Goal: Task Accomplishment & Management: Complete application form

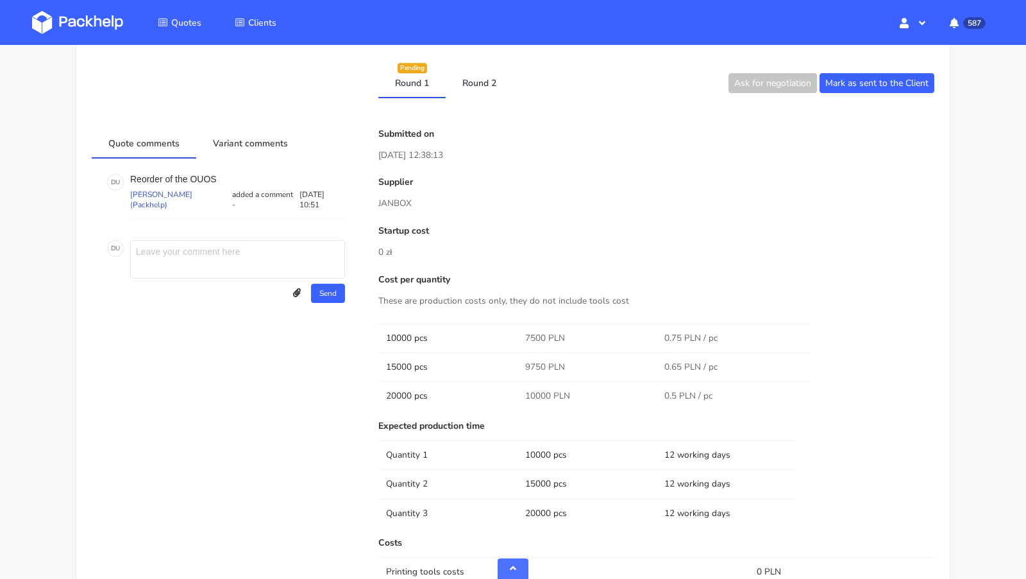
scroll to position [640, 0]
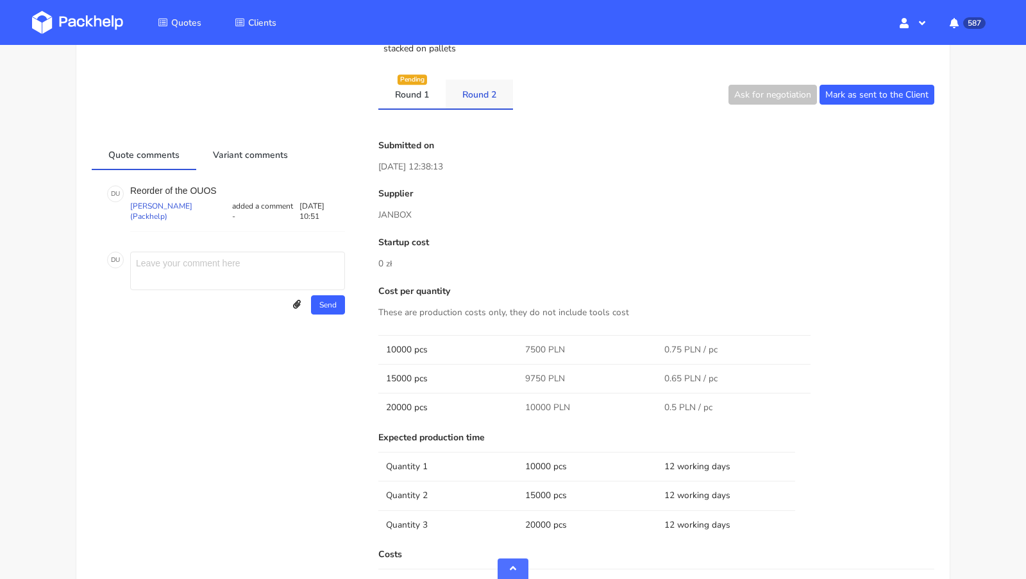
click at [483, 103] on link "Round 2" at bounding box center [479, 94] width 67 height 28
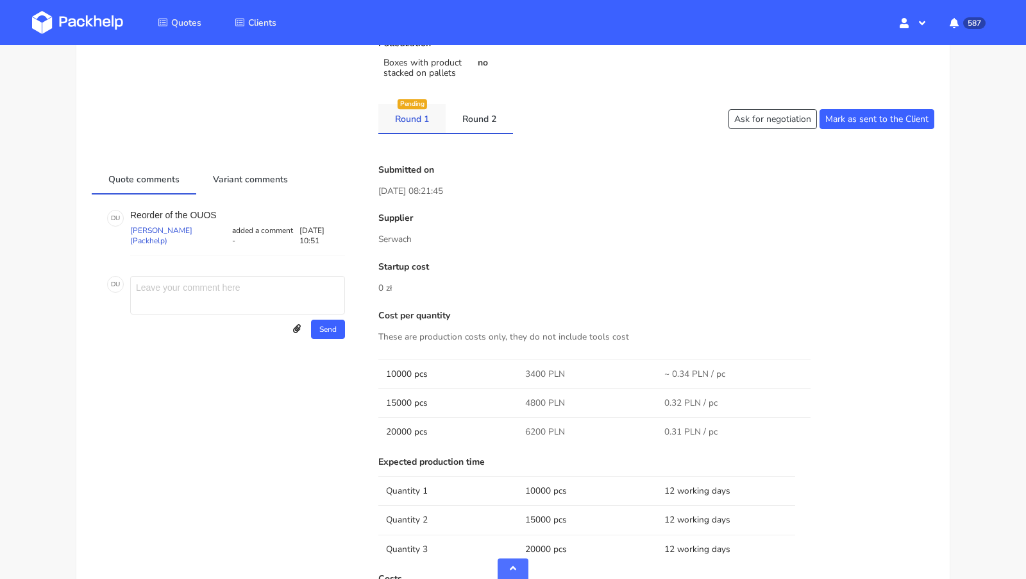
click at [400, 115] on link "Round 1" at bounding box center [411, 118] width 67 height 28
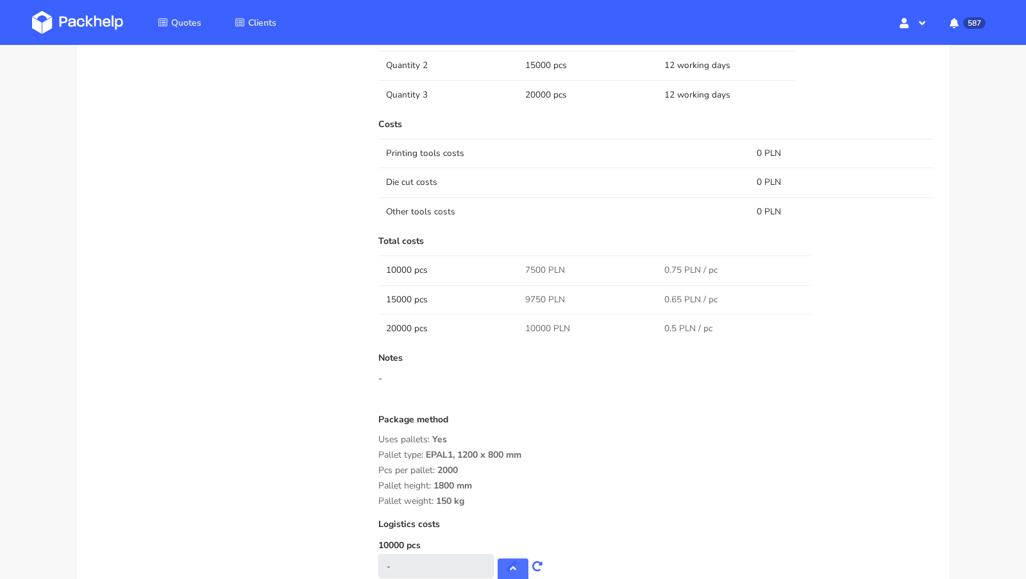
scroll to position [1076, 0]
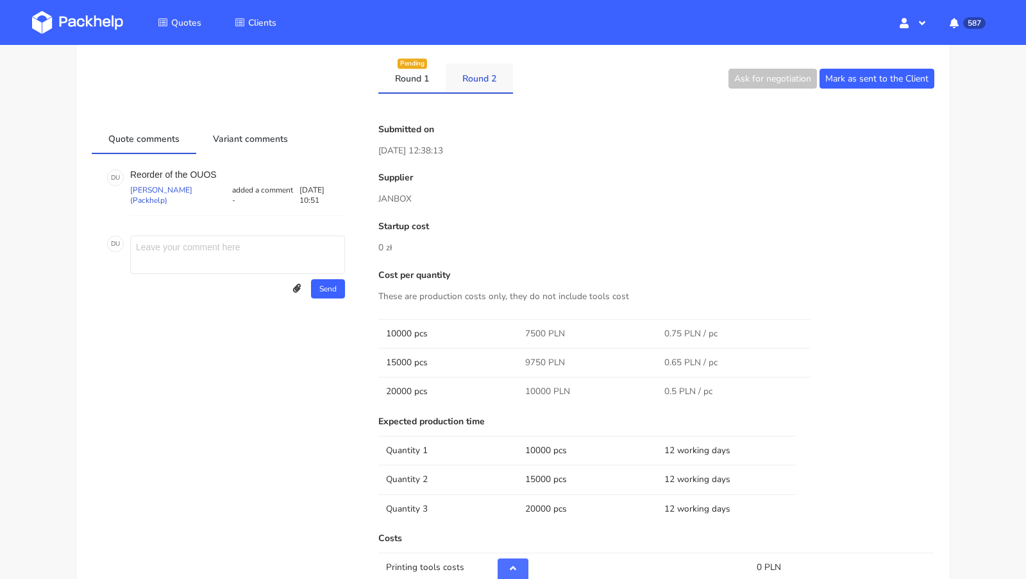
click at [468, 79] on link "Round 2" at bounding box center [479, 77] width 67 height 28
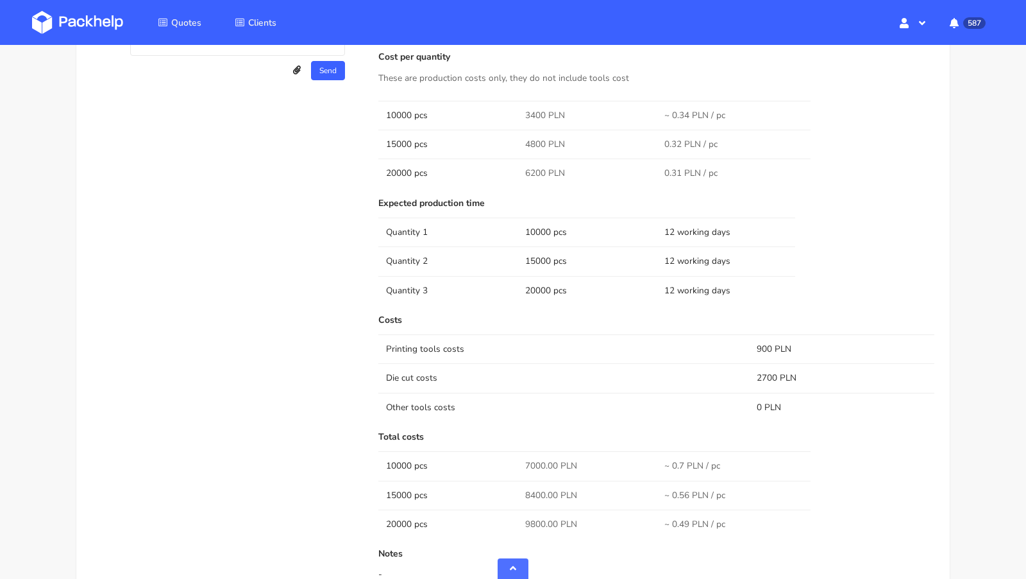
scroll to position [679, 0]
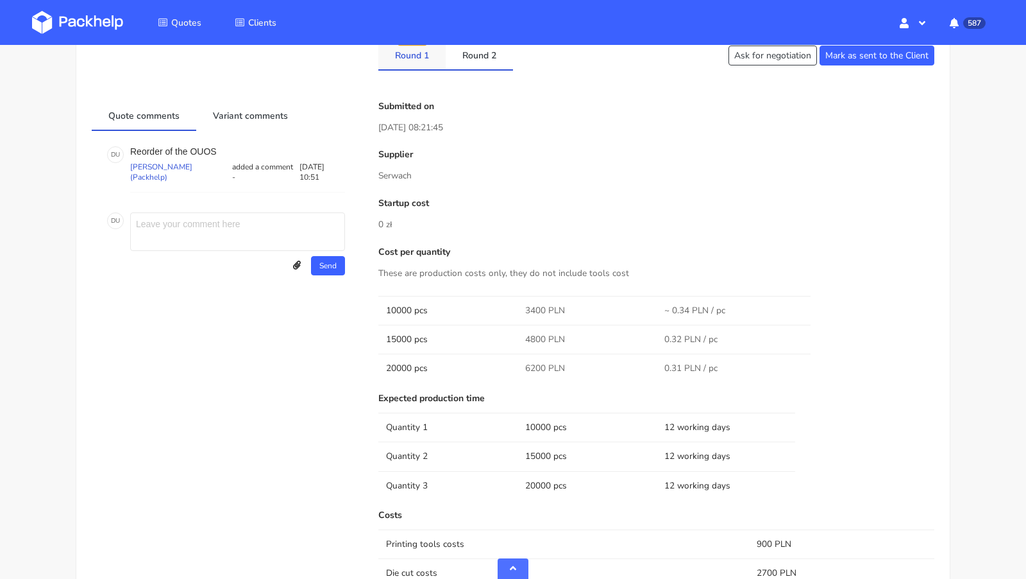
click at [416, 55] on link "Round 1" at bounding box center [411, 54] width 67 height 28
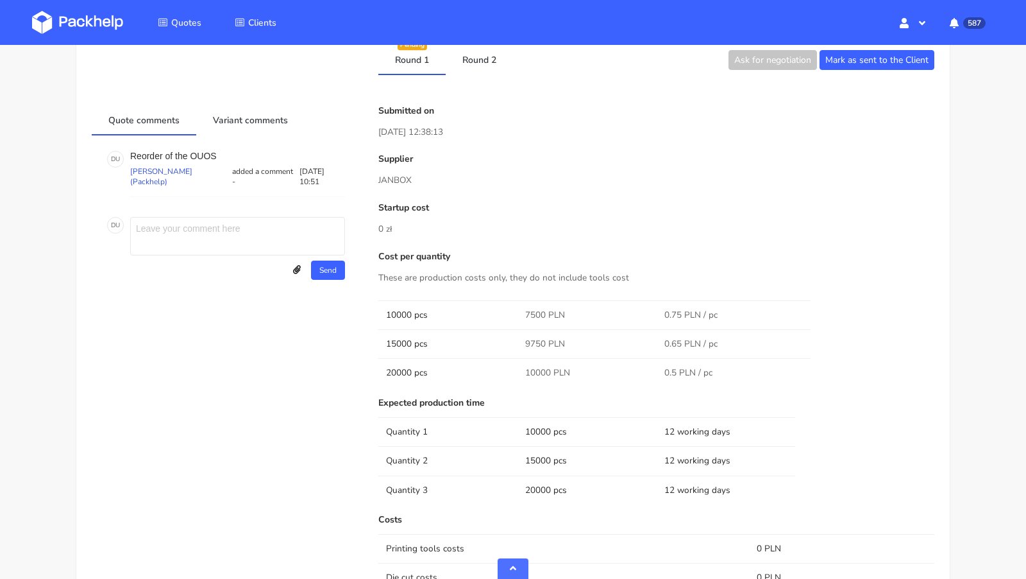
scroll to position [654, 0]
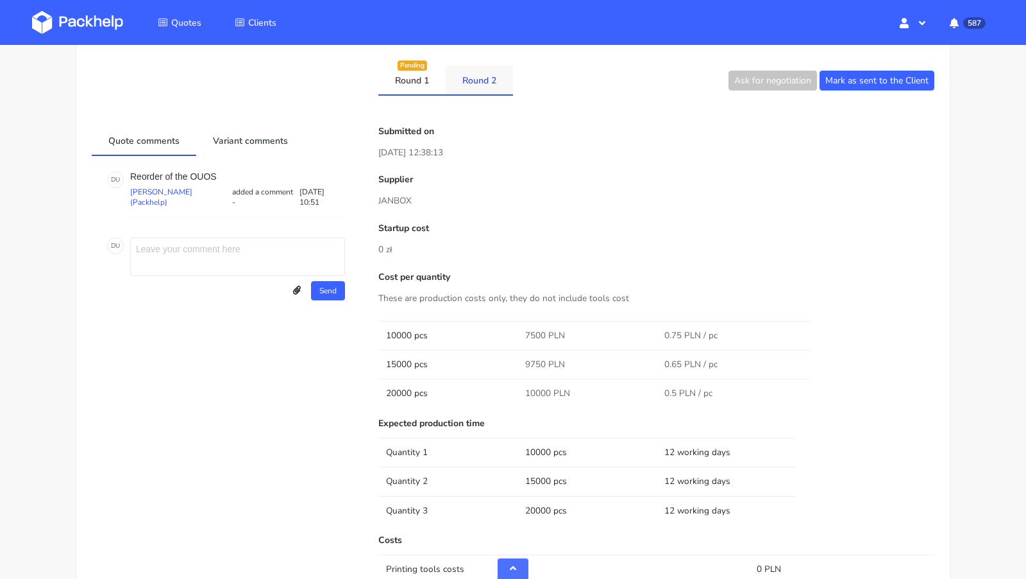
click at [479, 72] on link "Round 2" at bounding box center [479, 79] width 67 height 28
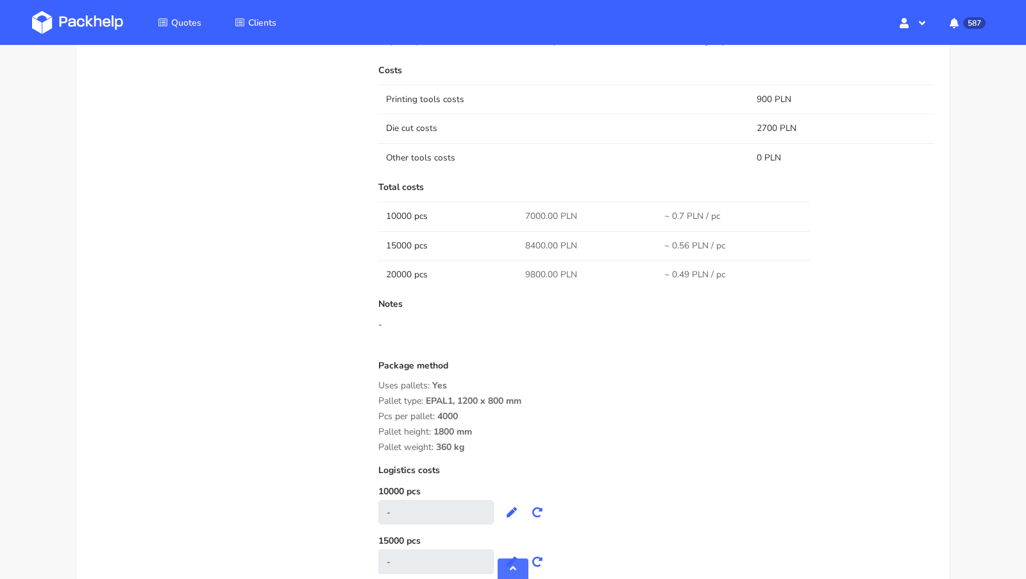
scroll to position [1128, 0]
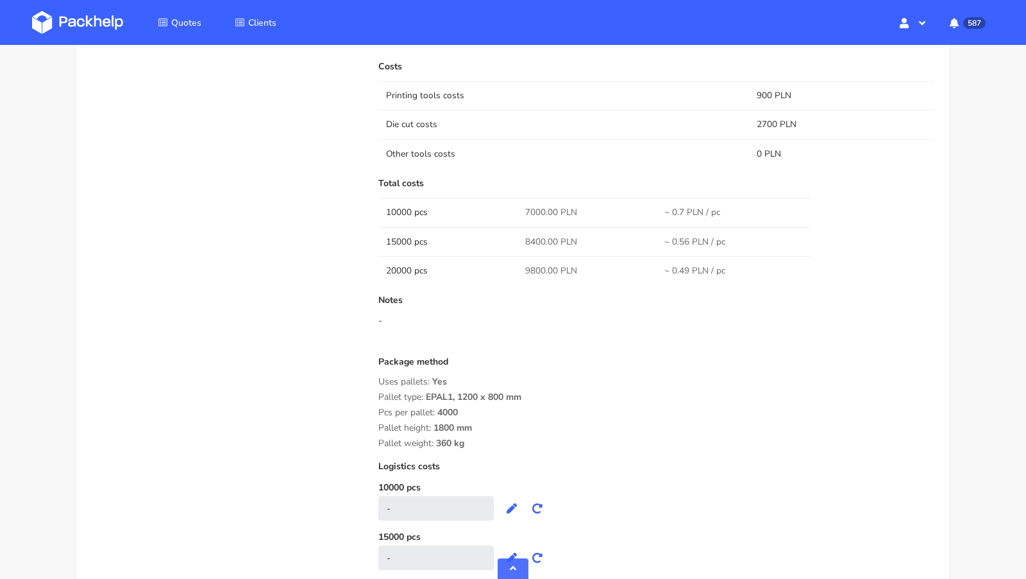
click at [530, 206] on span "7000.00 PLN" at bounding box center [551, 212] width 52 height 13
copy span "7000.00"
click at [535, 235] on span "8400.00 PLN" at bounding box center [551, 241] width 52 height 13
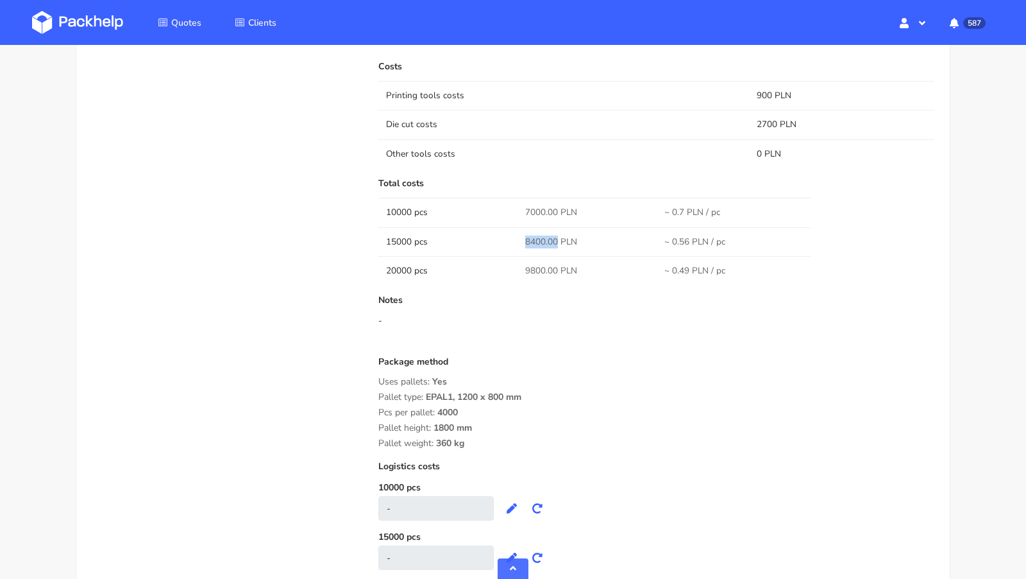
copy span "8400.00"
click at [543, 295] on p "Notes" at bounding box center [656, 300] width 556 height 10
click at [536, 266] on span "9800.00 PLN" at bounding box center [551, 270] width 52 height 13
copy span "9800.00"
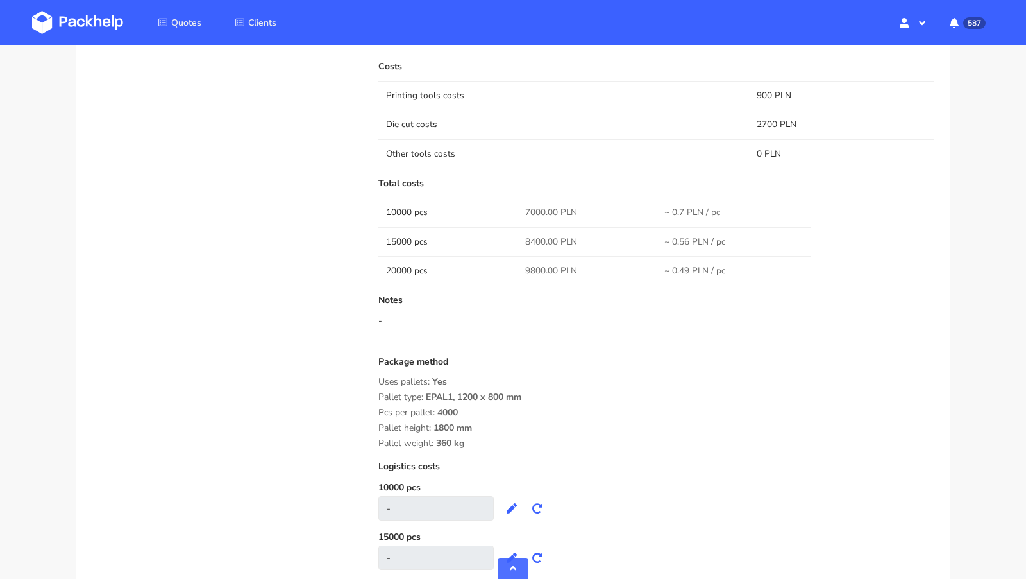
click at [219, 169] on div "Quote comments Variant comments D U Reorder of the OUOS Dawid Urbanowicz (Packh…" at bounding box center [226, 142] width 287 height 979
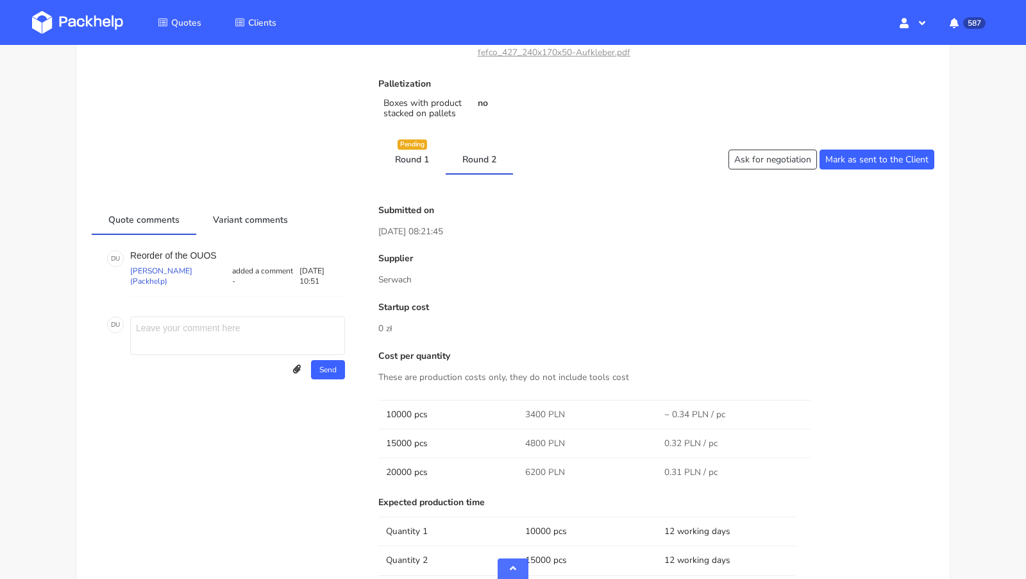
scroll to position [0, 0]
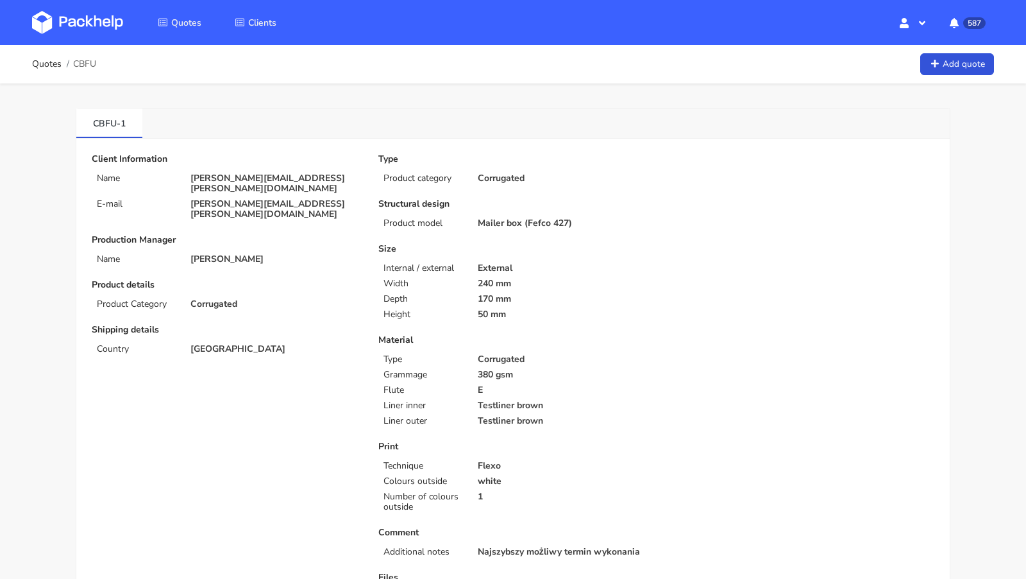
click at [79, 28] on img at bounding box center [77, 22] width 91 height 23
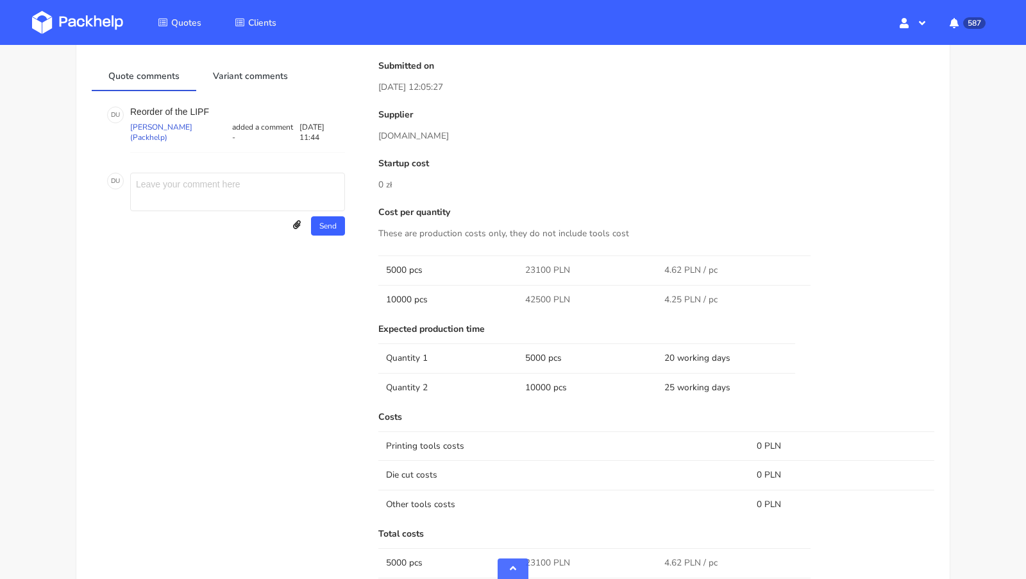
scroll to position [591, 0]
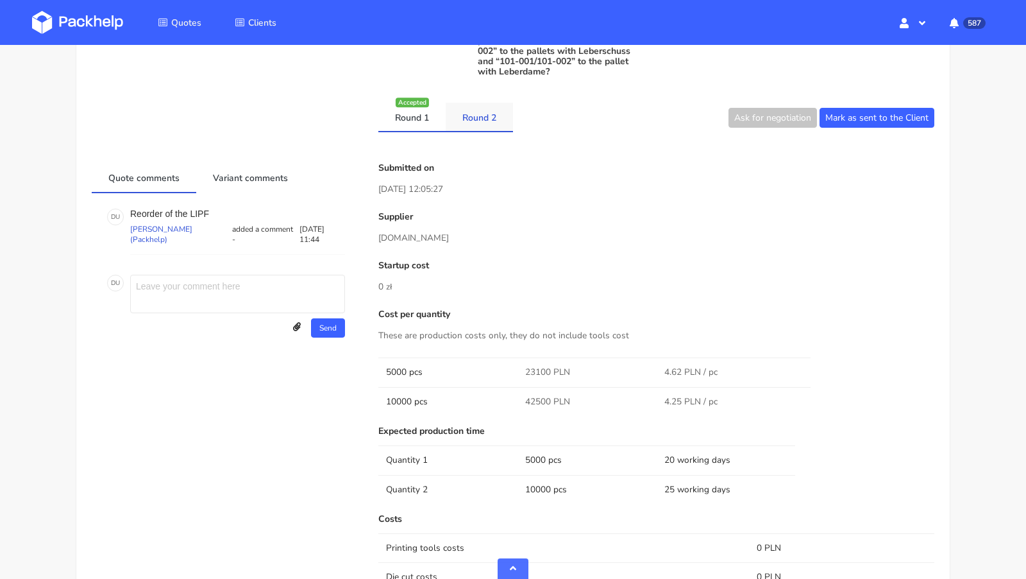
click at [486, 123] on link "Round 2" at bounding box center [479, 117] width 67 height 28
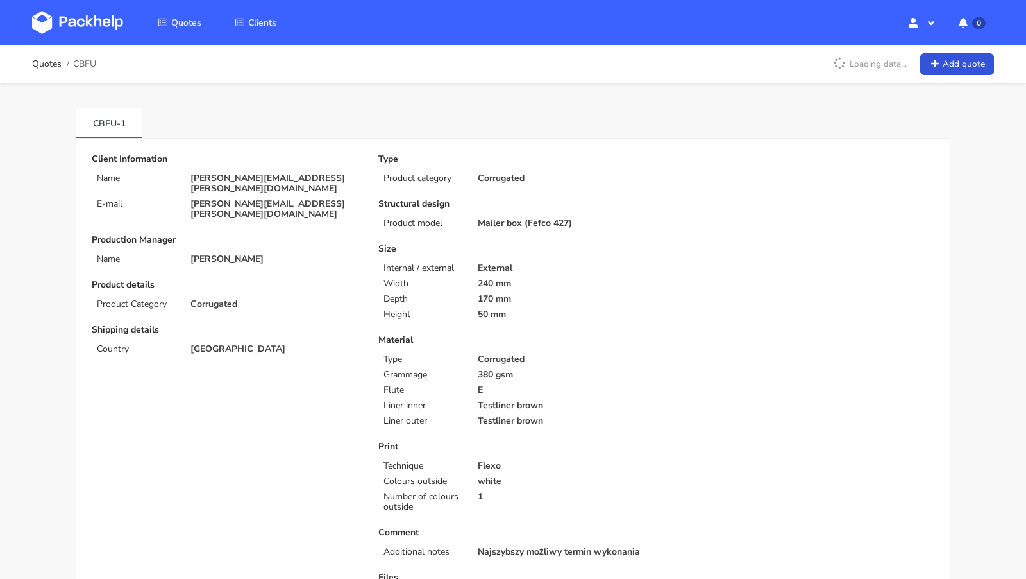
click at [93, 32] on img at bounding box center [77, 22] width 91 height 23
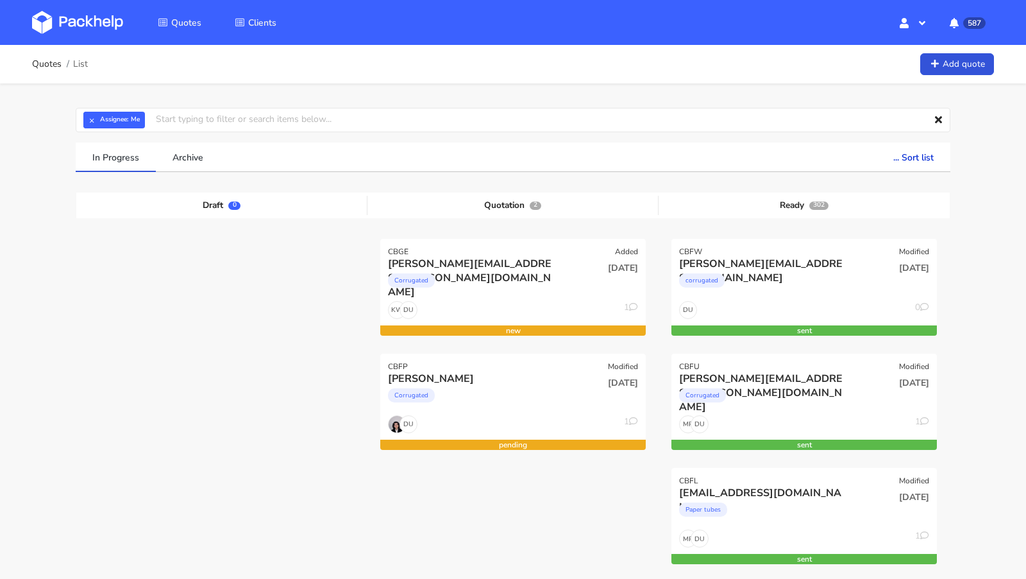
click at [89, 31] on img at bounding box center [77, 22] width 91 height 23
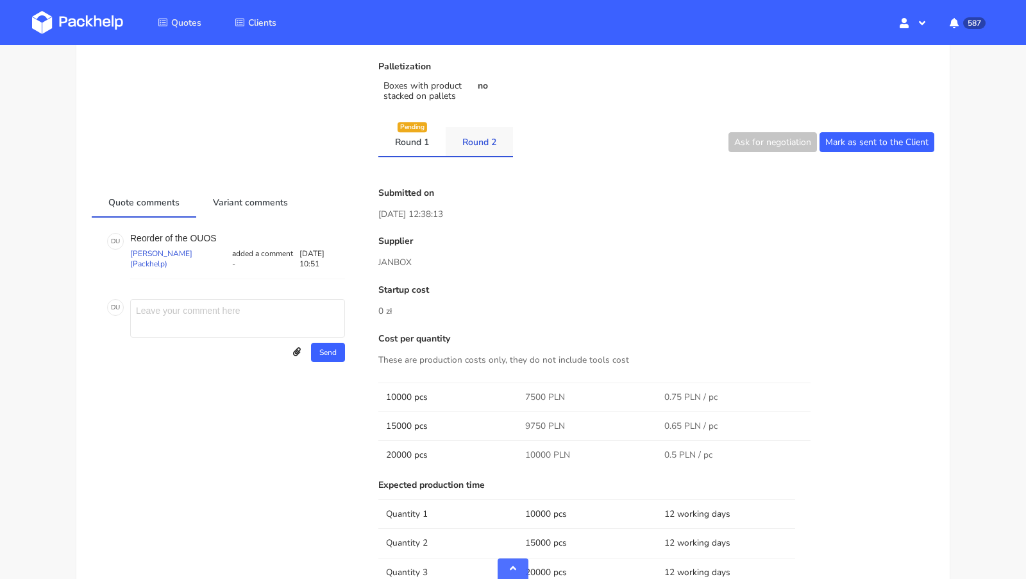
click at [477, 149] on link "Round 2" at bounding box center [479, 141] width 67 height 28
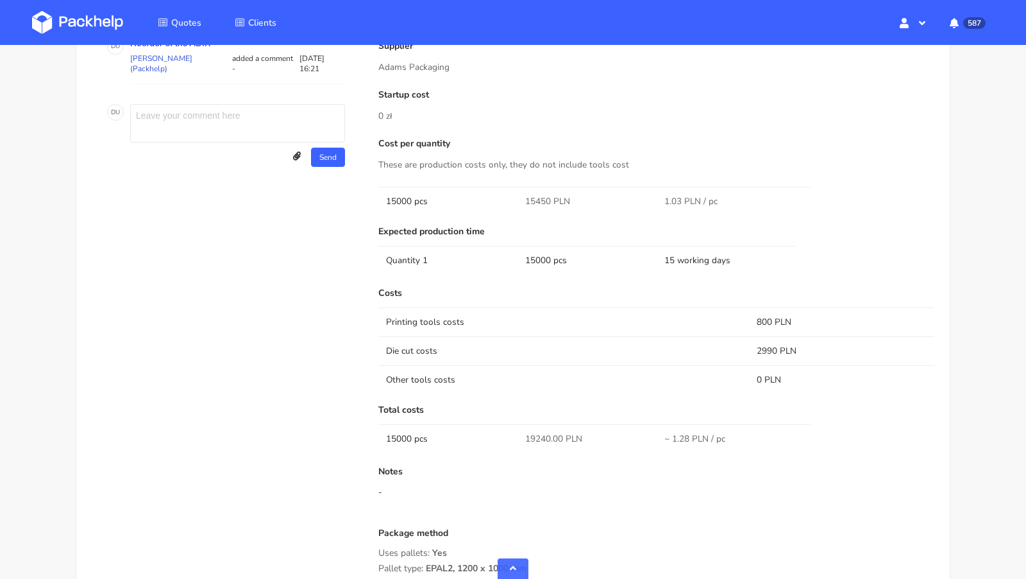
scroll to position [873, 0]
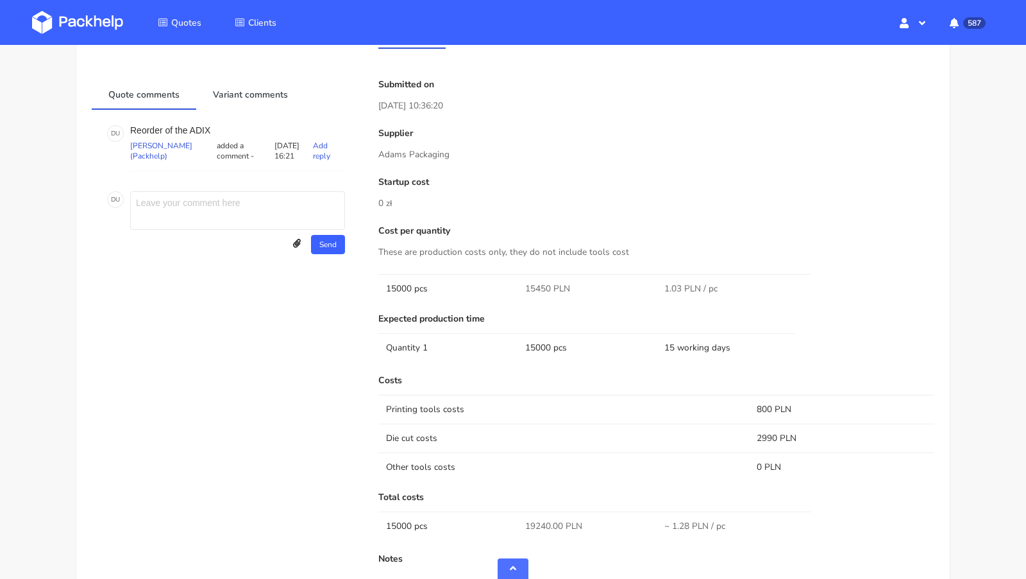
click at [197, 125] on p "Reorder of the ADIX" at bounding box center [237, 130] width 215 height 10
copy p "[PERSON_NAME]"
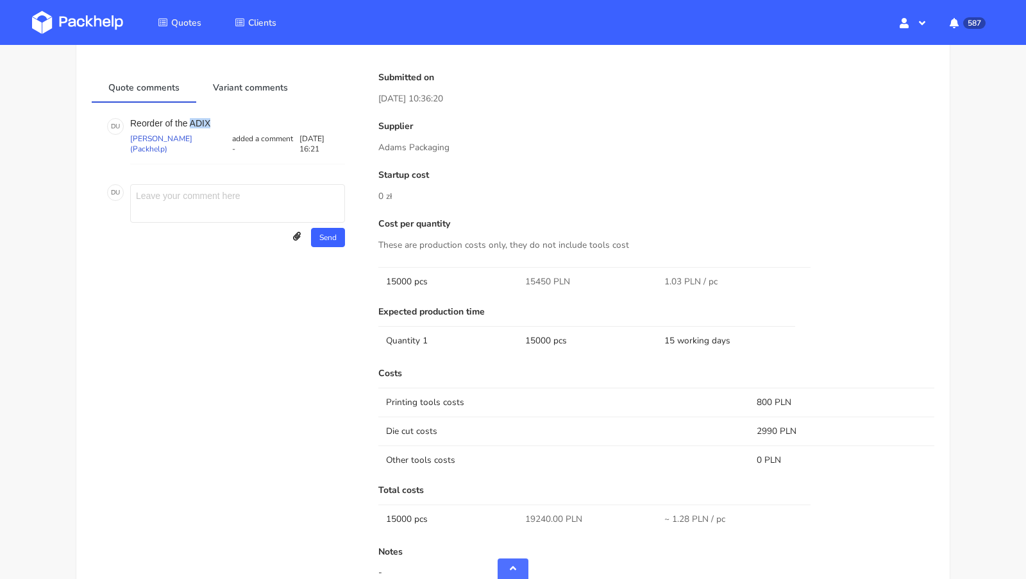
scroll to position [750, 0]
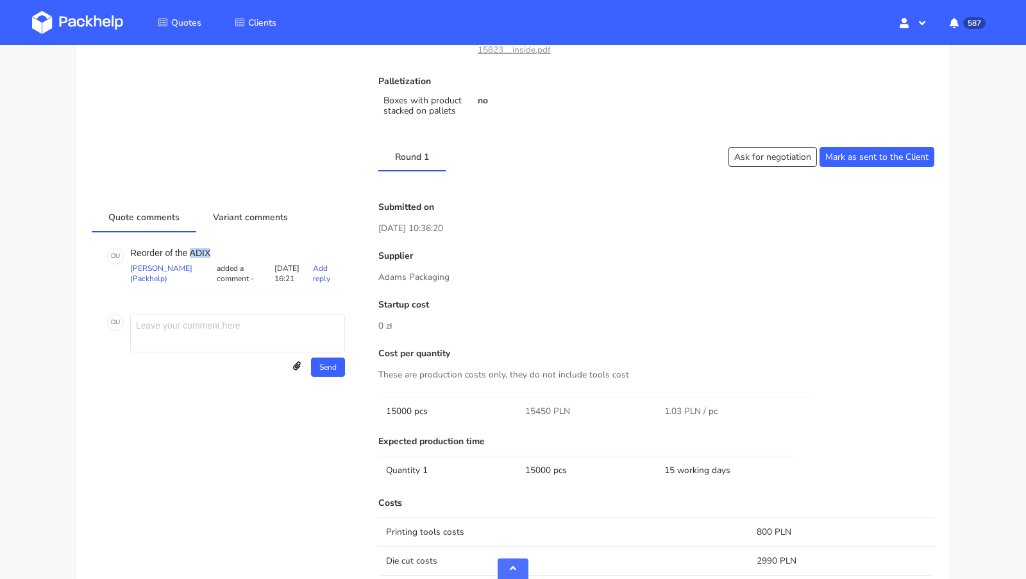
copy p "[PERSON_NAME]"
click at [543, 202] on p "Submitted on" at bounding box center [656, 207] width 556 height 10
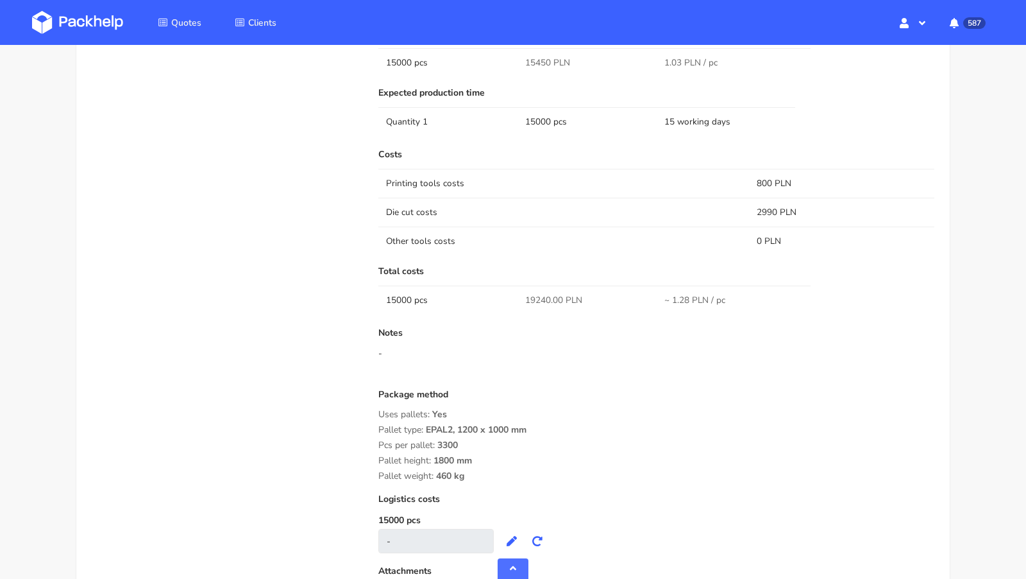
scroll to position [1103, 0]
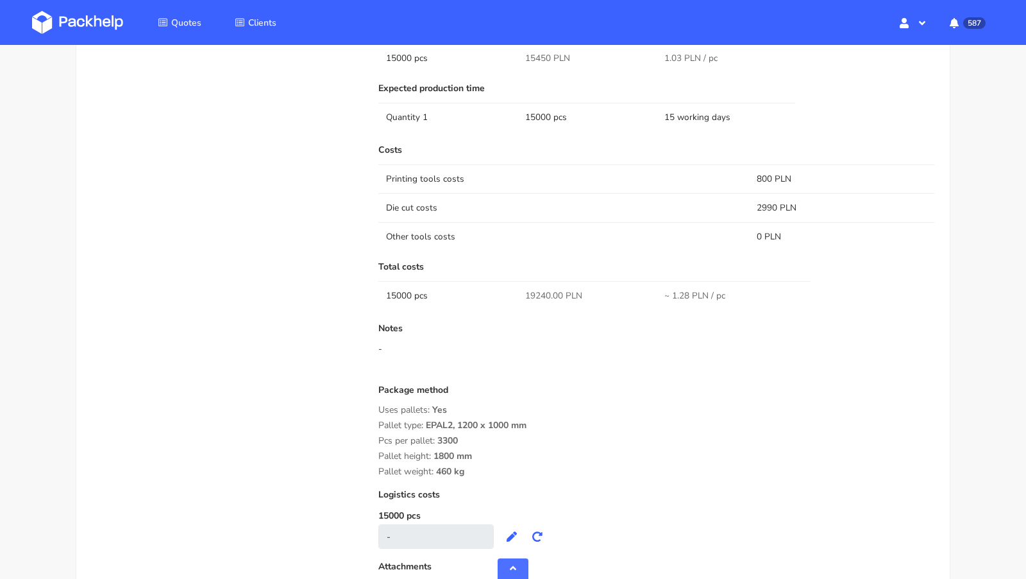
click at [481, 228] on td "Other tools costs" at bounding box center [563, 236] width 371 height 29
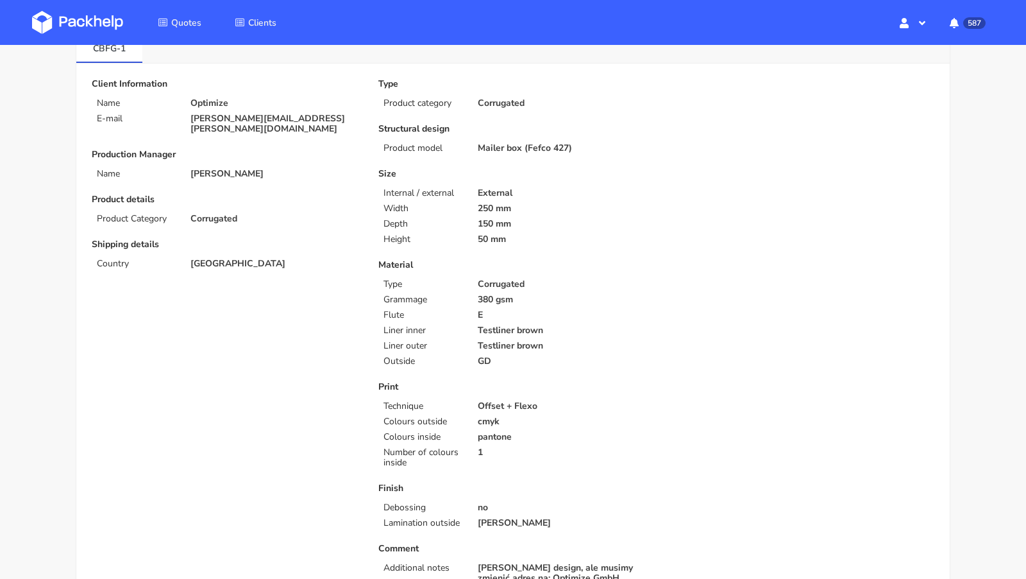
scroll to position [12, 0]
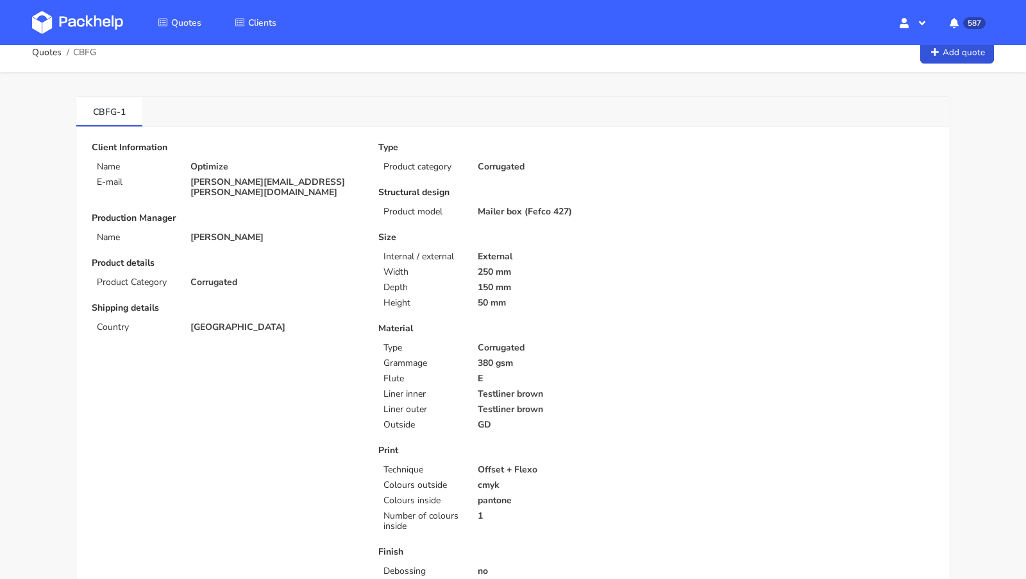
click at [222, 183] on p "[PERSON_NAME][EMAIL_ADDRESS][PERSON_NAME][DOMAIN_NAME]" at bounding box center [275, 187] width 170 height 21
copy div "[PERSON_NAME][EMAIL_ADDRESS][PERSON_NAME][DOMAIN_NAME]"
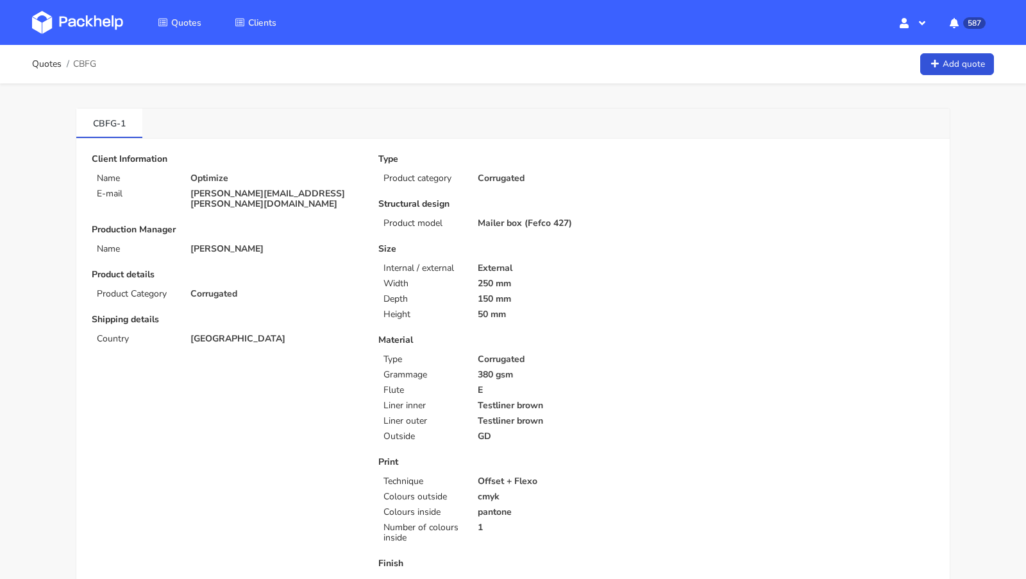
click at [83, 64] on span "CBFG" at bounding box center [84, 64] width 23 height 10
copy span "CBFG"
click at [101, 69] on div "Quotes CBFG Add quote" at bounding box center [513, 64] width 962 height 26
click at [85, 64] on span "CBFG" at bounding box center [84, 64] width 23 height 10
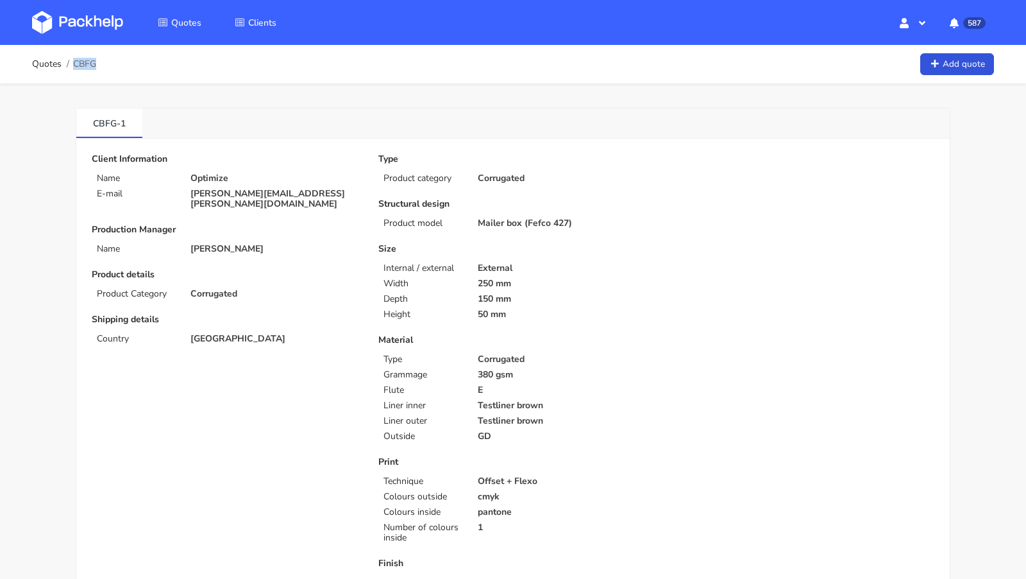
click at [85, 64] on span "CBFG" at bounding box center [84, 64] width 23 height 10
copy span "CBFG"
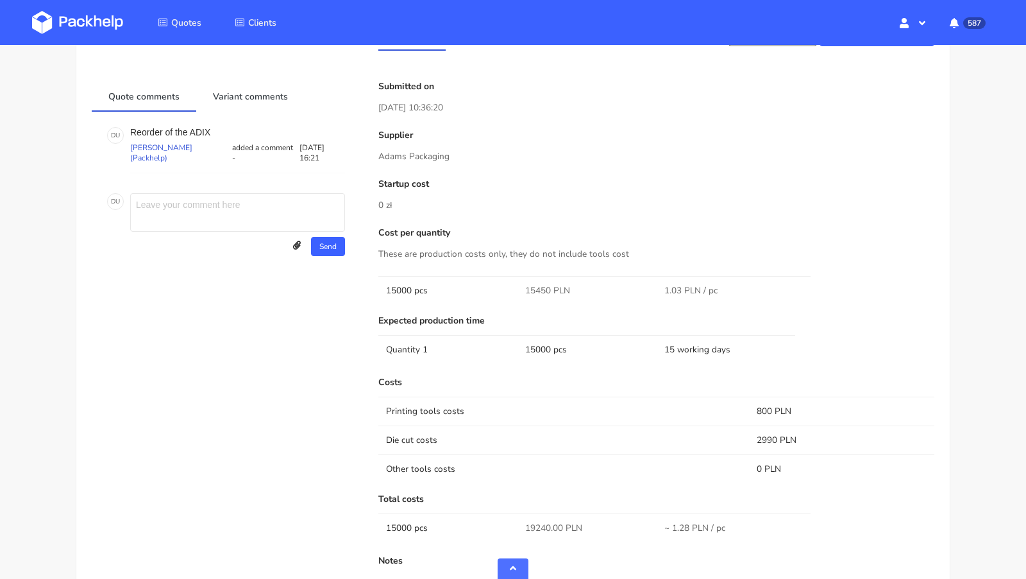
scroll to position [1213, 0]
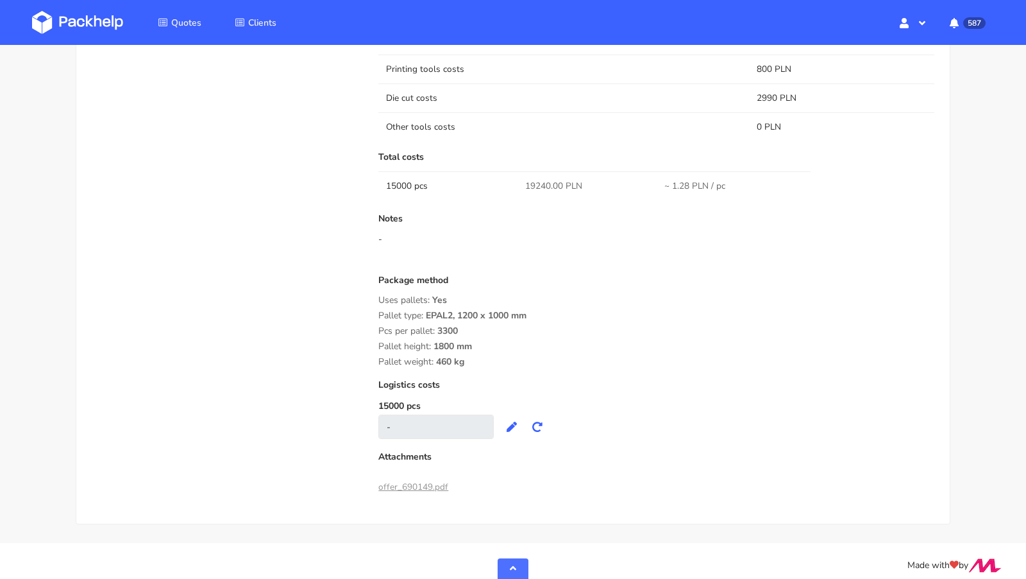
click at [403, 175] on td "15000 pcs" at bounding box center [447, 185] width 139 height 29
copy td "15000"
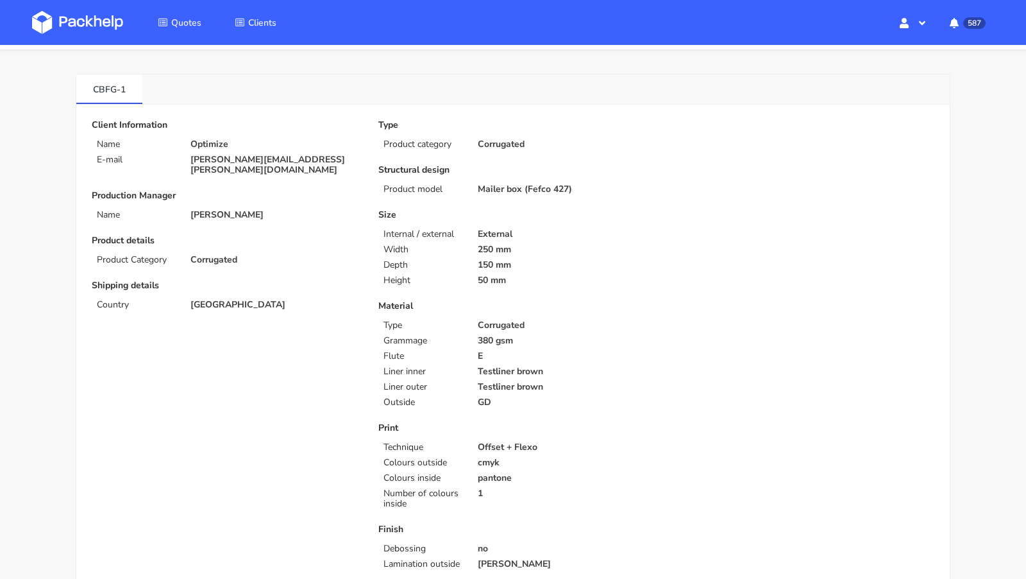
scroll to position [0, 0]
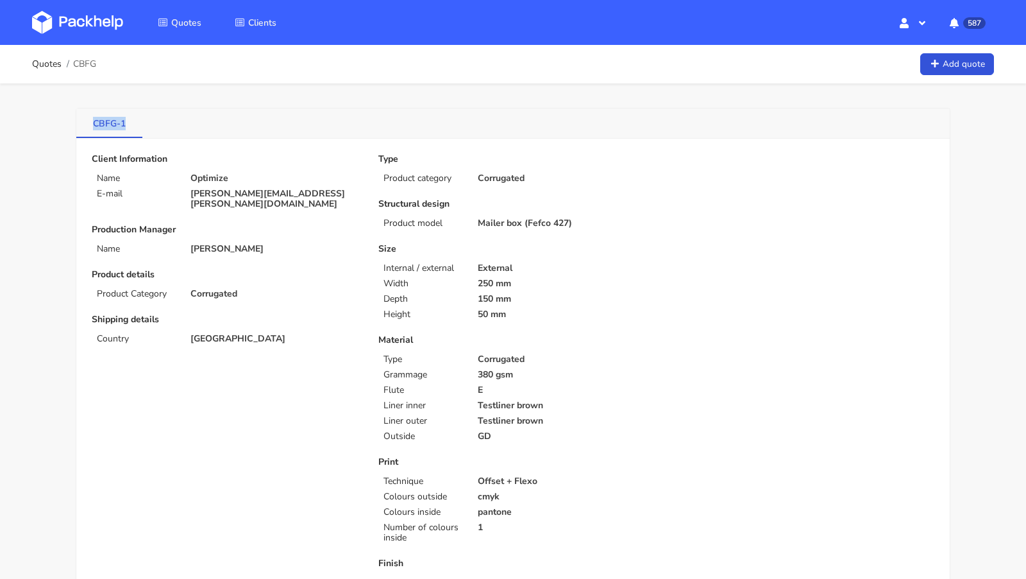
drag, startPoint x: 129, startPoint y: 119, endPoint x: 88, endPoint y: 119, distance: 41.0
click at [88, 119] on link "CBFG-1" at bounding box center [109, 122] width 66 height 28
copy link "CBFG-1"
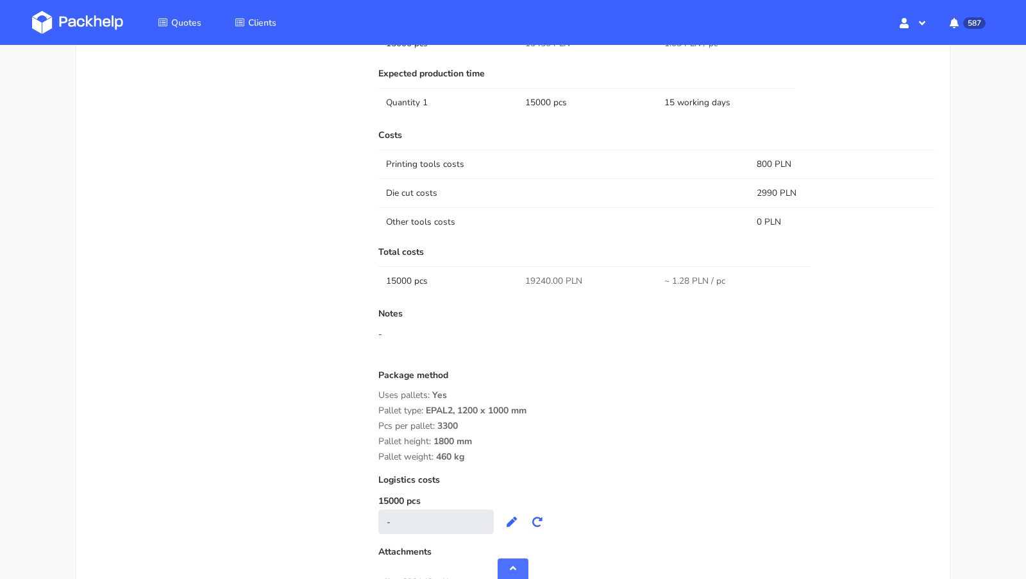
scroll to position [1137, 0]
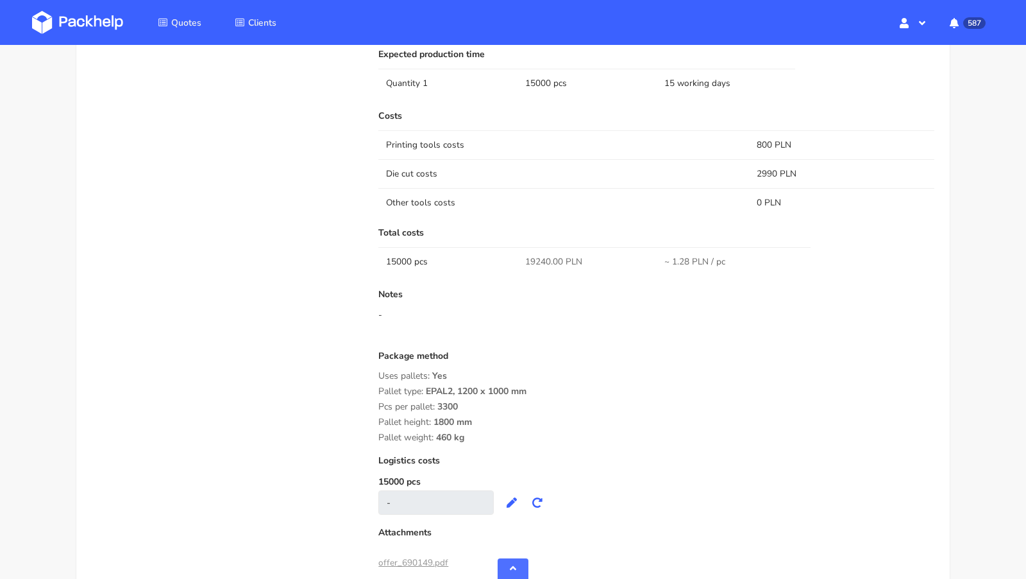
click at [533, 256] on span "19240.00 PLN" at bounding box center [553, 261] width 57 height 13
copy span "19240.00"
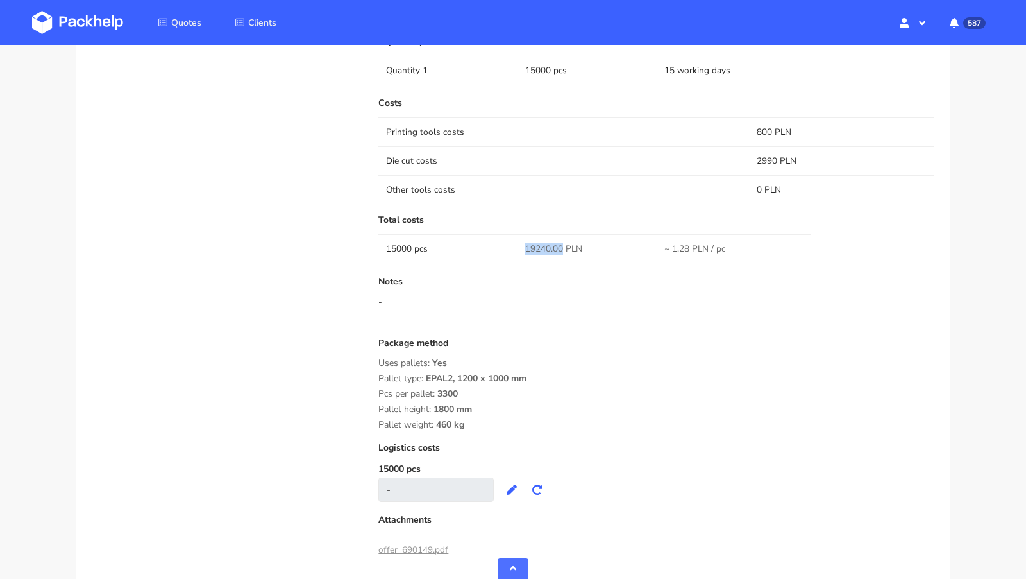
scroll to position [1156, 0]
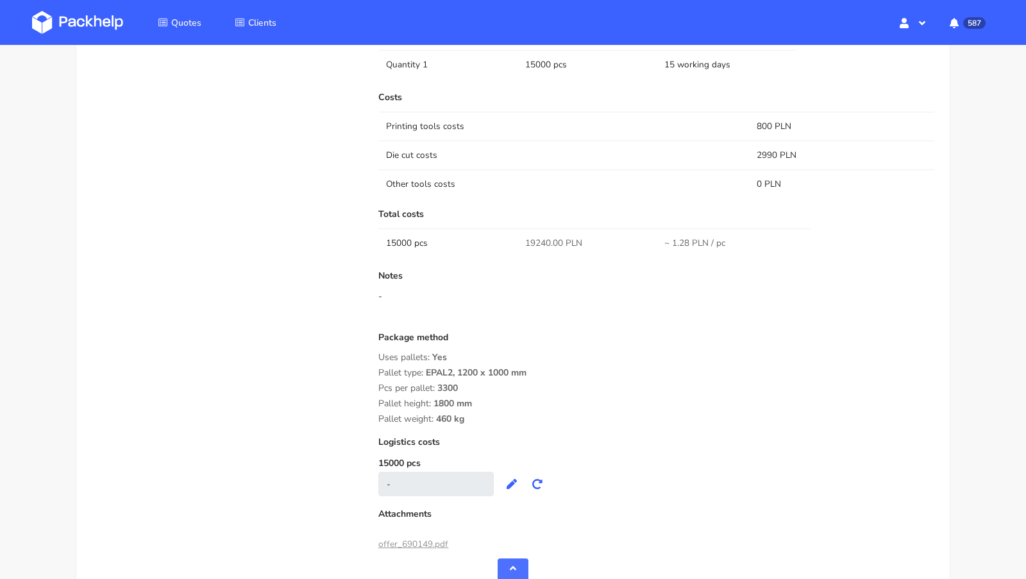
click at [535, 360] on div "Package method Uses pallets: Yes Pallet type: EPAL2, 1200 x 1000 mm Pcs per pal…" at bounding box center [656, 378] width 556 height 92
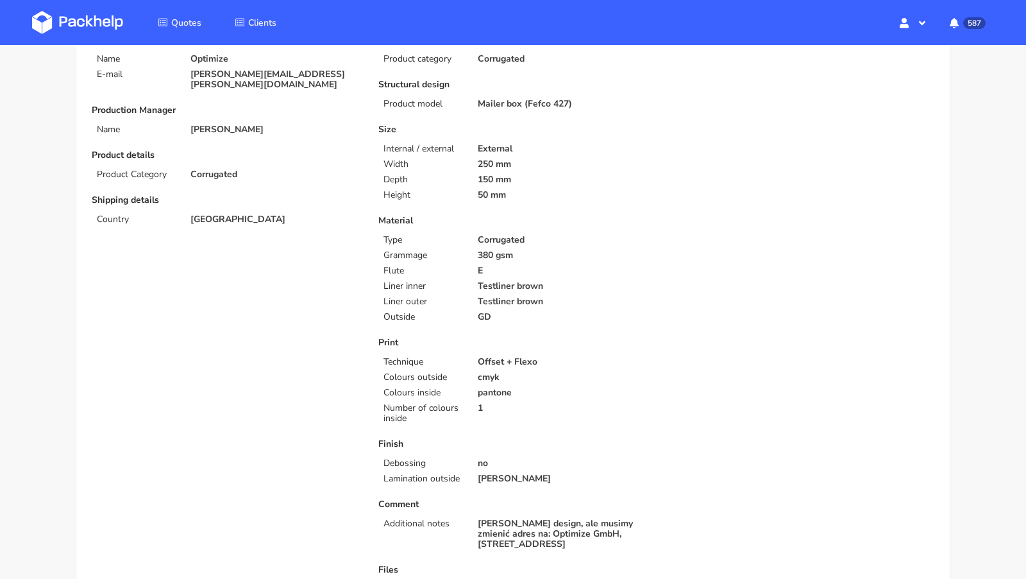
scroll to position [0, 0]
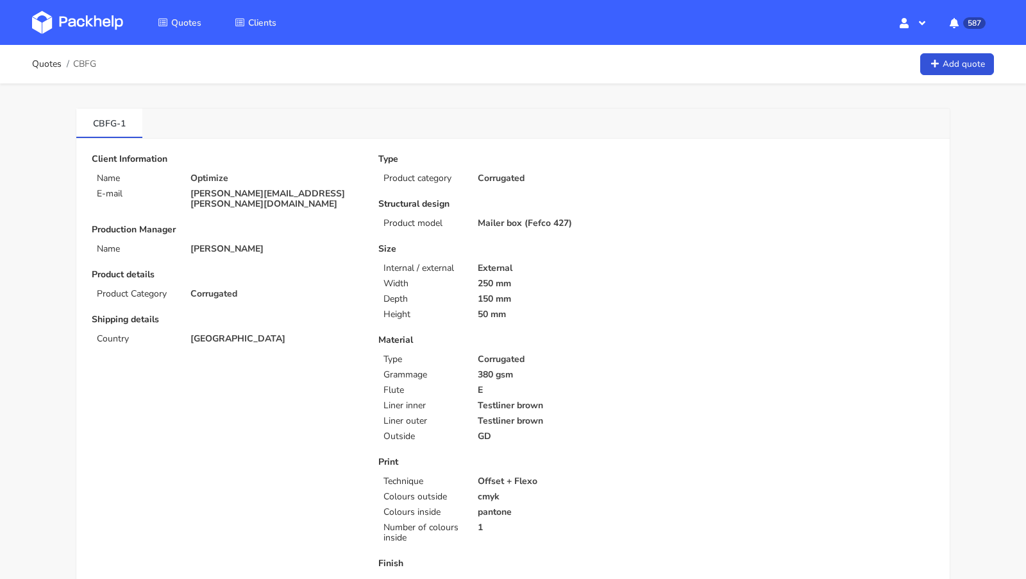
click at [99, 28] on img at bounding box center [77, 22] width 91 height 23
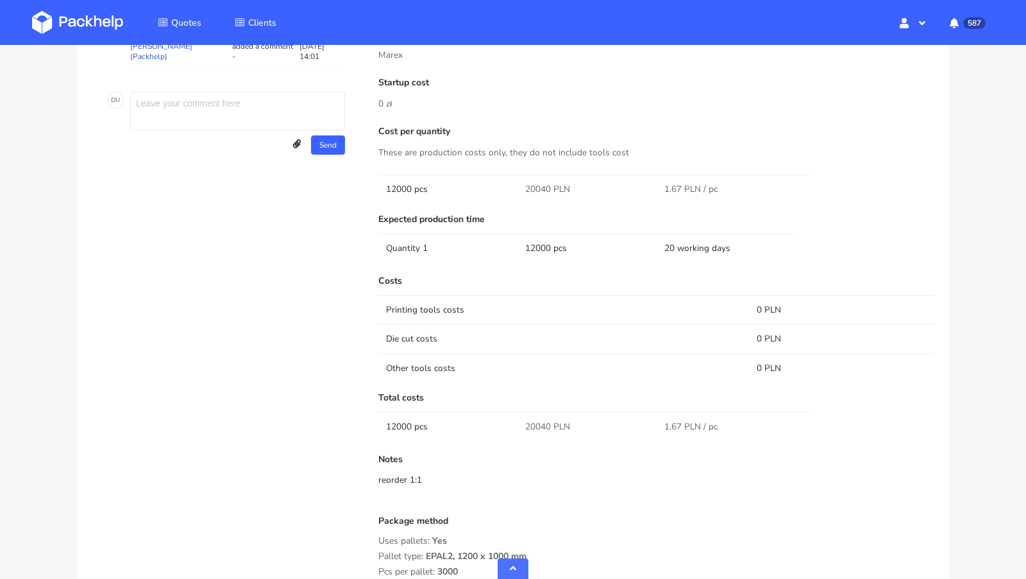
scroll to position [677, 0]
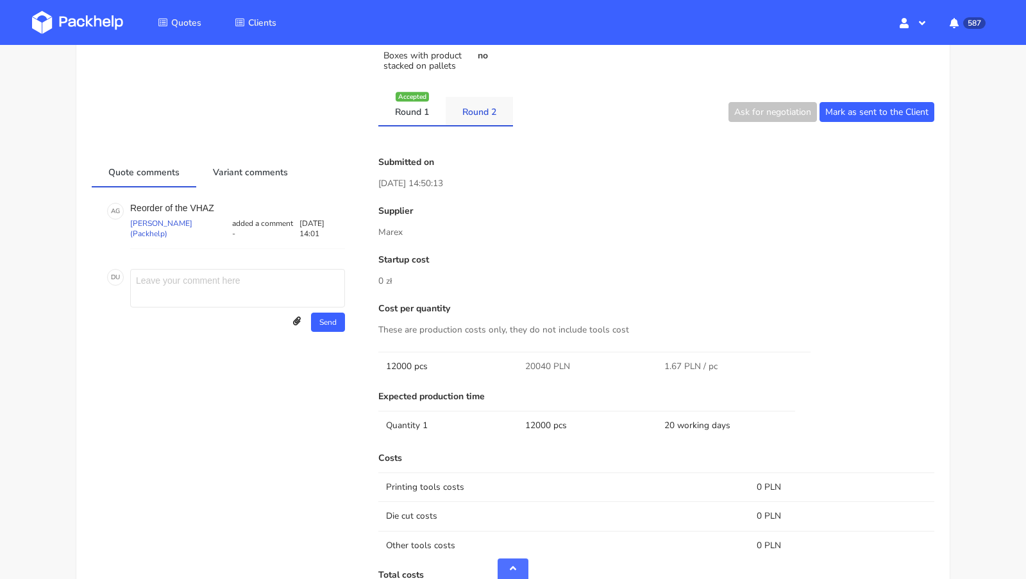
click at [492, 123] on li "Round 2" at bounding box center [479, 112] width 67 height 30
click at [480, 114] on link "Round 2" at bounding box center [479, 111] width 67 height 28
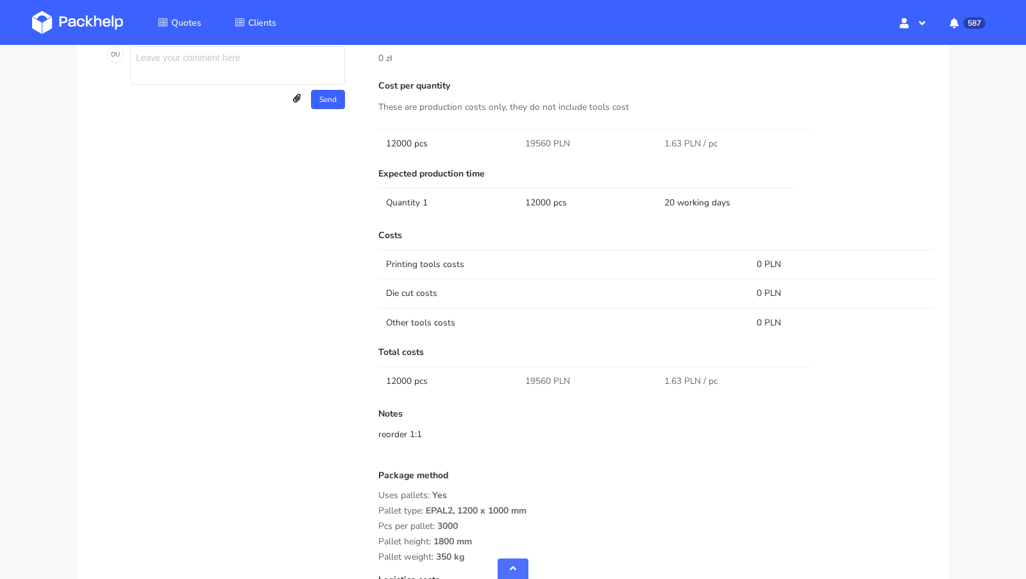
scroll to position [883, 0]
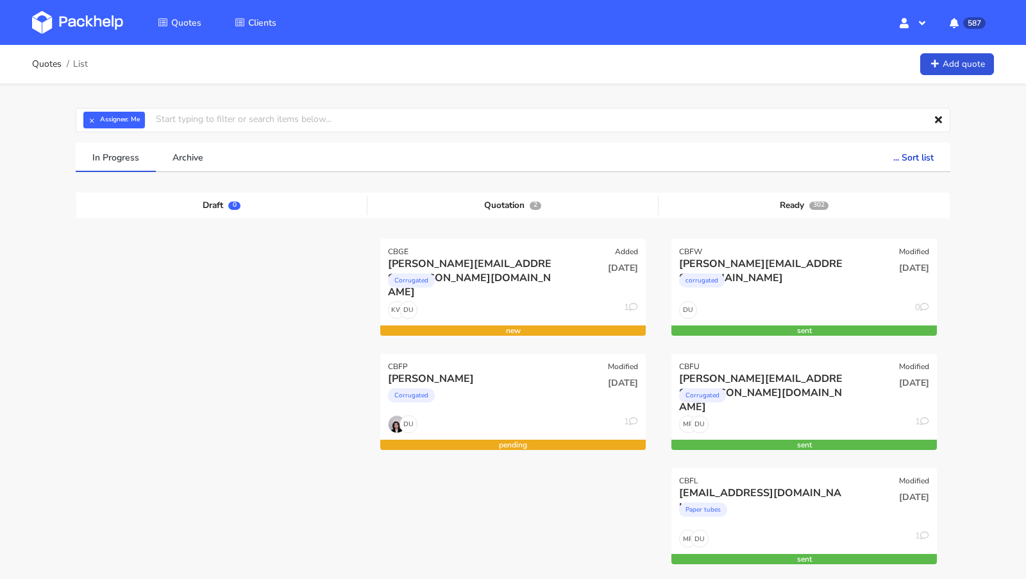
click at [107, 29] on img at bounding box center [77, 22] width 91 height 23
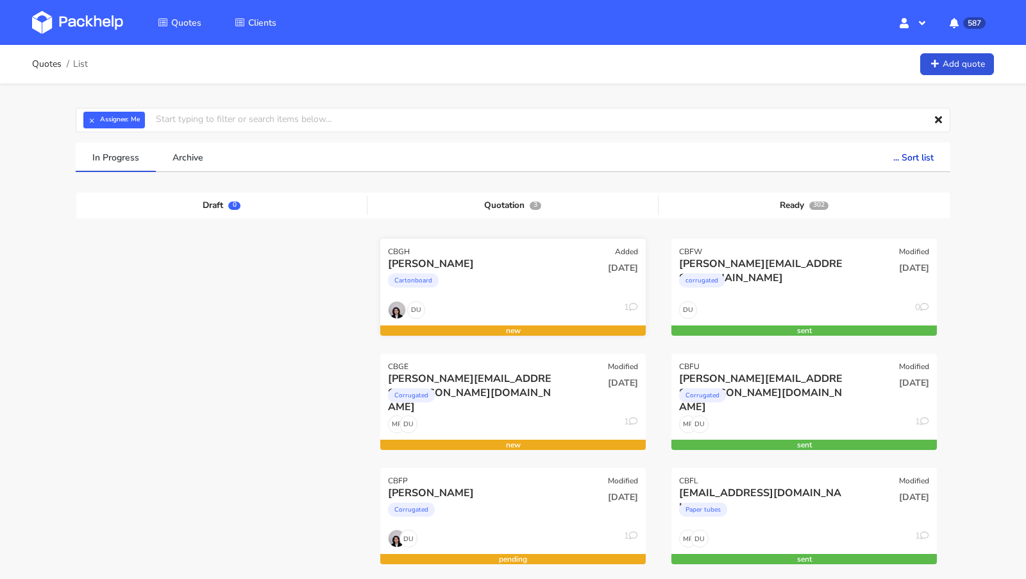
click at [481, 271] on div "Cartonboard" at bounding box center [473, 284] width 170 height 26
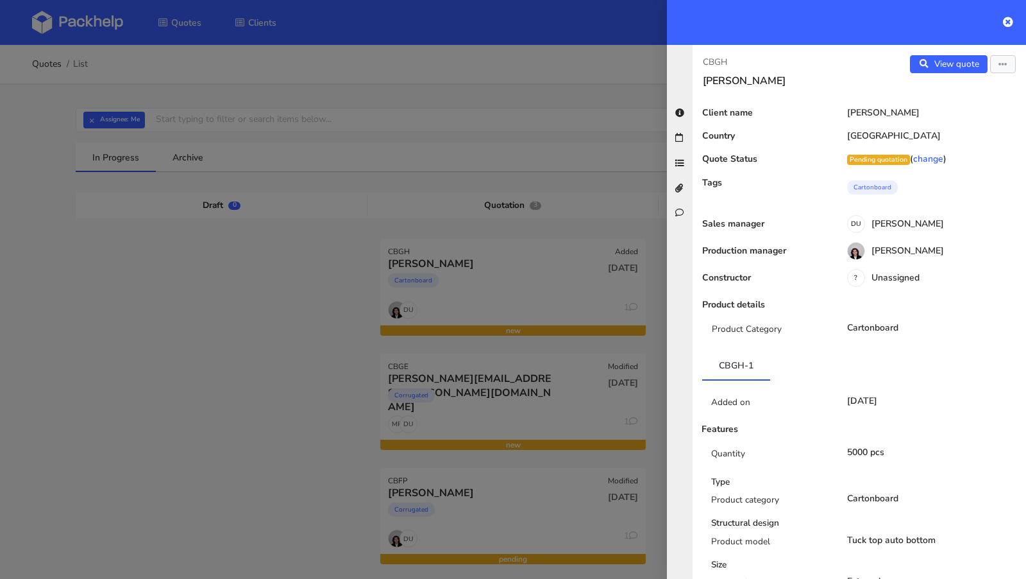
click at [1003, 75] on div "View quote Edit quote" at bounding box center [942, 71] width 167 height 32
click at [997, 62] on button "button" at bounding box center [1003, 64] width 26 height 18
click at [976, 92] on link "Edit quote" at bounding box center [960, 90] width 113 height 21
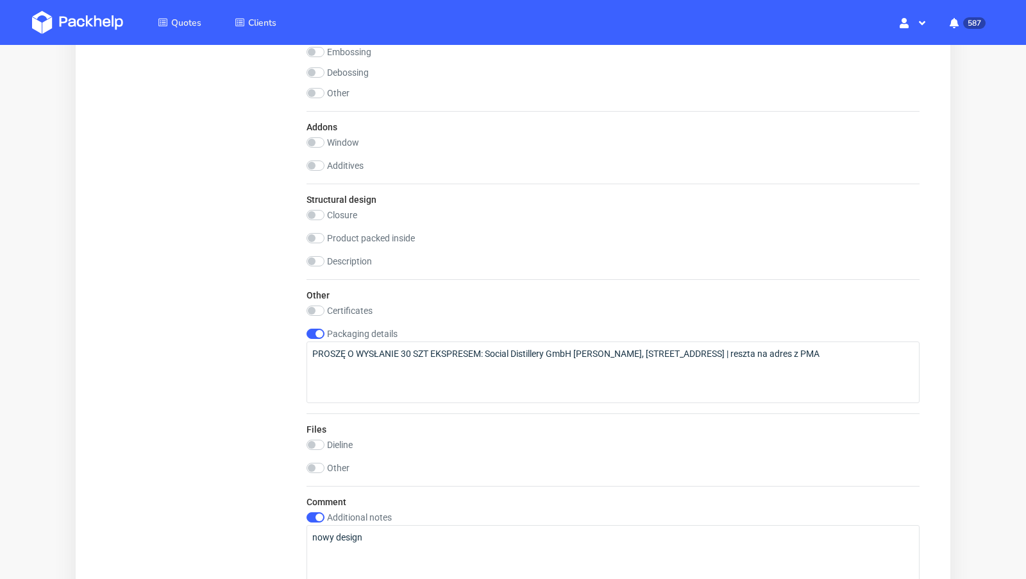
scroll to position [1031, 0]
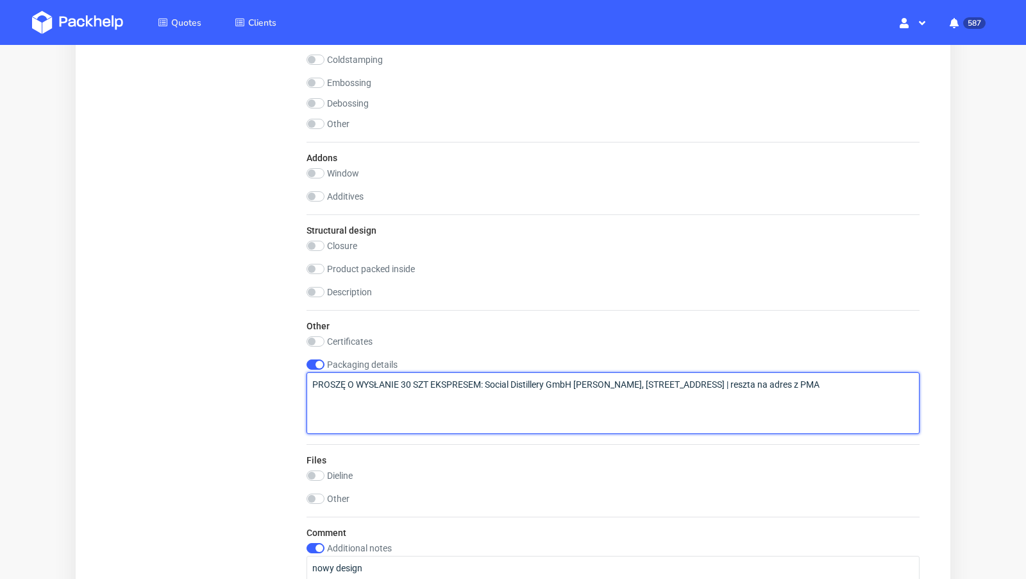
click at [537, 386] on textarea "PROSZĘ O WYSŁANIE 30 SZT EKSPRESEM: Social Distillery GmbH [PERSON_NAME], [STRE…" at bounding box center [613, 403] width 613 height 62
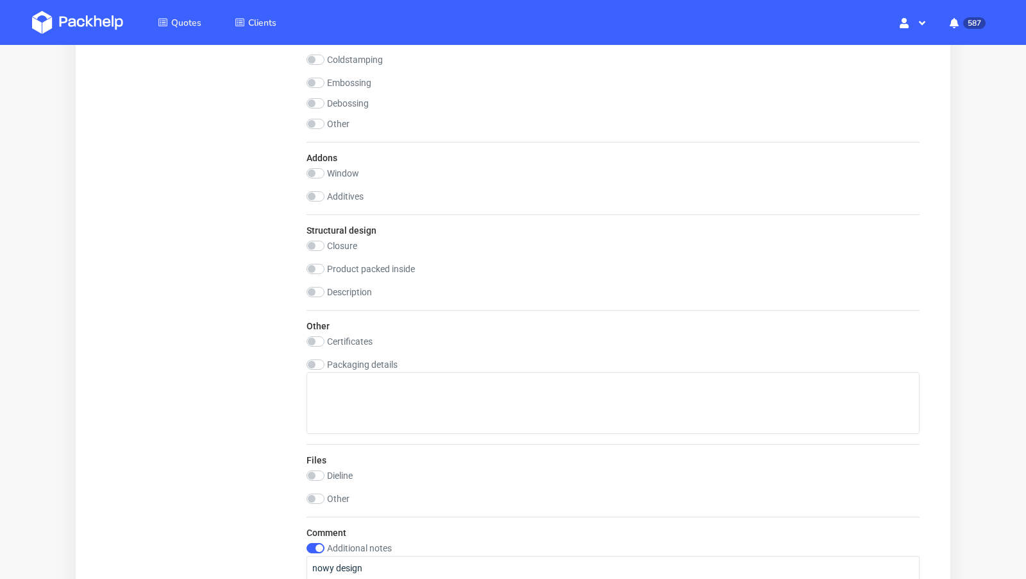
click at [319, 355] on div "Other Certificates FSC BRC PEFC Declaration of Conformity Food safe ISEGA Packa…" at bounding box center [613, 377] width 613 height 134
checkbox input "false"
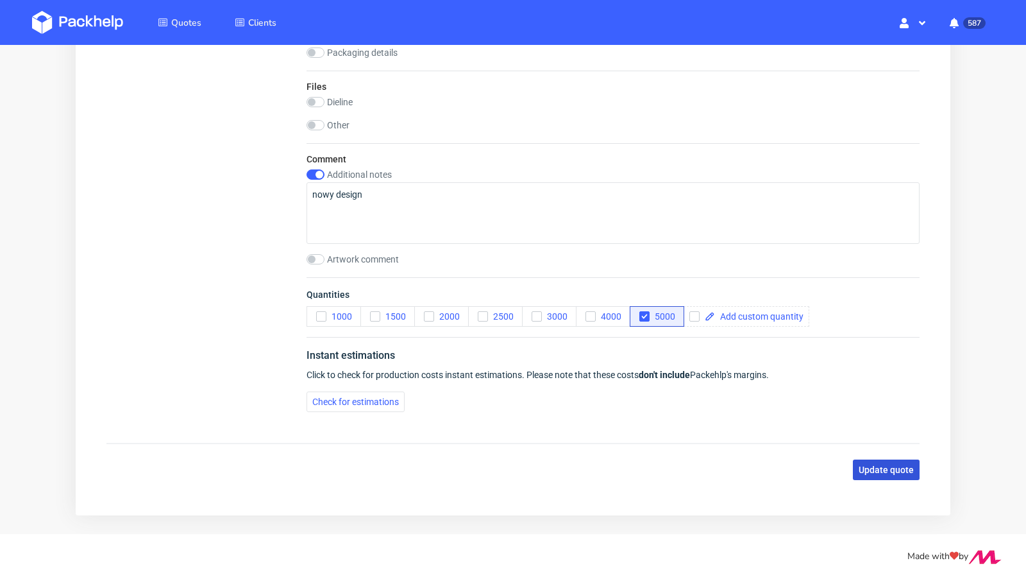
click at [865, 465] on span "Update quote" at bounding box center [886, 469] width 55 height 9
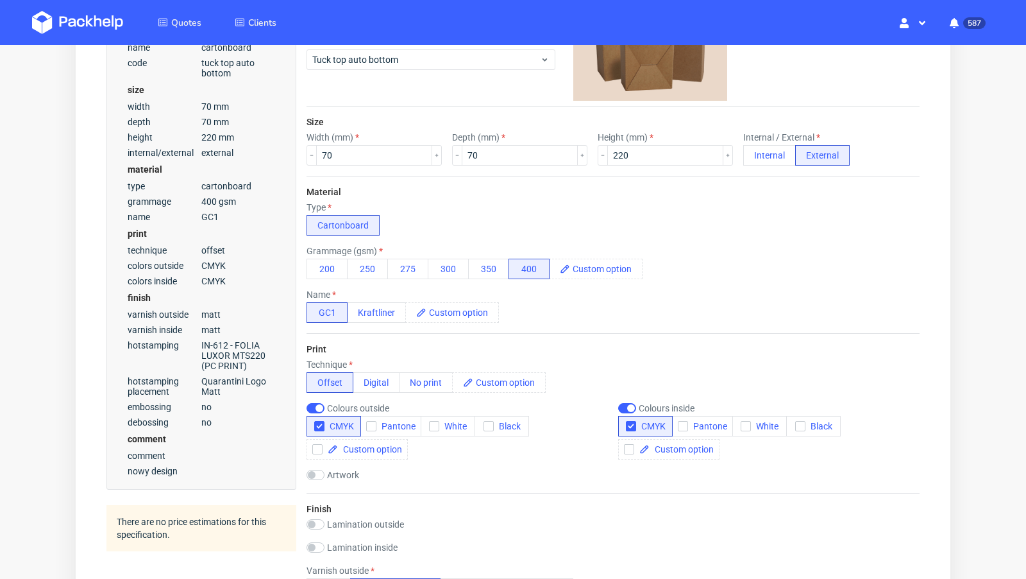
scroll to position [190, 0]
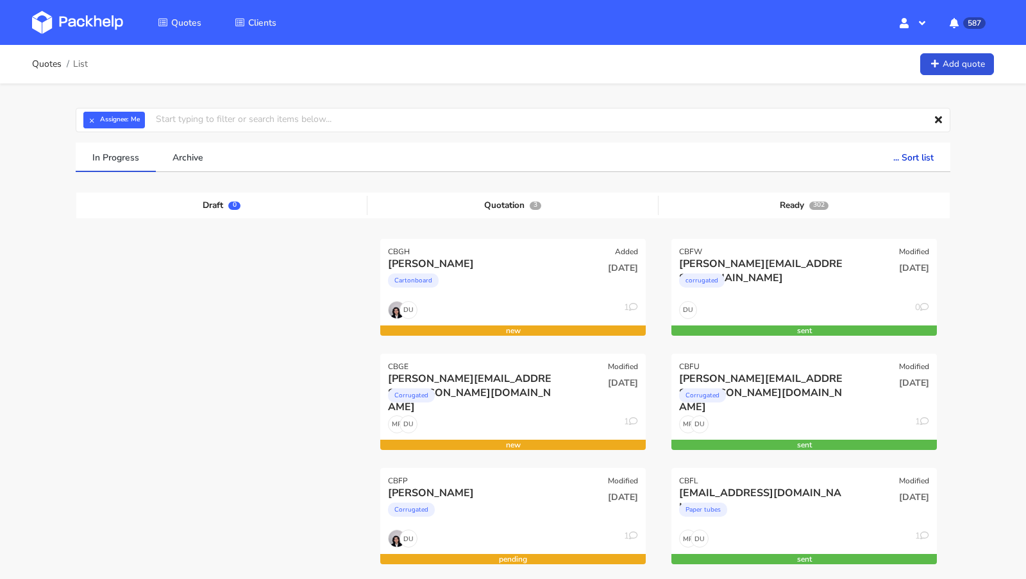
click at [91, 19] on img at bounding box center [77, 22] width 91 height 23
click at [439, 258] on div "Boris Markic" at bounding box center [473, 264] width 170 height 14
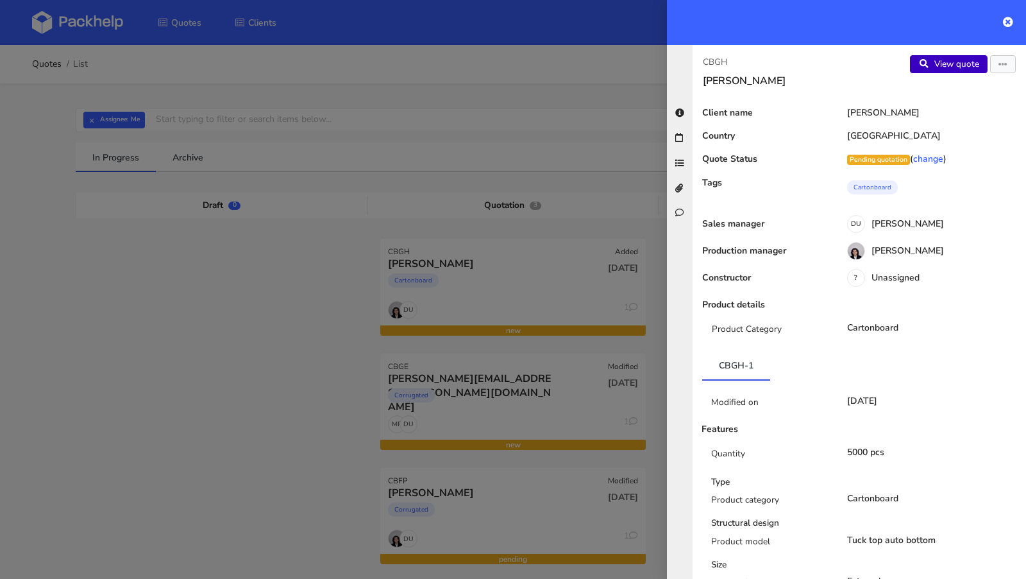
click at [952, 63] on link "View quote" at bounding box center [949, 64] width 78 height 18
click at [244, 291] on div at bounding box center [513, 289] width 1026 height 579
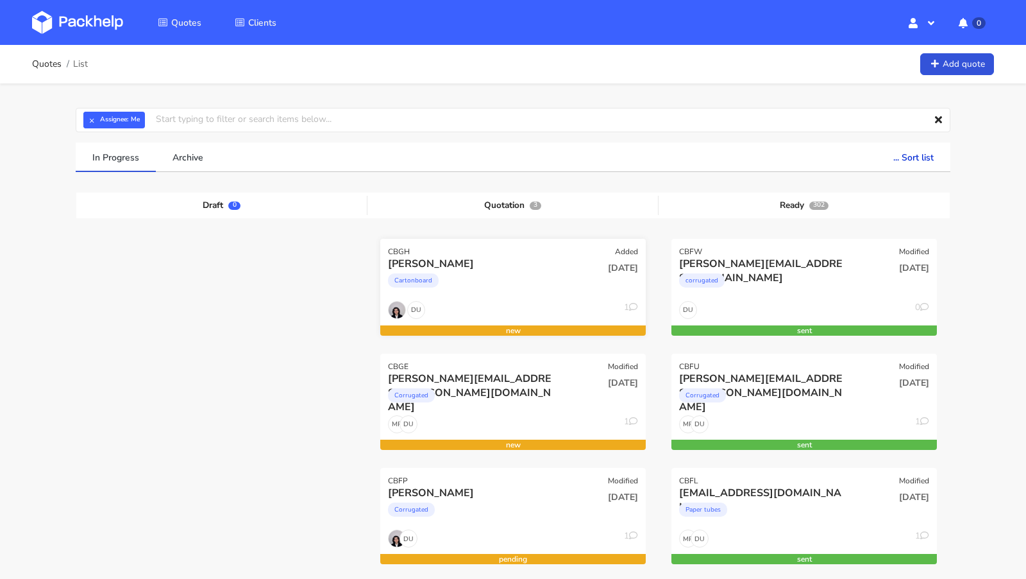
click at [457, 286] on div "Cartonboard" at bounding box center [473, 284] width 170 height 26
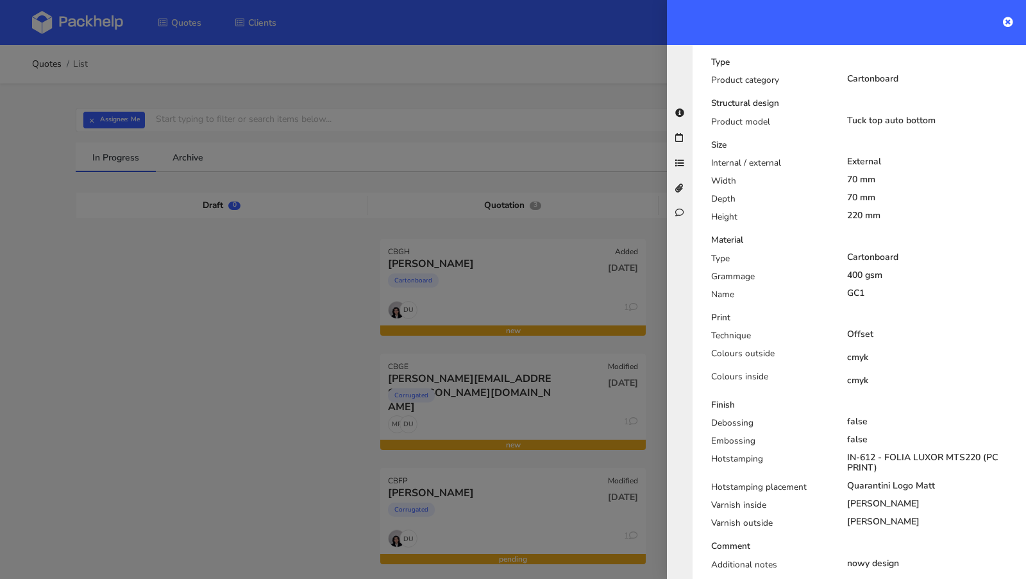
scroll to position [505, 0]
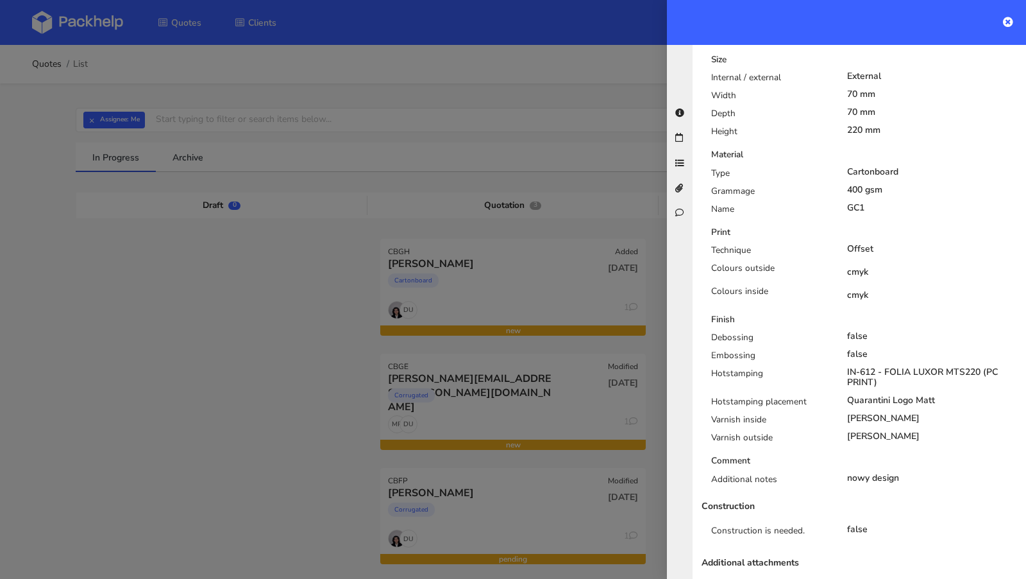
click at [880, 395] on div "Quarantini Logo Matt" at bounding box center [932, 400] width 171 height 10
copy div "Quarantini"
click at [165, 316] on div at bounding box center [513, 289] width 1026 height 579
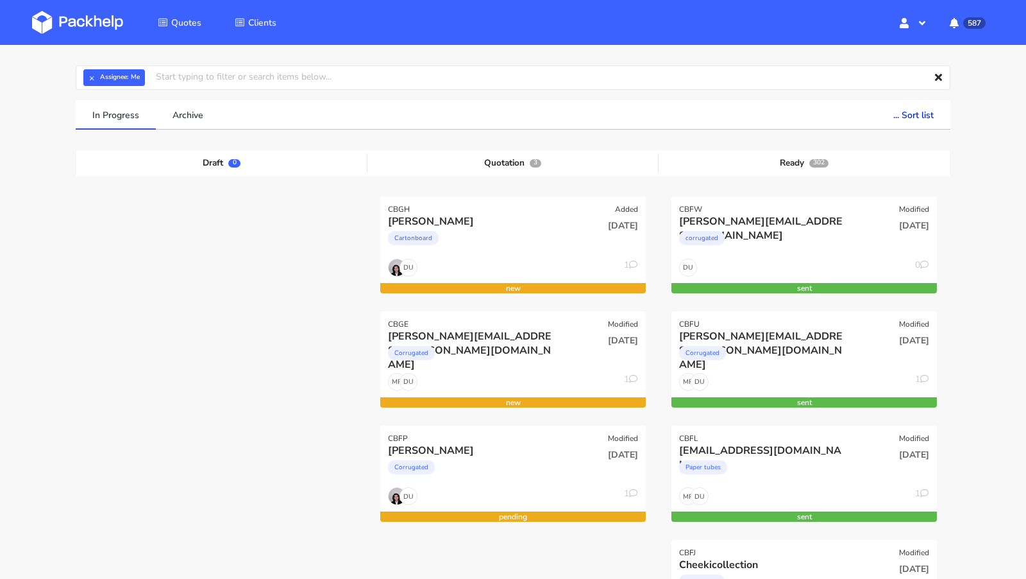
scroll to position [0, 0]
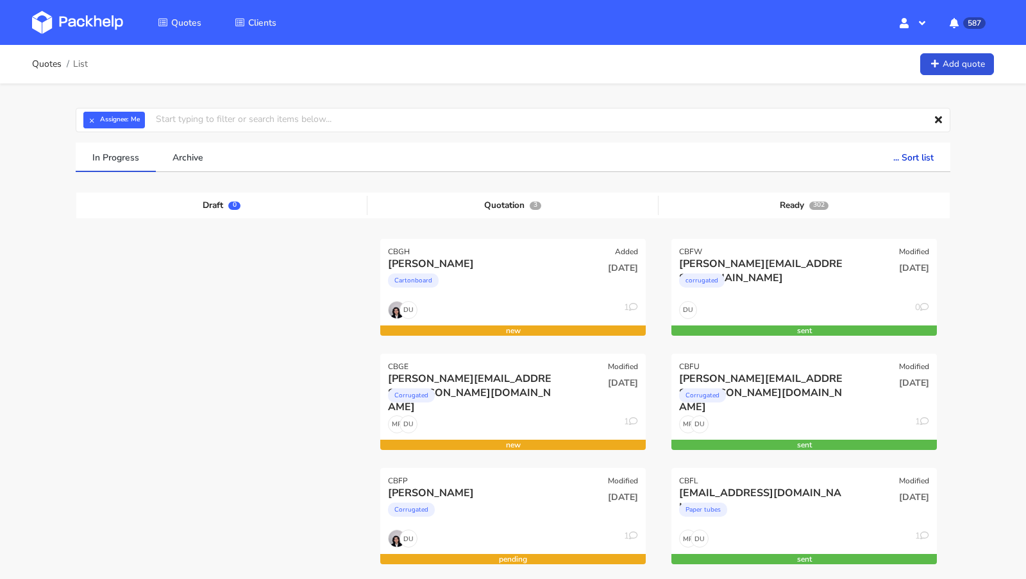
click at [64, 18] on img at bounding box center [77, 22] width 91 height 23
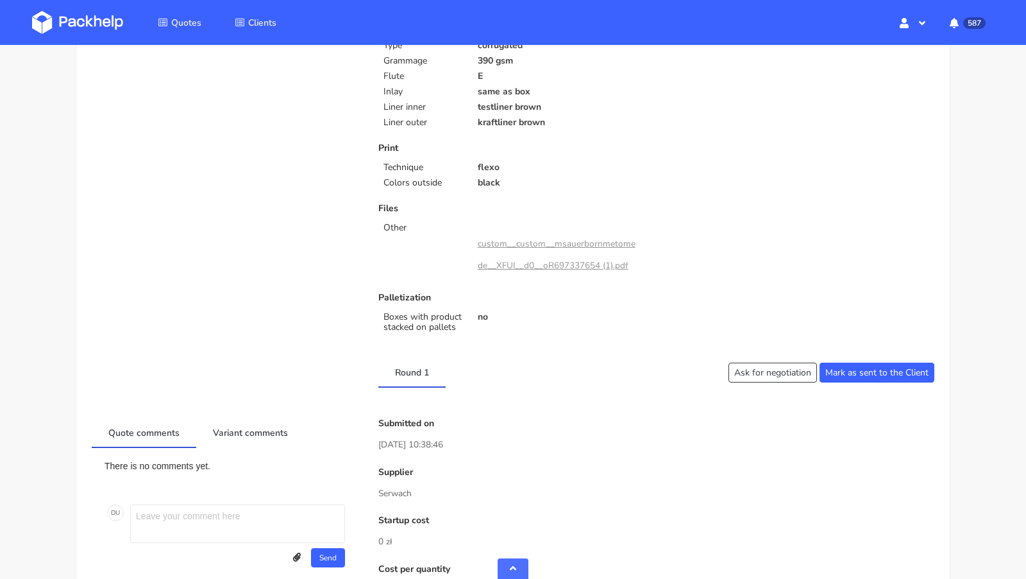
scroll to position [666, 0]
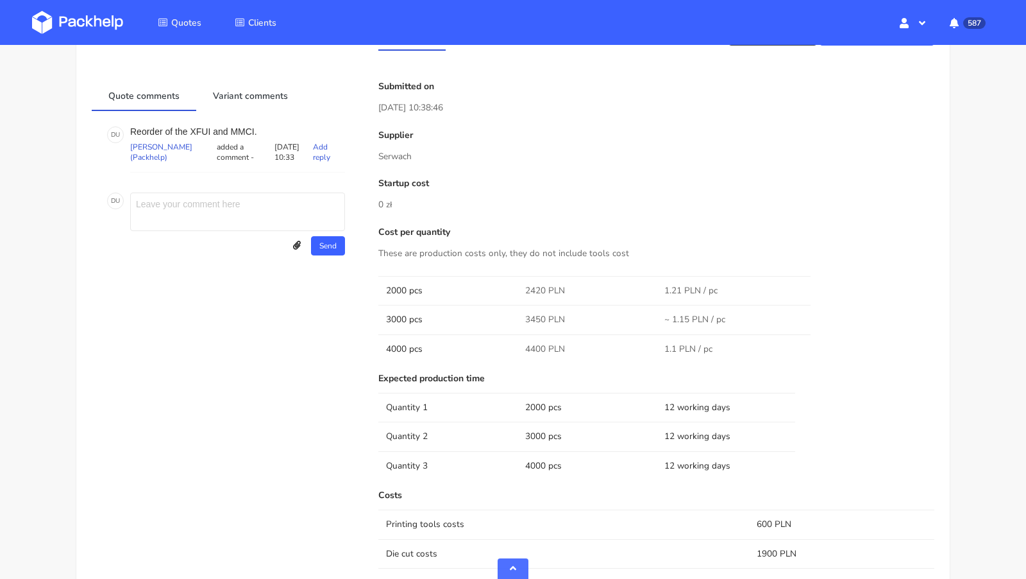
click at [196, 126] on p "Reorder of the XFUI and MMCI." at bounding box center [237, 131] width 215 height 10
copy p "XFUI"
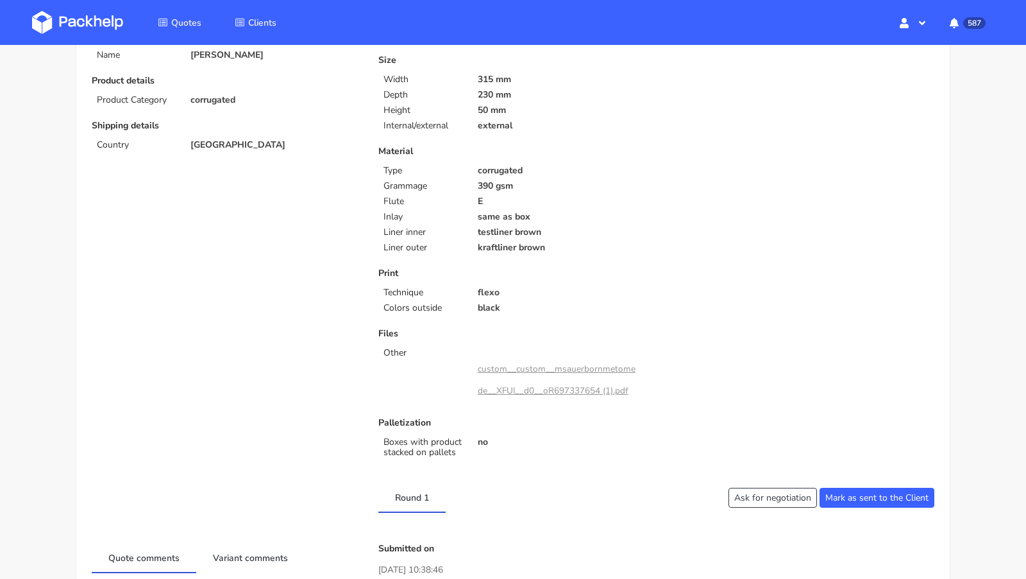
scroll to position [483, 0]
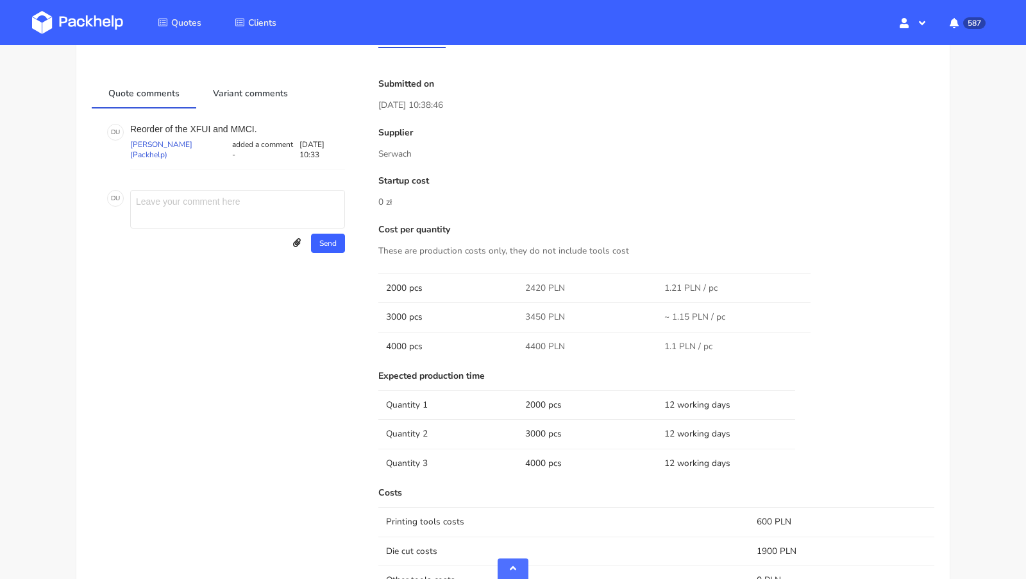
scroll to position [605, 0]
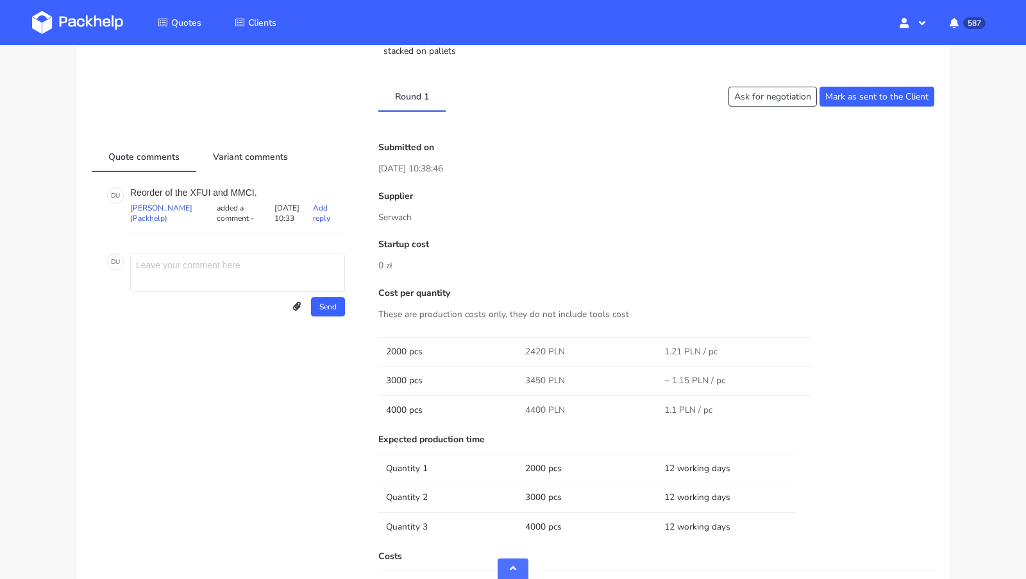
click at [235, 190] on p "Reorder of the XFUI and MMCI." at bounding box center [237, 192] width 215 height 10
copy p "MMCI"
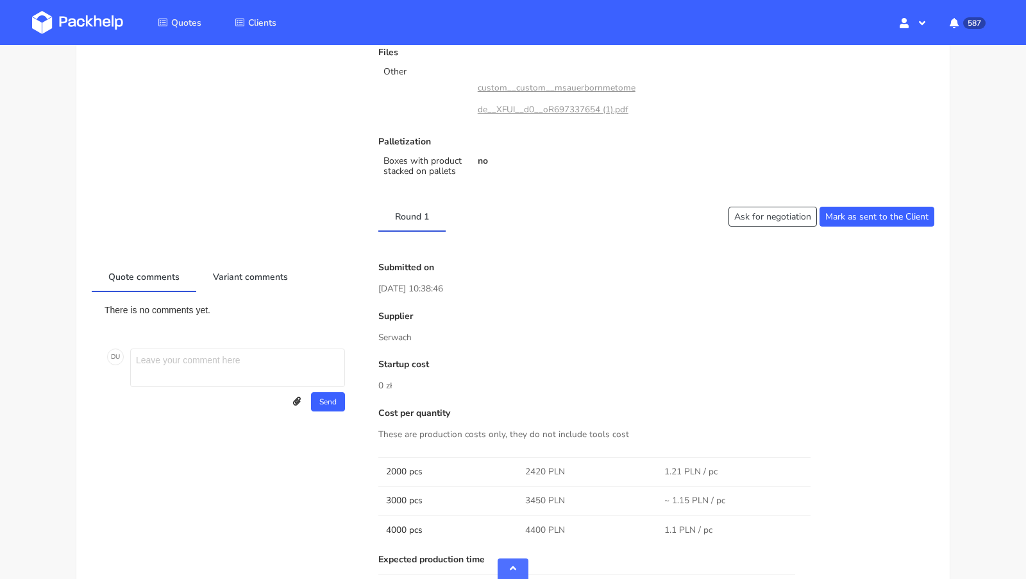
scroll to position [490, 0]
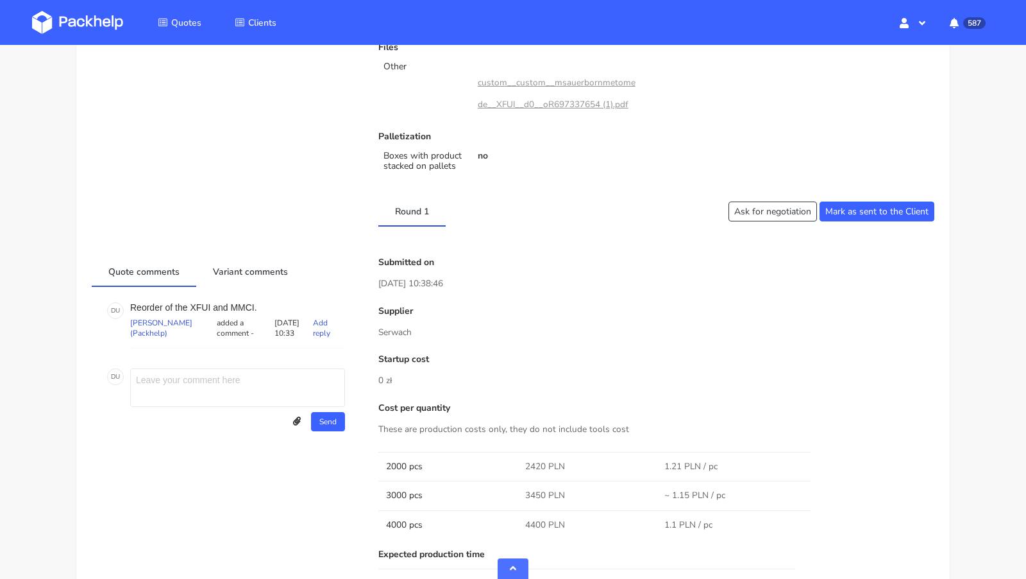
click at [203, 302] on p "Reorder of the XFUI and MMCI." at bounding box center [237, 307] width 215 height 10
copy p "XFUI"
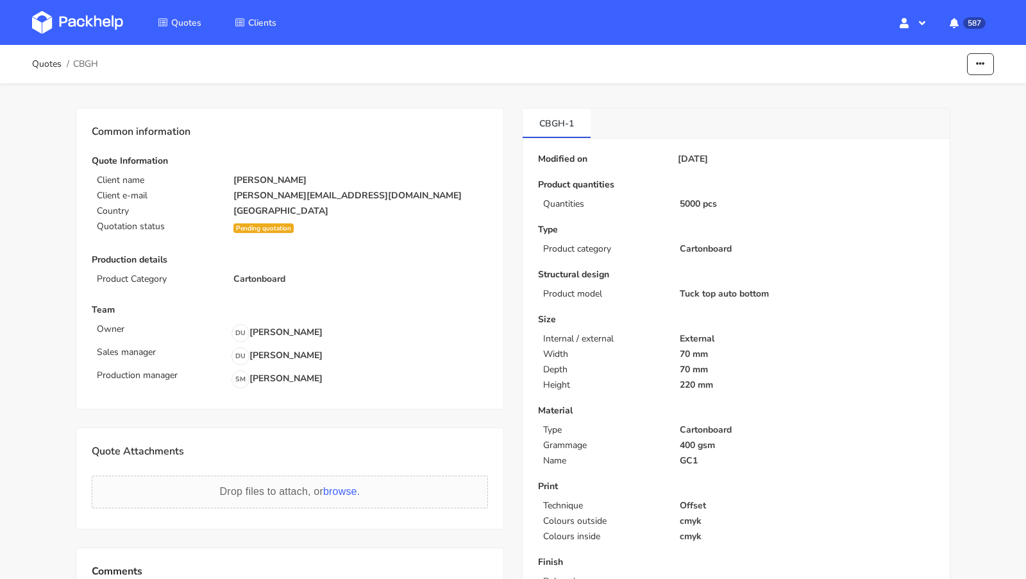
scroll to position [257, 0]
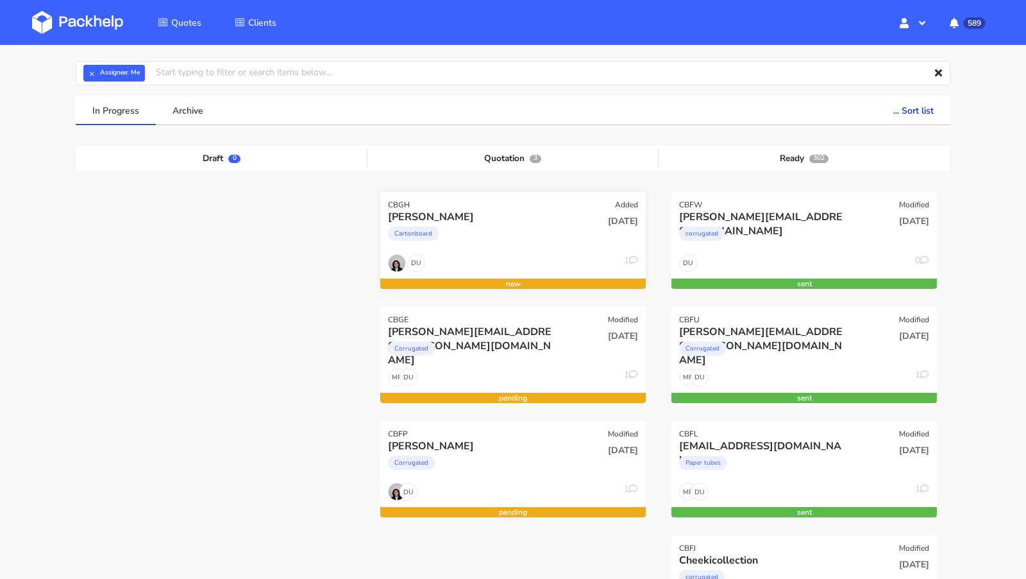
scroll to position [47, 0]
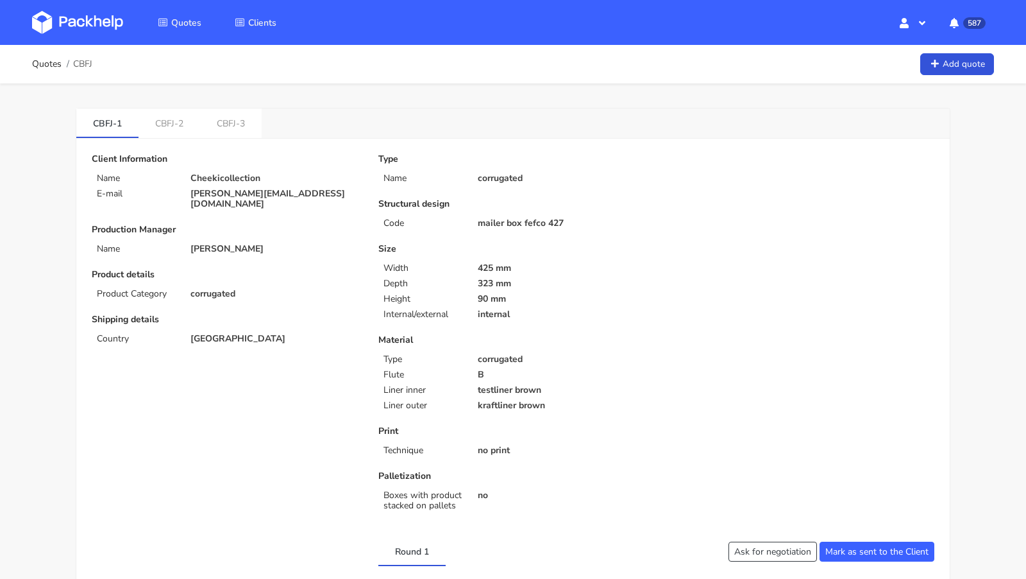
scroll to position [1, 0]
click at [81, 70] on ol "Quotes CBFJ" at bounding box center [62, 64] width 60 height 26
click at [84, 66] on span "CBFJ" at bounding box center [82, 63] width 19 height 10
copy span "CBFJ"
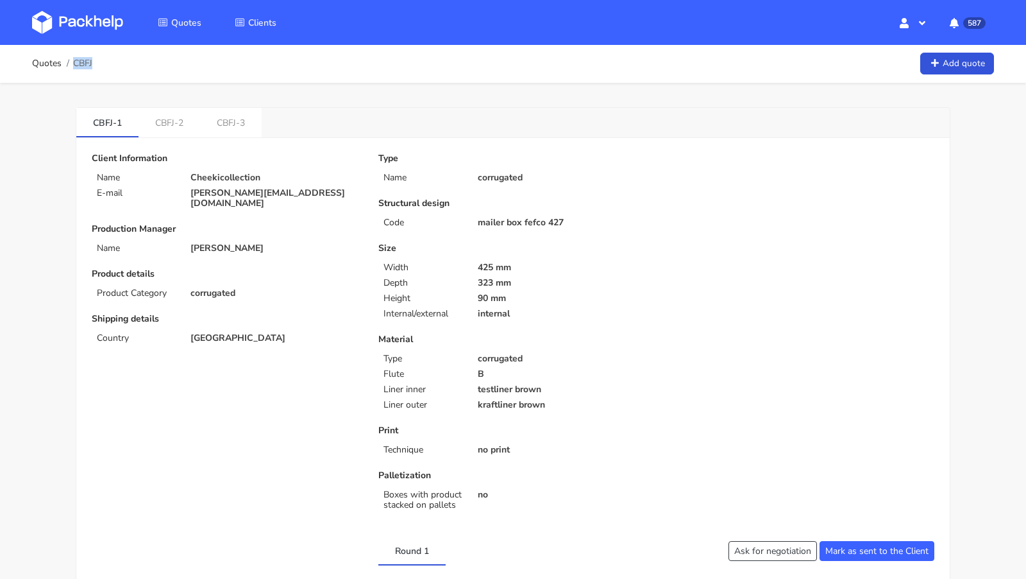
click at [91, 19] on img at bounding box center [77, 22] width 91 height 23
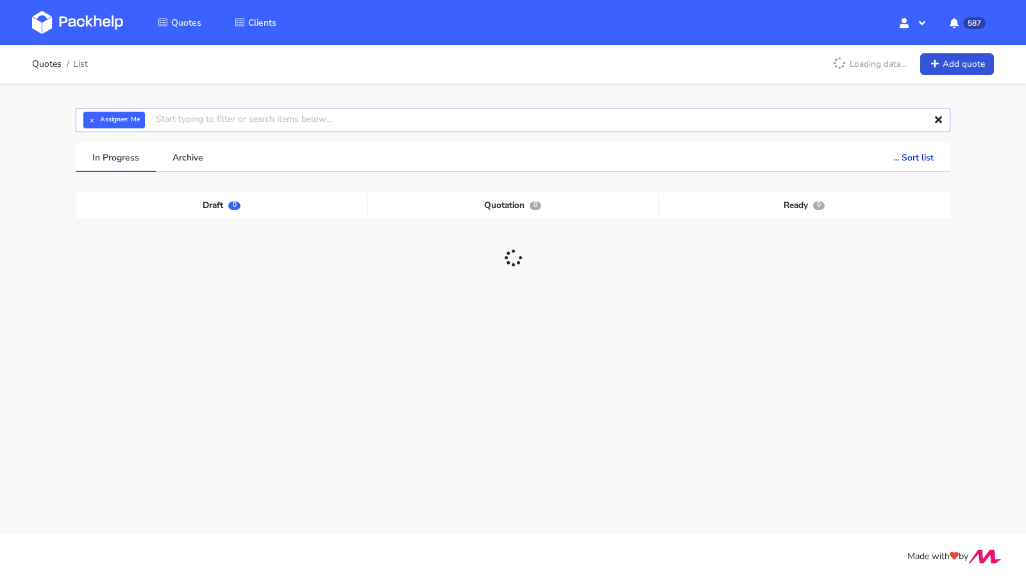
click at [192, 116] on input "text" at bounding box center [513, 120] width 875 height 24
paste input "CBFJ"
type input "CBFJ"
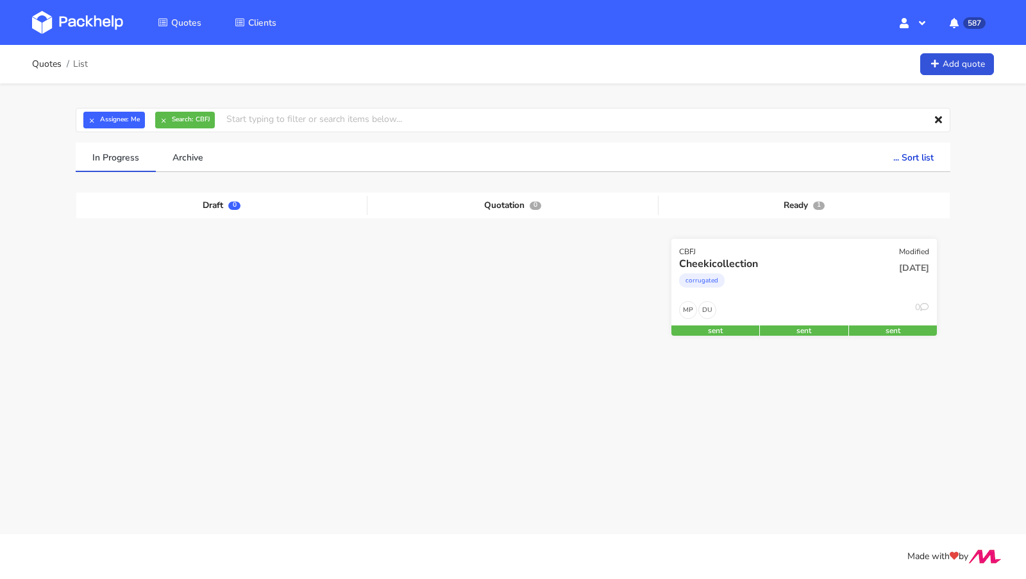
click at [699, 255] on div "CBFJ Modified" at bounding box center [805, 248] width 266 height 18
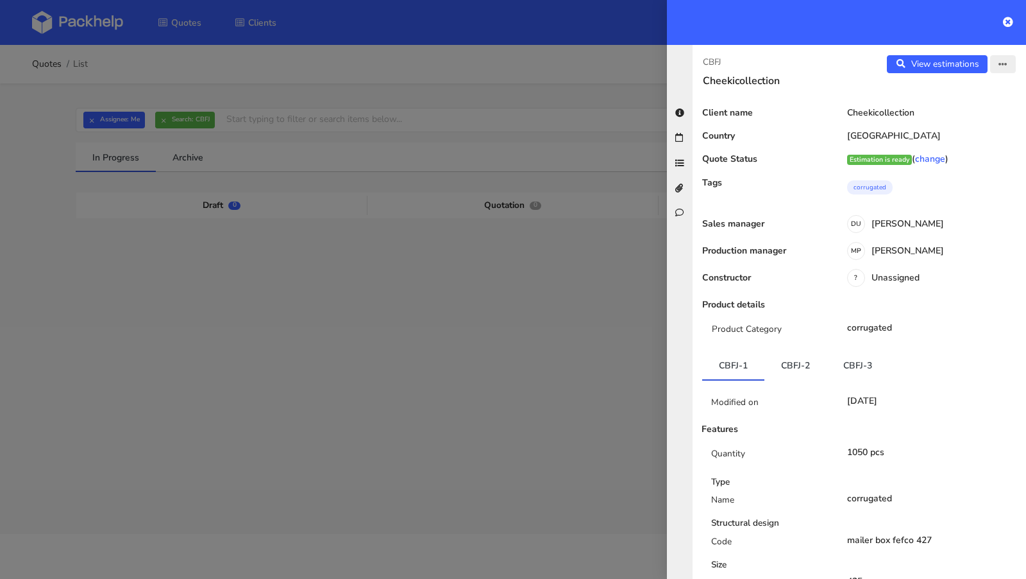
click at [1005, 68] on icon "button" at bounding box center [1003, 64] width 9 height 9
click at [1001, 83] on link "View quote" at bounding box center [960, 90] width 113 height 21
click at [1004, 71] on button "button" at bounding box center [1003, 64] width 26 height 18
click at [991, 108] on link "Edit quote" at bounding box center [960, 113] width 113 height 21
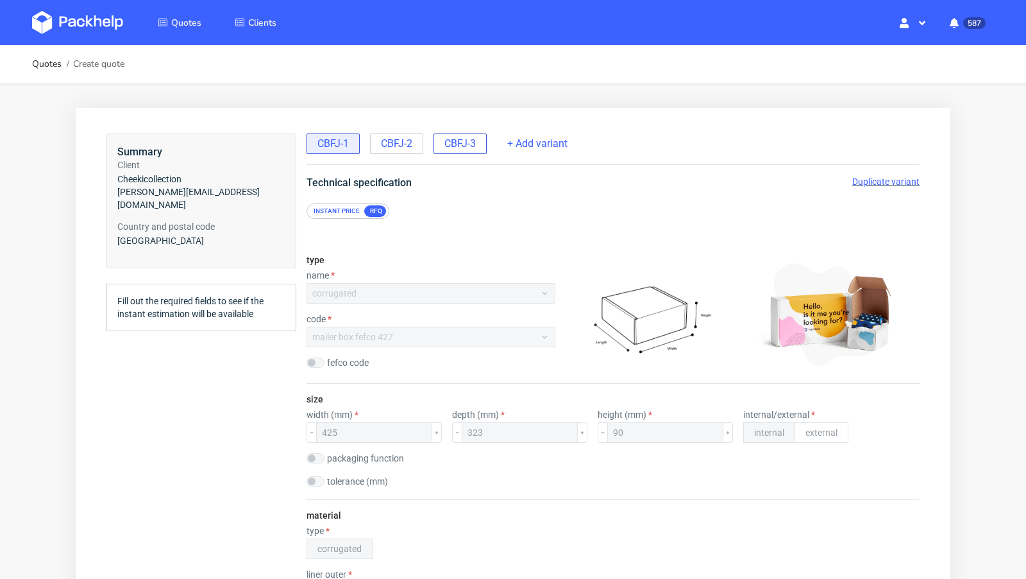
click at [451, 144] on span "CBFJ-3" at bounding box center [459, 144] width 31 height 14
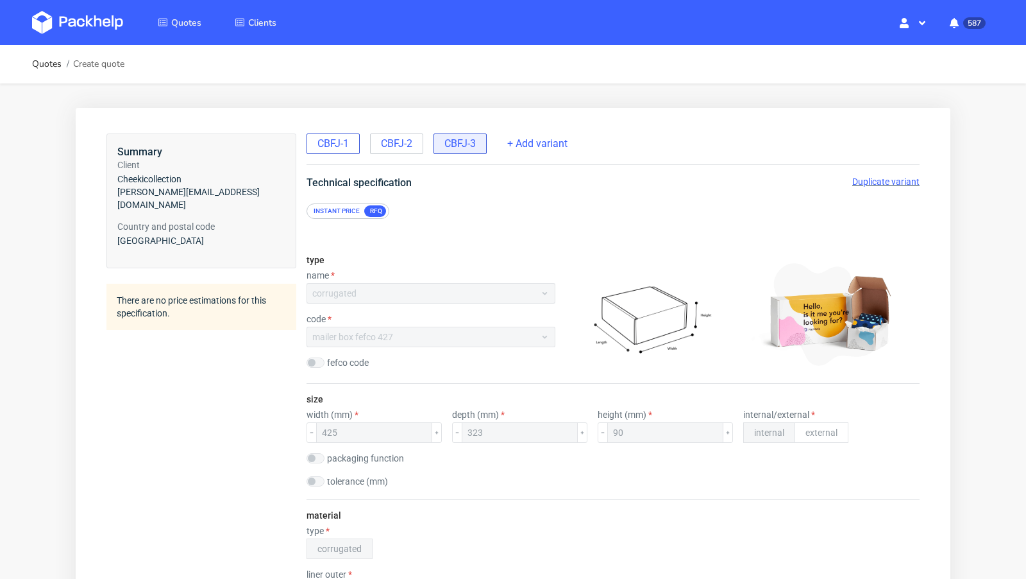
click at [341, 153] on div "CBFJ-1" at bounding box center [333, 143] width 53 height 21
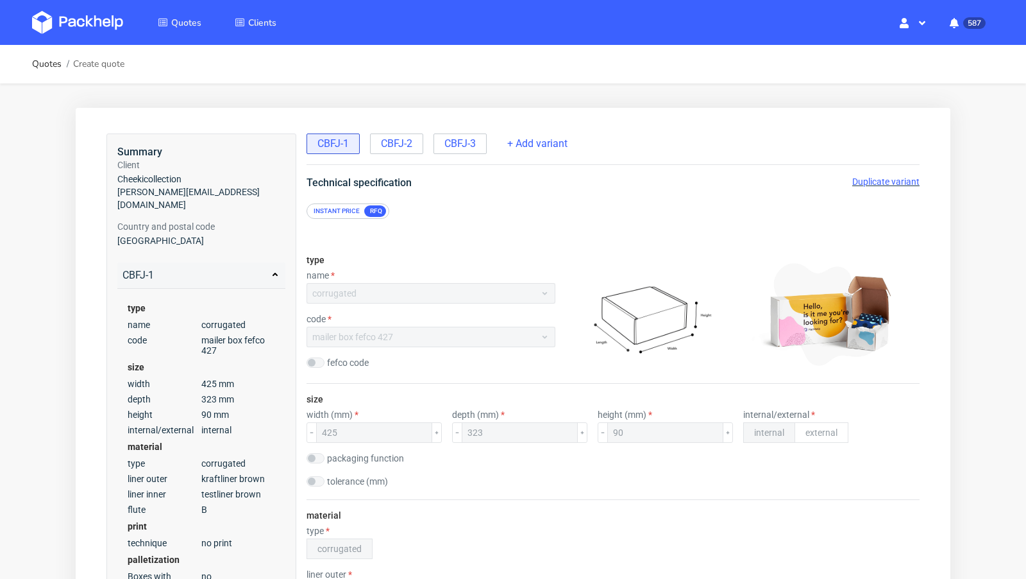
click at [888, 178] on span "Duplicate variant" at bounding box center [885, 181] width 67 height 10
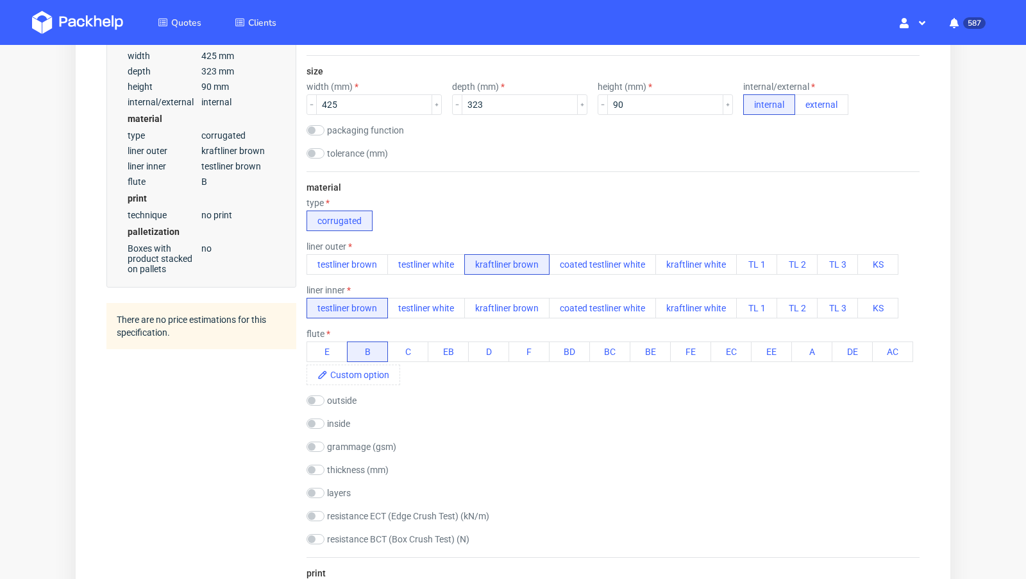
scroll to position [338, 0]
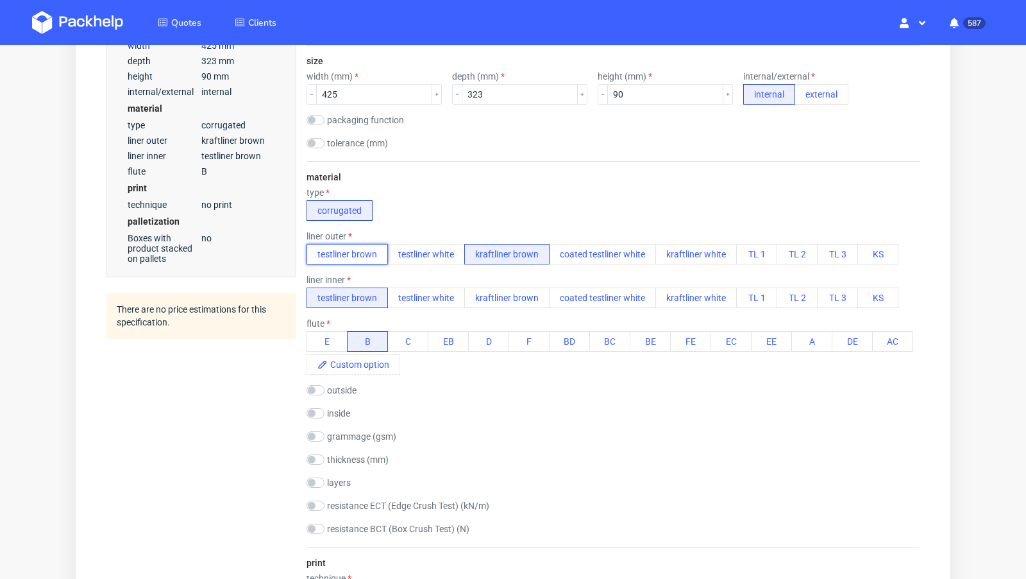
click at [334, 253] on button "testliner brown" at bounding box center [347, 254] width 81 height 21
click at [515, 213] on div "type corrugated" at bounding box center [613, 203] width 613 height 33
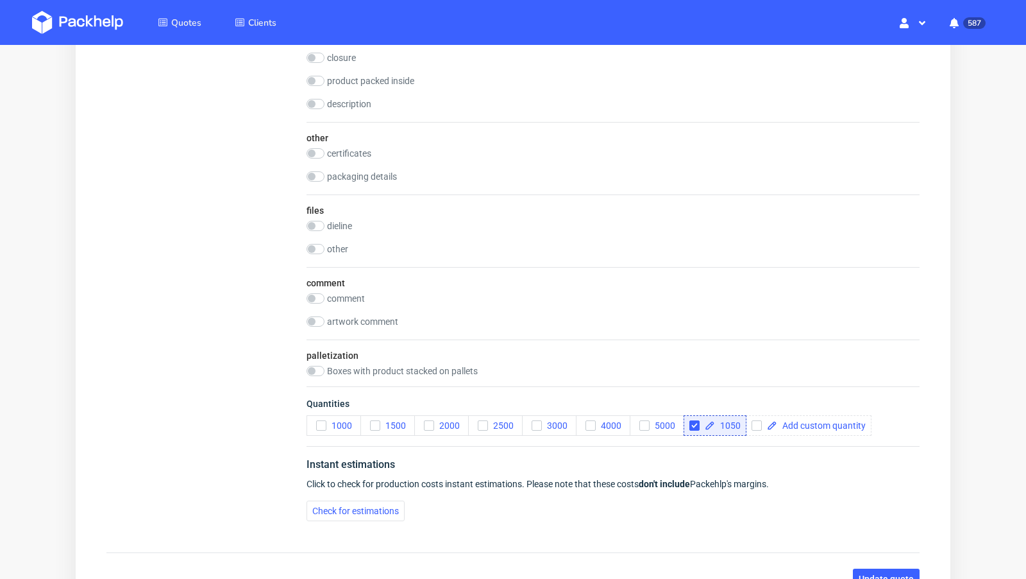
scroll to position [1156, 0]
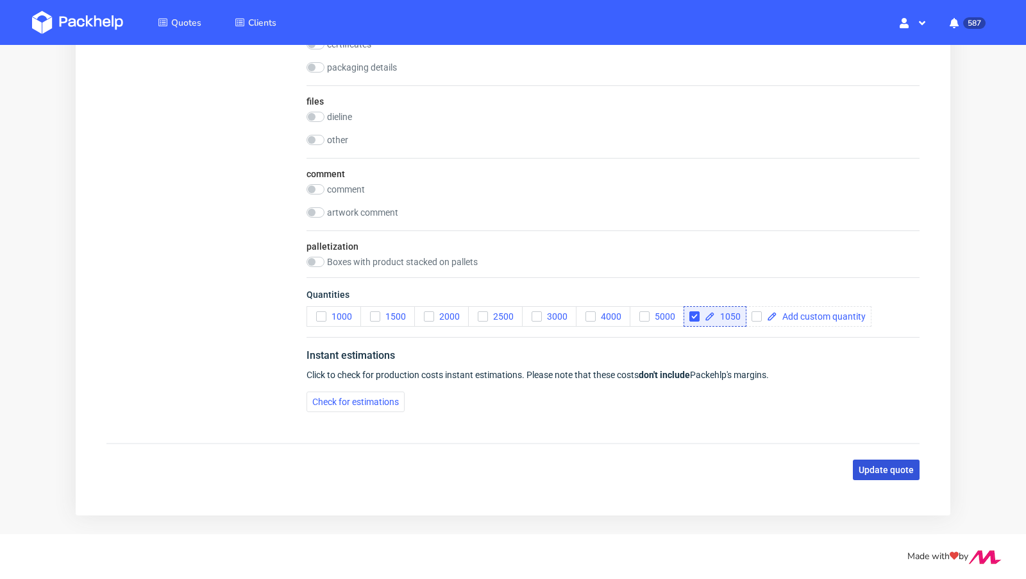
click at [885, 465] on span "Update quote" at bounding box center [886, 469] width 55 height 9
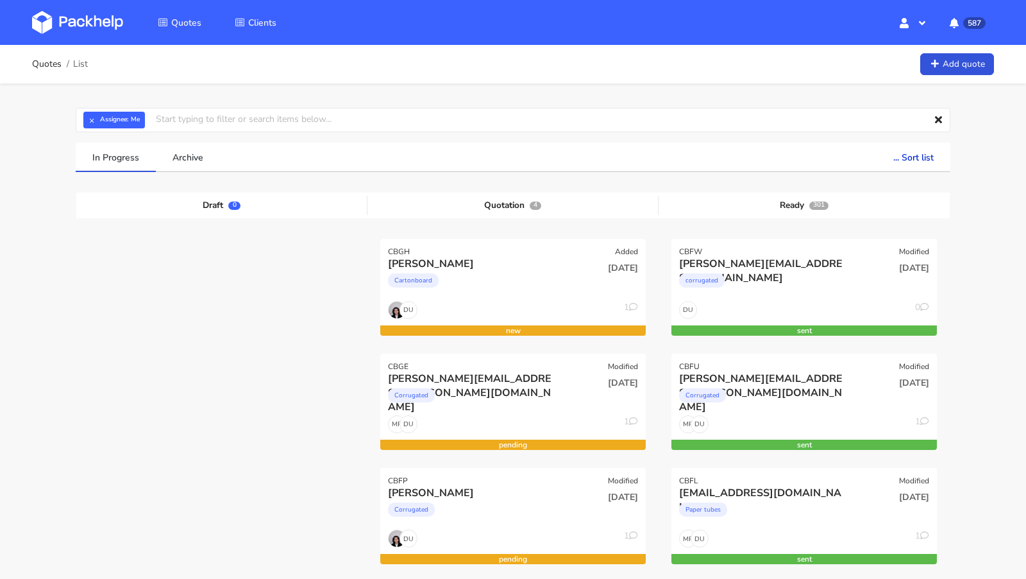
click at [78, 24] on img at bounding box center [77, 22] width 91 height 23
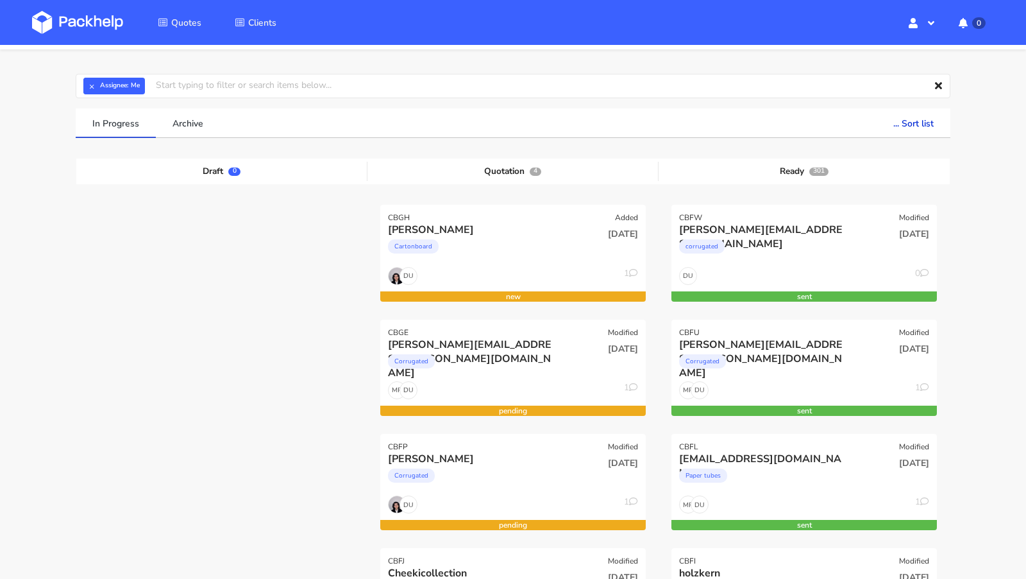
scroll to position [37, 0]
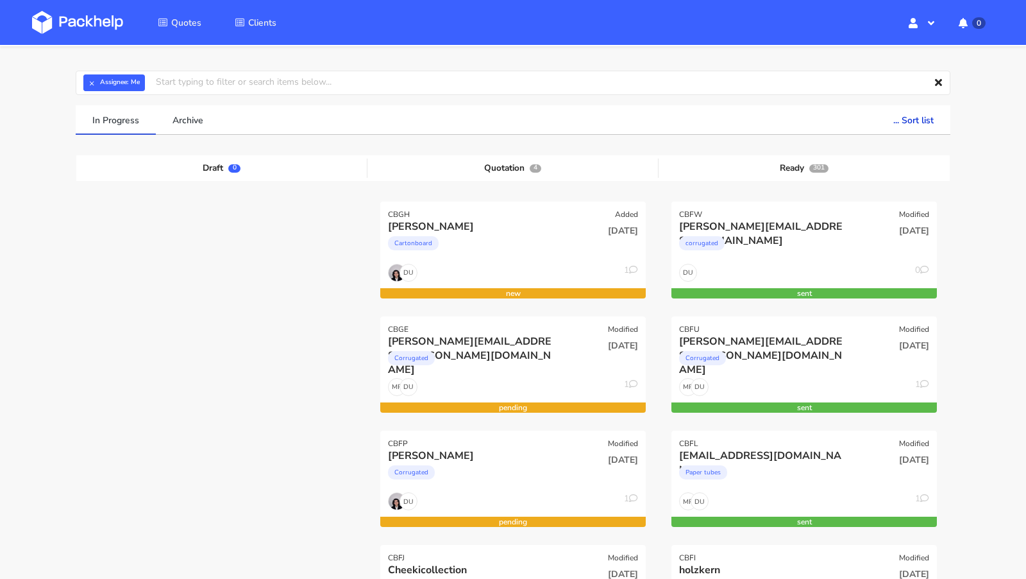
click at [71, 24] on img at bounding box center [77, 22] width 91 height 23
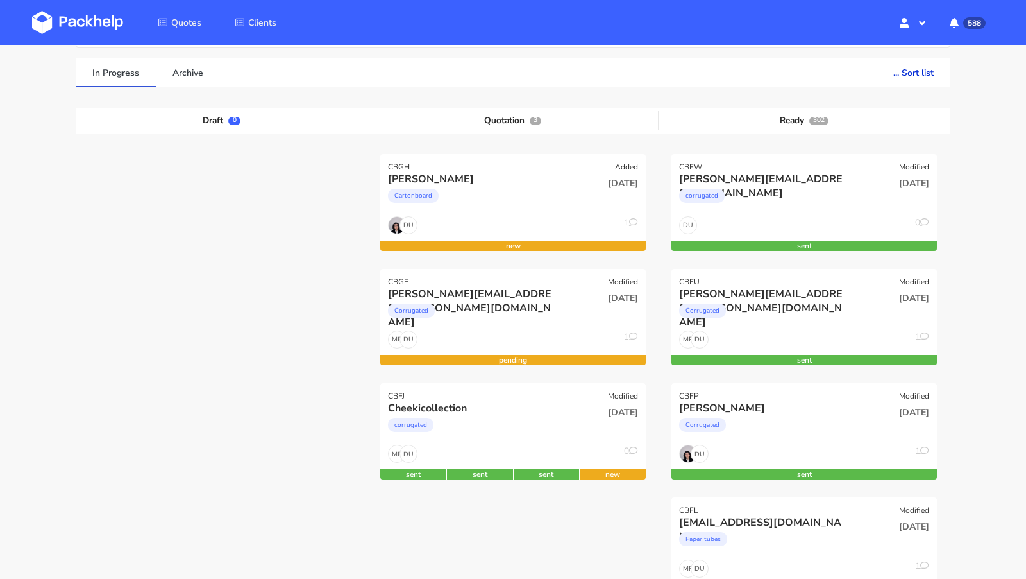
scroll to position [83, 0]
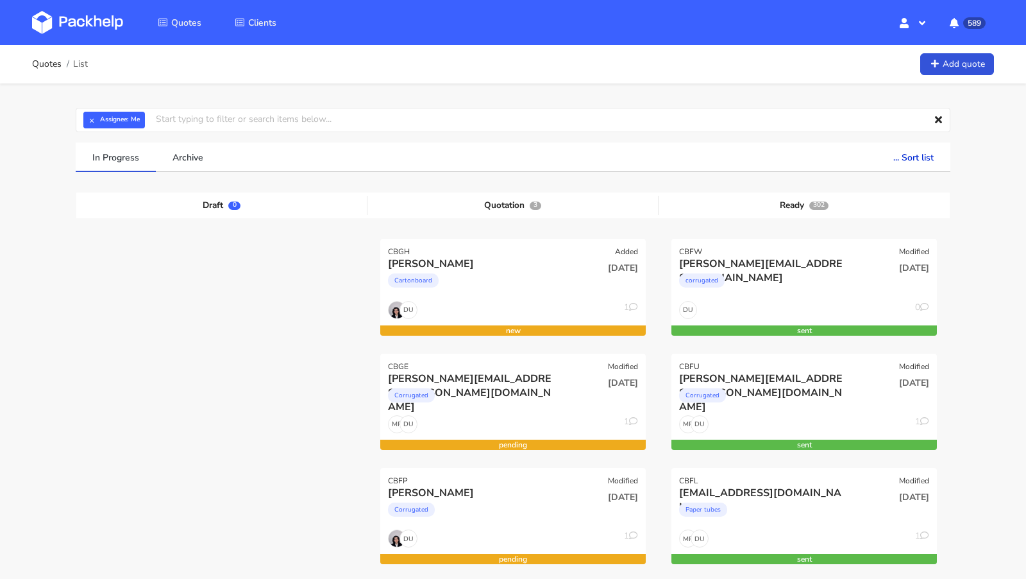
click at [468, 271] on div "Cartonboard" at bounding box center [473, 284] width 170 height 26
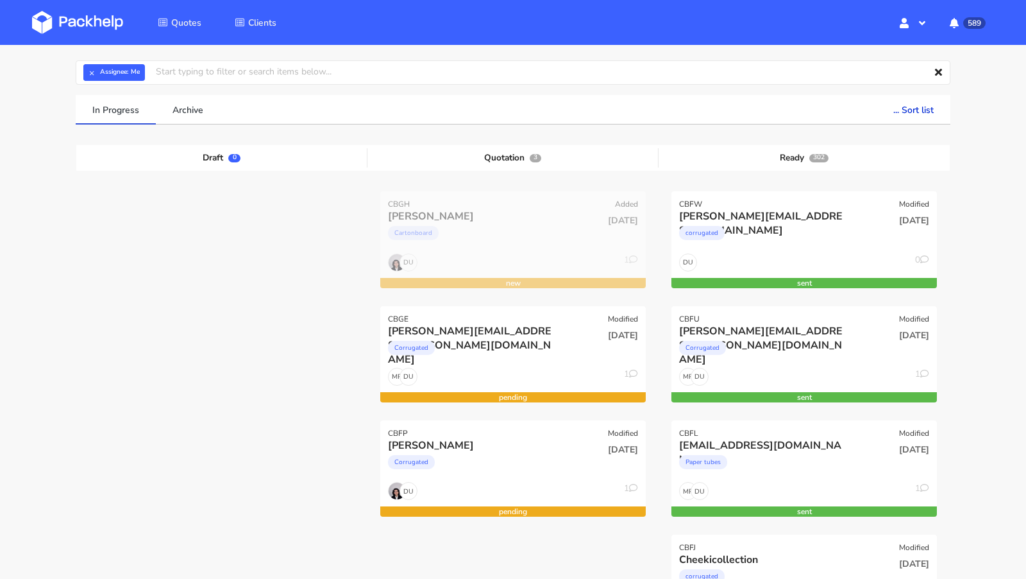
scroll to position [47, 0]
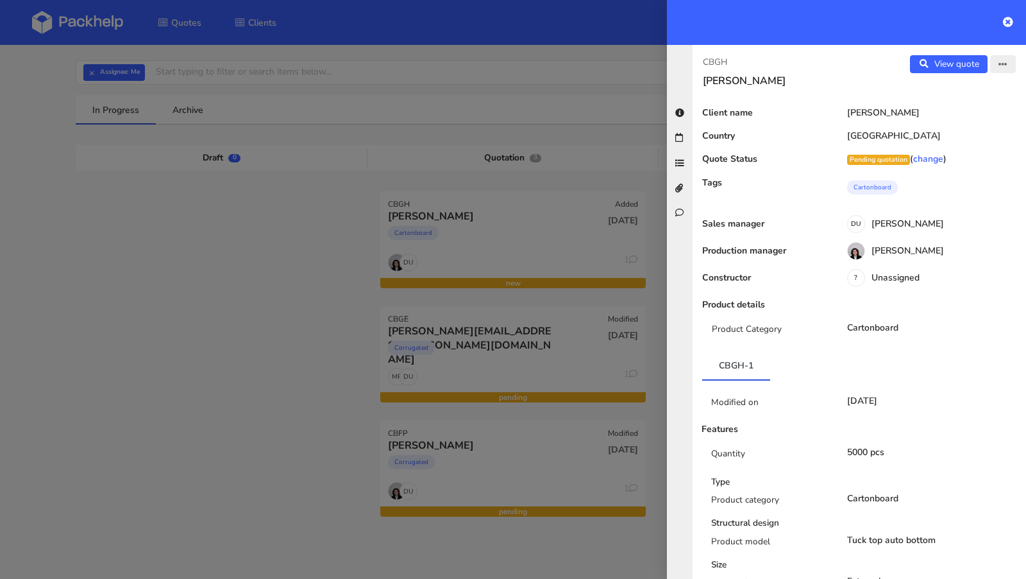
click at [996, 62] on button "button" at bounding box center [1003, 64] width 26 height 18
click at [958, 95] on link "Edit quote" at bounding box center [960, 90] width 113 height 21
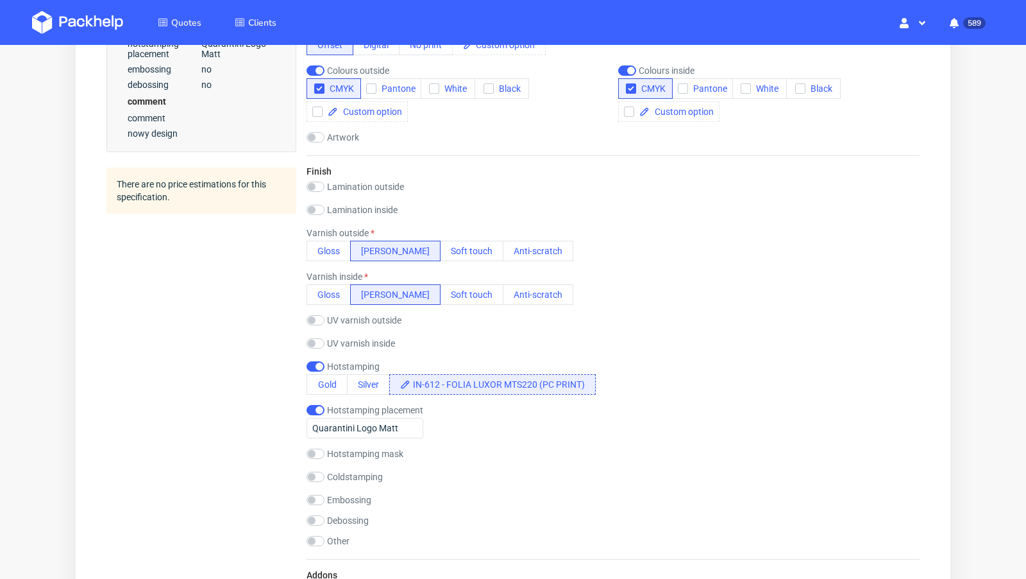
scroll to position [616, 0]
click at [316, 362] on input "checkbox" at bounding box center [316, 365] width 18 height 10
checkbox input "false"
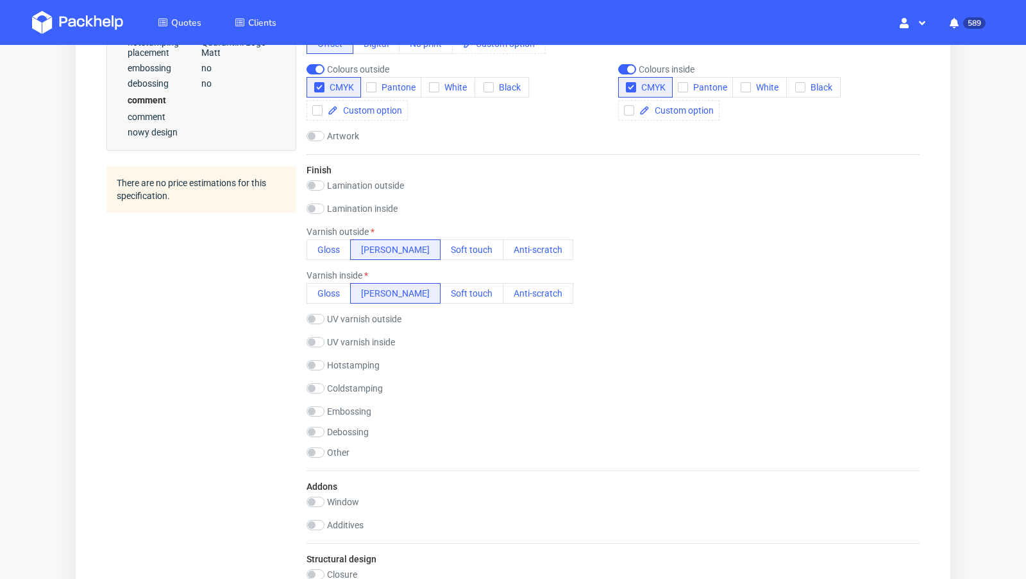
click at [260, 394] on div "Summary Client [PERSON_NAME] [PERSON_NAME][EMAIL_ADDRESS][DOMAIN_NAME] Country …" at bounding box center [201, 290] width 190 height 1544
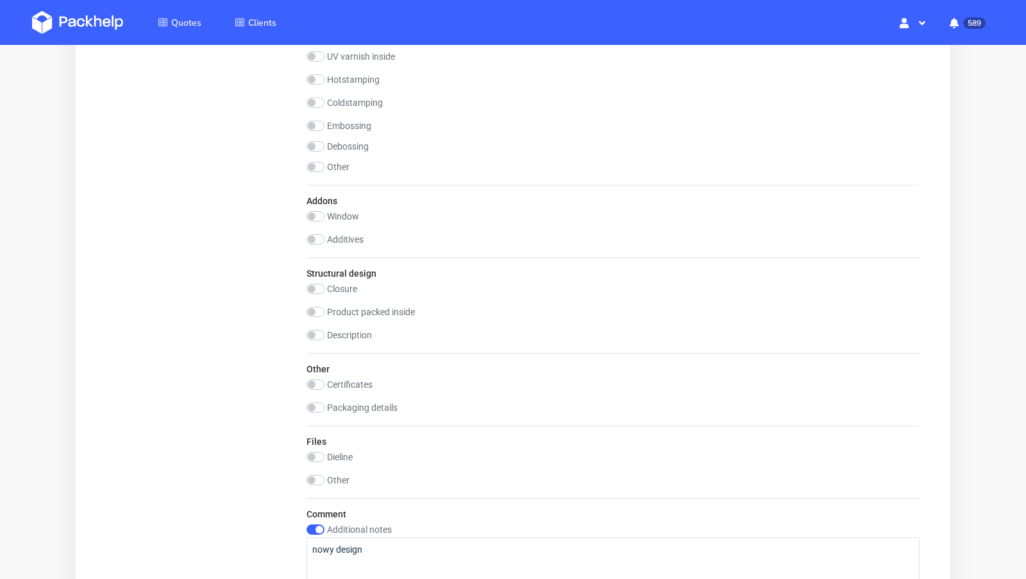
scroll to position [1256, 0]
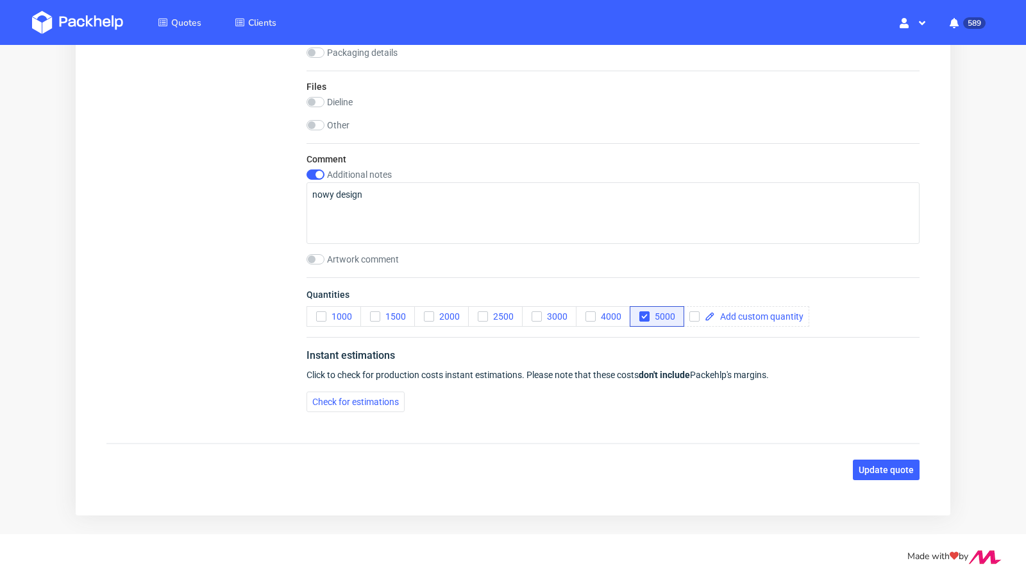
click at [868, 465] on span "Update quote" at bounding box center [886, 469] width 55 height 9
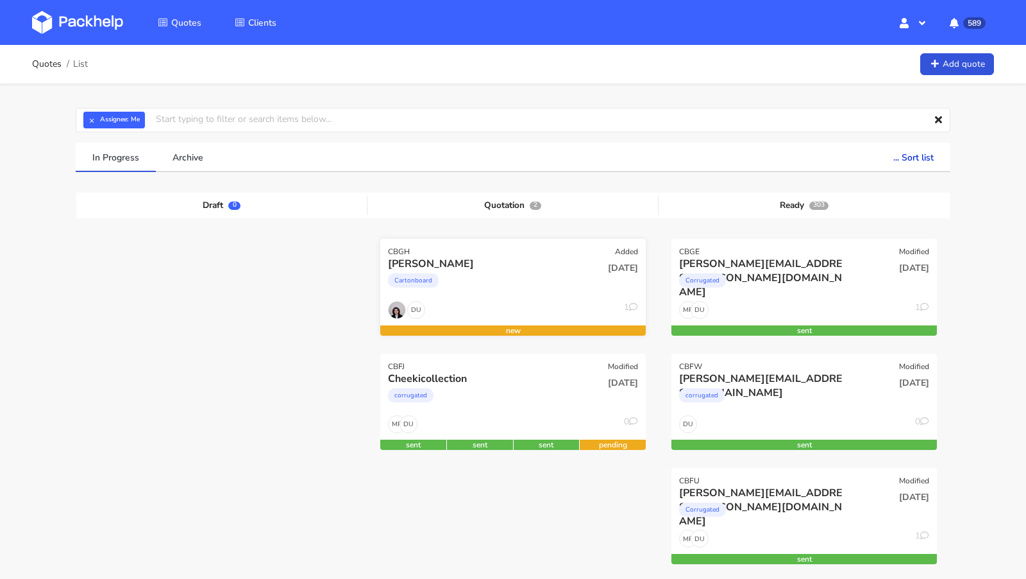
click at [482, 279] on div "Cartonboard" at bounding box center [473, 284] width 170 height 26
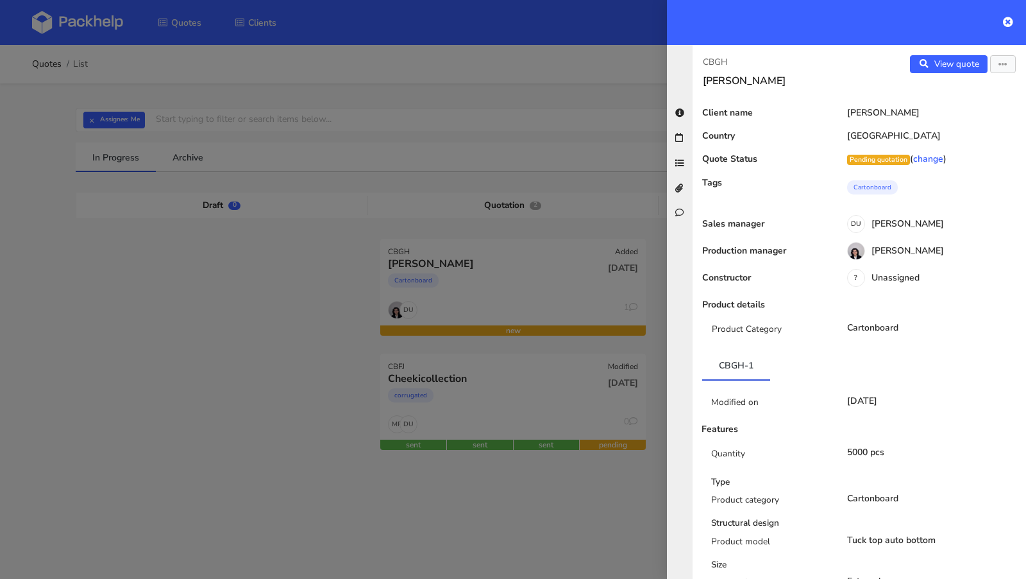
click at [215, 282] on div at bounding box center [513, 289] width 1026 height 579
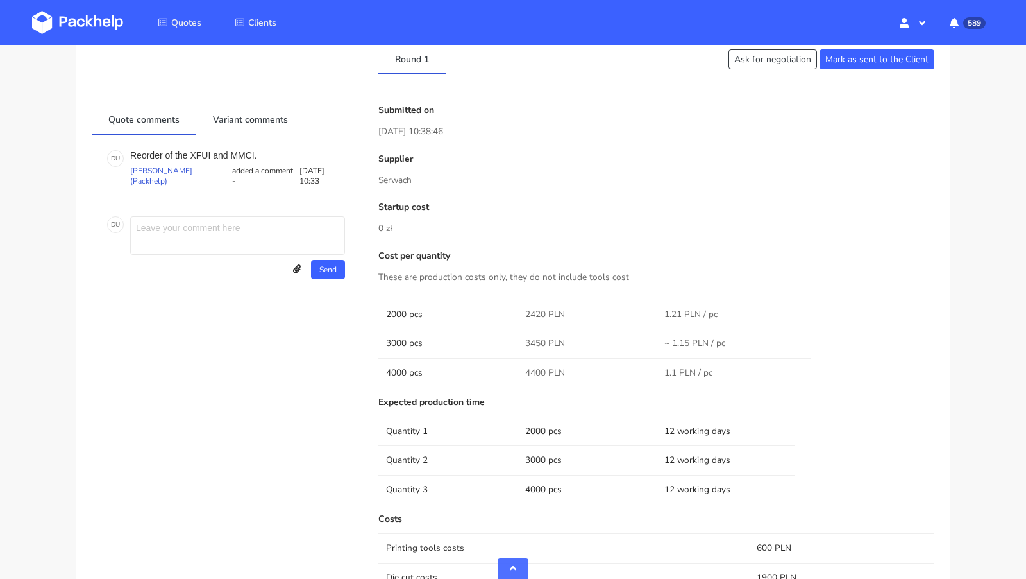
scroll to position [614, 0]
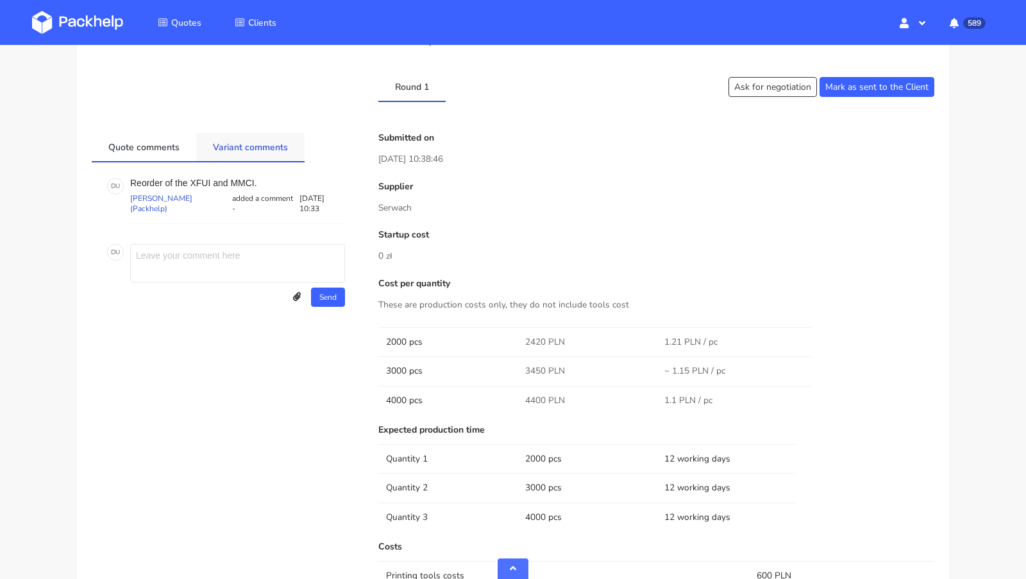
click at [241, 146] on link "Variant comments" at bounding box center [250, 147] width 108 height 28
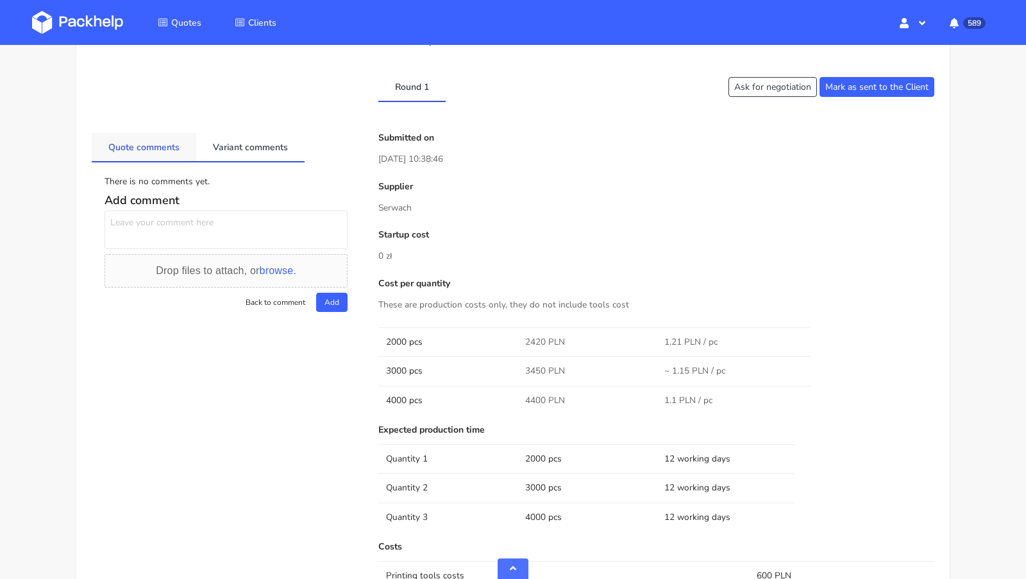
click at [164, 141] on link "Quote comments" at bounding box center [144, 147] width 105 height 28
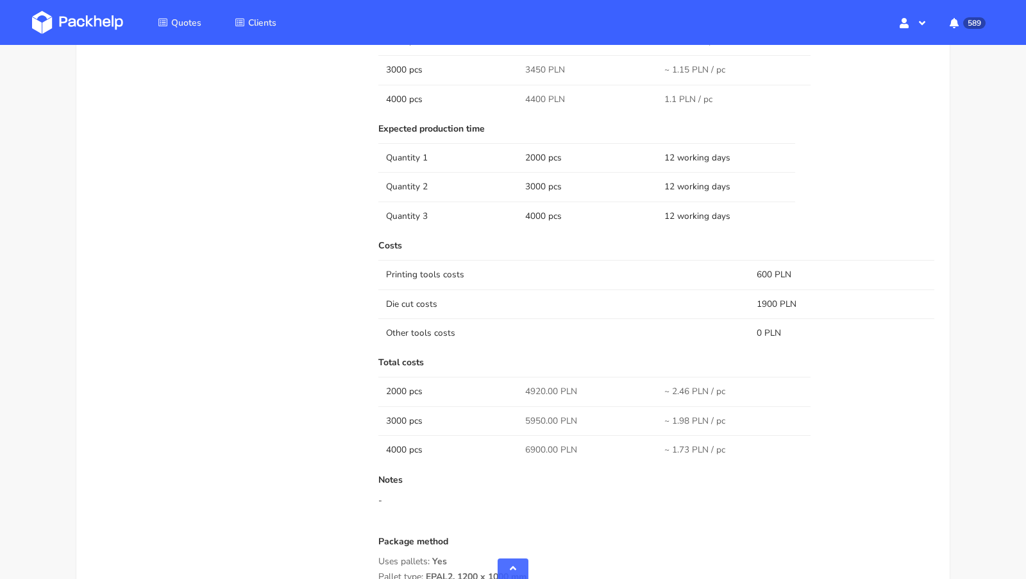
scroll to position [913, 0]
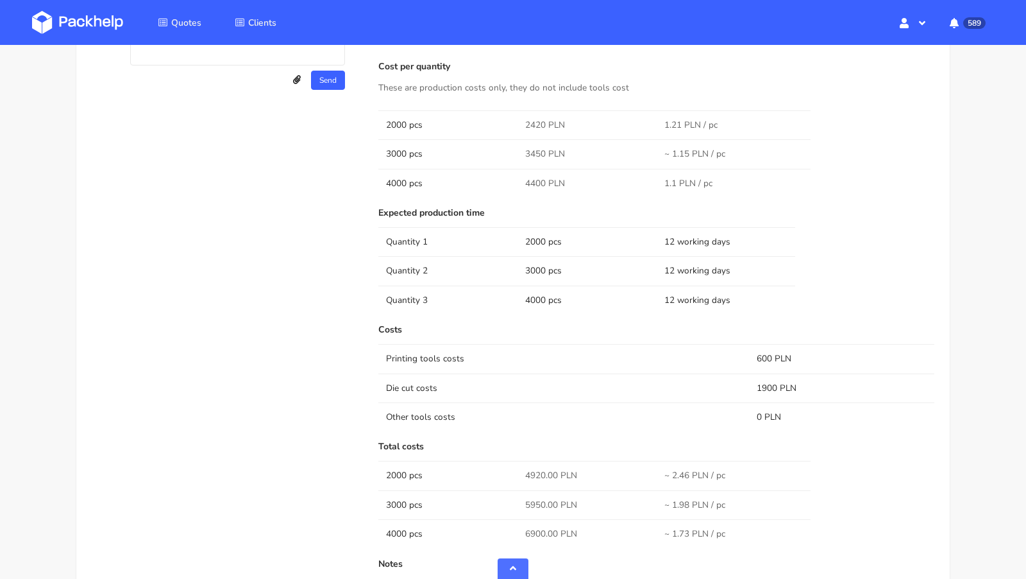
scroll to position [824, 0]
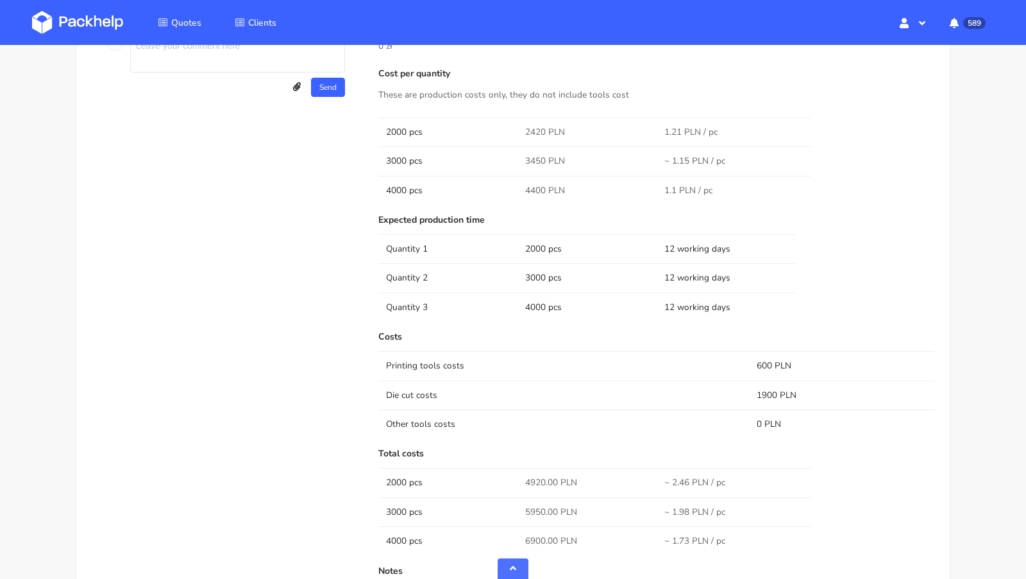
click at [531, 128] on span "2420 PLN" at bounding box center [545, 132] width 40 height 13
copy span "2420"
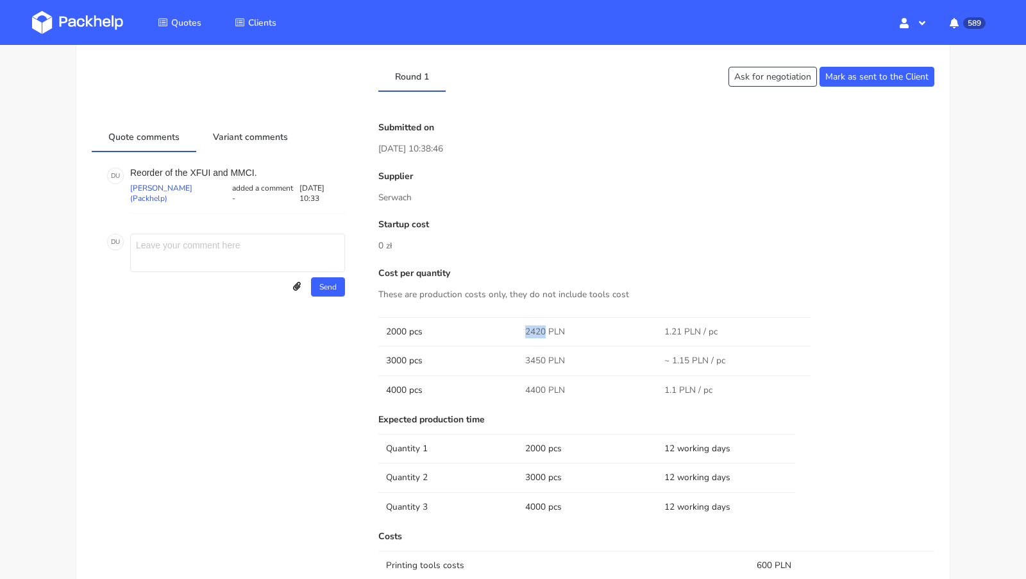
scroll to position [0, 0]
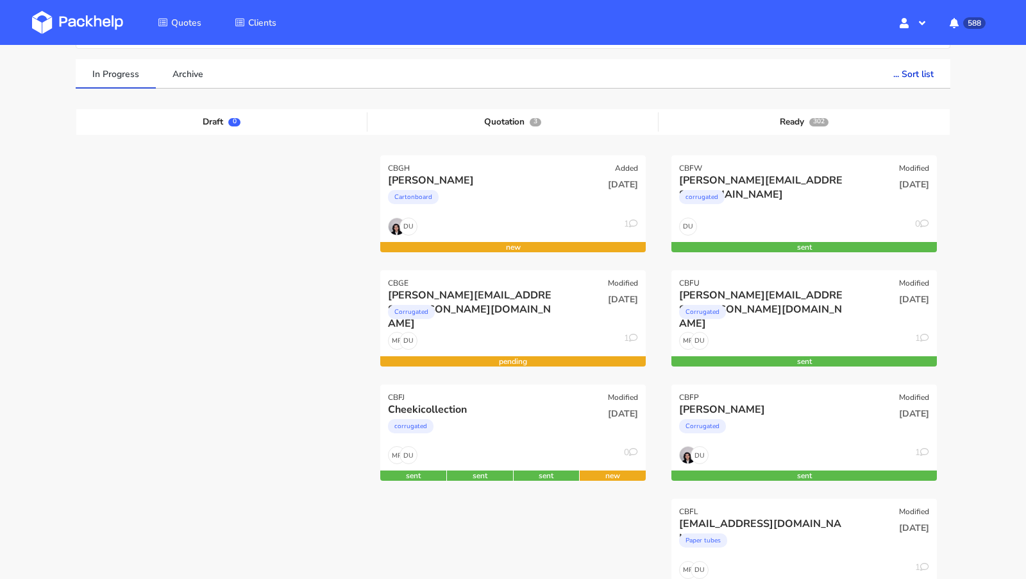
scroll to position [83, 0]
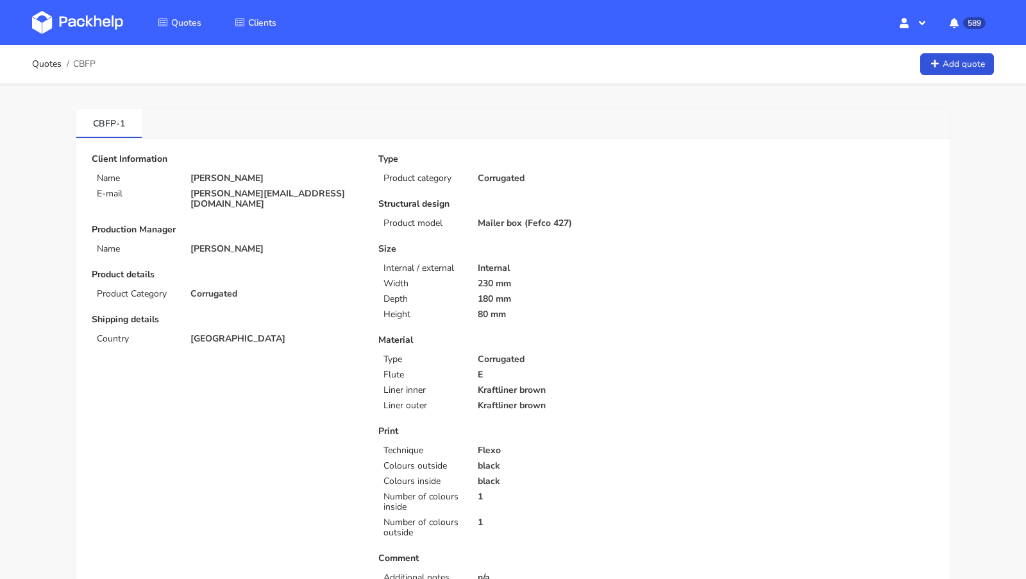
click at [221, 198] on p "[PERSON_NAME][EMAIL_ADDRESS][DOMAIN_NAME]" at bounding box center [275, 199] width 170 height 21
copy div "[PERSON_NAME][EMAIL_ADDRESS][DOMAIN_NAME]"
click at [84, 62] on span "CBFP" at bounding box center [84, 64] width 22 height 10
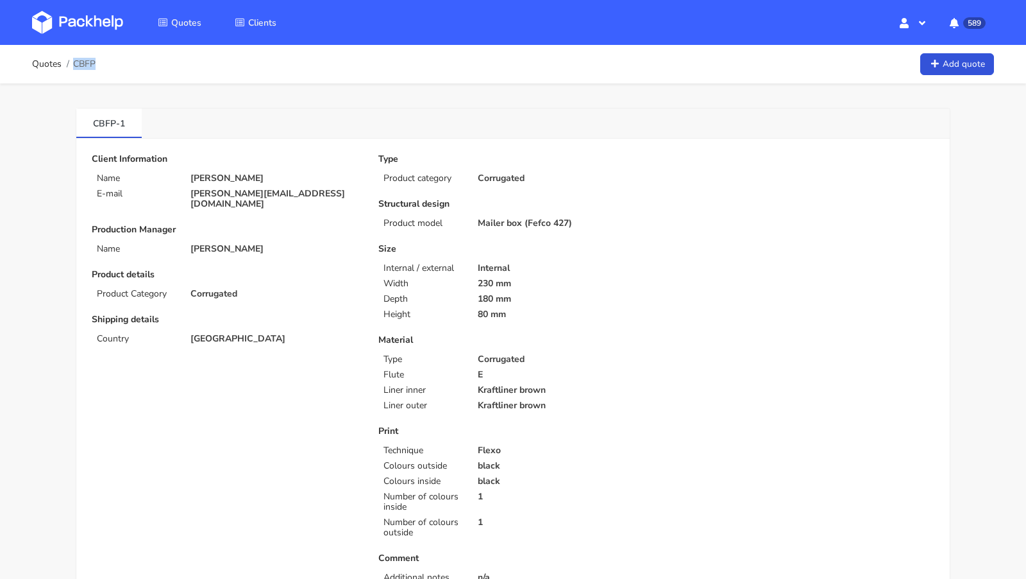
click at [84, 62] on span "CBFP" at bounding box center [84, 64] width 22 height 10
copy span "CBFP"
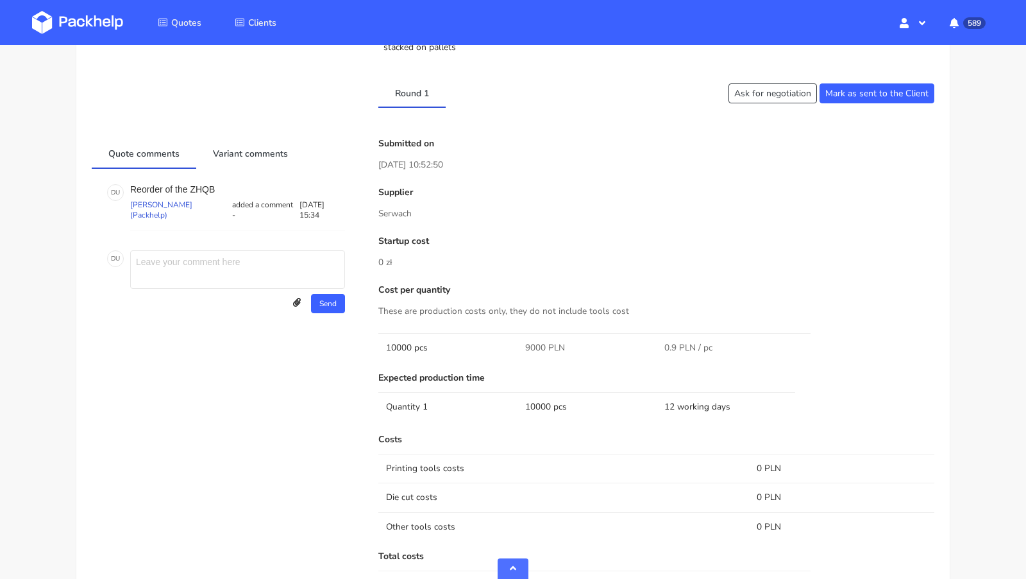
scroll to position [1084, 0]
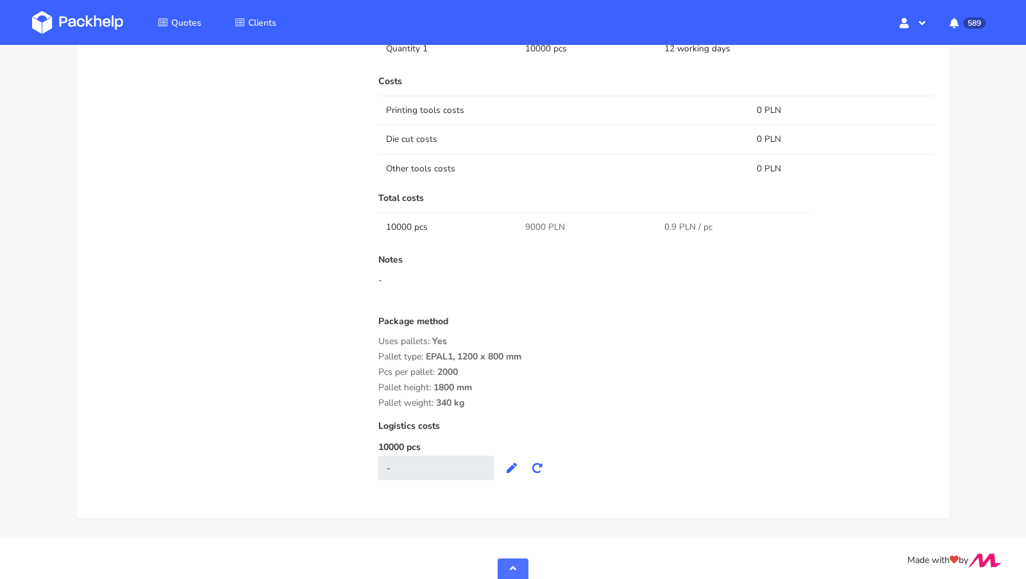
click at [530, 223] on span "9000 PLN" at bounding box center [545, 227] width 40 height 13
copy span "9000"
click at [514, 316] on div "Package method" at bounding box center [656, 326] width 556 height 20
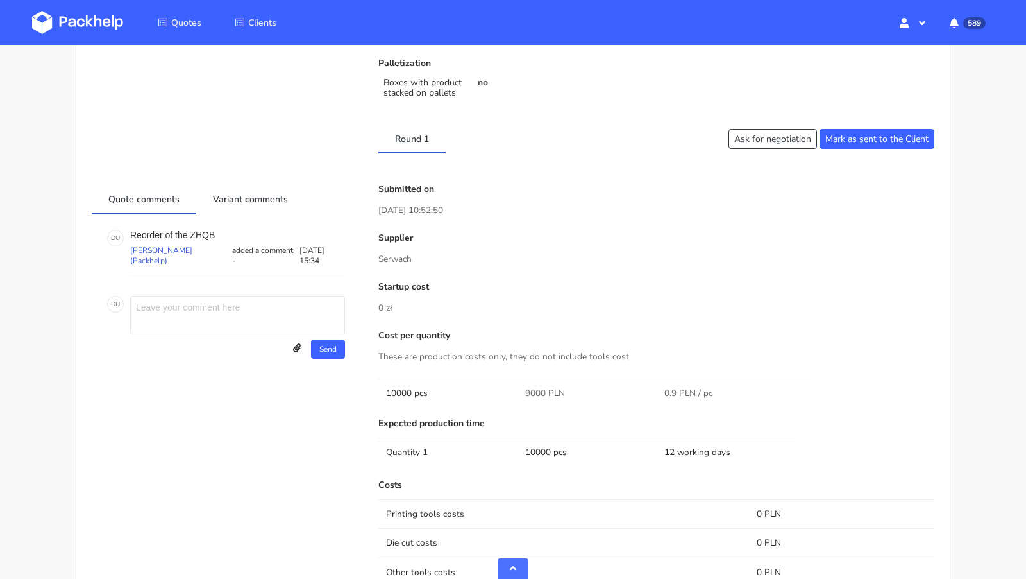
scroll to position [464, 0]
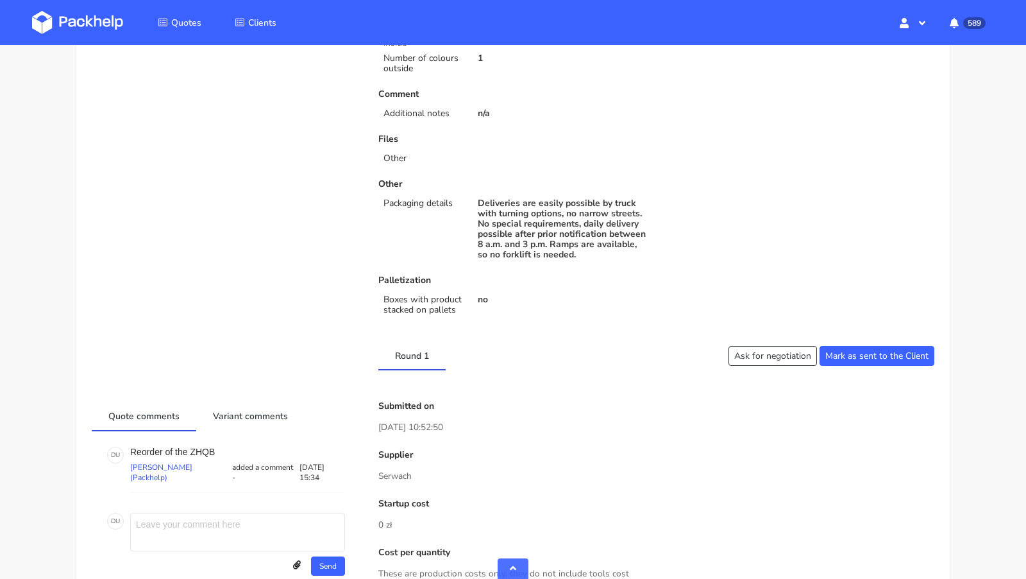
click at [92, 28] on img at bounding box center [77, 22] width 91 height 23
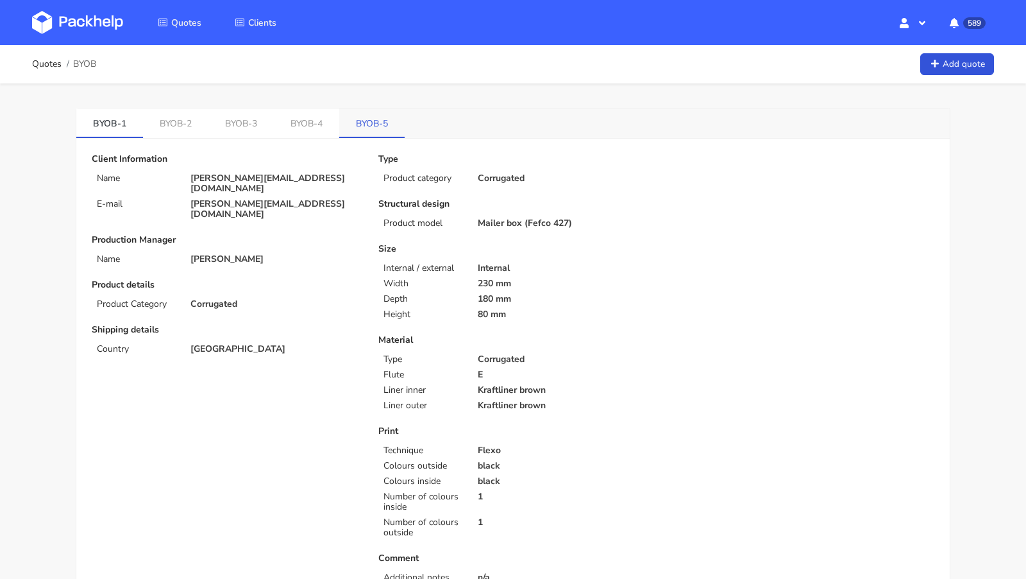
click at [368, 113] on link "BYOB-5" at bounding box center [371, 122] width 65 height 28
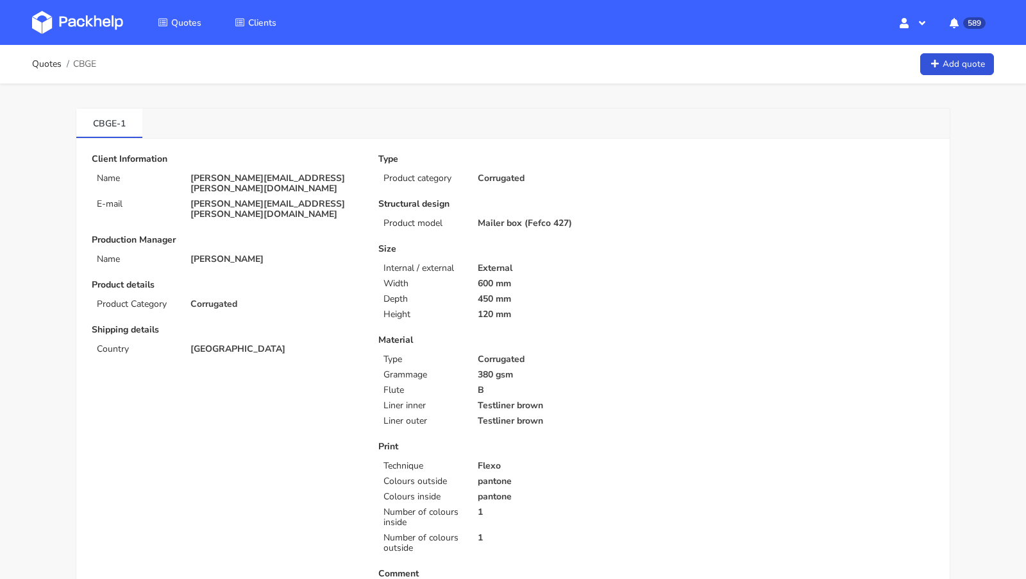
click at [90, 65] on span "CBGE" at bounding box center [84, 64] width 23 height 10
copy span "CBGE"
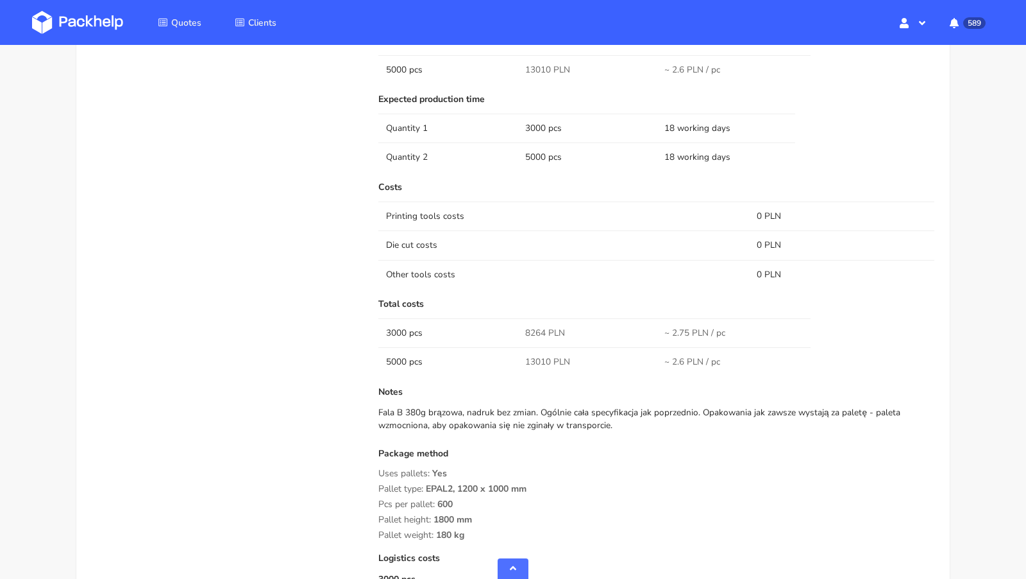
scroll to position [1157, 0]
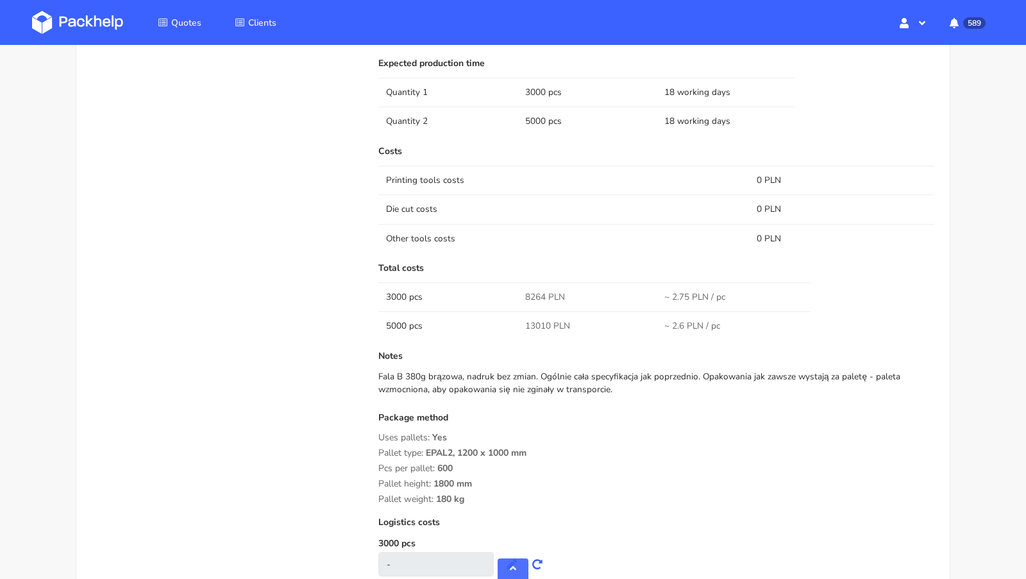
click at [530, 293] on span "8264 PLN" at bounding box center [545, 297] width 40 height 13
copy span "8264"
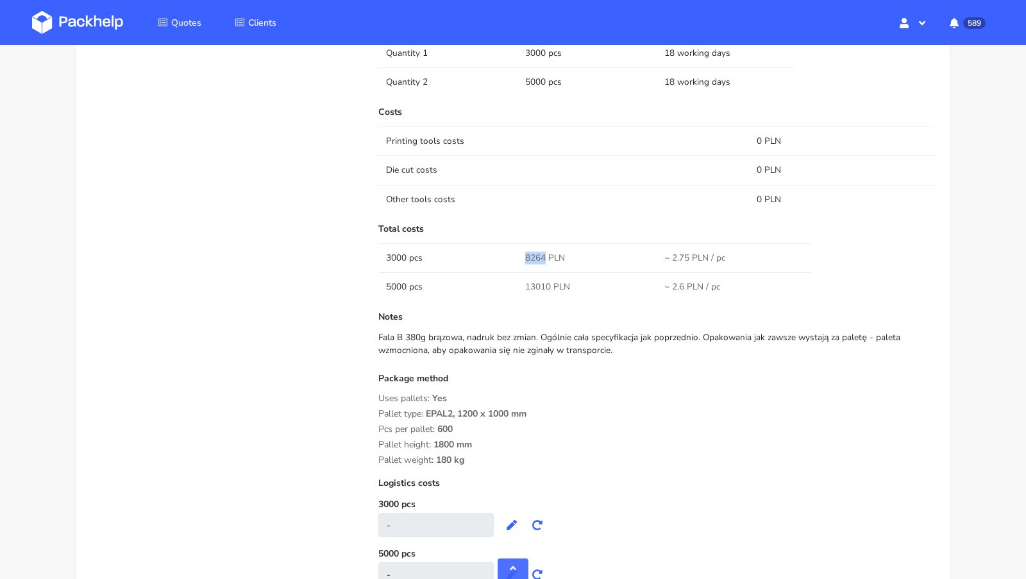
scroll to position [1213, 0]
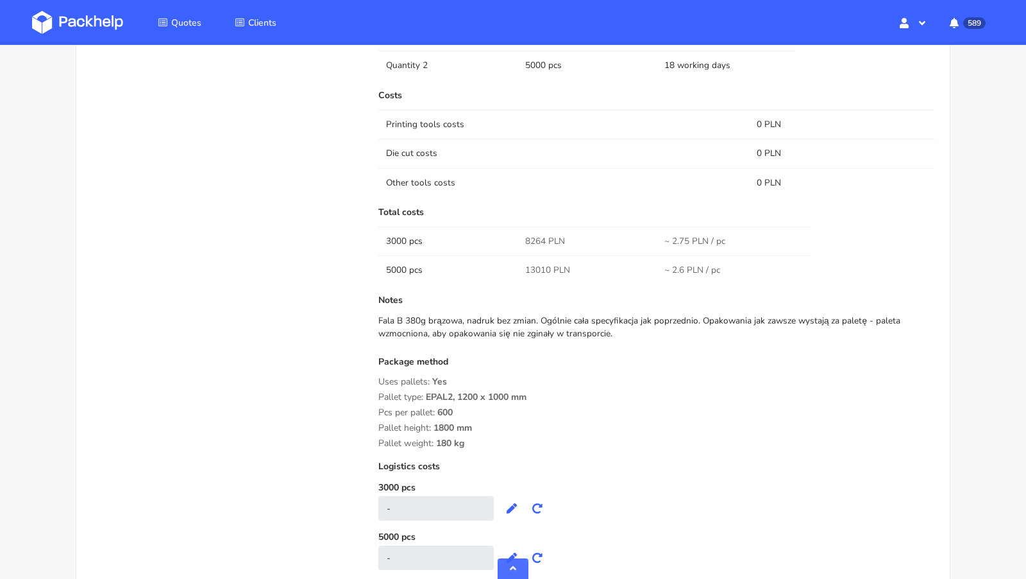
click at [566, 392] on div "Pallet type: EPAL2, 1200 x 1000 mm" at bounding box center [656, 397] width 556 height 10
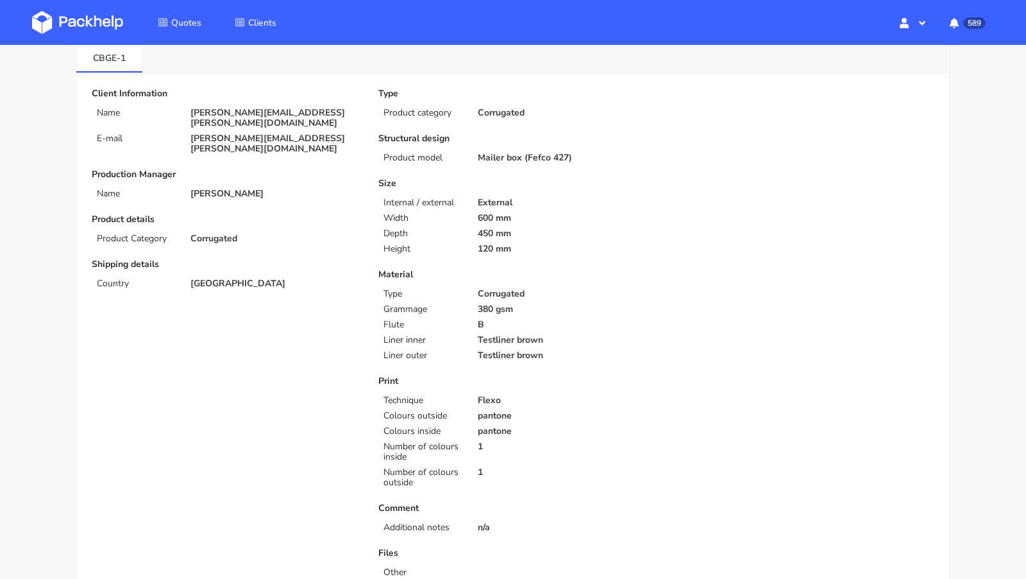
scroll to position [0, 0]
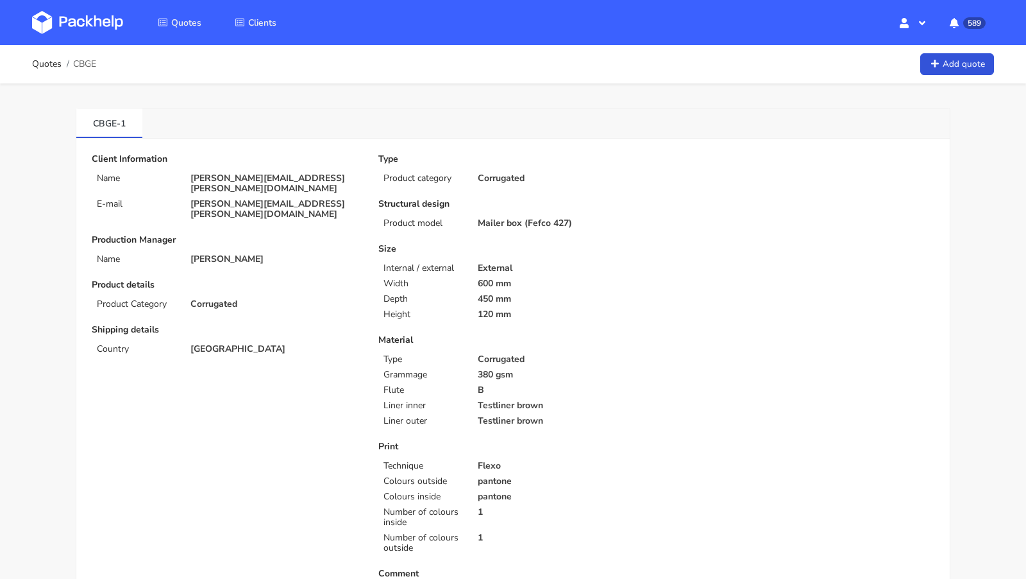
click at [226, 173] on p "[PERSON_NAME][EMAIL_ADDRESS][PERSON_NAME][DOMAIN_NAME]" at bounding box center [275, 183] width 170 height 21
copy div "[PERSON_NAME][EMAIL_ADDRESS][PERSON_NAME][DOMAIN_NAME]"
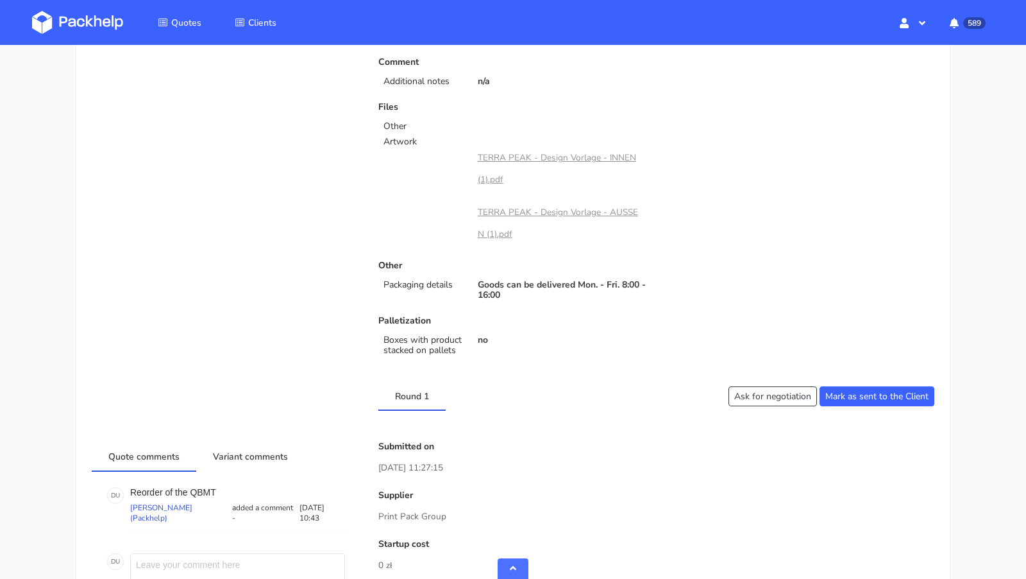
scroll to position [517, 0]
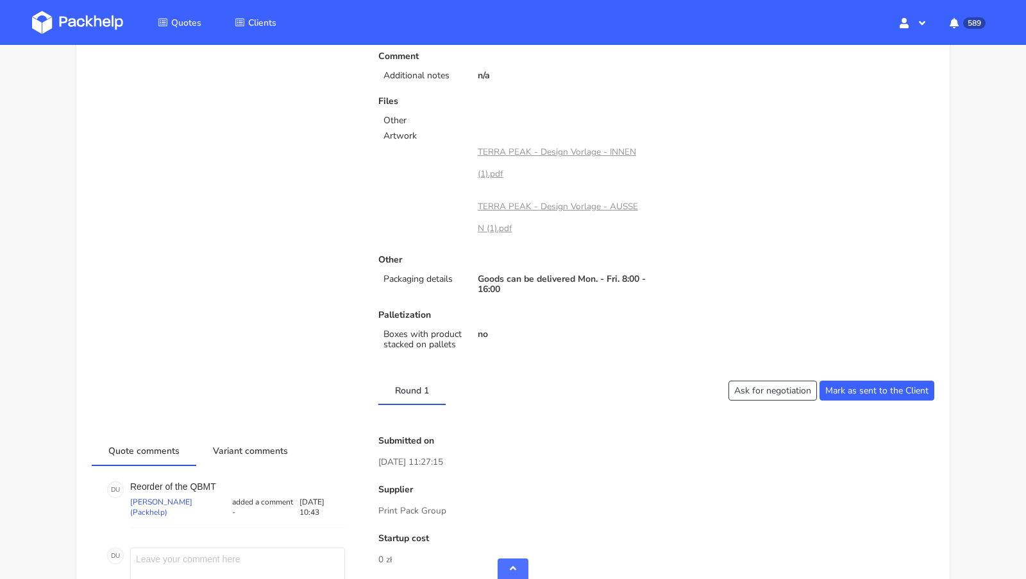
click at [408, 512] on p "Print Pack Group" at bounding box center [656, 510] width 556 height 14
copy div "Print Pack Group"
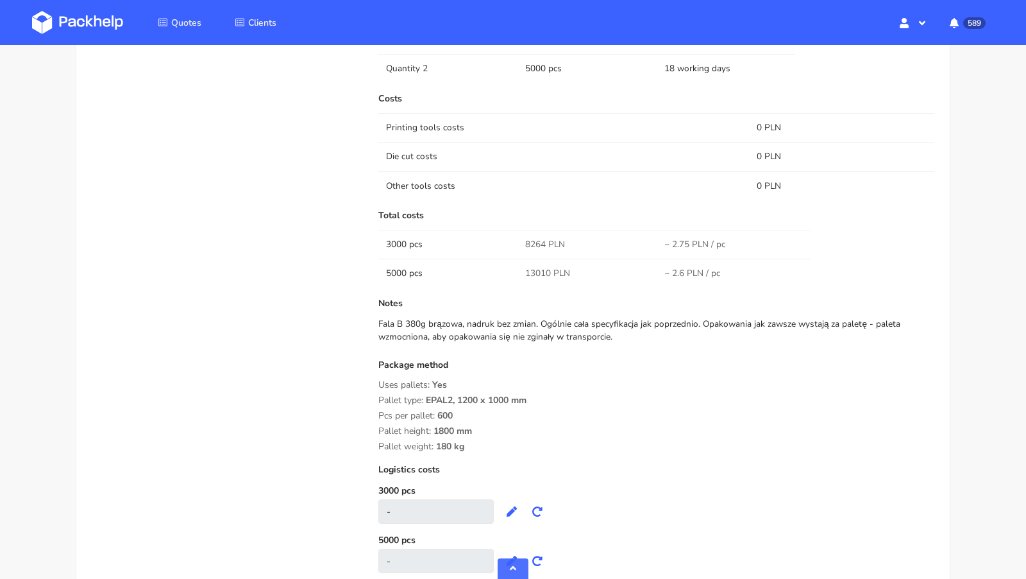
scroll to position [1301, 0]
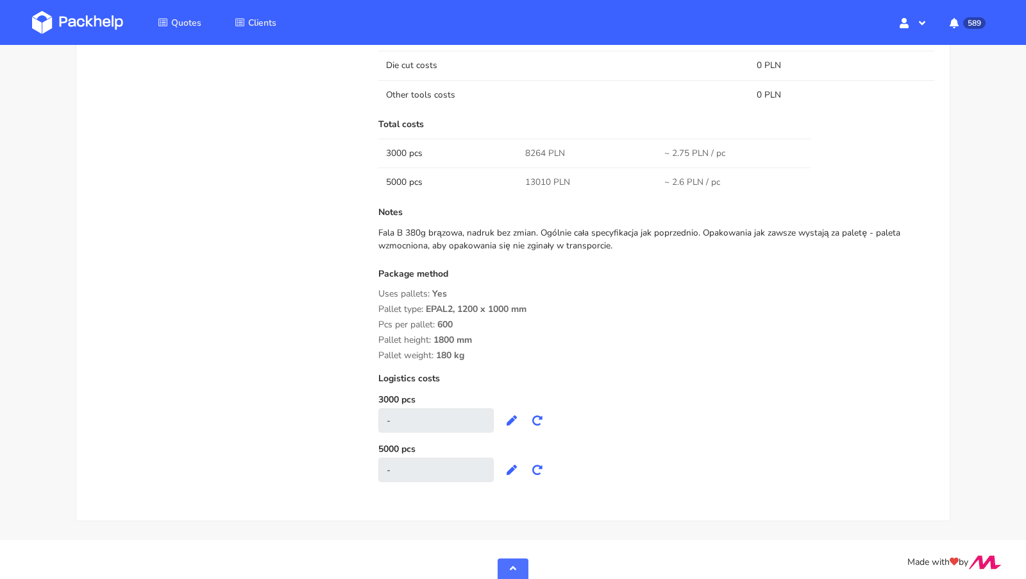
drag, startPoint x: 466, startPoint y: 353, endPoint x: 382, endPoint y: 288, distance: 106.5
click at [382, 288] on div "Package method Uses pallets: Yes Pallet type: EPAL2, 1200 x 1000 mm Pcs per pal…" at bounding box center [656, 315] width 556 height 92
click at [455, 328] on div "Package method Uses pallets: Yes Pallet type: EPAL2, 1200 x 1000 mm Pcs per pal…" at bounding box center [656, 315] width 556 height 92
drag, startPoint x: 464, startPoint y: 350, endPoint x: 378, endPoint y: 286, distance: 106.9
click at [378, 286] on div "Submitted on 02 Sep 2025 11:27:15 Supplier Print Pack Group Startup cost 0 zł C…" at bounding box center [656, 73] width 574 height 843
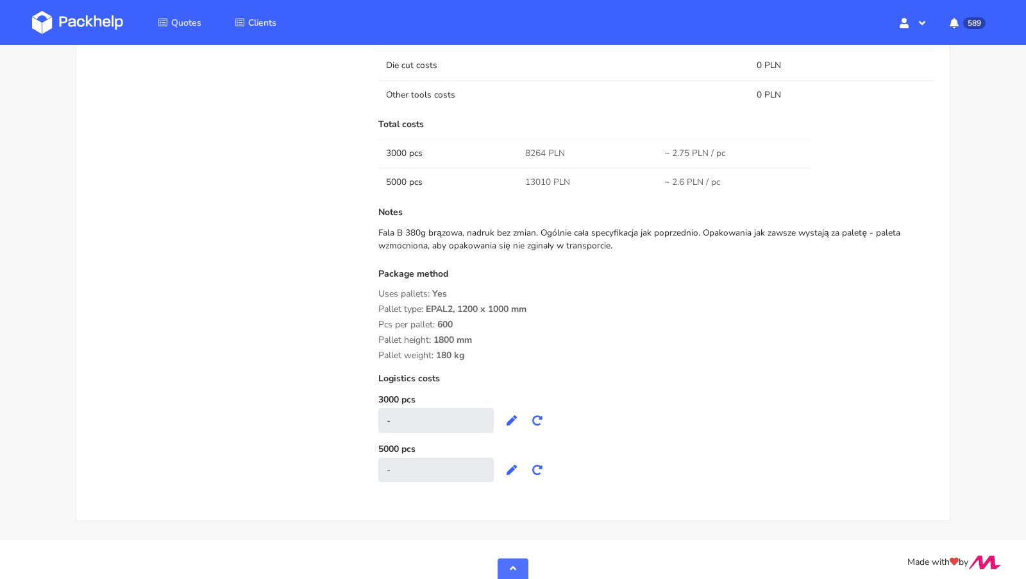
copy div "Uses pallets: Yes Pallet type: EPAL2, 1200 x 1000 mm Pcs per pallet: 600 Pallet…"
click at [543, 271] on div "Package method" at bounding box center [656, 279] width 556 height 20
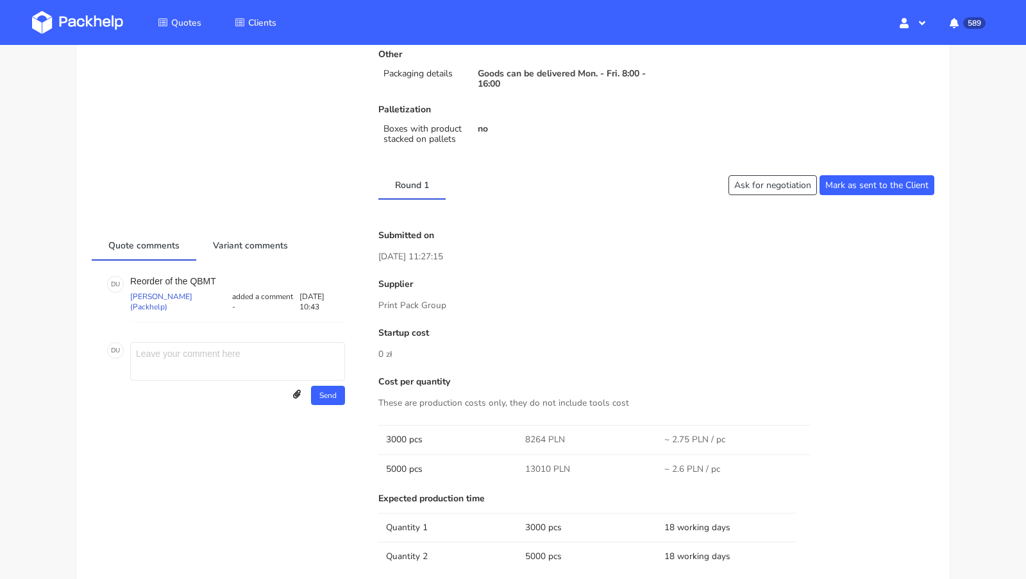
scroll to position [0, 0]
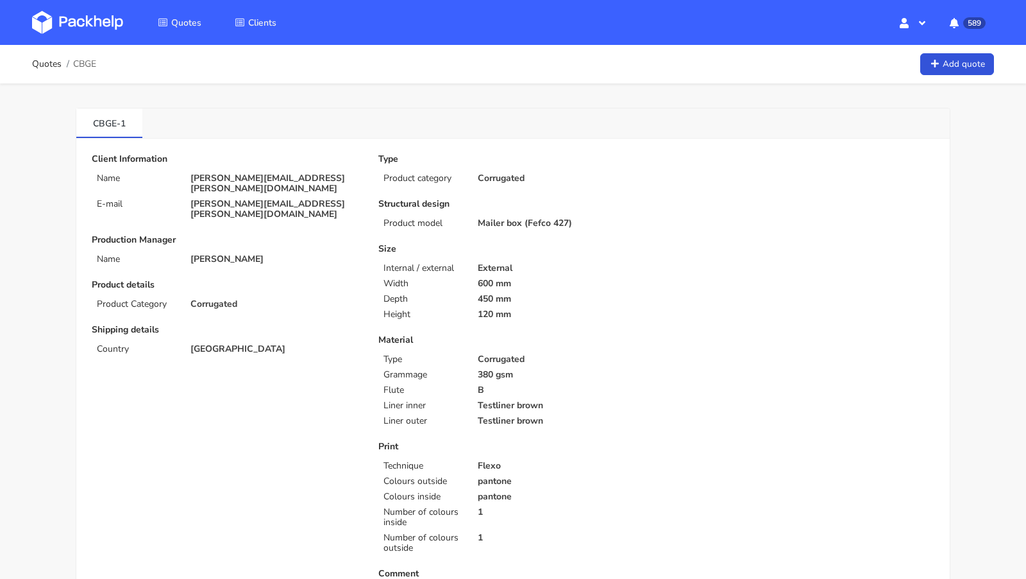
click at [103, 24] on img at bounding box center [77, 22] width 91 height 23
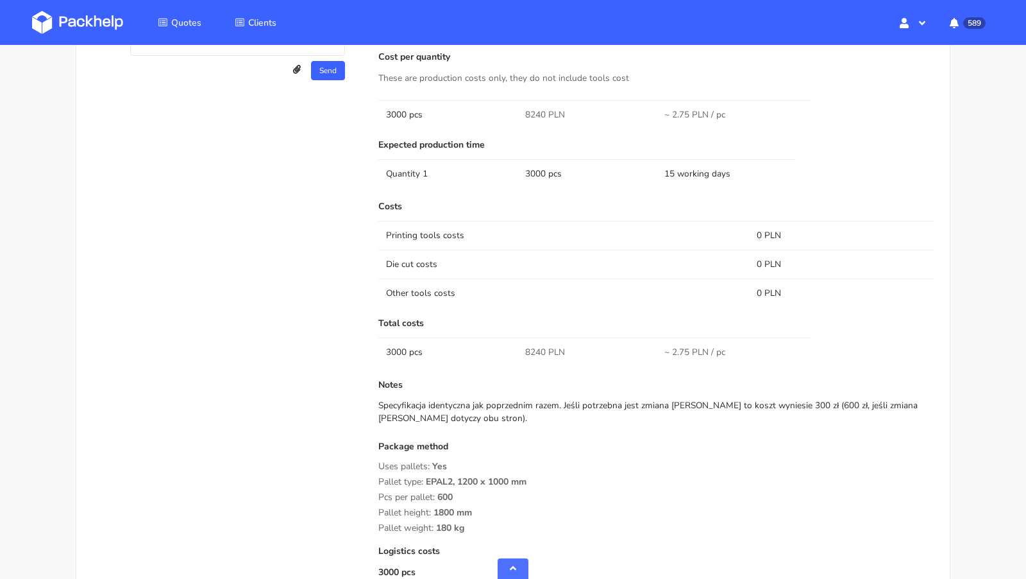
scroll to position [1108, 0]
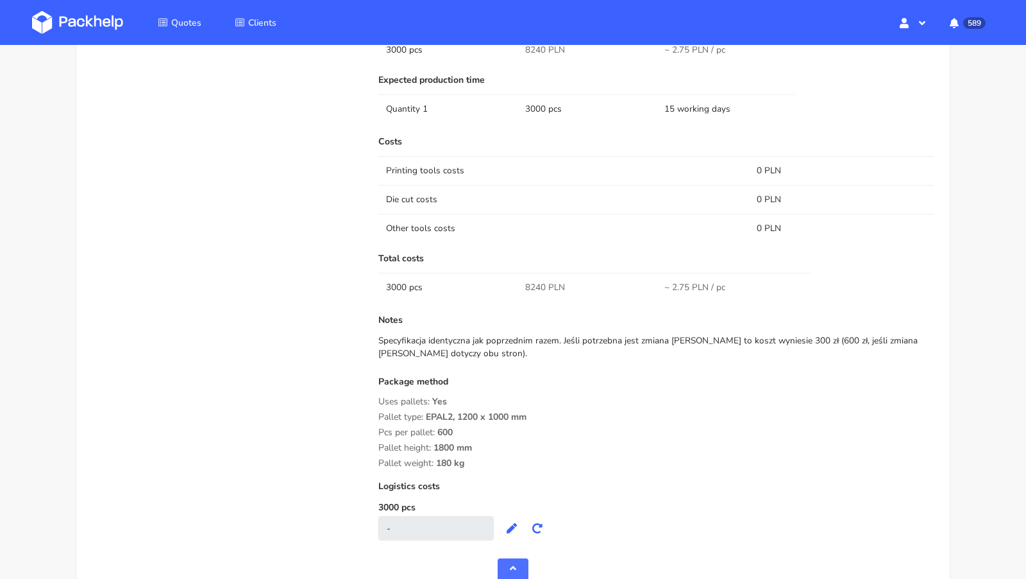
scroll to position [1132, 0]
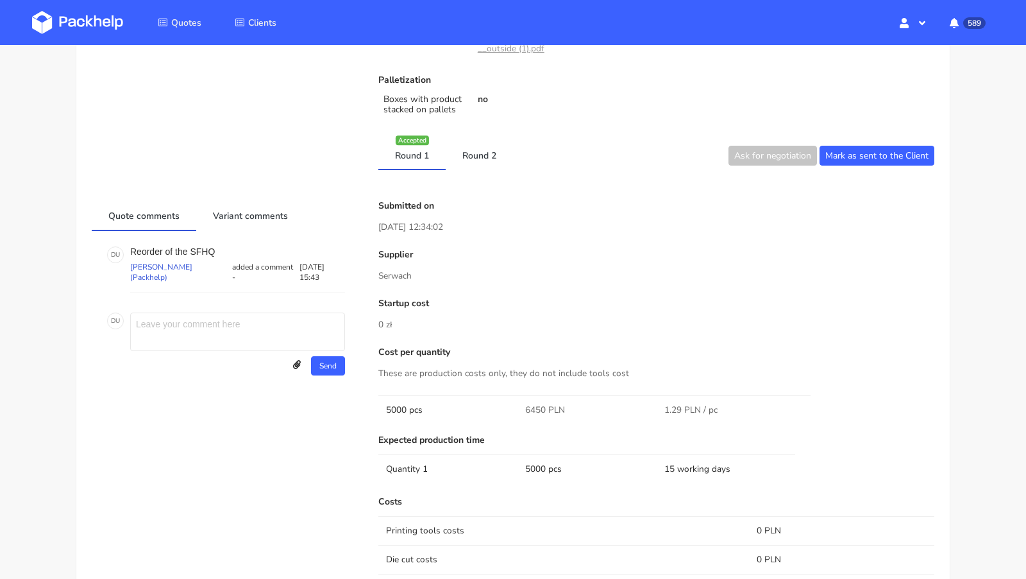
scroll to position [759, 0]
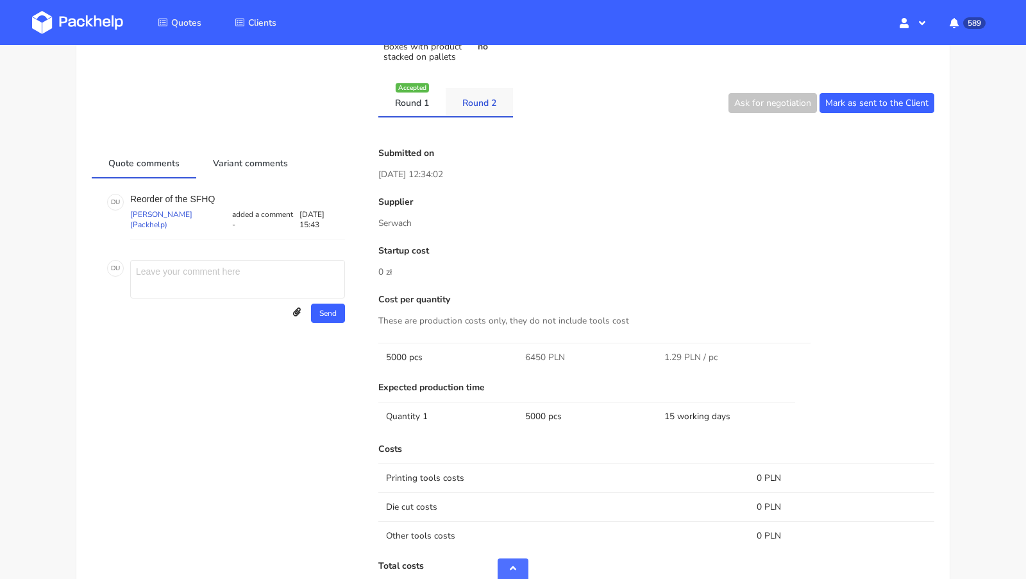
click at [476, 102] on link "Round 2" at bounding box center [479, 102] width 67 height 28
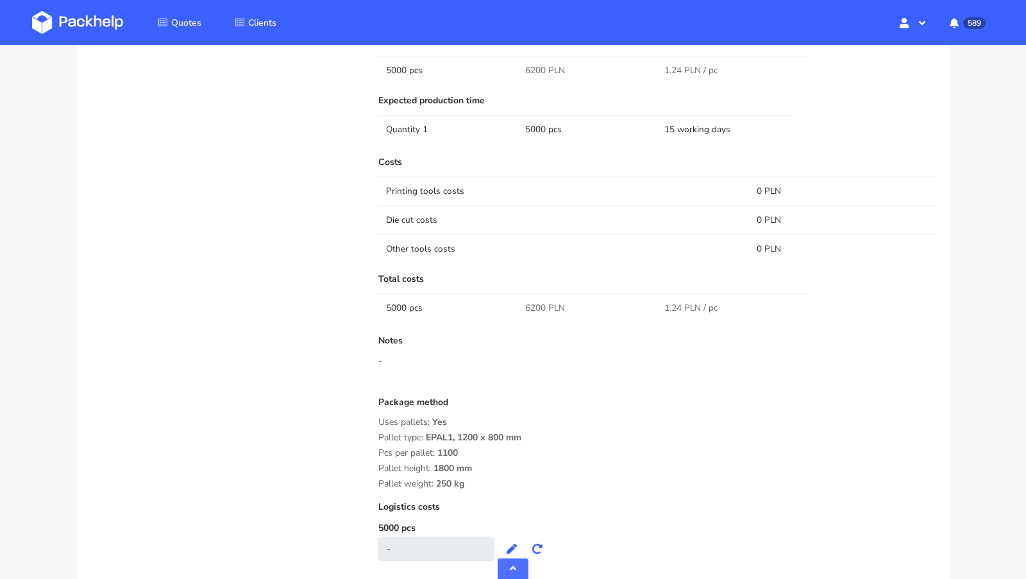
scroll to position [1126, 0]
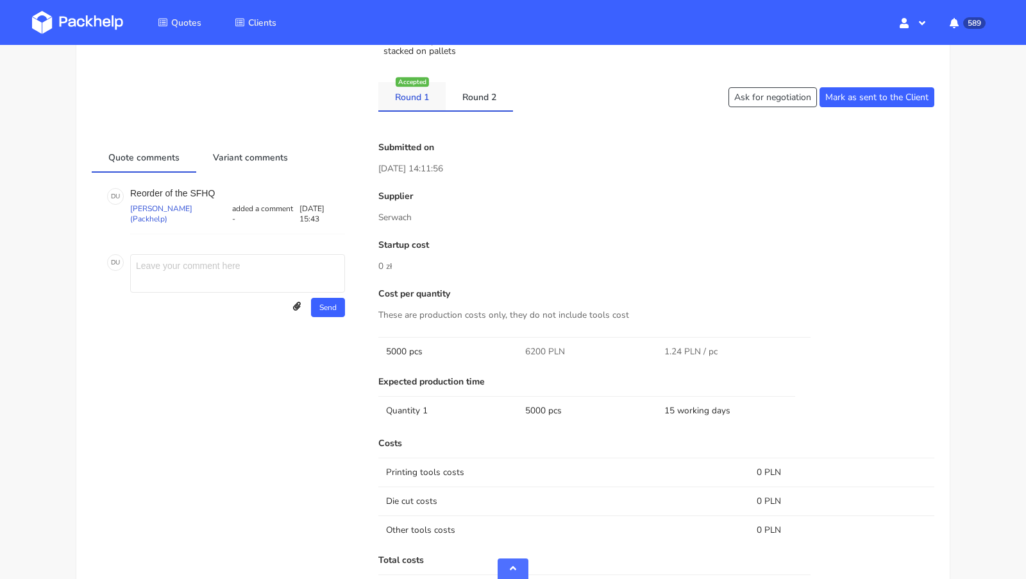
click at [412, 86] on link "Round 1" at bounding box center [411, 96] width 67 height 28
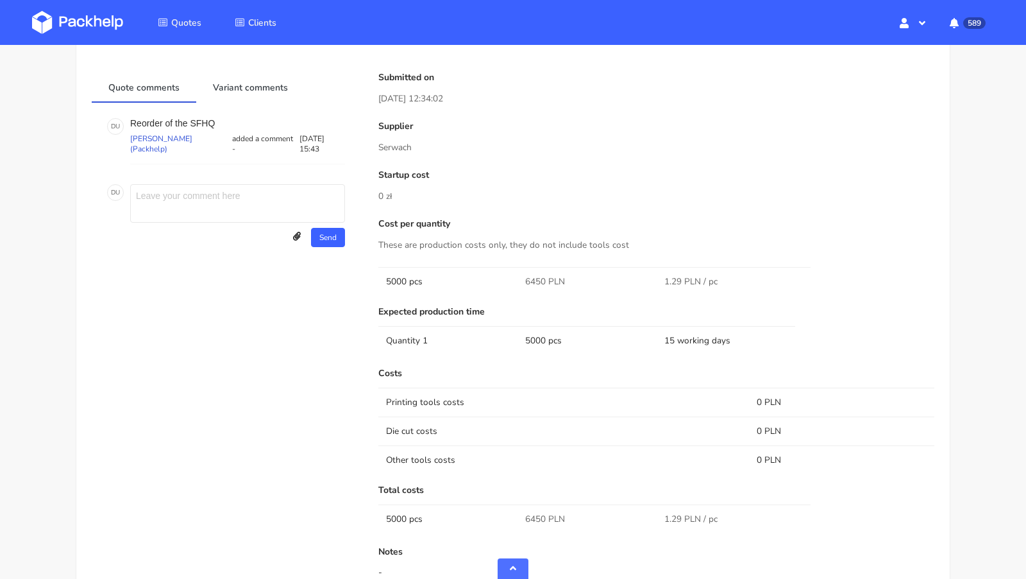
scroll to position [788, 0]
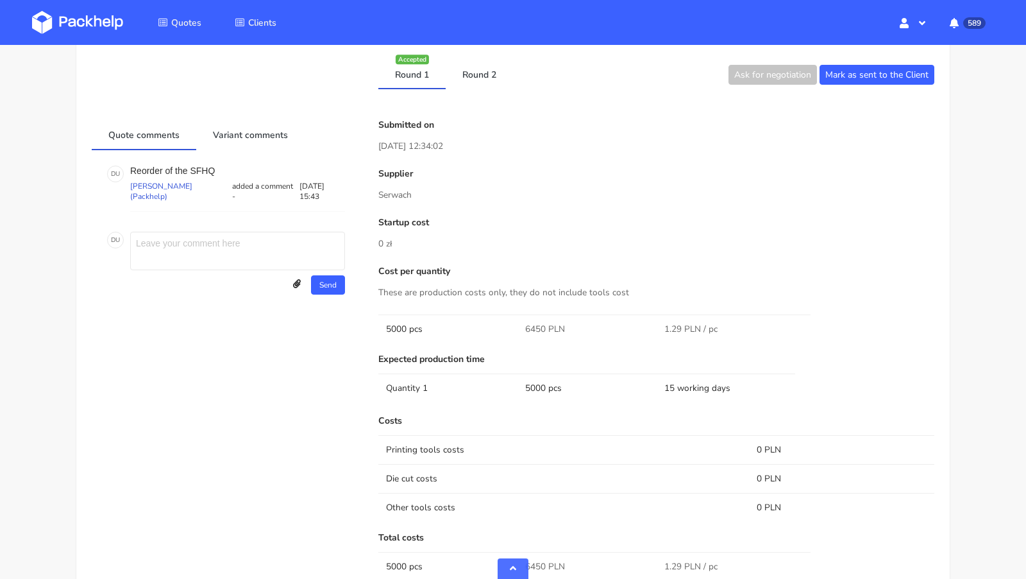
click at [478, 91] on div "Client Information Name [EMAIL_ADDRESS][DOMAIN_NAME] E-mail [EMAIL_ADDRESS][DOM…" at bounding box center [513, 122] width 843 height 1512
click at [474, 72] on link "Round 2" at bounding box center [479, 74] width 67 height 28
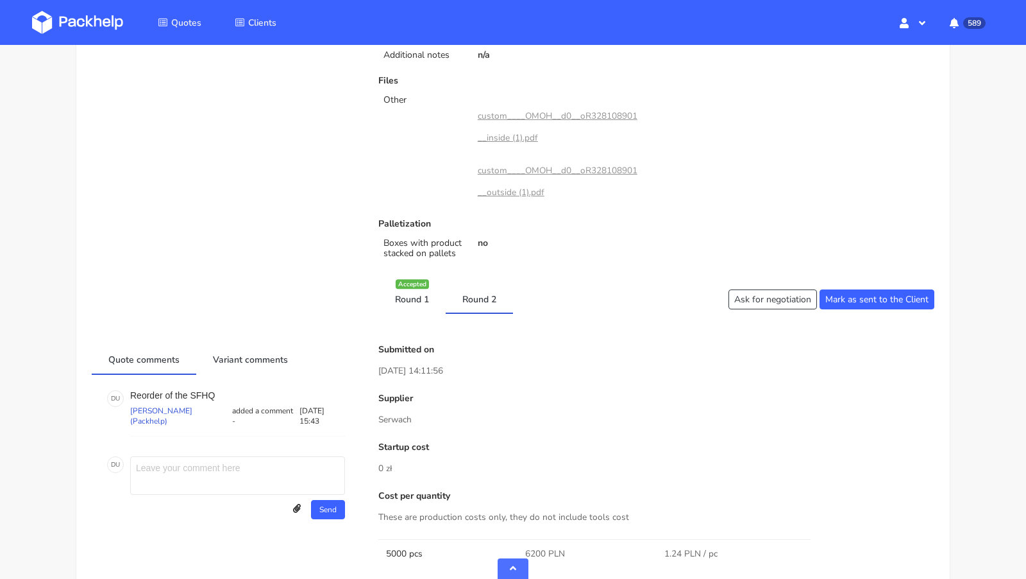
scroll to position [0, 0]
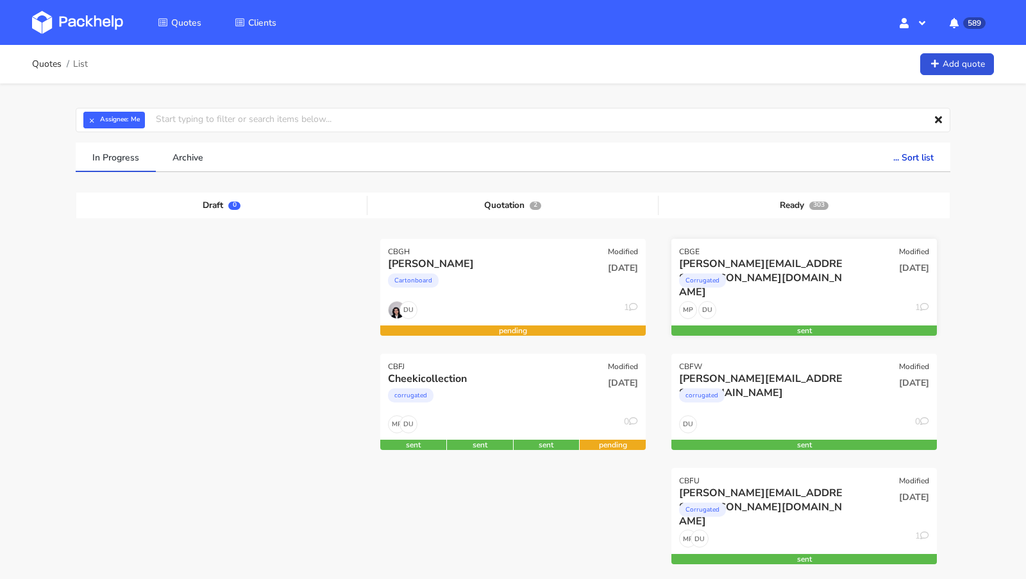
click at [754, 274] on div "Corrugated" at bounding box center [764, 284] width 170 height 26
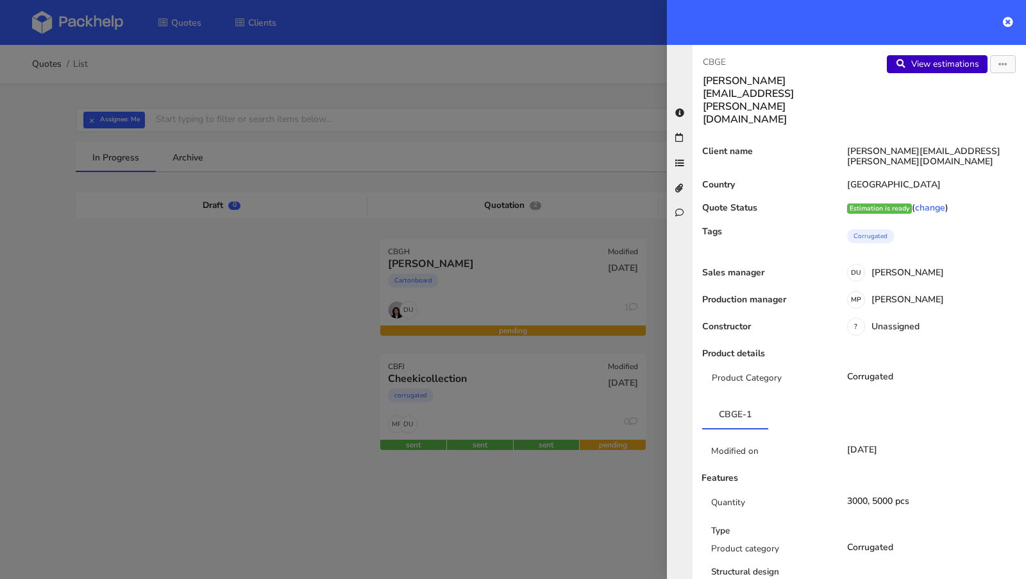
click at [940, 62] on link "View estimations" at bounding box center [937, 64] width 101 height 18
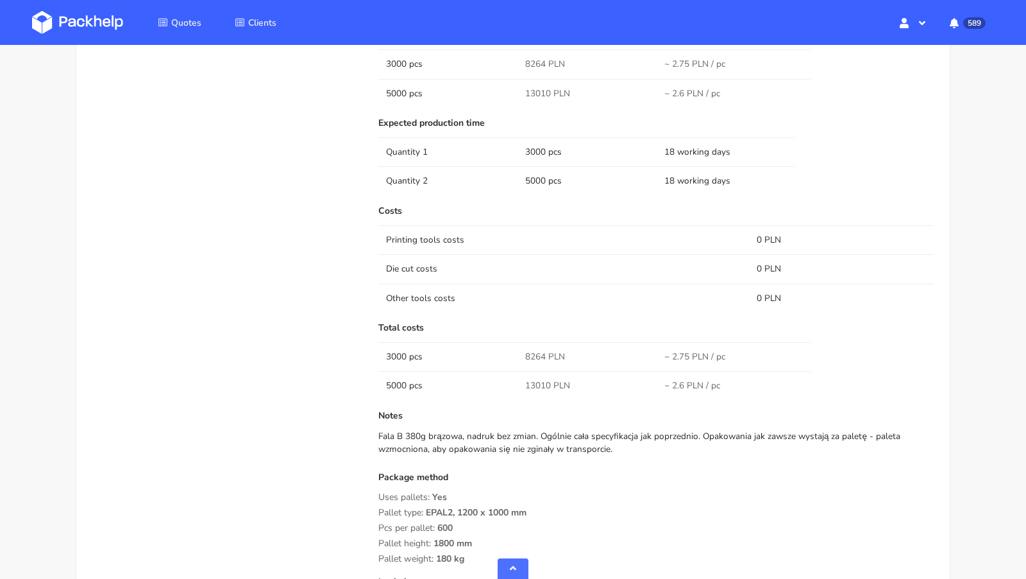
scroll to position [1113, 0]
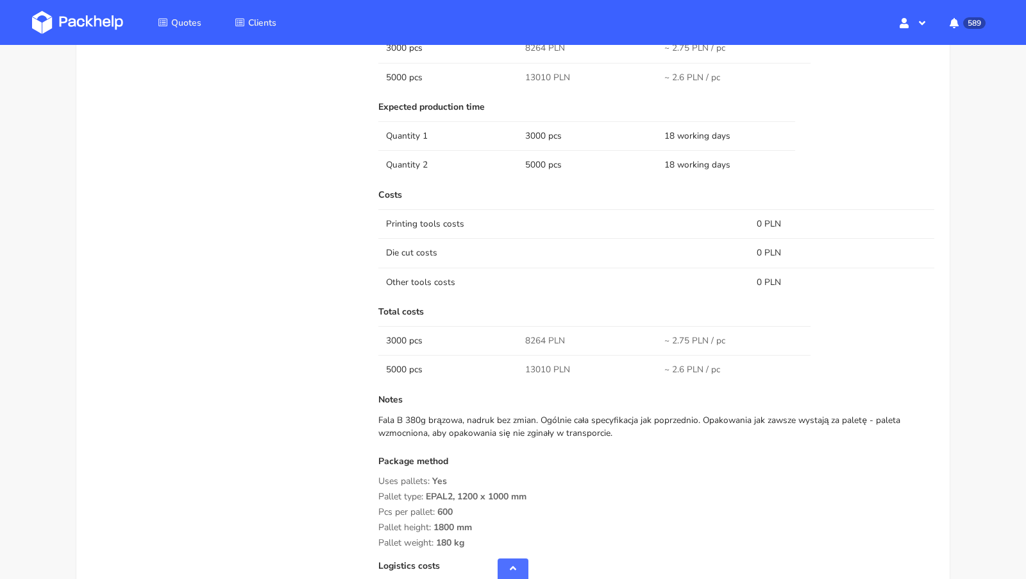
click at [534, 365] on span "13010 PLN" at bounding box center [547, 369] width 45 height 13
copy span "13010"
click at [119, 24] on img at bounding box center [77, 22] width 91 height 23
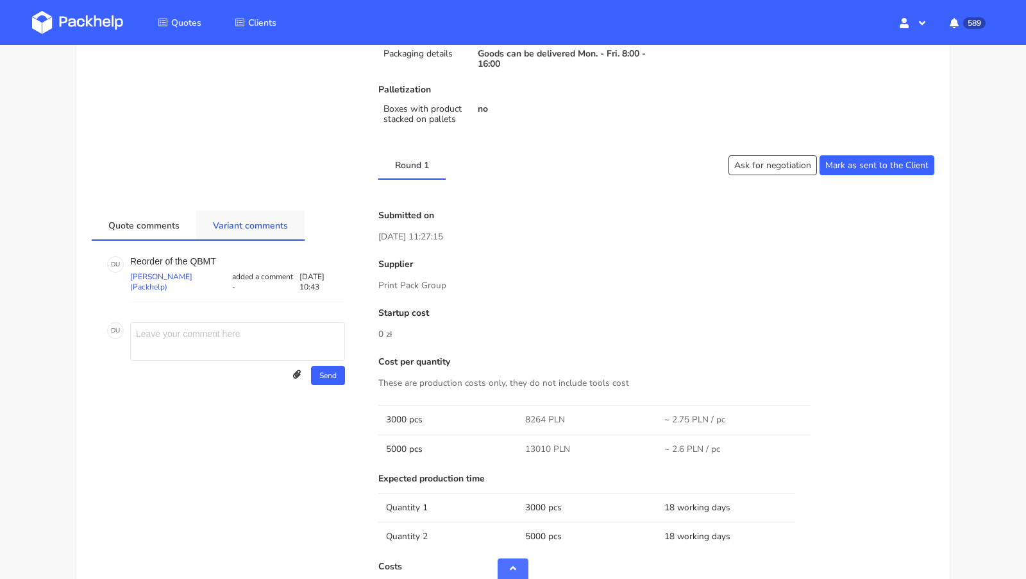
scroll to position [716, 0]
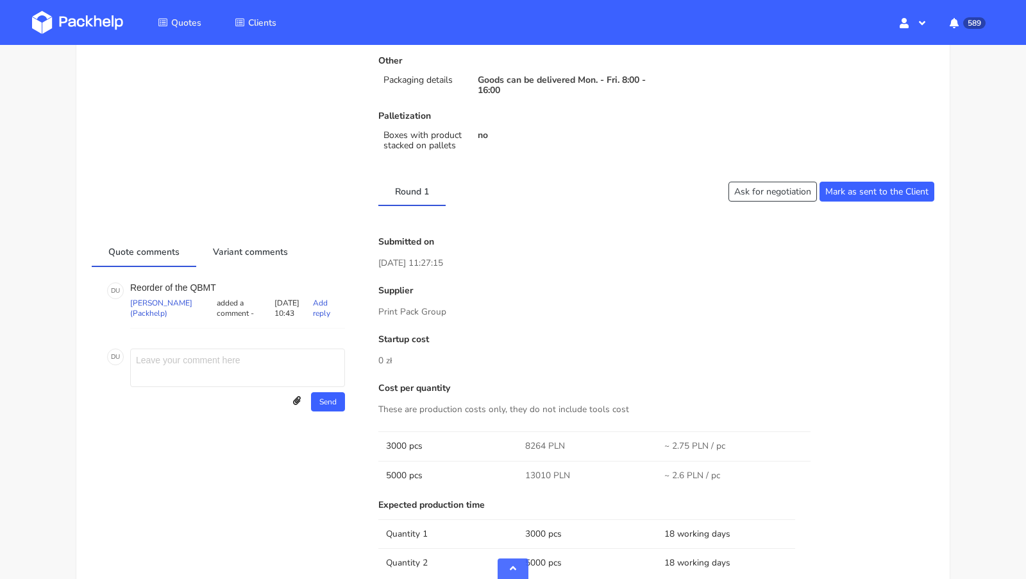
click at [197, 289] on p "Reorder of the QBMT" at bounding box center [237, 287] width 215 height 10
copy p "QBMT"
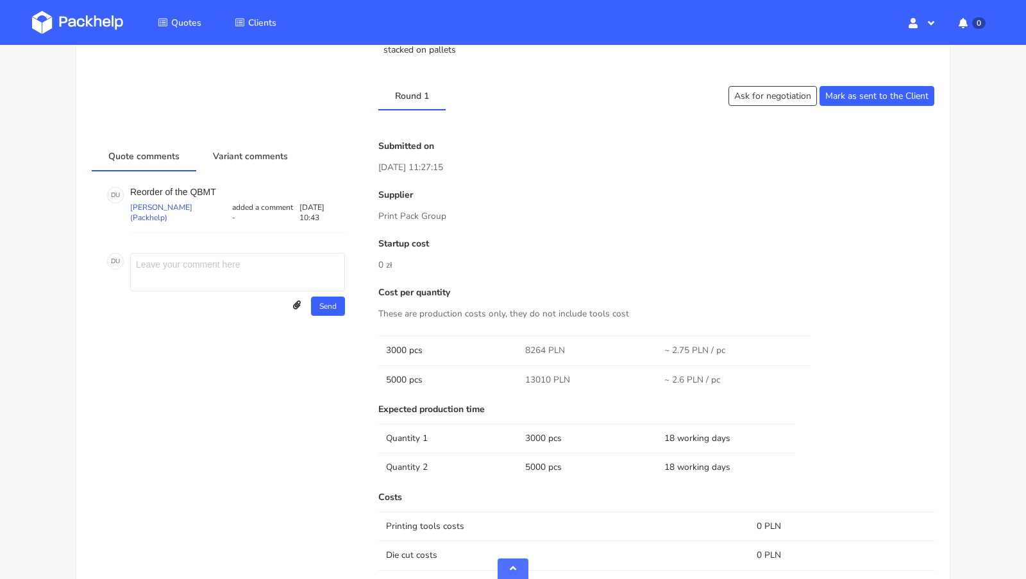
scroll to position [816, 0]
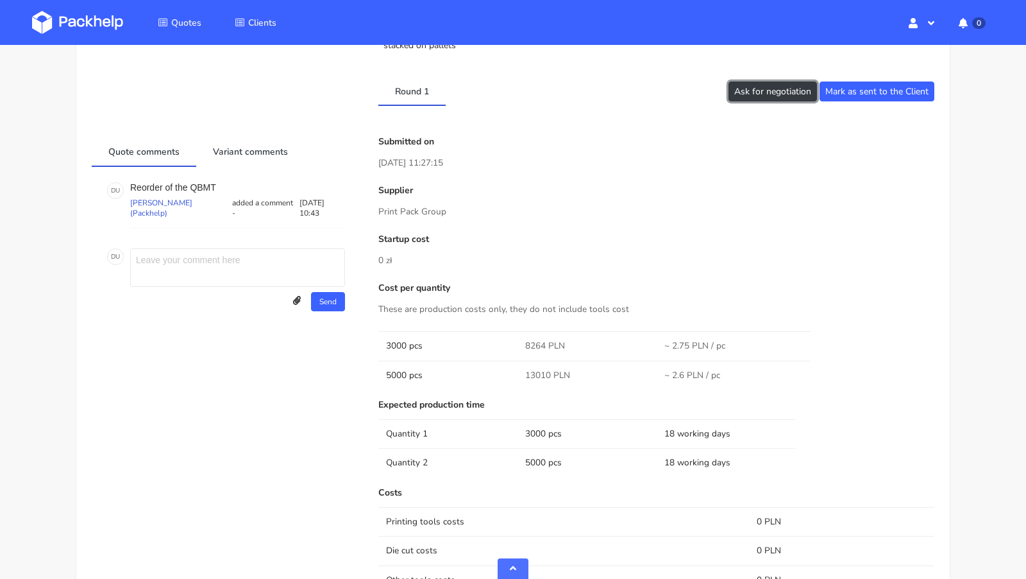
click at [772, 82] on button "Ask for negotiation" at bounding box center [773, 91] width 89 height 20
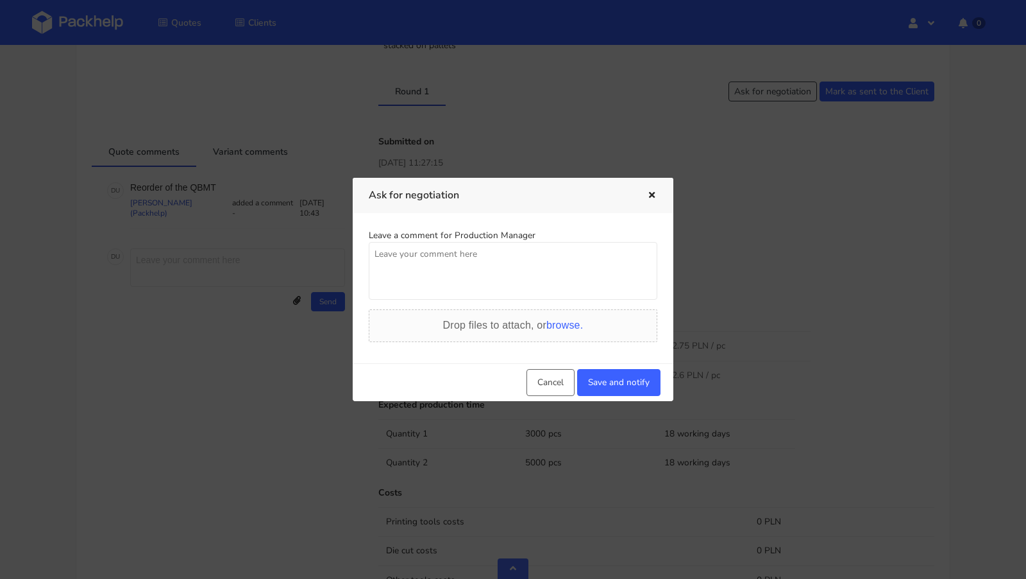
click at [465, 282] on textarea at bounding box center [513, 271] width 289 height 58
click at [514, 258] on textarea "Czy mozemy uzyskac lepsza cene? jestesmy ponizej wymaganej" at bounding box center [513, 271] width 289 height 58
click at [638, 262] on textarea "Czy mozemy uzyskac lepsza cene? Jestesmy ponizej wymaganej" at bounding box center [513, 271] width 289 height 58
click at [512, 284] on textarea "Czy mozemy uzyskac lepsza cene? Jestesmy ponizej wymaganej marzy." at bounding box center [513, 271] width 289 height 58
type textarea "Czy mozemy uzyskac lepsza cene? Jestesmy ponizej wymaganej marzy."
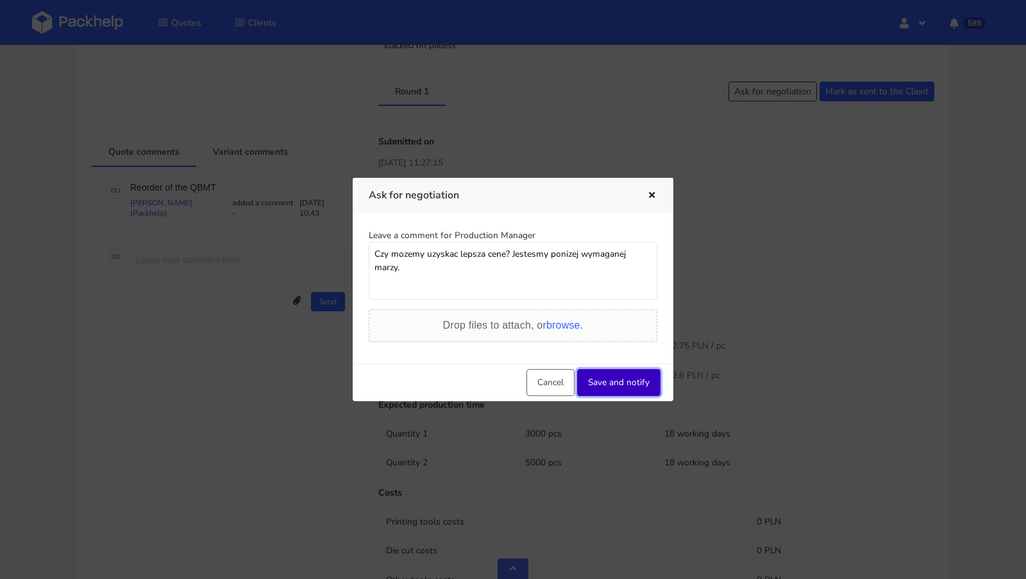
click at [604, 381] on button "Save and notify" at bounding box center [618, 382] width 83 height 27
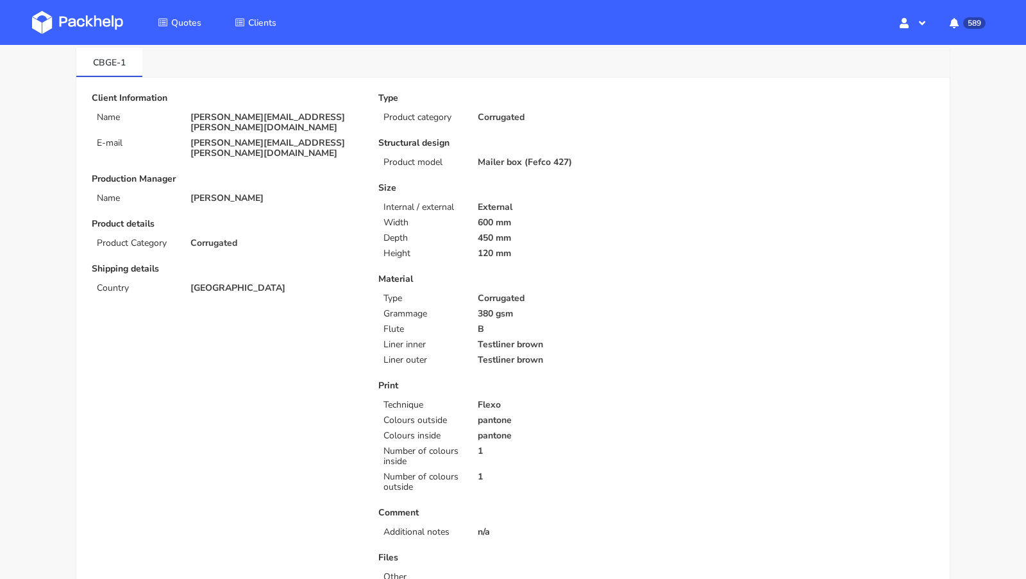
scroll to position [0, 0]
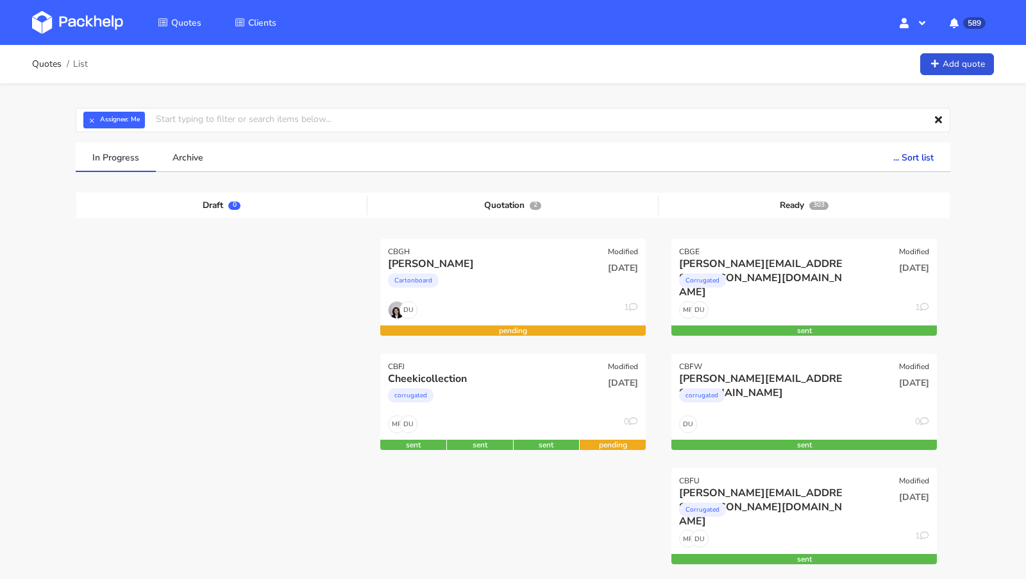
click at [970, 65] on link "Add quote" at bounding box center [957, 64] width 74 height 22
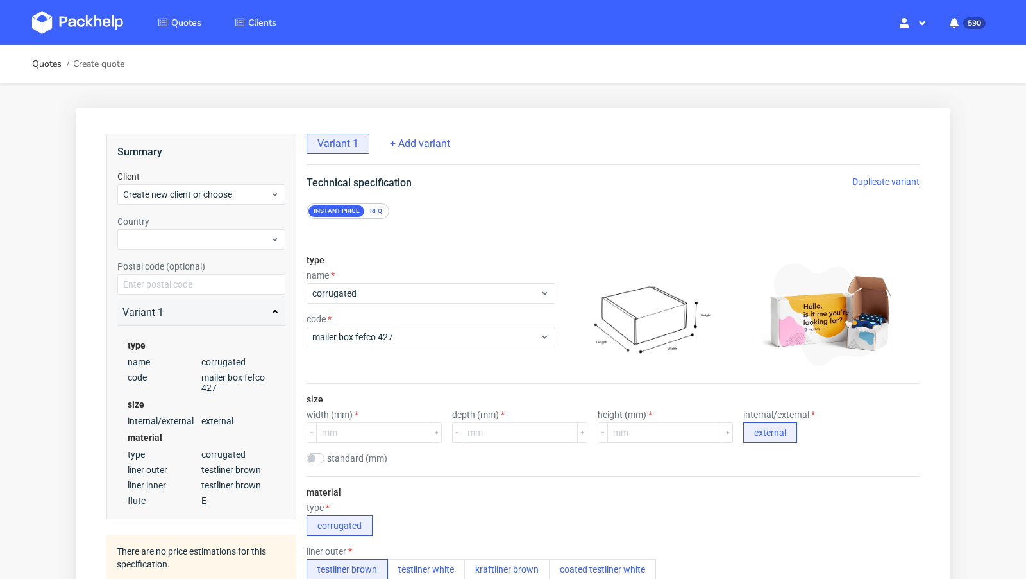
click at [380, 206] on div "RFQ" at bounding box center [376, 211] width 22 height 12
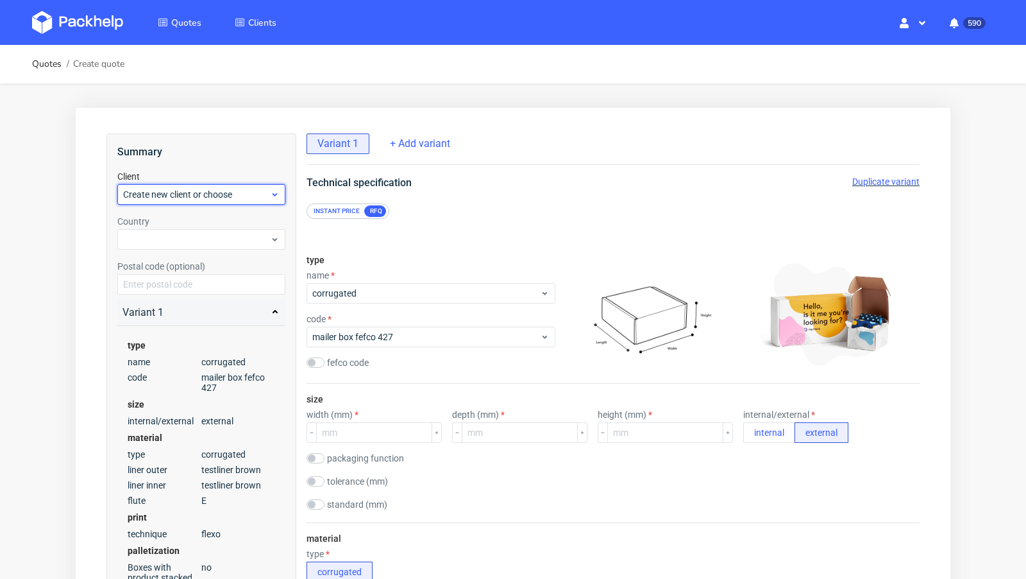
click at [173, 203] on div "Create new client or choose" at bounding box center [201, 194] width 168 height 21
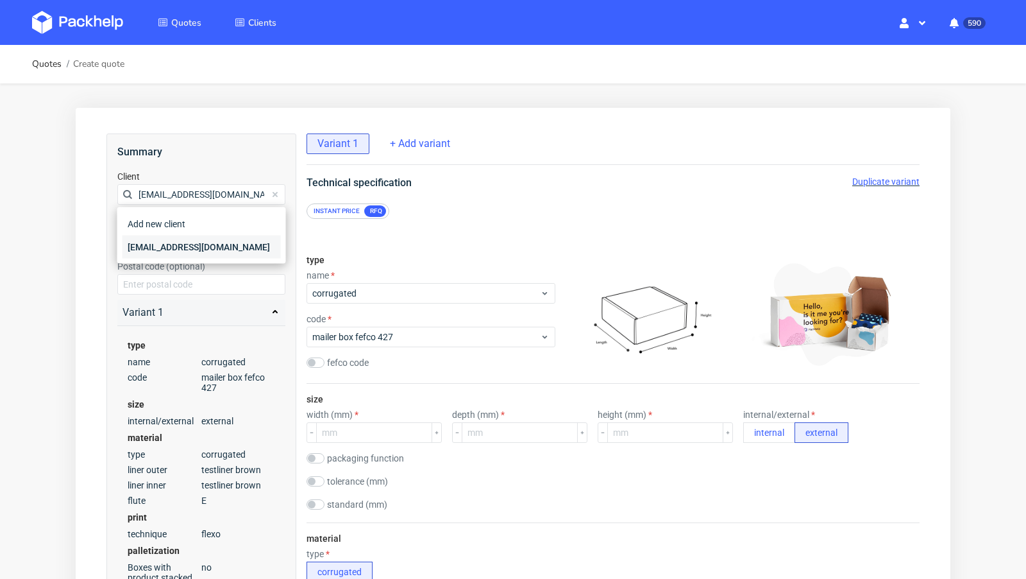
type input "[EMAIL_ADDRESS][DOMAIN_NAME]"
click at [173, 237] on div "[EMAIL_ADDRESS][DOMAIN_NAME]" at bounding box center [202, 246] width 158 height 23
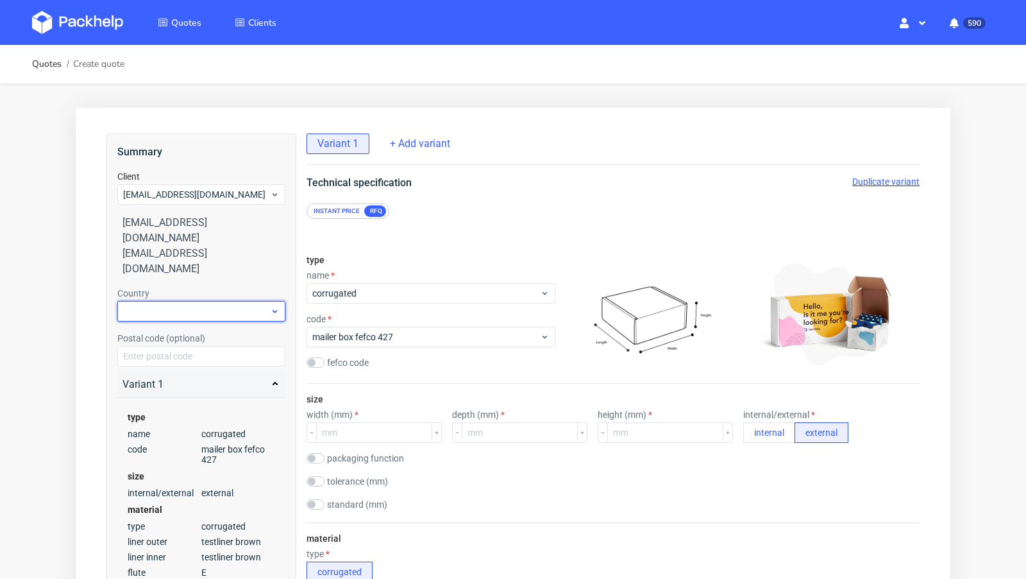
click at [166, 301] on div at bounding box center [201, 311] width 168 height 21
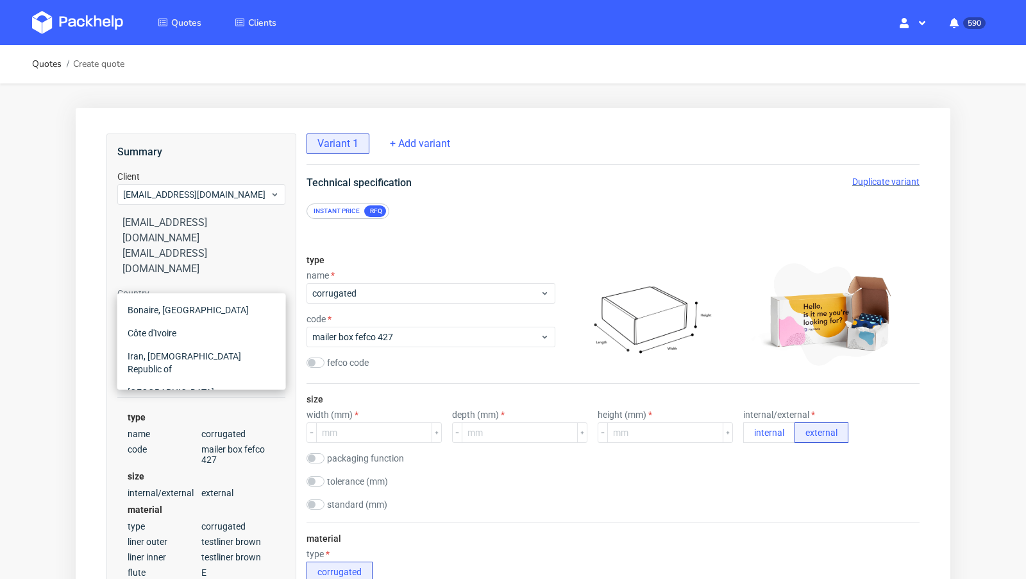
type input "i"
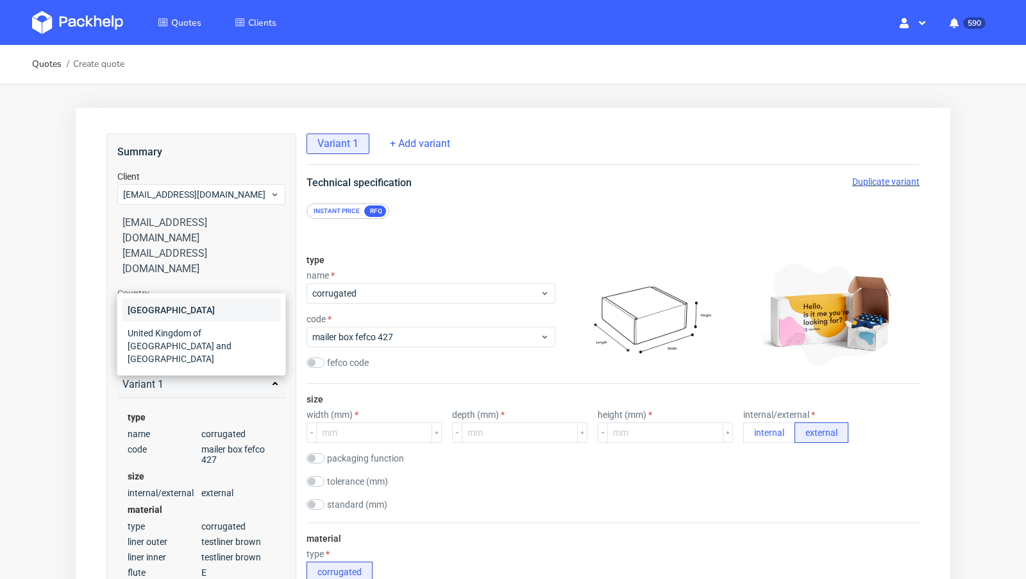
type input "irel"
click at [174, 310] on div "[GEOGRAPHIC_DATA]" at bounding box center [202, 309] width 158 height 23
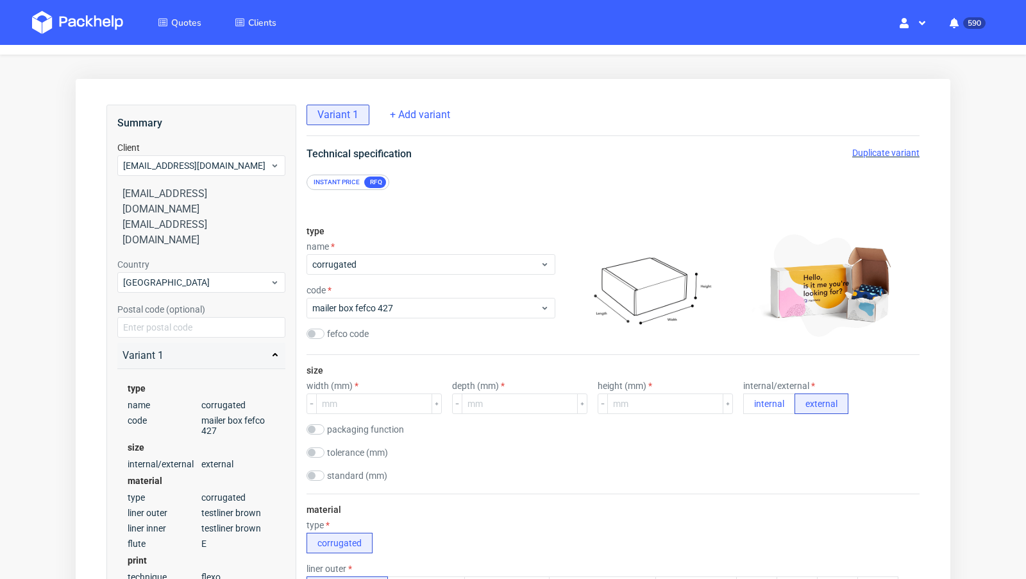
scroll to position [40, 0]
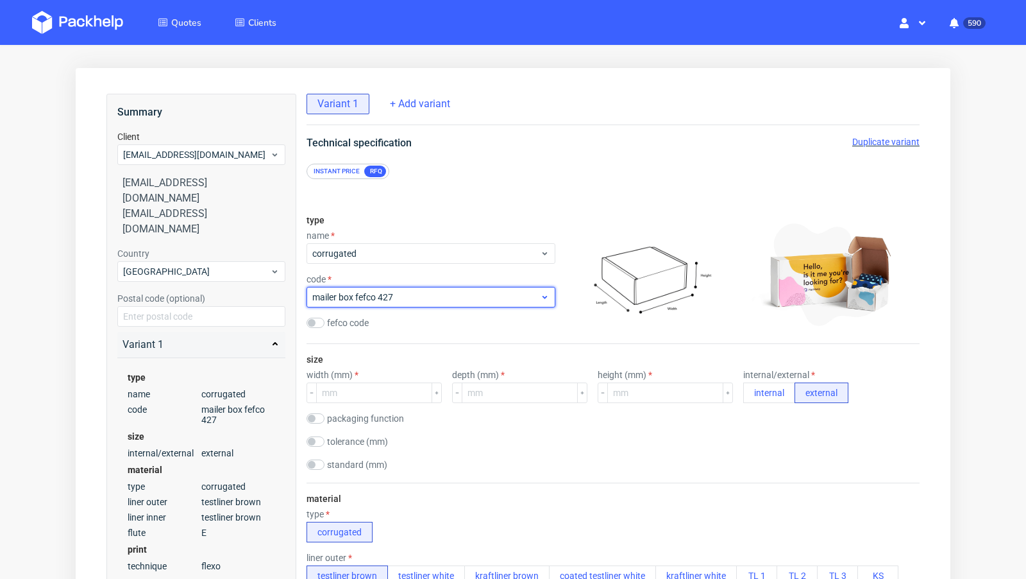
click at [432, 293] on span "mailer box fefco 427" at bounding box center [426, 297] width 228 height 13
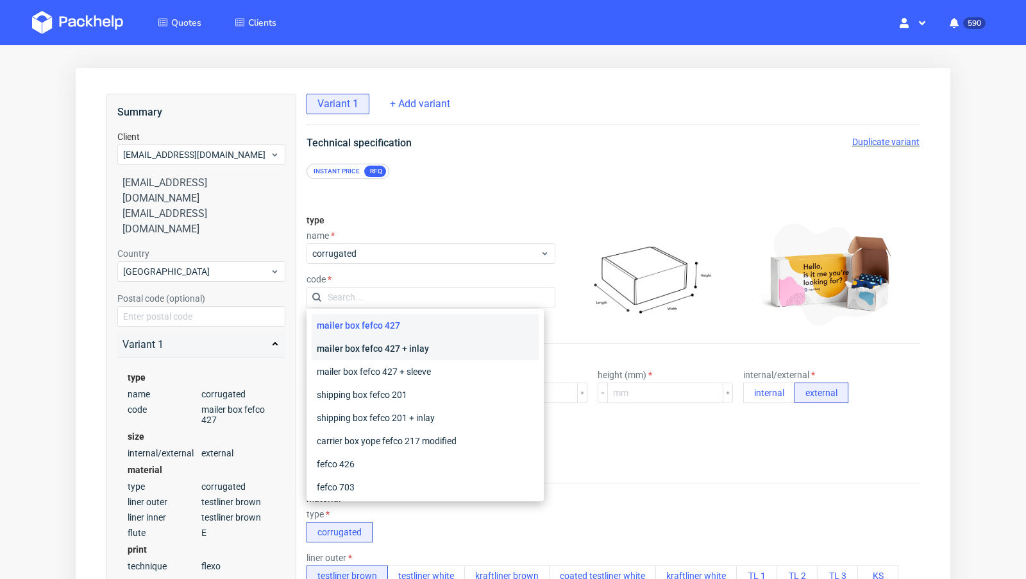
click at [420, 346] on div "mailer box fefco 427 + inlay" at bounding box center [425, 348] width 227 height 23
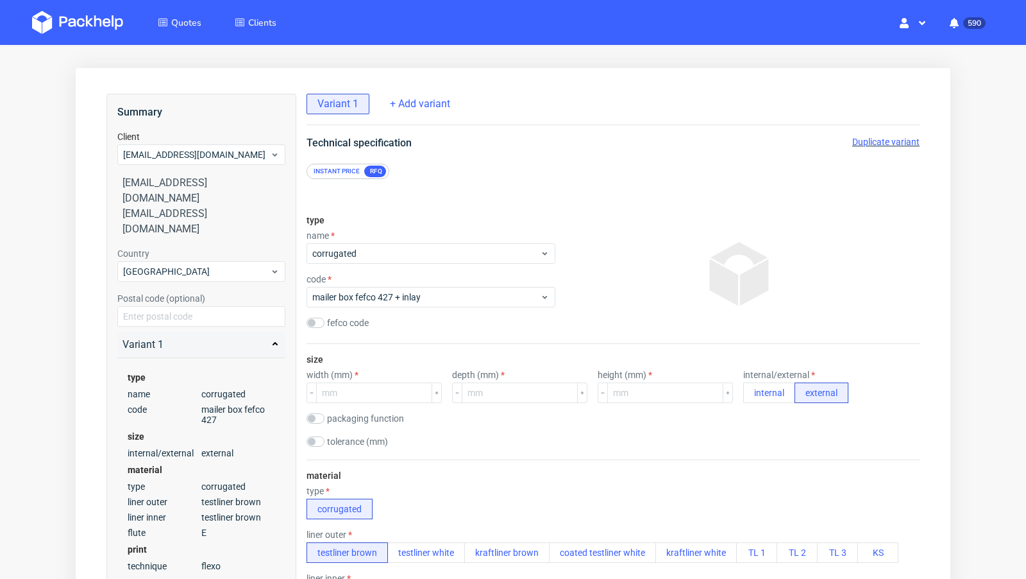
click at [508, 205] on div "type name corrugated code mailer box fefco 427 + inlay fefco code" at bounding box center [431, 274] width 249 height 139
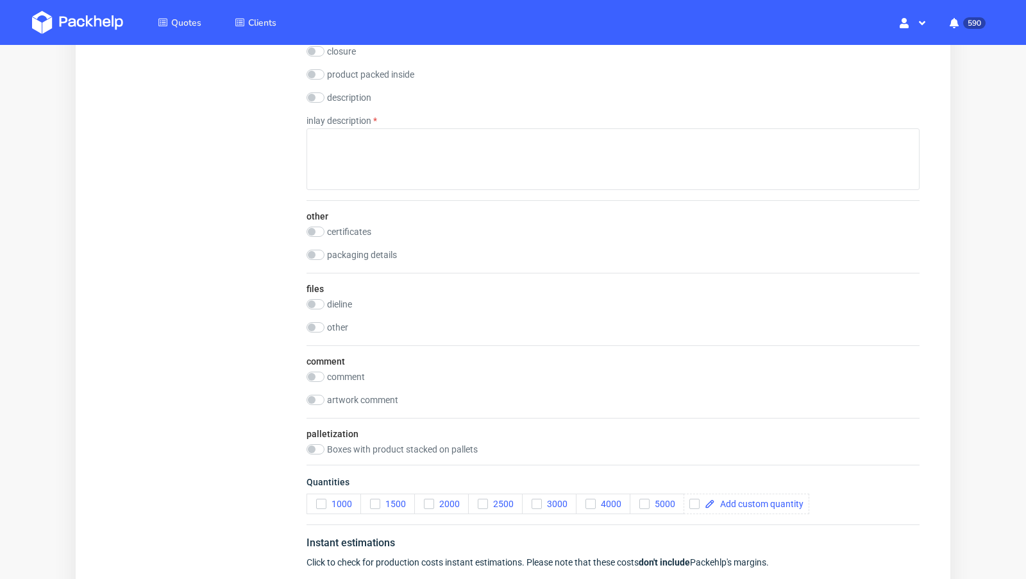
scroll to position [1278, 0]
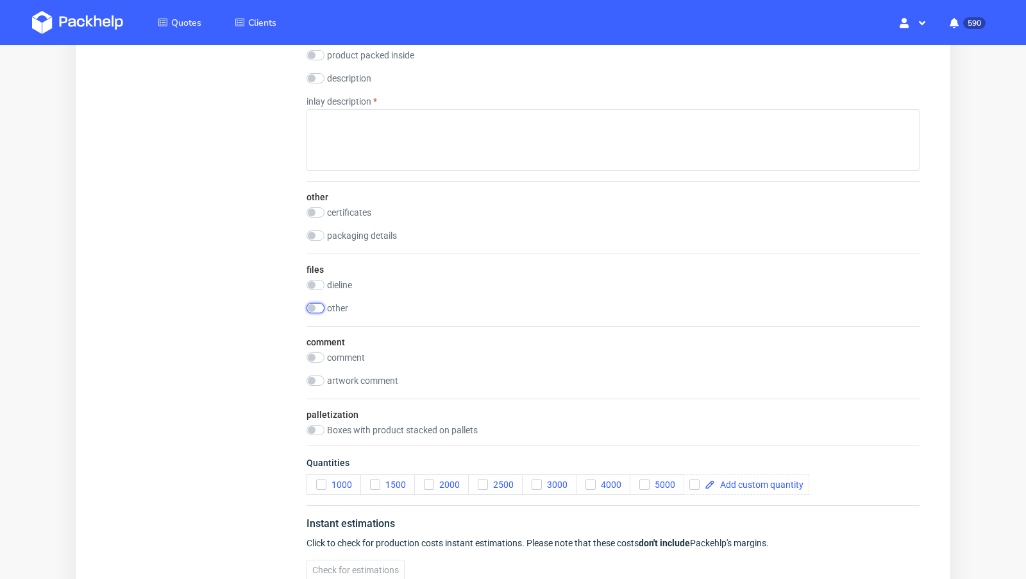
click at [319, 303] on input "checkbox" at bounding box center [316, 308] width 18 height 10
checkbox input "true"
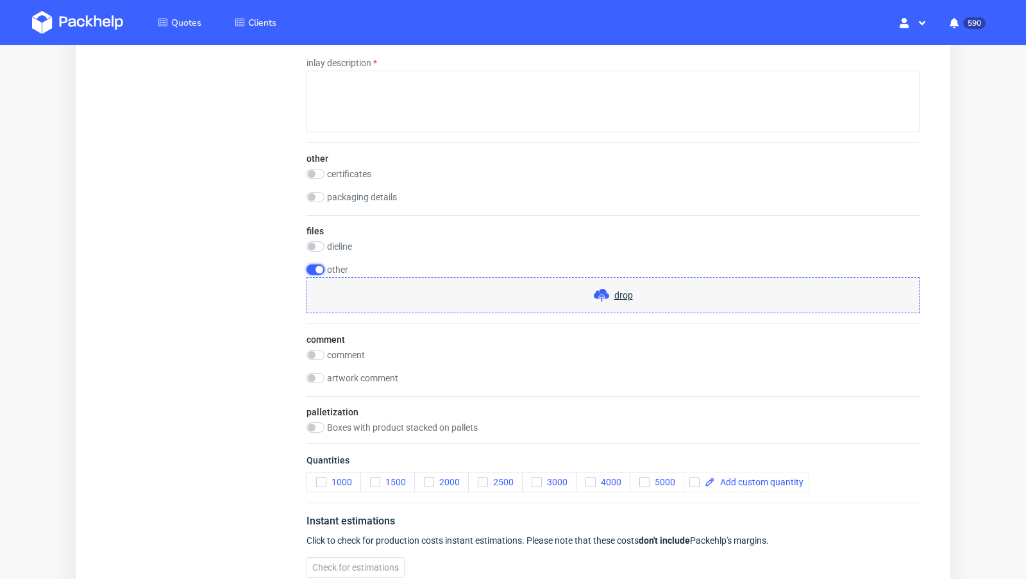
scroll to position [1320, 0]
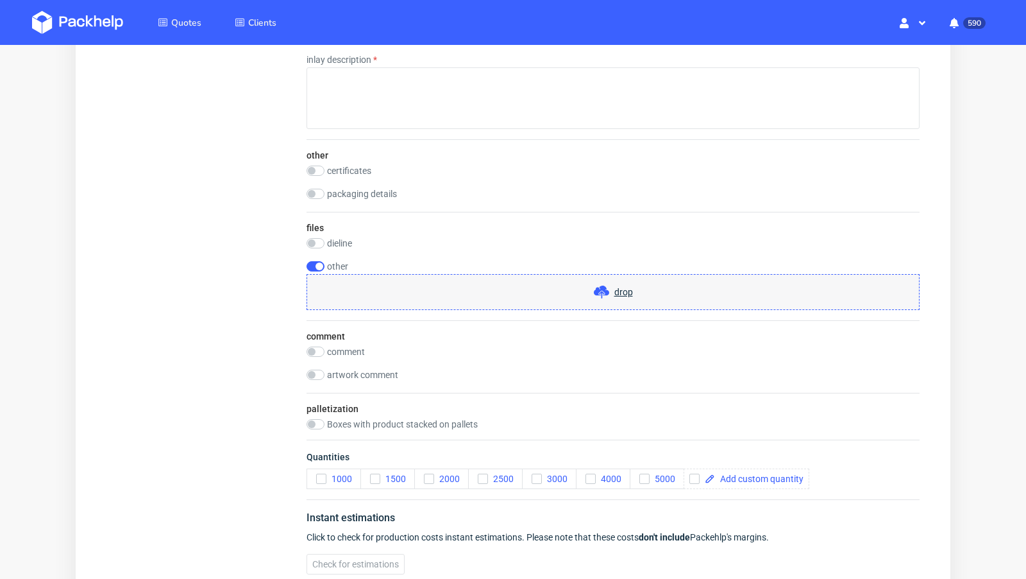
click at [585, 286] on div "drop" at bounding box center [613, 292] width 613 height 36
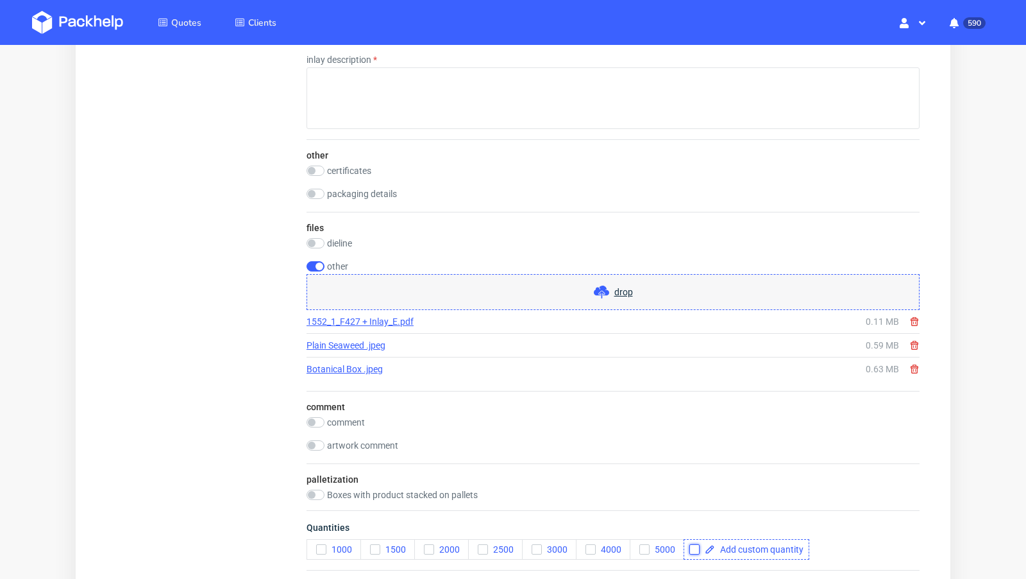
click at [697, 544] on input "checkbox" at bounding box center [694, 549] width 10 height 10
checkbox input "true"
click at [741, 545] on span at bounding box center [759, 549] width 89 height 9
click at [325, 545] on icon "button" at bounding box center [321, 549] width 9 height 9
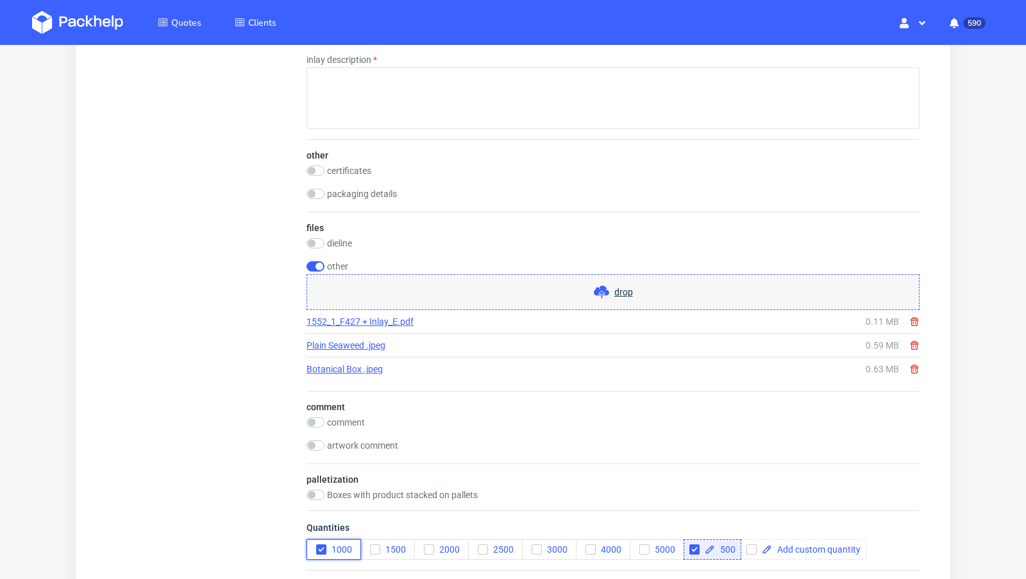
checkbox input "true"
click at [325, 421] on div "comment" at bounding box center [613, 422] width 613 height 10
click at [323, 418] on input "checkbox" at bounding box center [316, 422] width 18 height 10
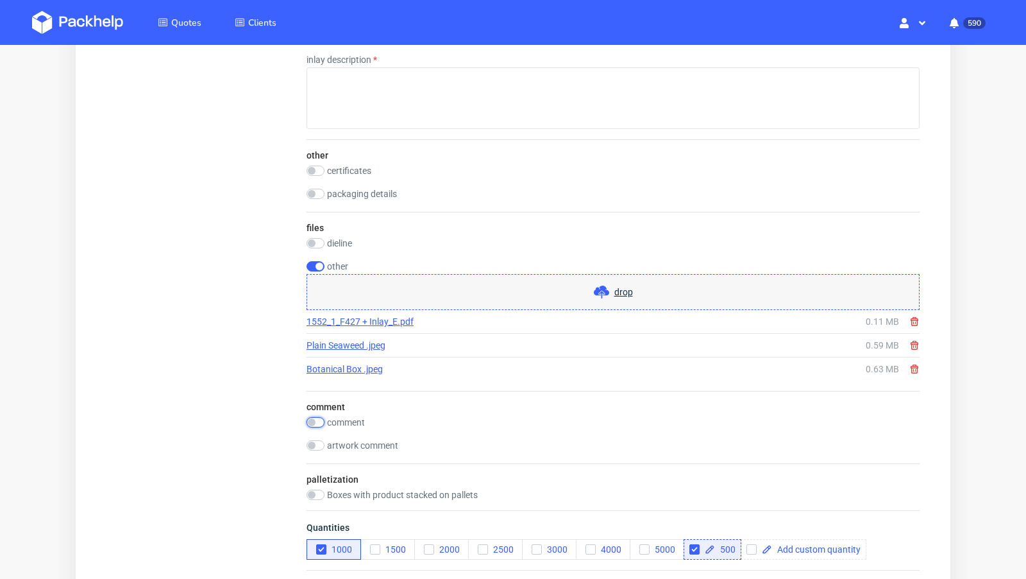
checkbox input "true"
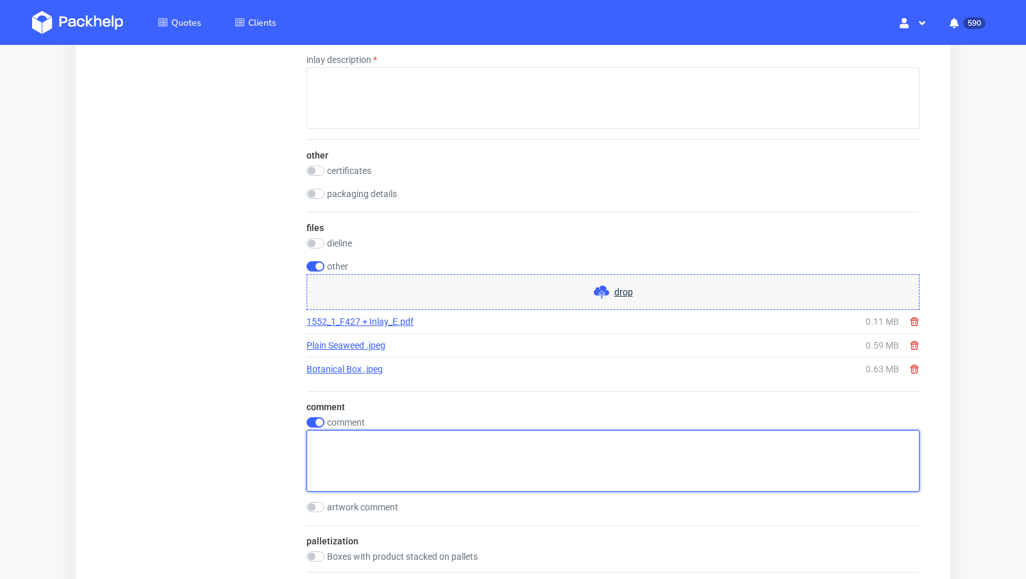
click at [376, 430] on textarea at bounding box center [613, 461] width 613 height 62
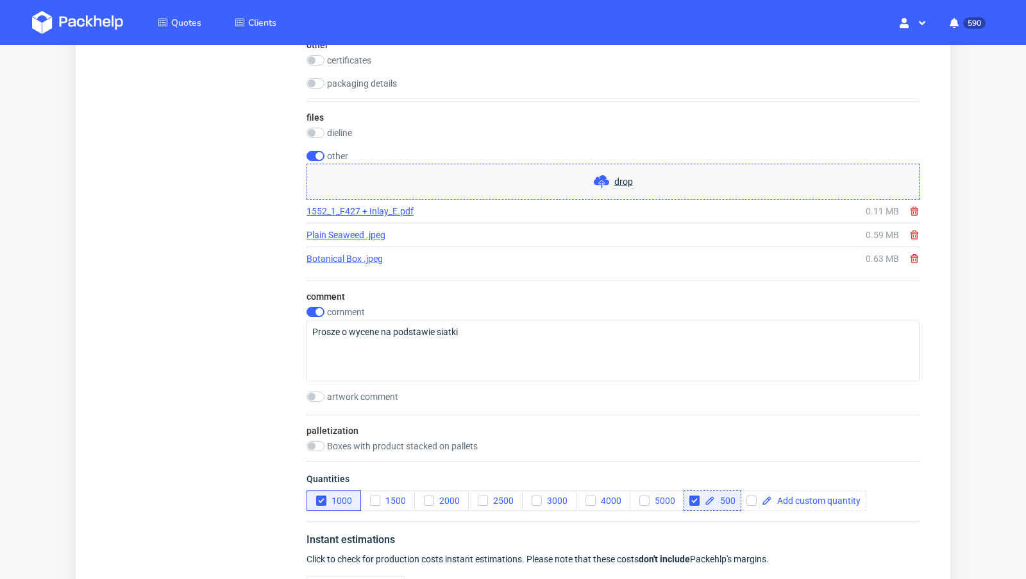
scroll to position [1422, 0]
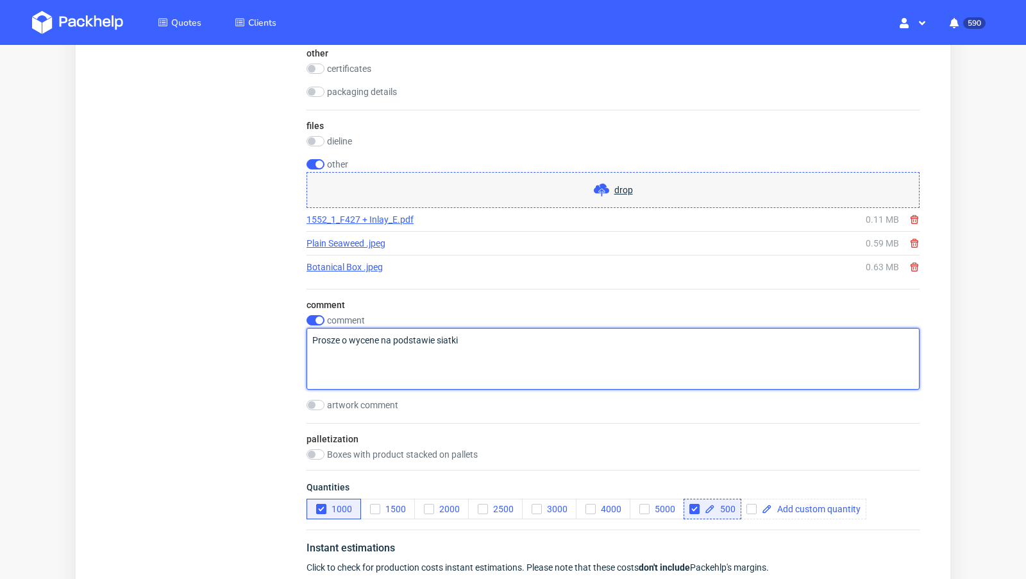
click at [476, 336] on textarea "Prosze o wycene na podstawie siatki" at bounding box center [613, 359] width 613 height 62
type textarea "Prosze o wycene na podstawie siatki z wkladka na worek i butelke."
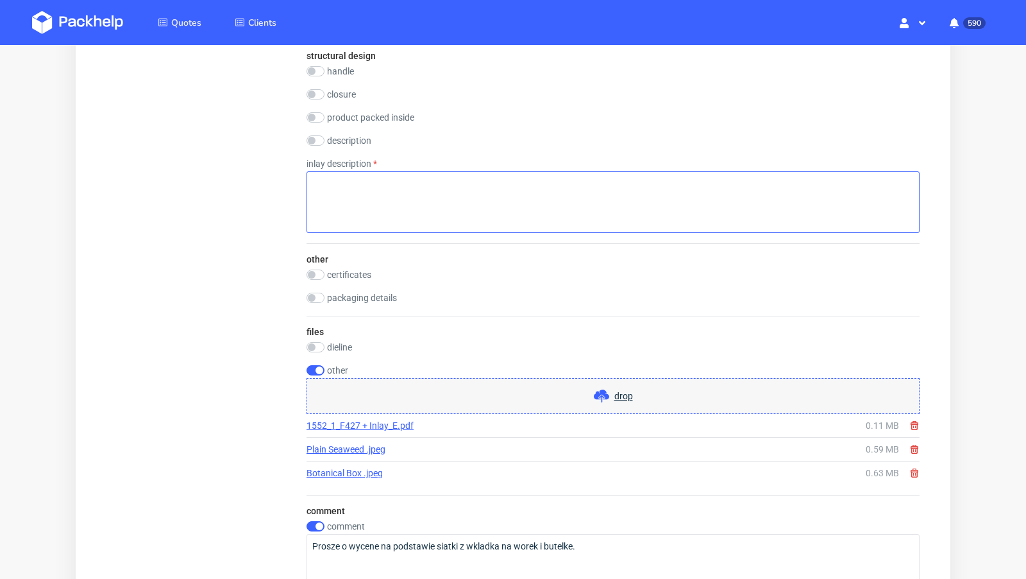
scroll to position [1208, 0]
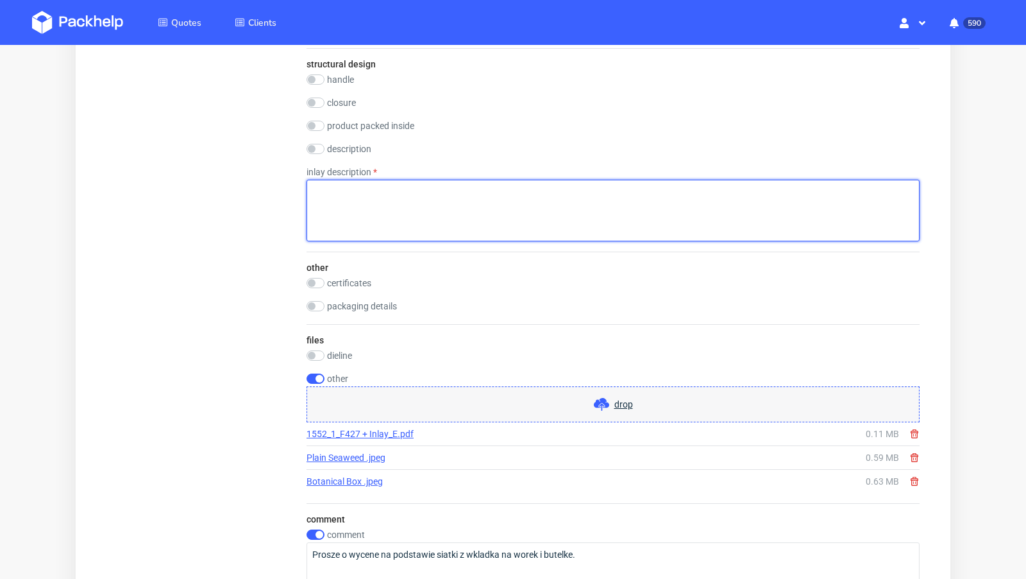
click at [420, 205] on textarea at bounding box center [613, 211] width 613 height 62
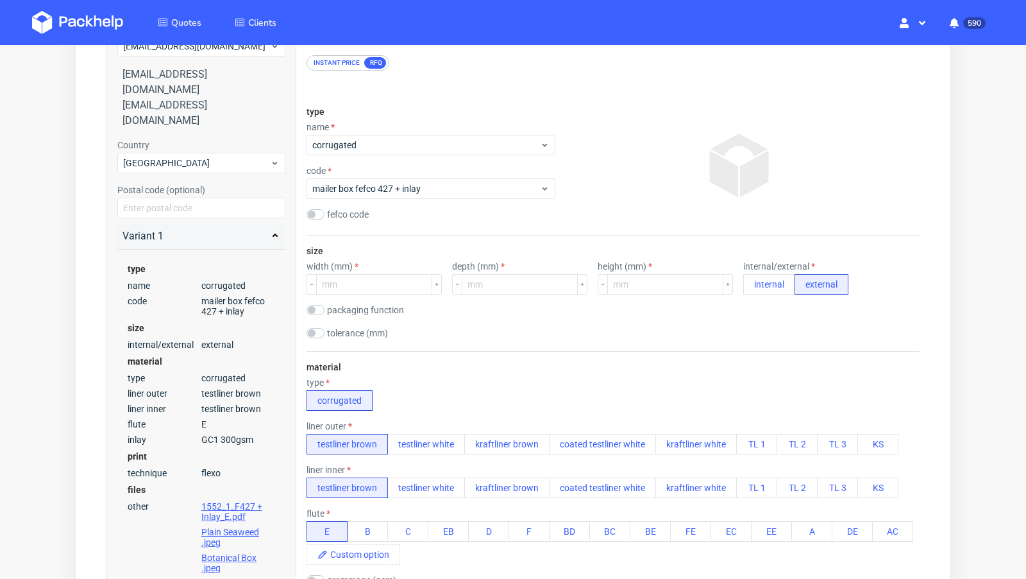
scroll to position [146, 0]
click at [341, 282] on input "number" at bounding box center [374, 286] width 116 height 21
type input "156"
type input "126"
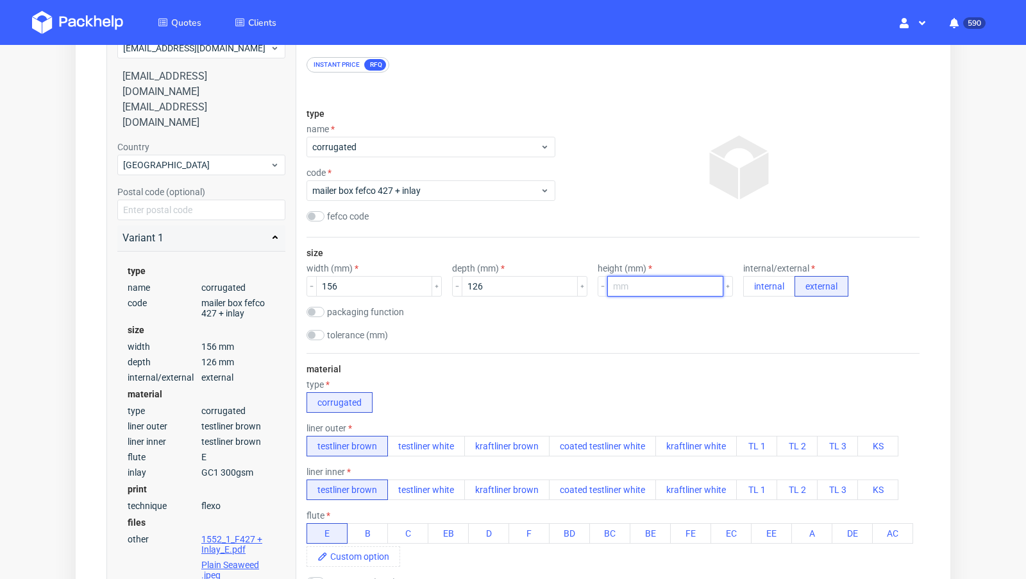
click at [631, 280] on input "number" at bounding box center [665, 286] width 116 height 21
type input "84"
click at [588, 348] on div "size width (mm) 156 depth (mm) 126 height (mm) 84 internal/external internal ex…" at bounding box center [613, 294] width 613 height 115
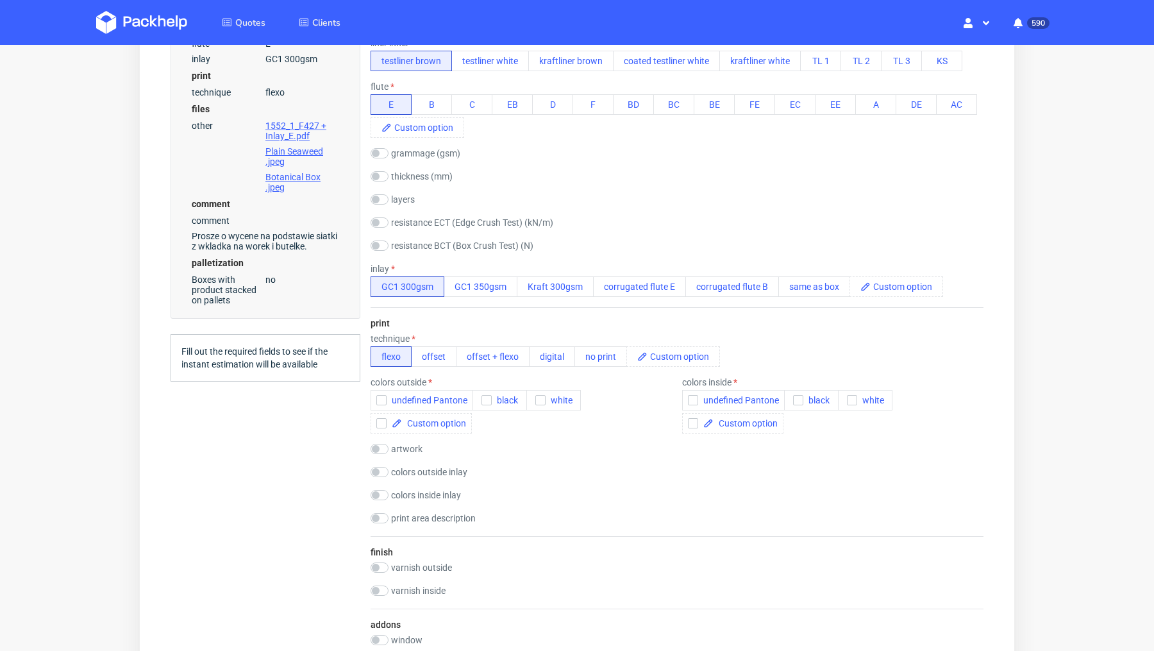
scroll to position [576, 0]
click at [434, 351] on button "offset" at bounding box center [434, 355] width 46 height 21
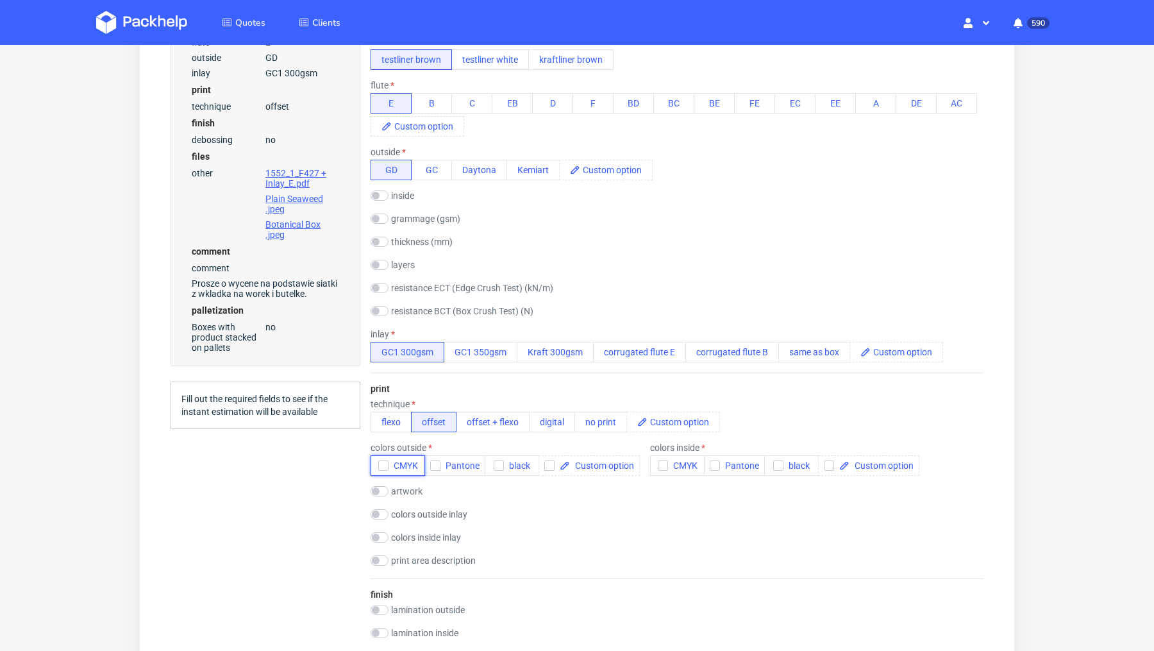
click at [384, 466] on icon "button" at bounding box center [383, 465] width 9 height 9
click at [663, 443] on input "checkbox" at bounding box center [659, 448] width 18 height 10
checkbox input "true"
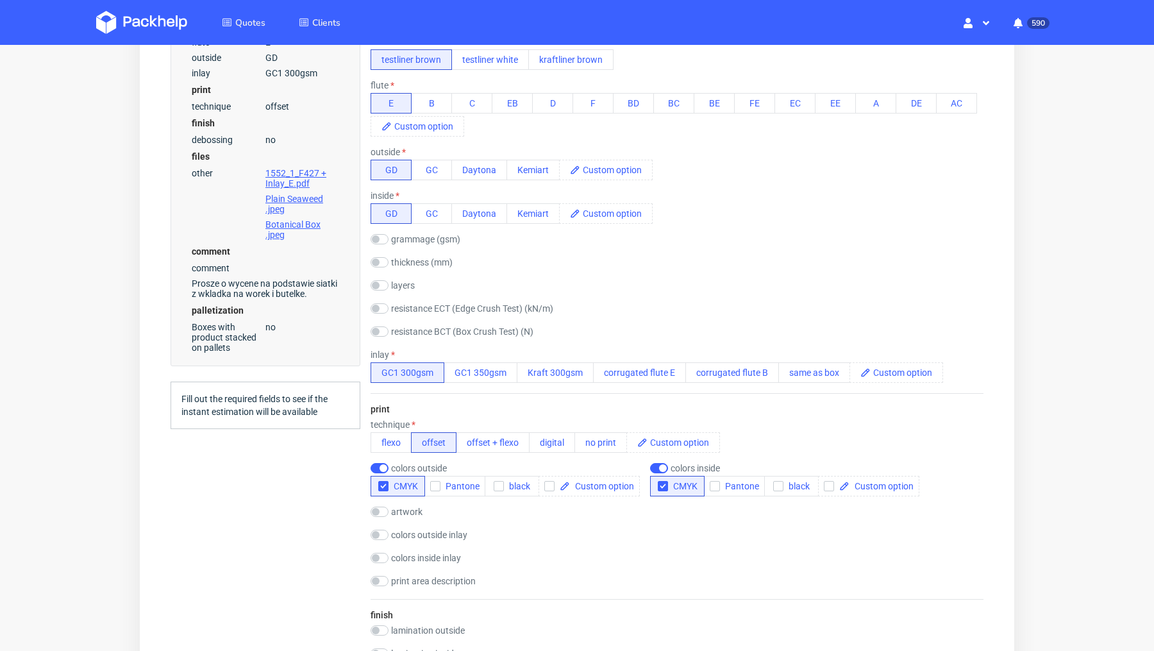
click at [641, 520] on div "print technique flexo offset offset + flexo digital no print colors outside CMY…" at bounding box center [677, 496] width 613 height 206
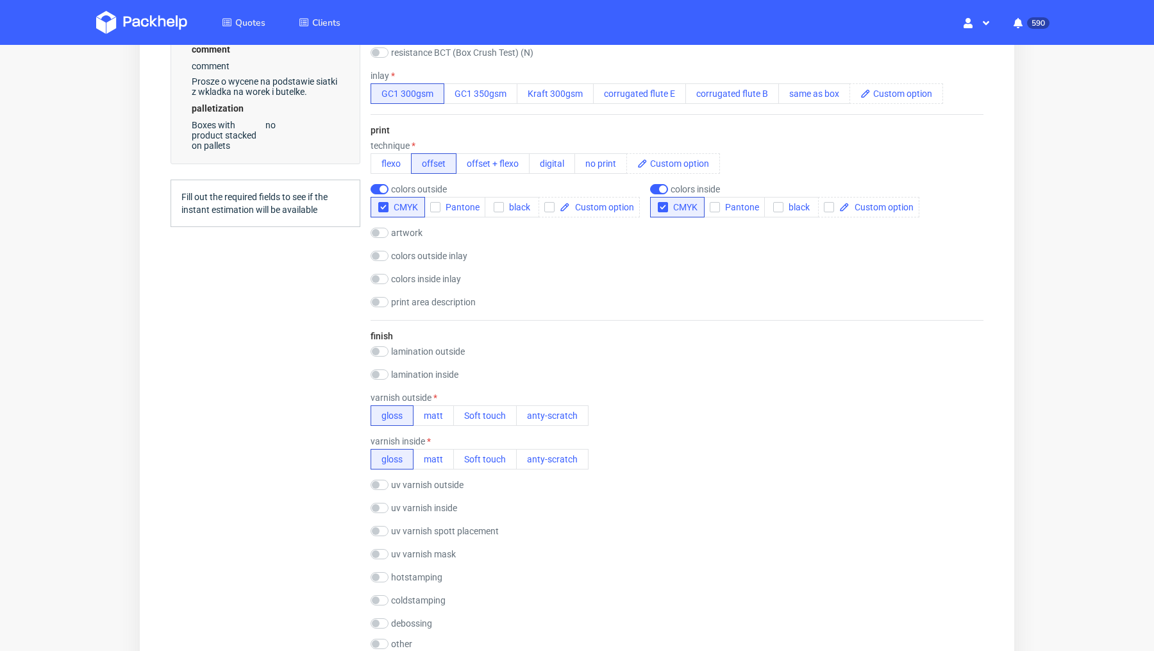
scroll to position [859, 0]
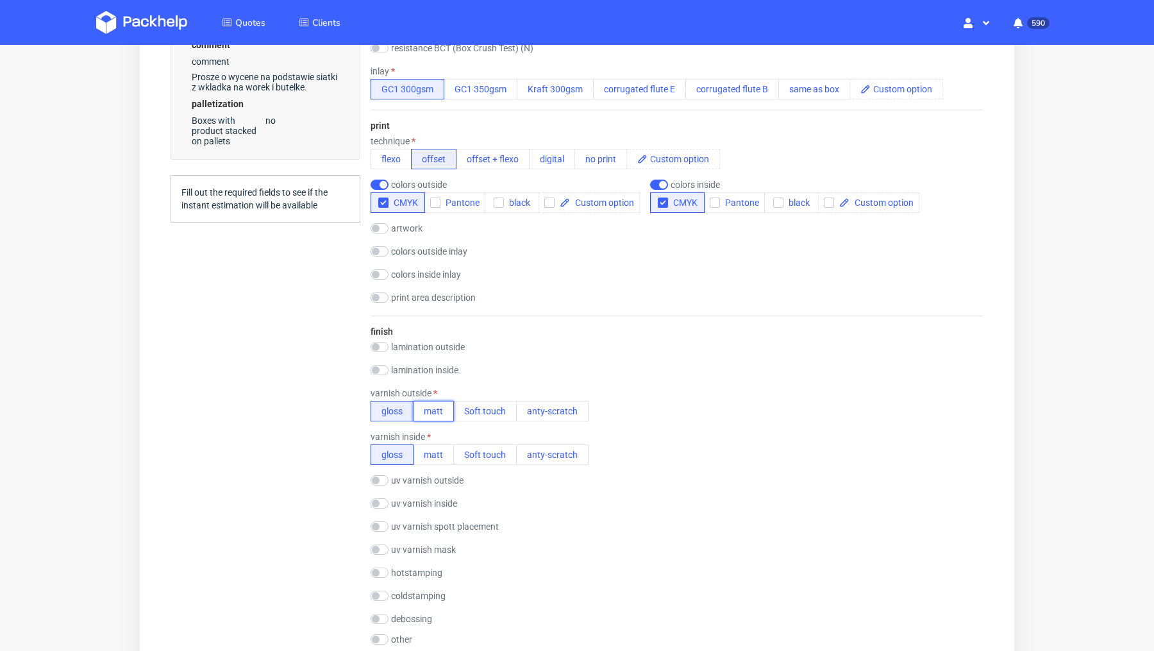
click at [440, 412] on button "matt" at bounding box center [433, 411] width 41 height 21
click at [435, 444] on button "matt" at bounding box center [433, 454] width 41 height 21
click at [659, 402] on div "varnish outside gloss matt Soft touch anty-scratch" at bounding box center [677, 404] width 613 height 33
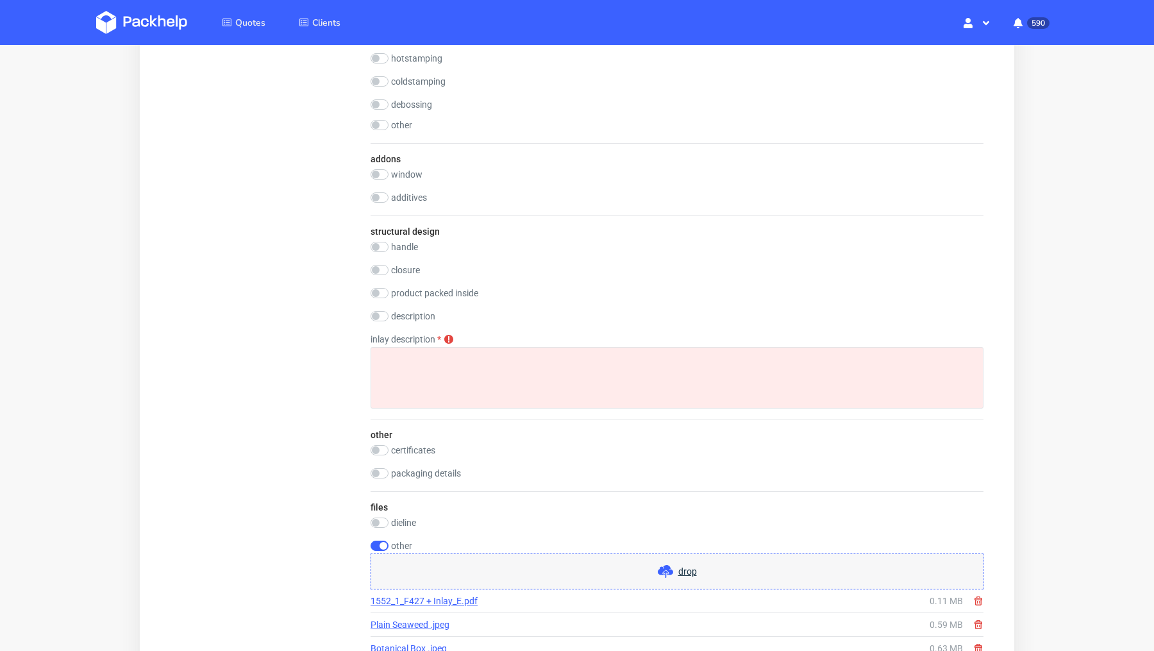
scroll to position [1374, 0]
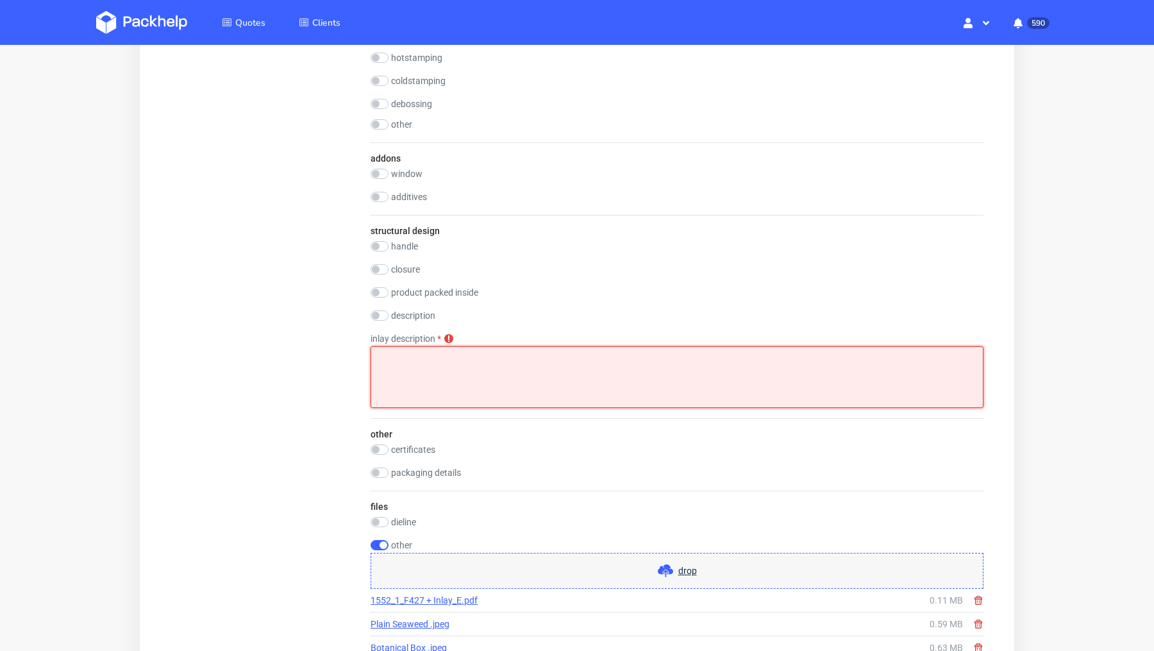
click at [589, 378] on textarea at bounding box center [677, 377] width 613 height 62
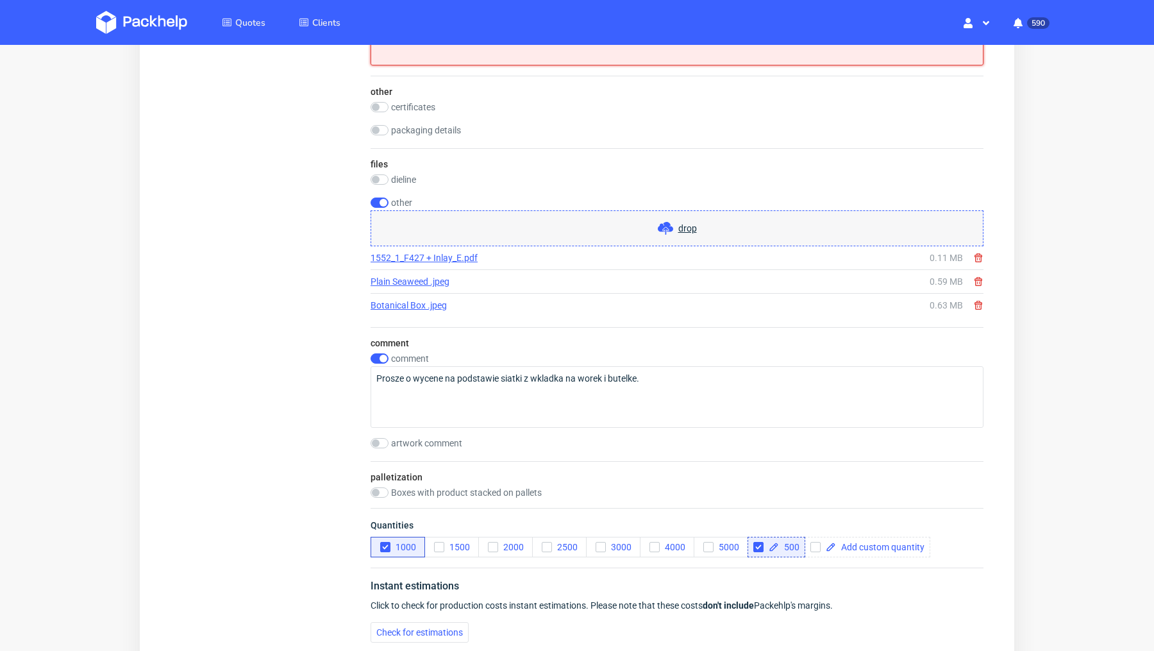
scroll to position [1746, 0]
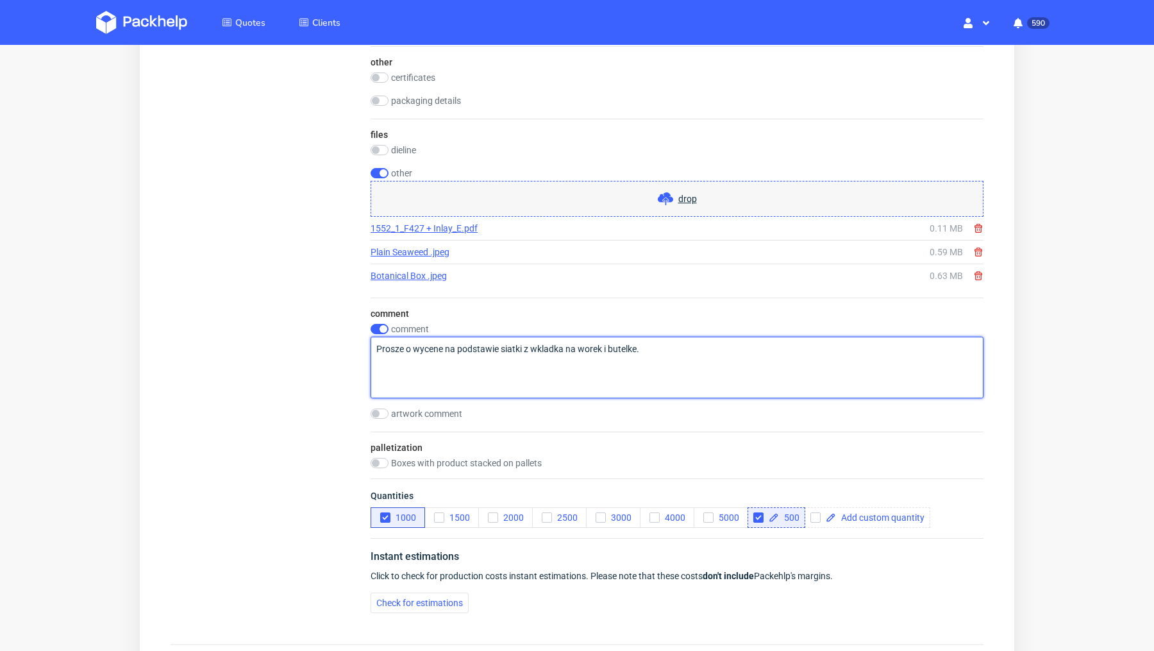
drag, startPoint x: 650, startPoint y: 344, endPoint x: 444, endPoint y: 342, distance: 205.9
click at [444, 342] on textarea "Prosze o wycene na podstawie siatki z wkladka na worek i butelke." at bounding box center [677, 368] width 613 height 62
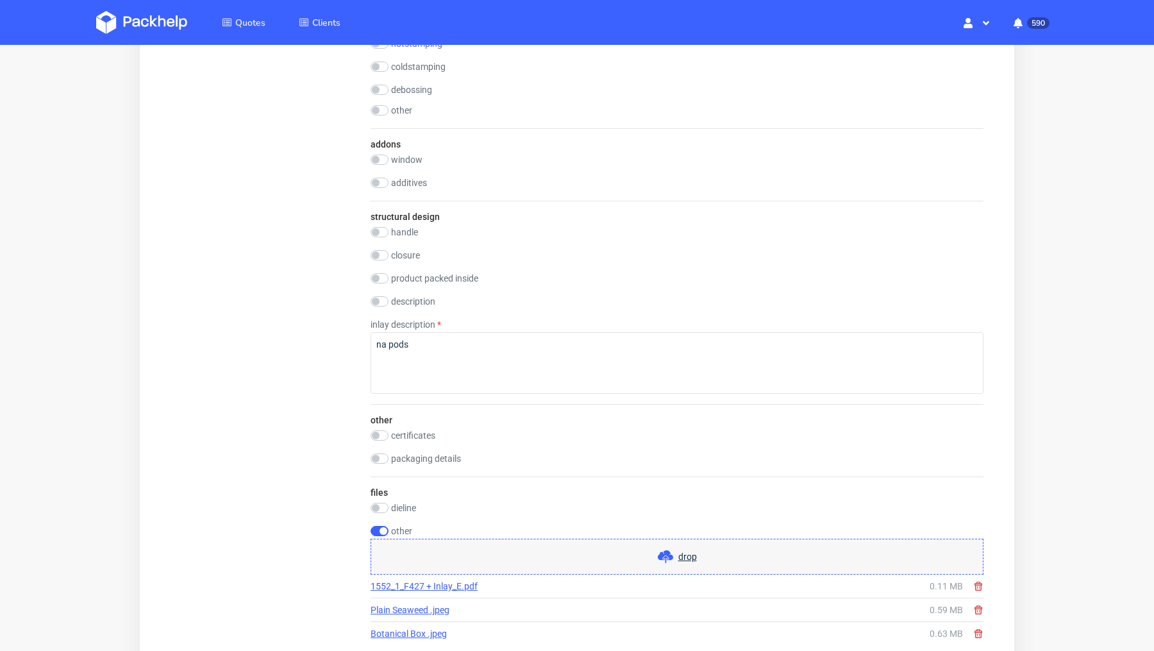
scroll to position [1374, 0]
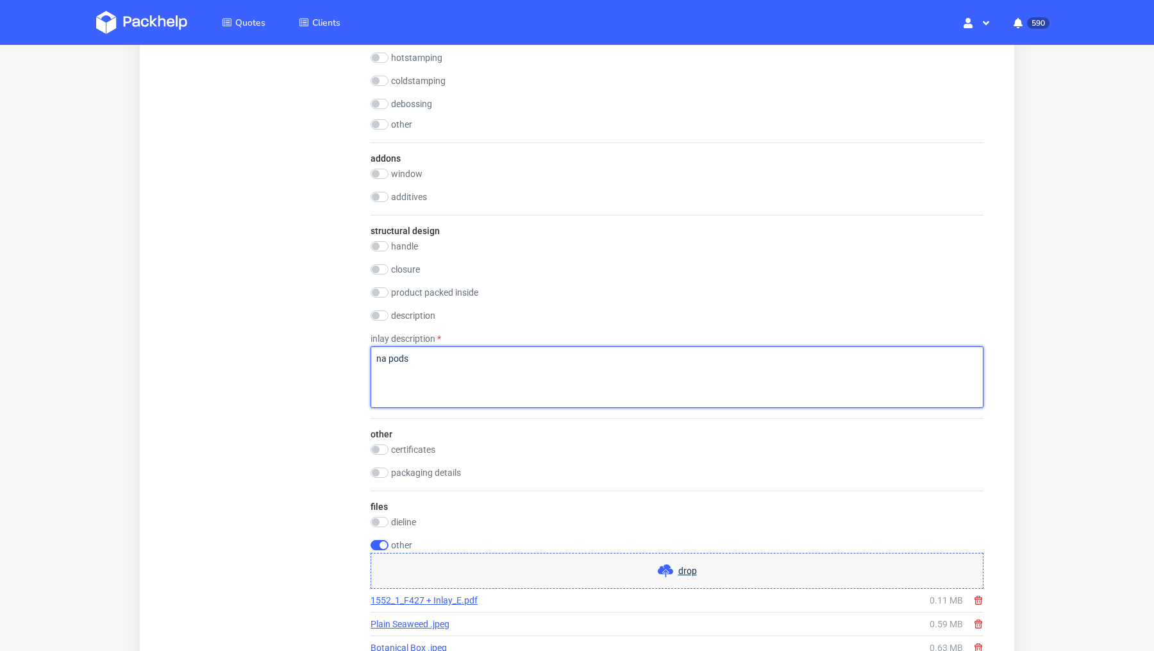
drag, startPoint x: 473, startPoint y: 367, endPoint x: 321, endPoint y: 353, distance: 153.2
paste textarea "na podstawie siatki z wkladka na worek i butelke."
click at [382, 356] on textarea "na podstawie siatki z wkladka na worek i butelke." at bounding box center [677, 377] width 613 height 62
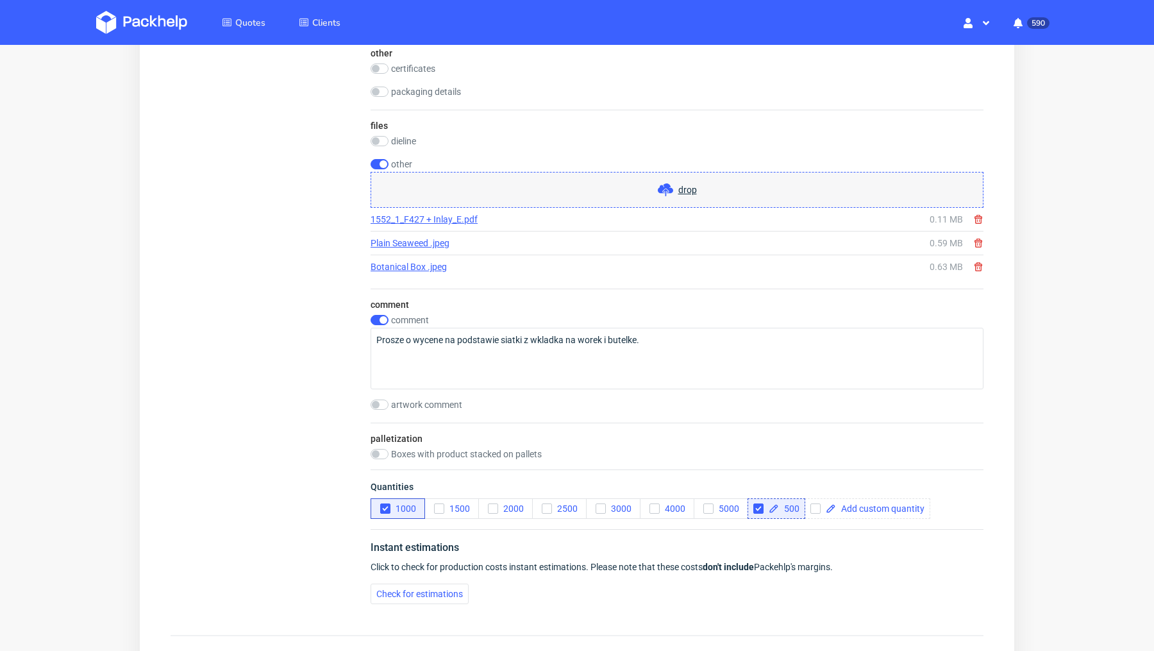
scroll to position [1761, 0]
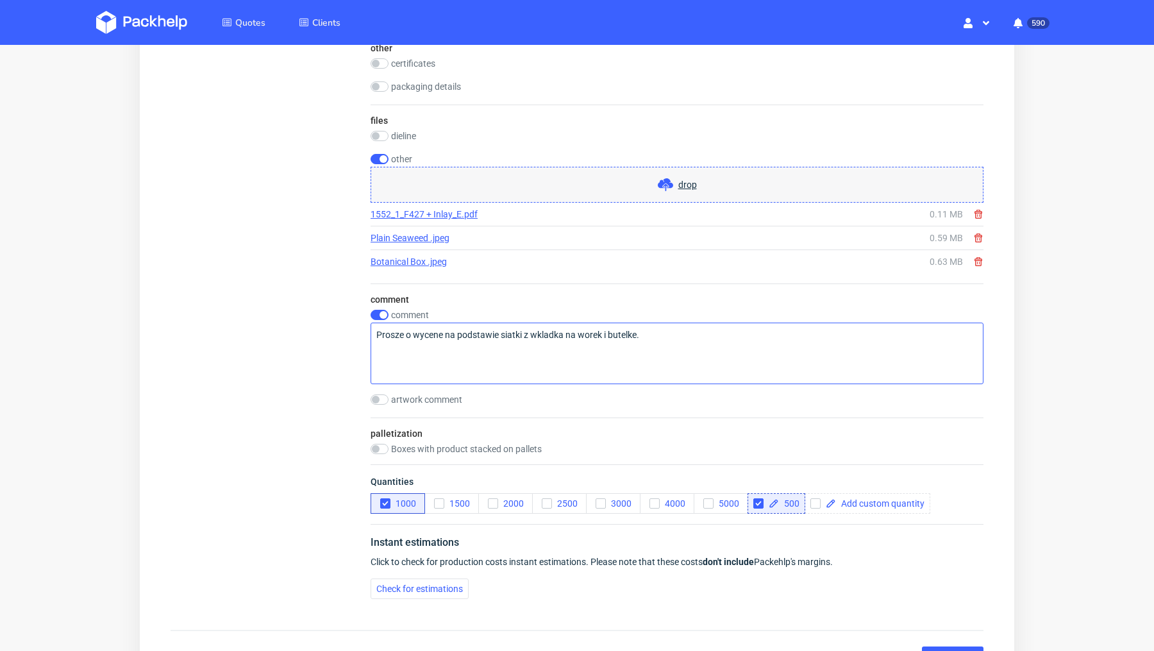
type textarea "Na podstawie siatki z wkladka na worek i butelke."
click at [412, 325] on textarea "Prosze o wycene na podstawie siatki z wkladka na worek i butelke." at bounding box center [677, 354] width 613 height 62
click at [424, 342] on textarea at bounding box center [677, 354] width 613 height 62
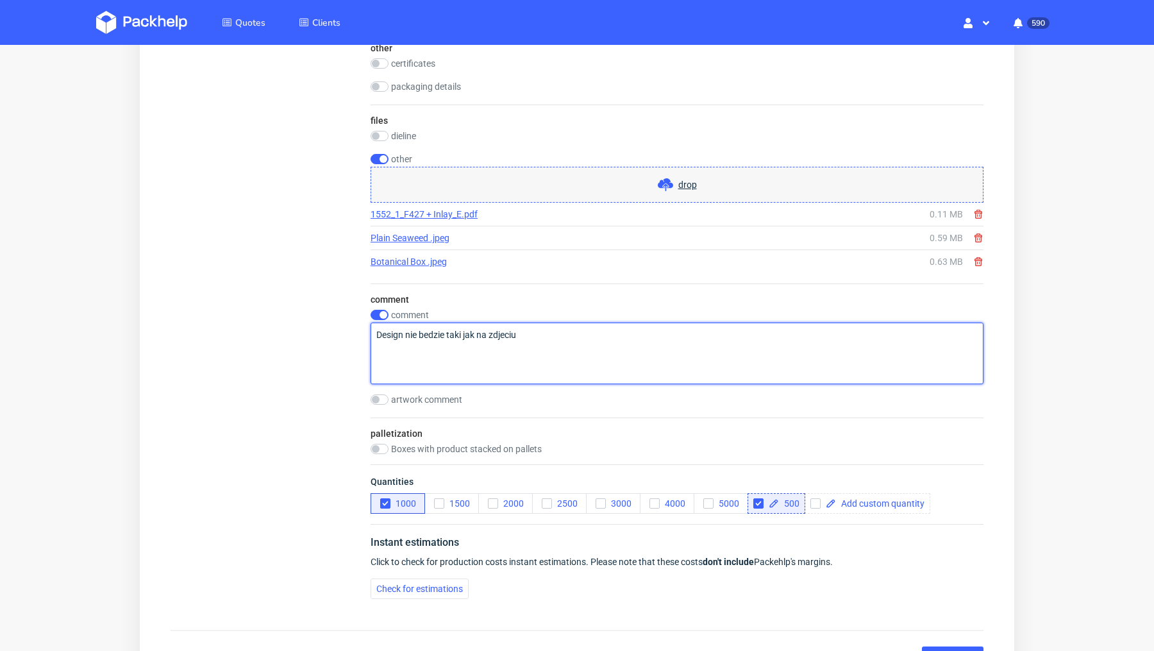
type textarea "Design nie bedzie taki jak na zdjeciu"
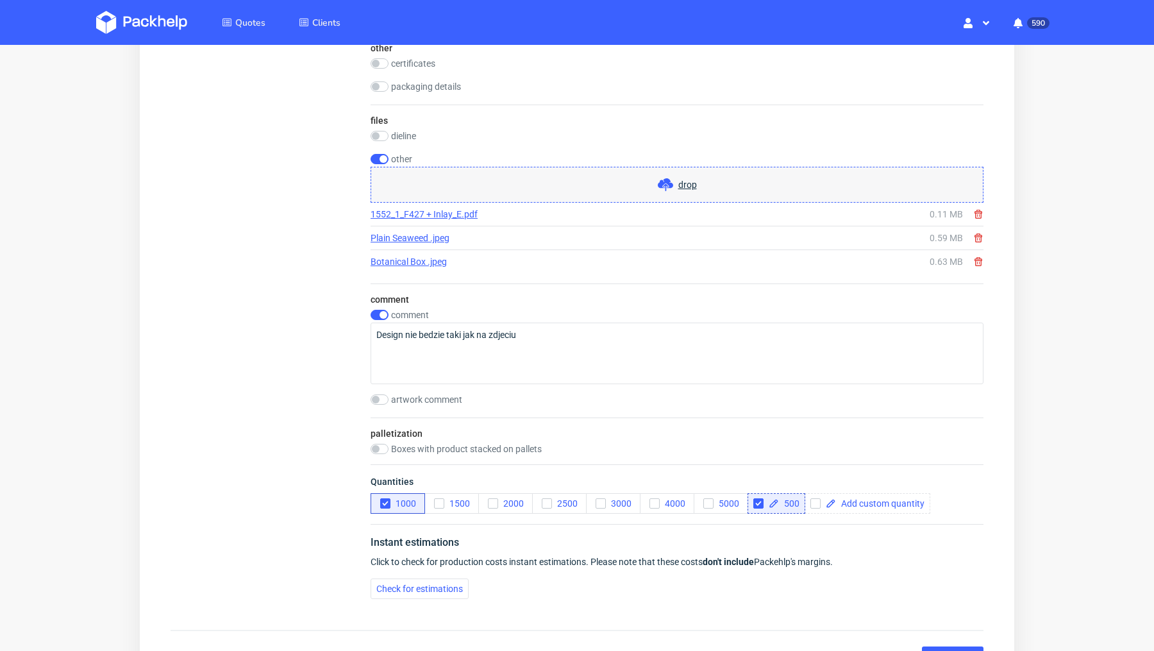
click at [975, 233] on use at bounding box center [979, 237] width 8 height 9
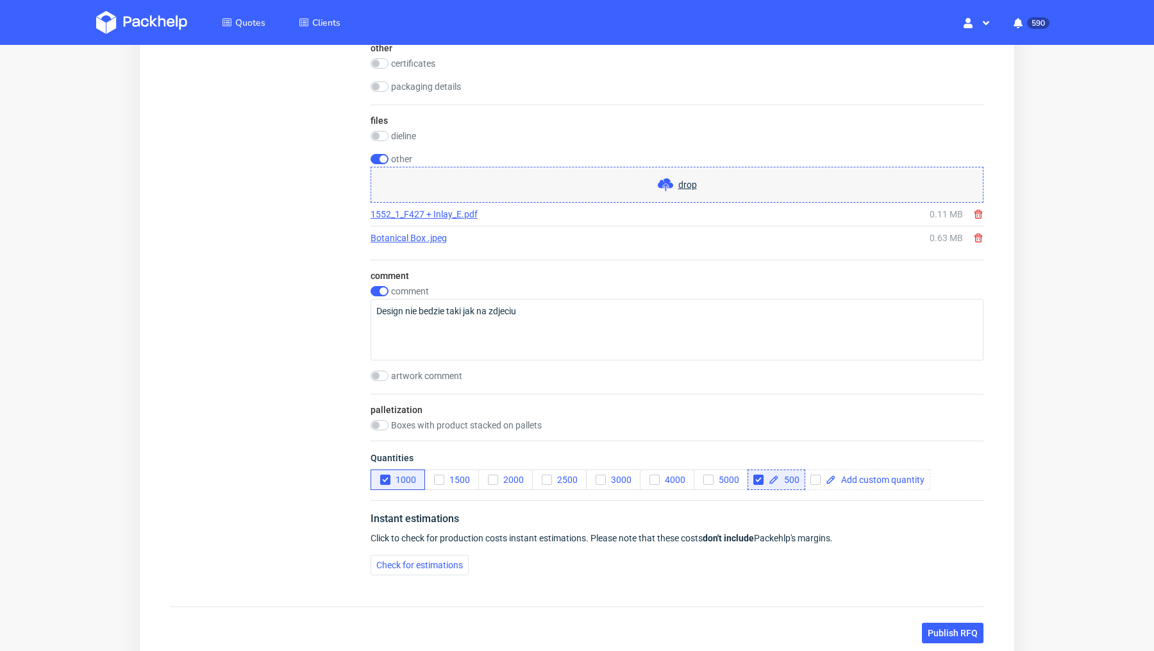
click at [975, 235] on use at bounding box center [979, 237] width 8 height 9
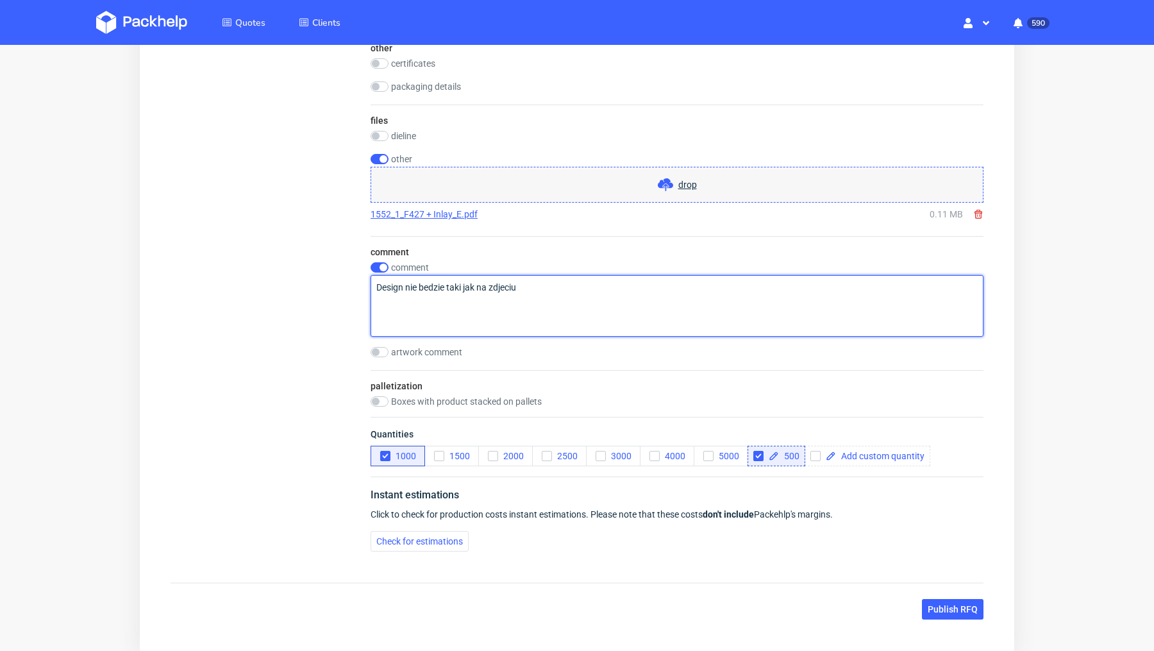
click at [475, 289] on textarea "Design nie bedzie taki jak na zdjeciu" at bounding box center [677, 306] width 613 height 62
click at [382, 275] on textarea at bounding box center [677, 306] width 613 height 62
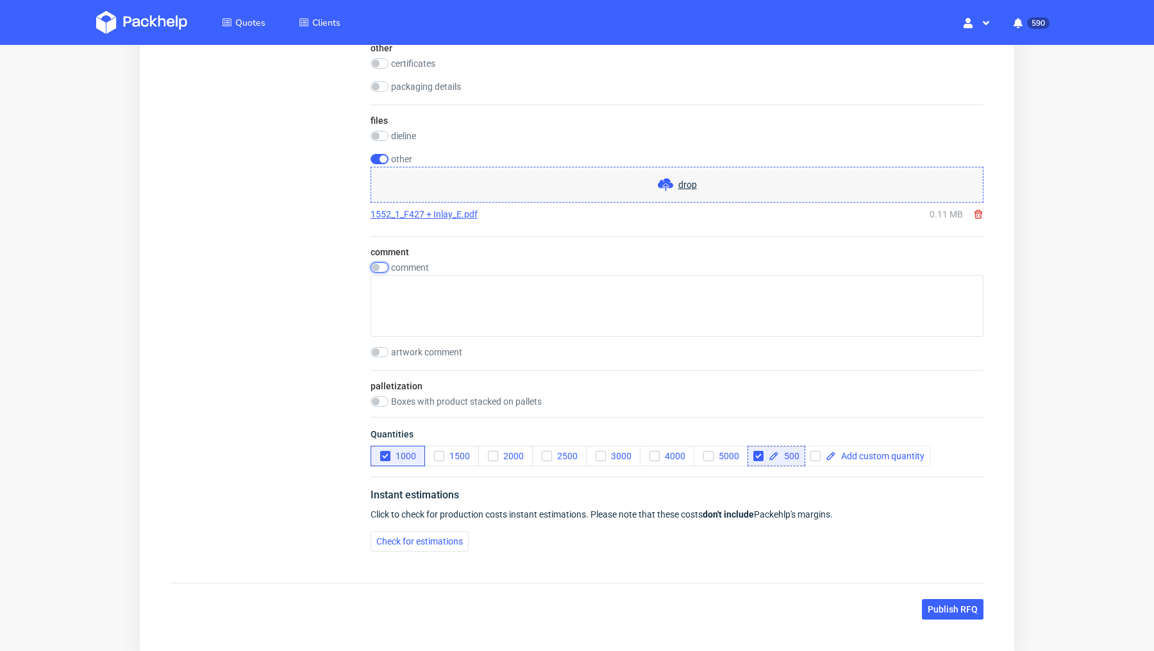
click at [376, 266] on input "checkbox" at bounding box center [380, 267] width 18 height 10
click at [376, 264] on input "checkbox" at bounding box center [380, 267] width 18 height 10
checkbox input "false"
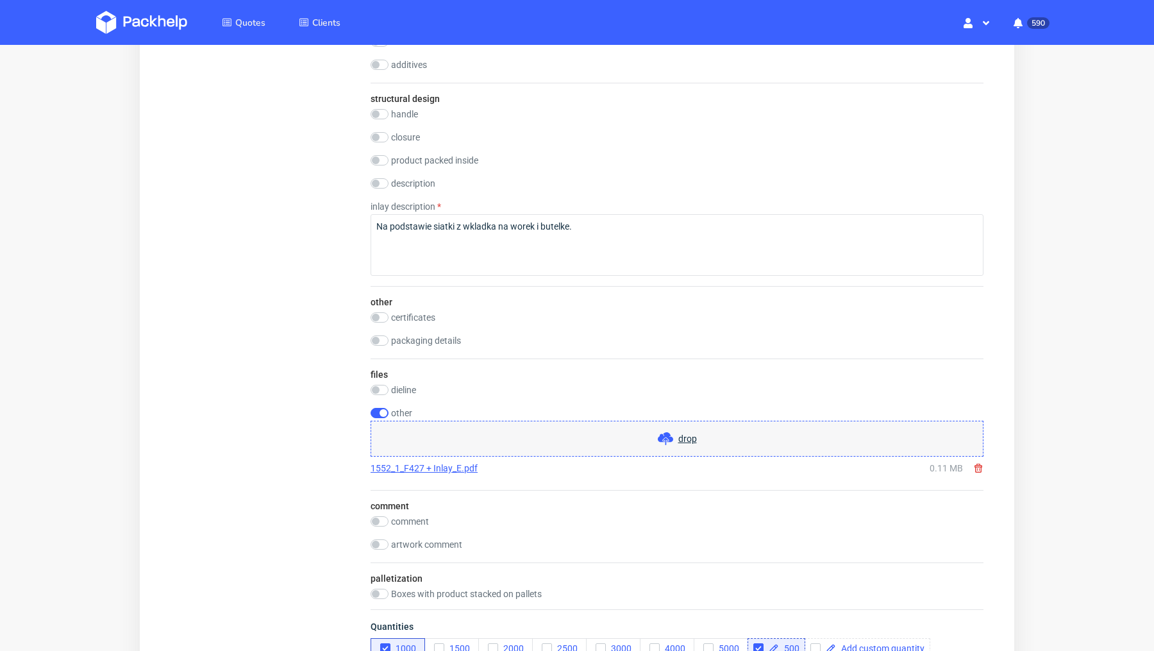
scroll to position [1766, 0]
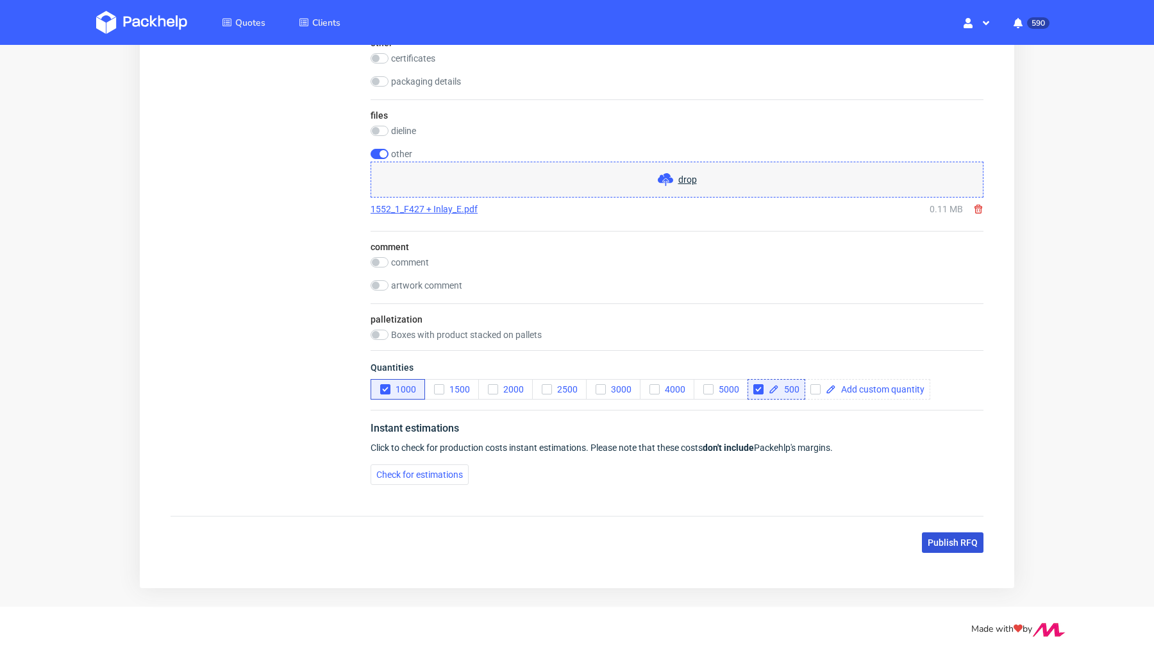
click at [952, 541] on button "Publish RFQ" at bounding box center [953, 542] width 62 height 21
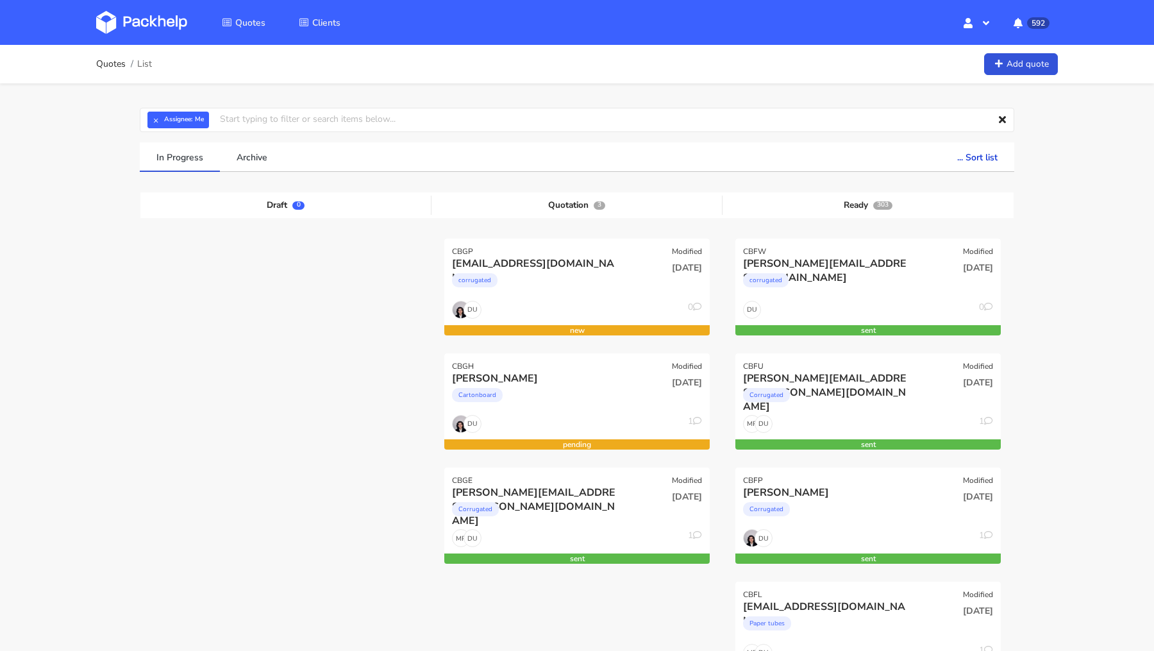
click at [127, 23] on img at bounding box center [141, 22] width 91 height 23
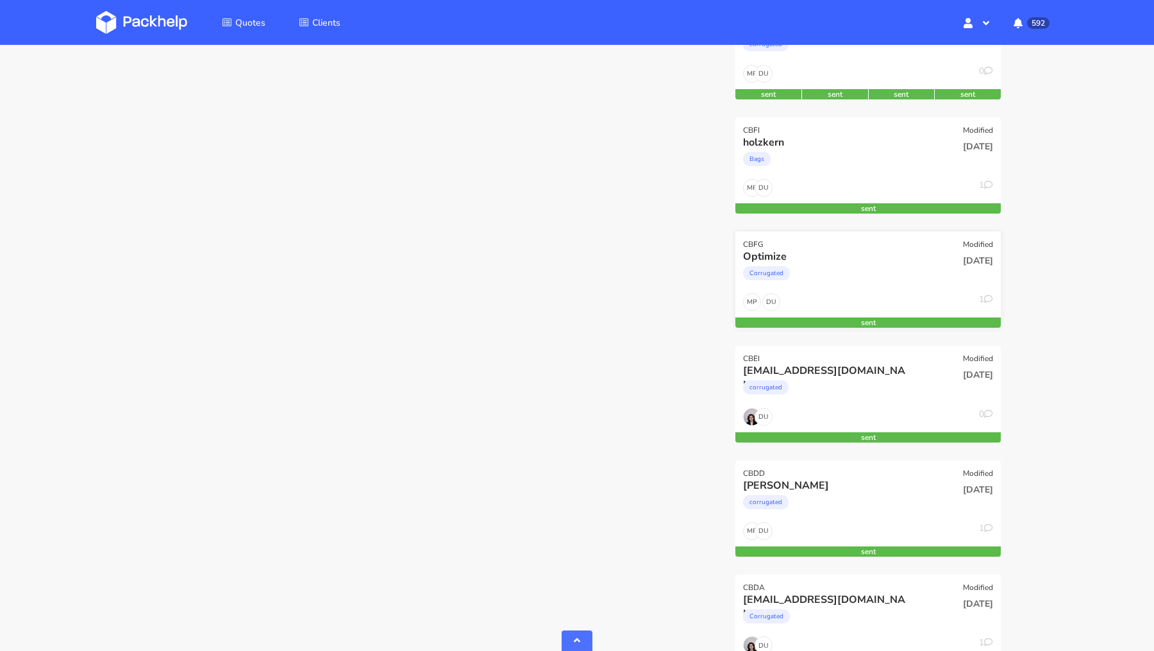
scroll to position [795, 0]
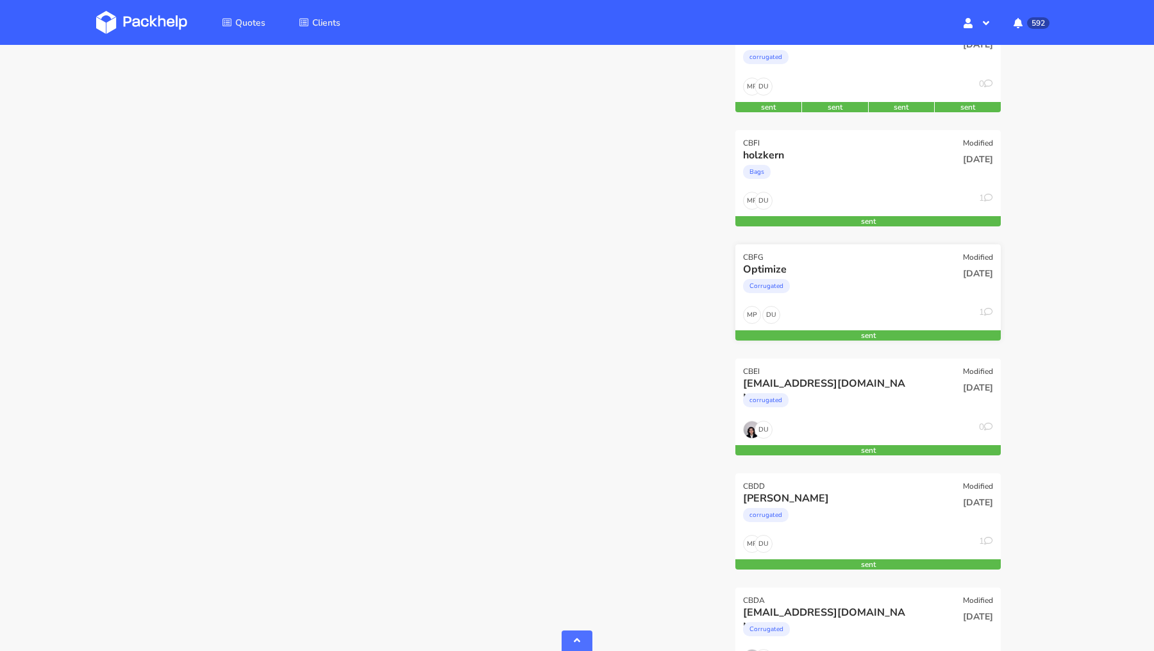
click at [819, 269] on div "Optimize" at bounding box center [828, 269] width 170 height 14
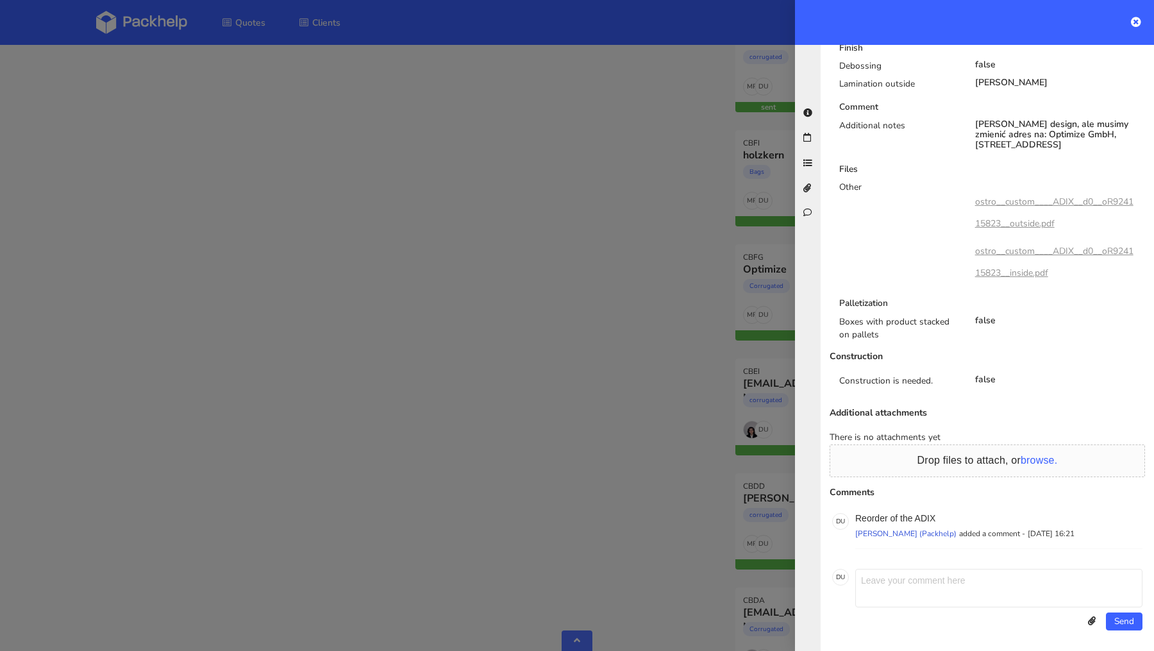
scroll to position [0, 0]
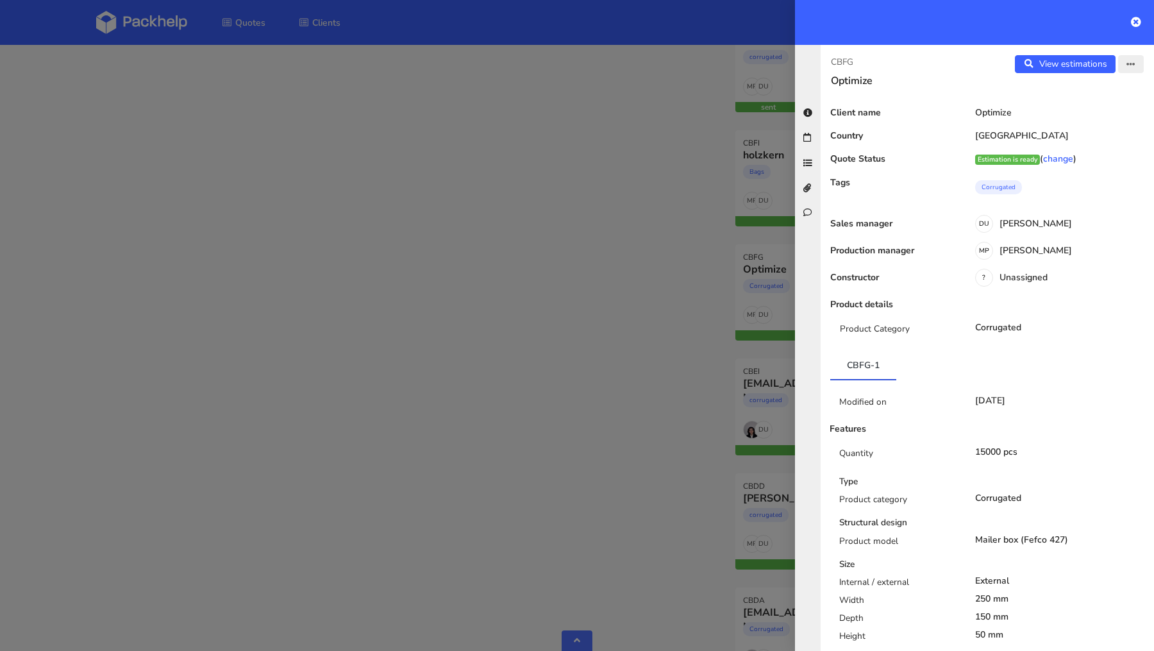
click at [1134, 67] on icon "button" at bounding box center [1131, 64] width 9 height 9
click at [1090, 108] on link "Edit quote" at bounding box center [1089, 113] width 113 height 21
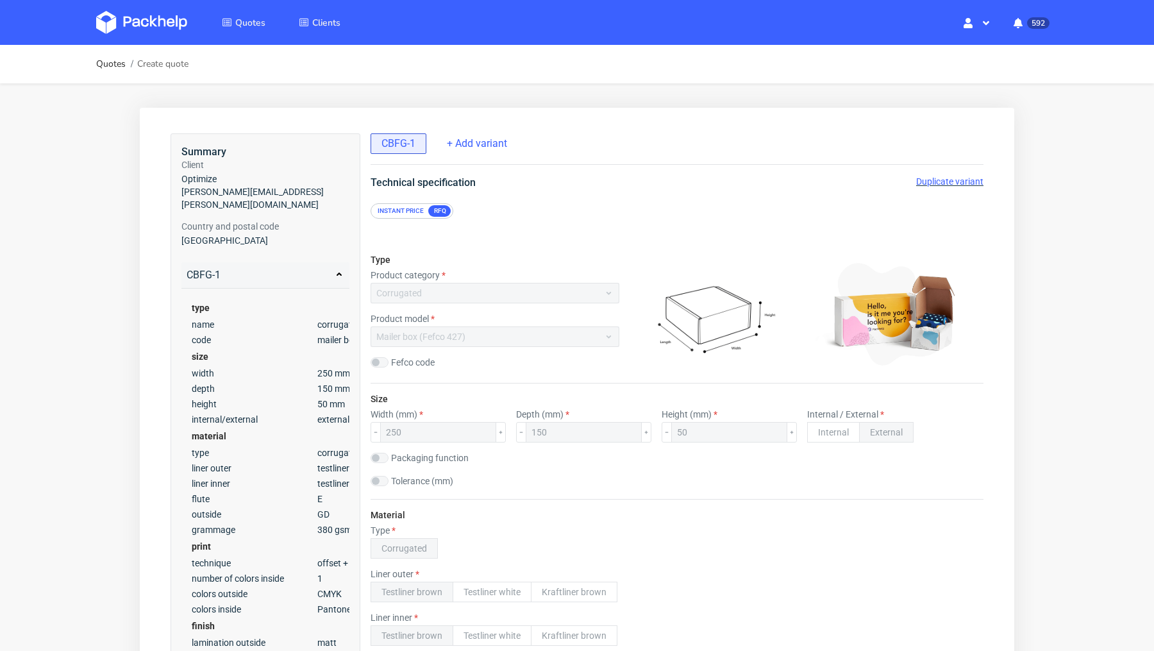
click at [938, 184] on span "Duplicate variant" at bounding box center [950, 181] width 67 height 10
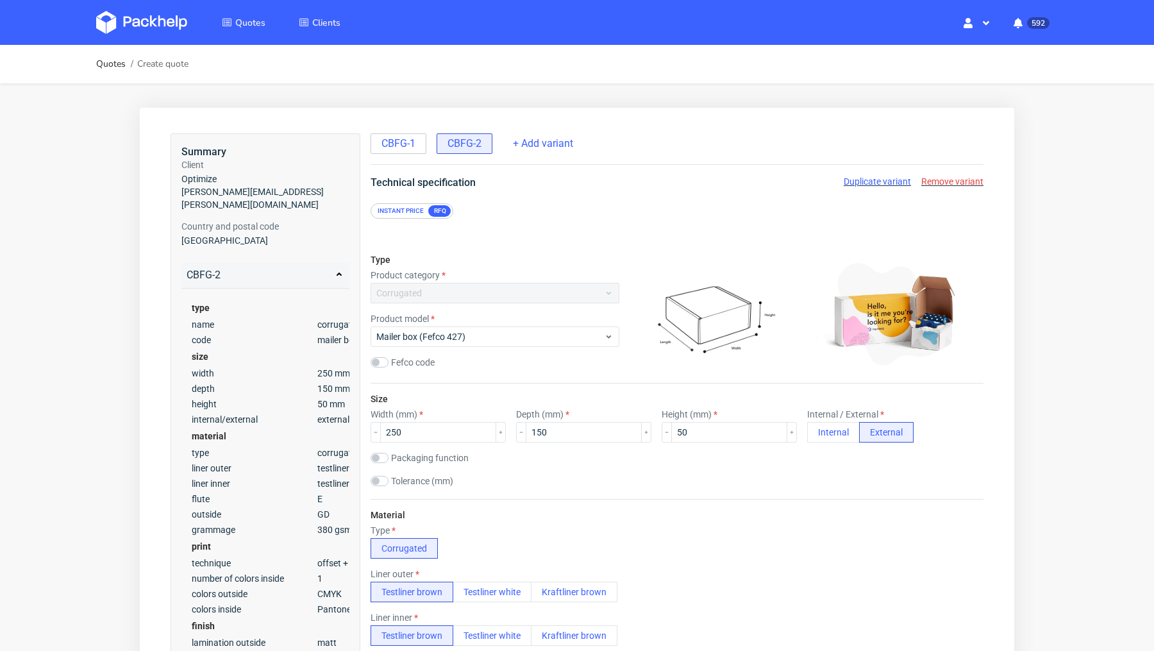
scroll to position [1700, 0]
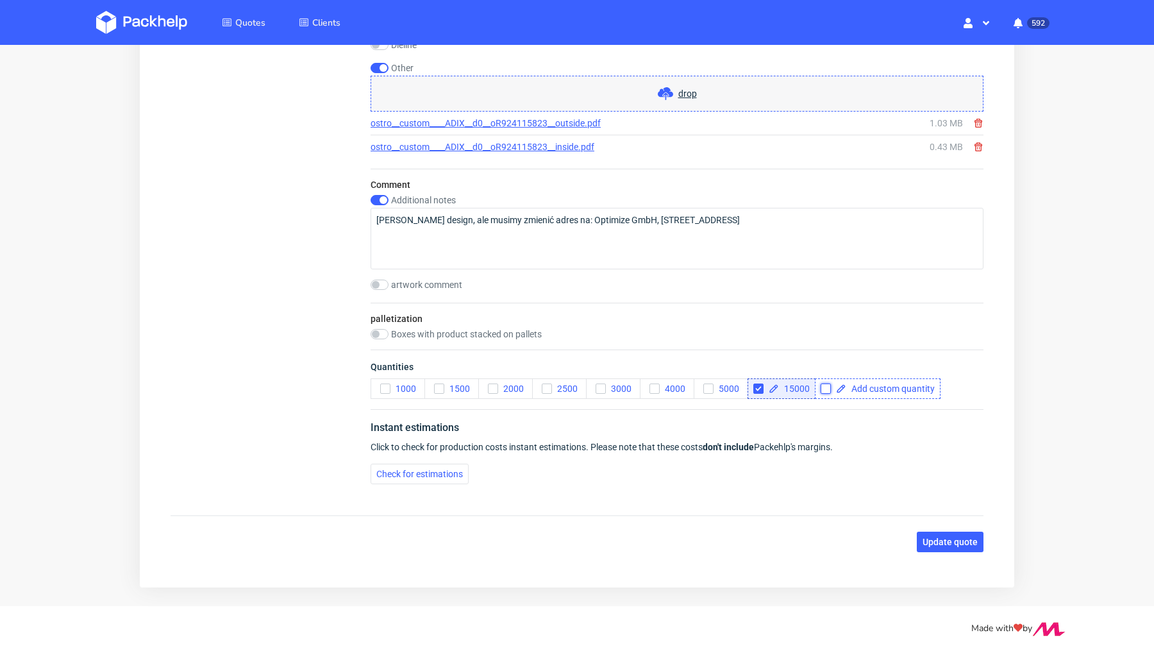
click at [826, 385] on input "checkbox" at bounding box center [826, 389] width 10 height 10
checkbox input "true"
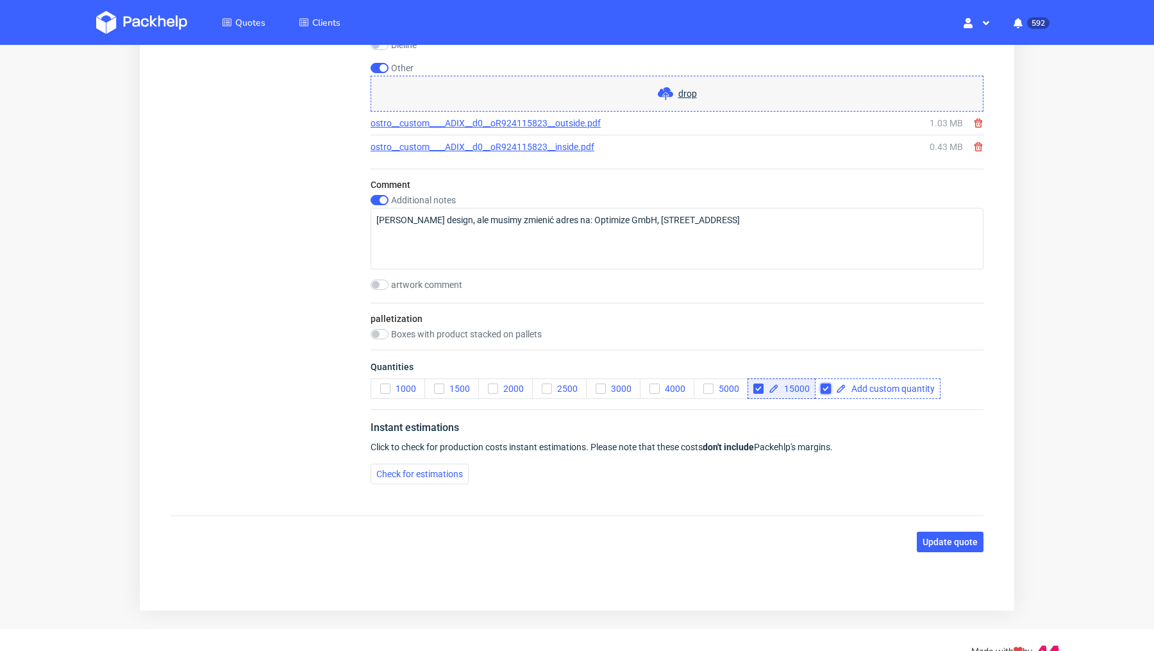
scroll to position [2, 0]
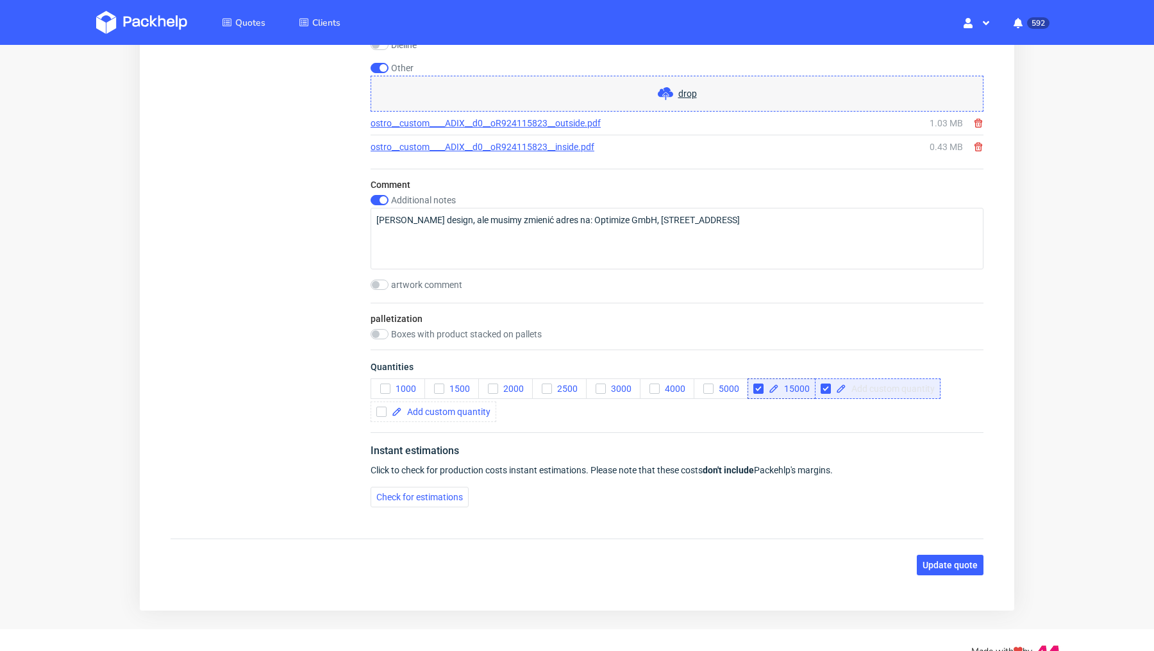
click at [853, 386] on span at bounding box center [891, 388] width 89 height 9
checkbox input "true"
click at [760, 384] on input "checkbox" at bounding box center [759, 389] width 10 height 10
checkbox input "true"
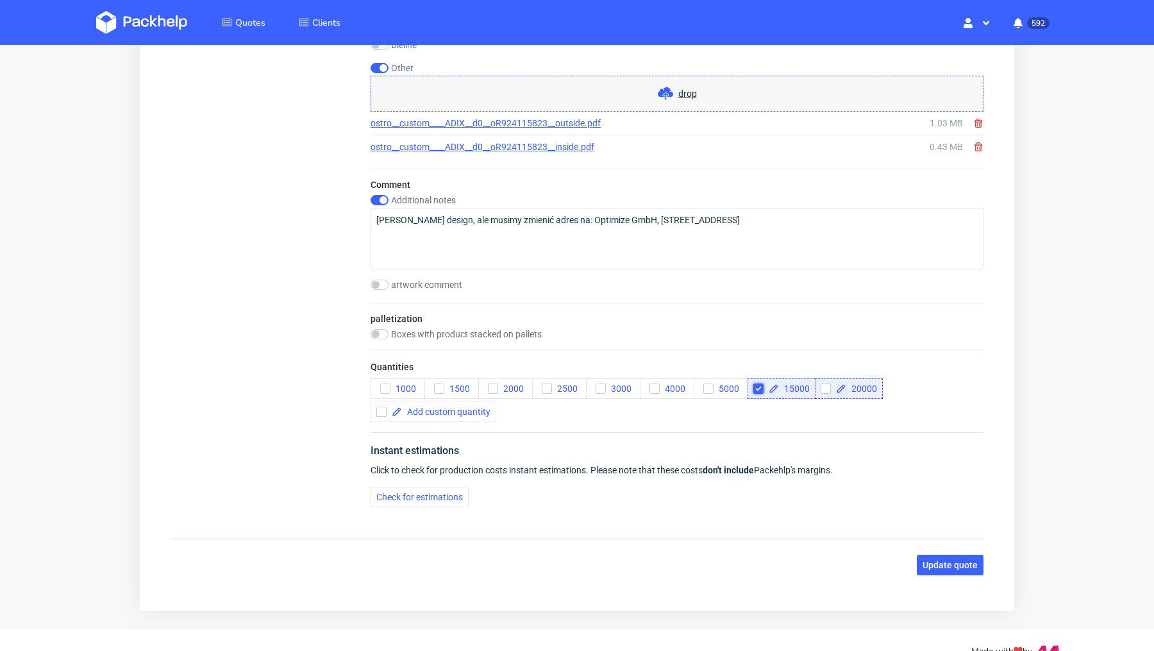
checkbox input "false"
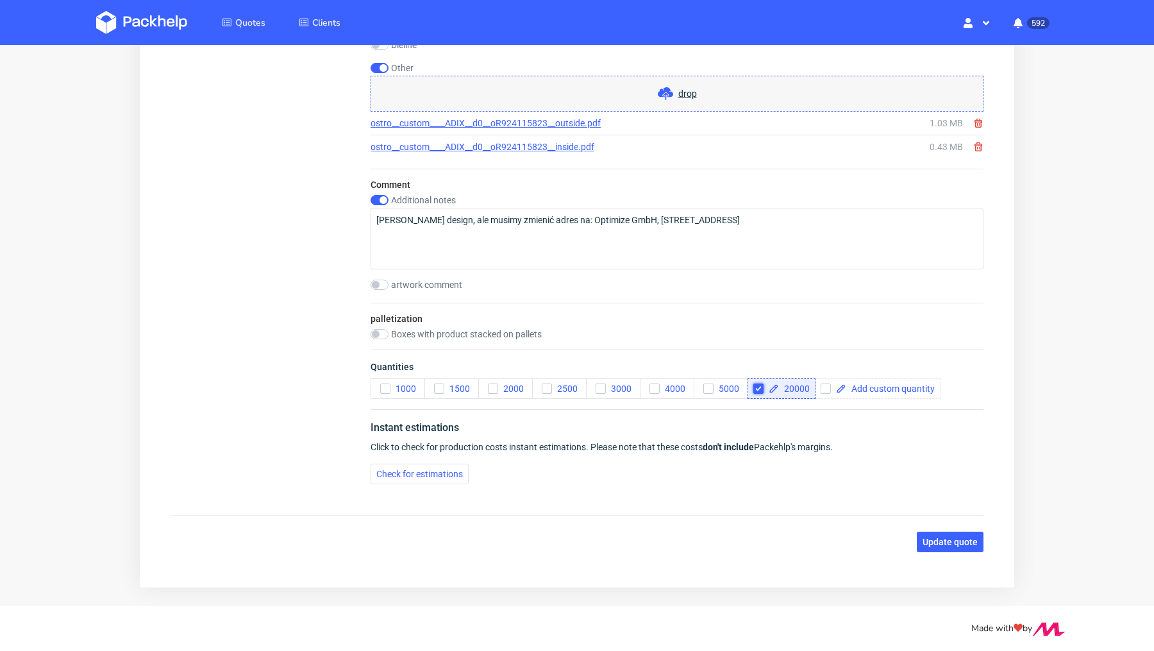
scroll to position [0, 0]
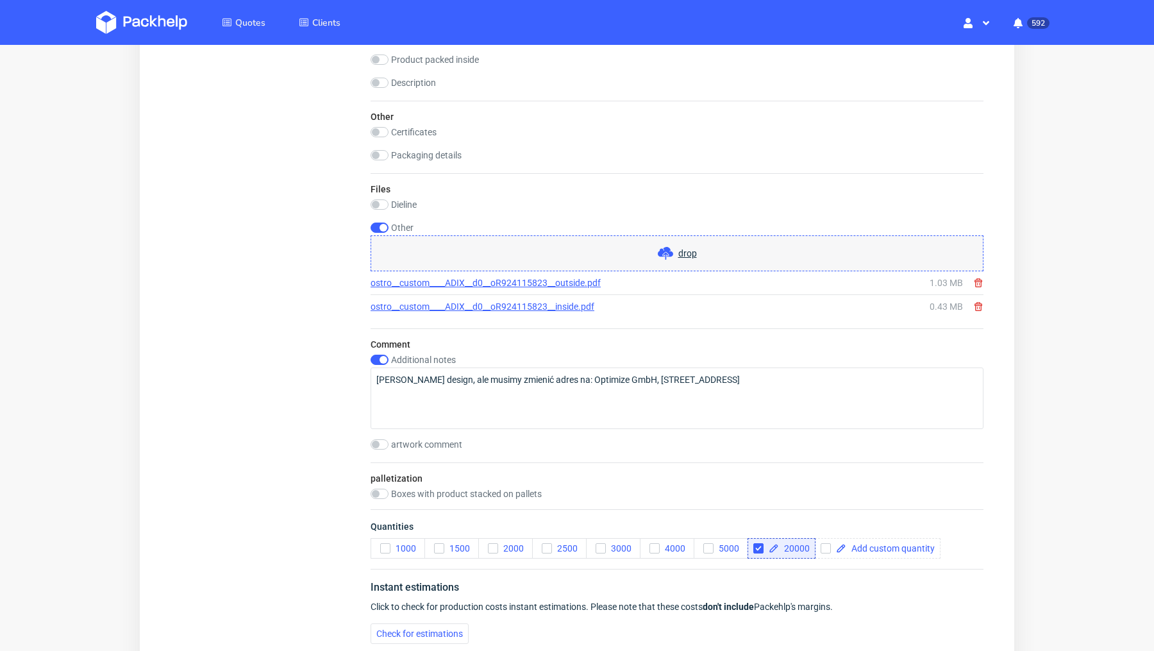
scroll to position [1538, 0]
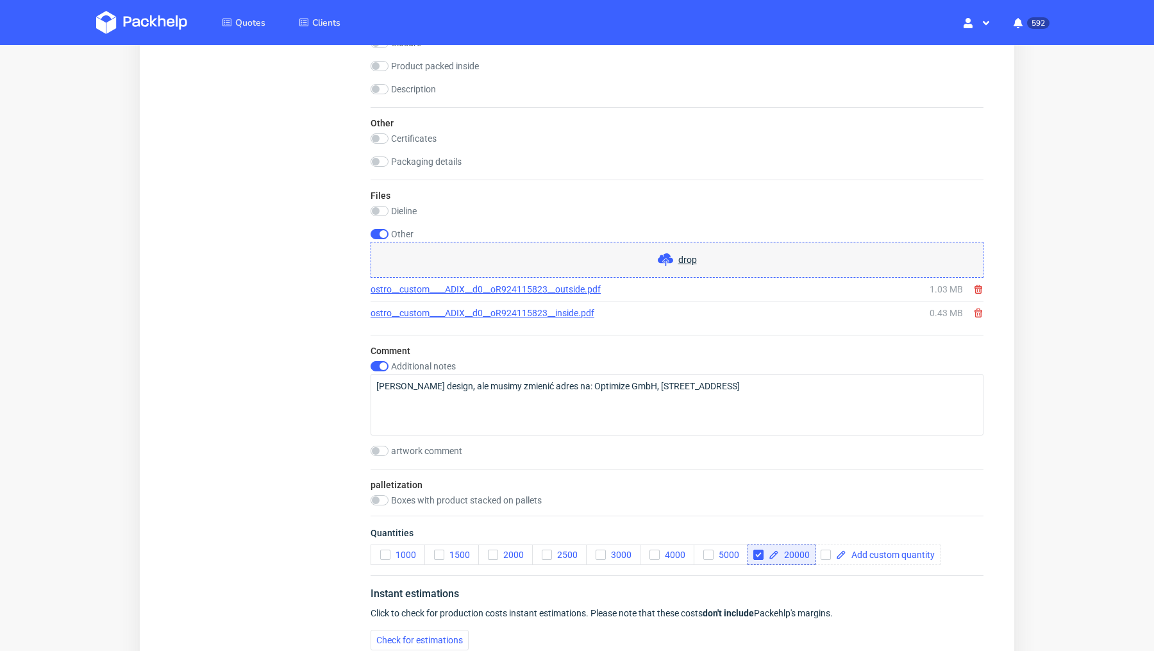
scroll to position [1700, 0]
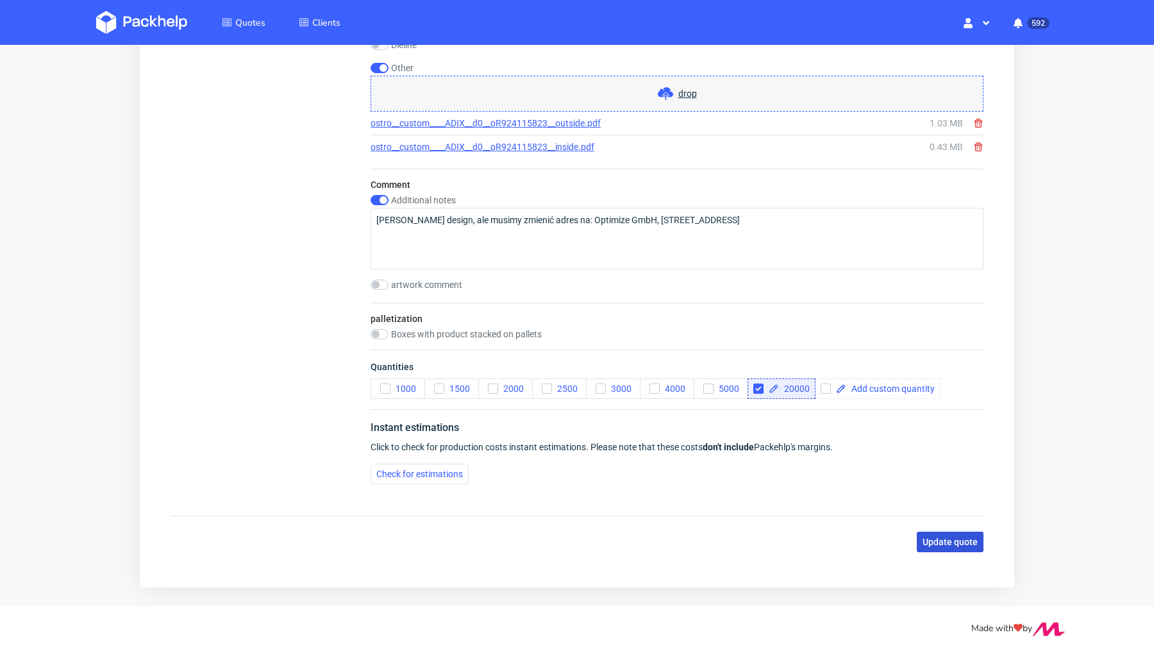
click at [952, 541] on span "Update quote" at bounding box center [950, 541] width 55 height 9
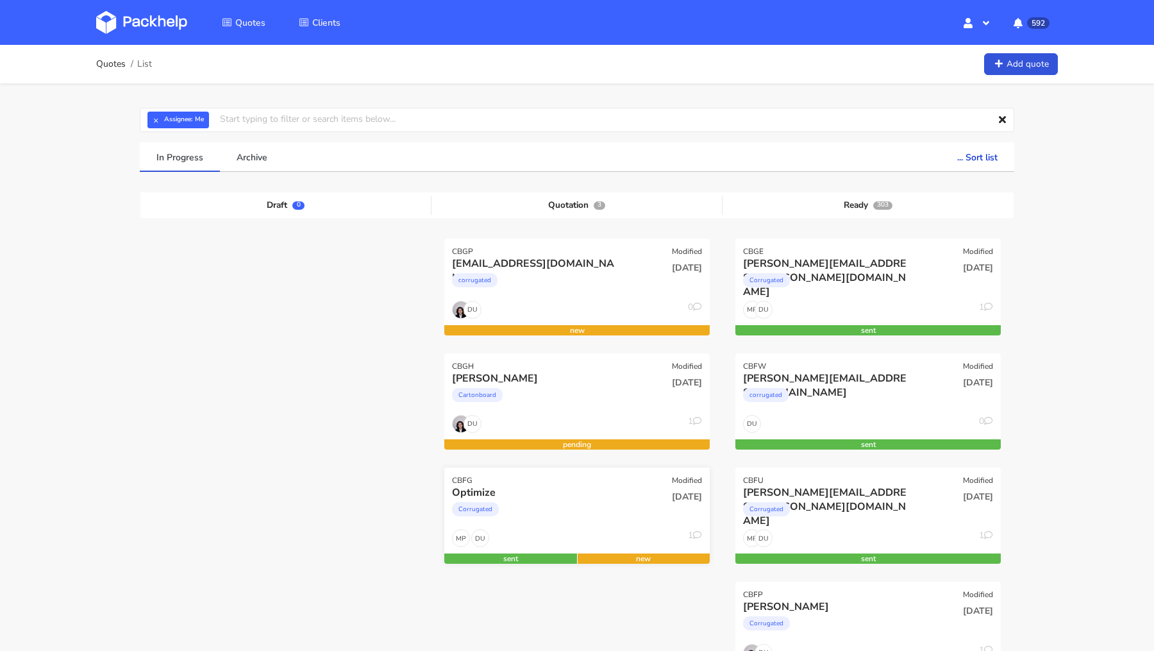
click at [509, 492] on div "Optimize" at bounding box center [537, 493] width 170 height 14
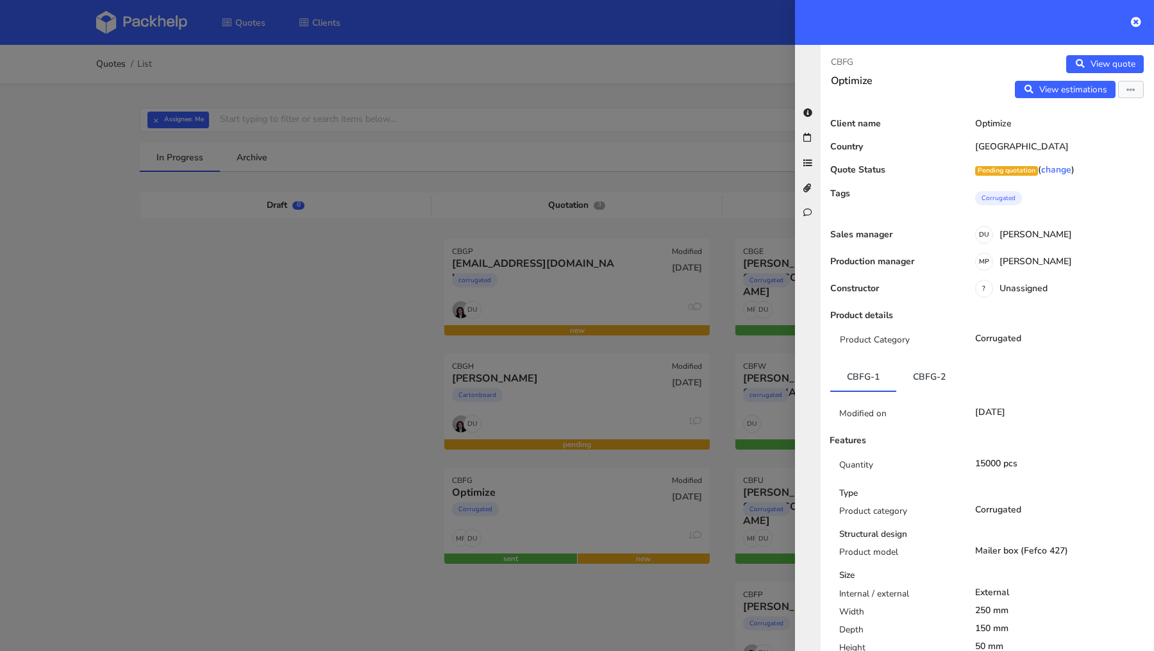
click at [844, 63] on p "CBFG" at bounding box center [904, 62] width 146 height 14
copy p "CBFG"
click at [231, 400] on div at bounding box center [577, 325] width 1154 height 651
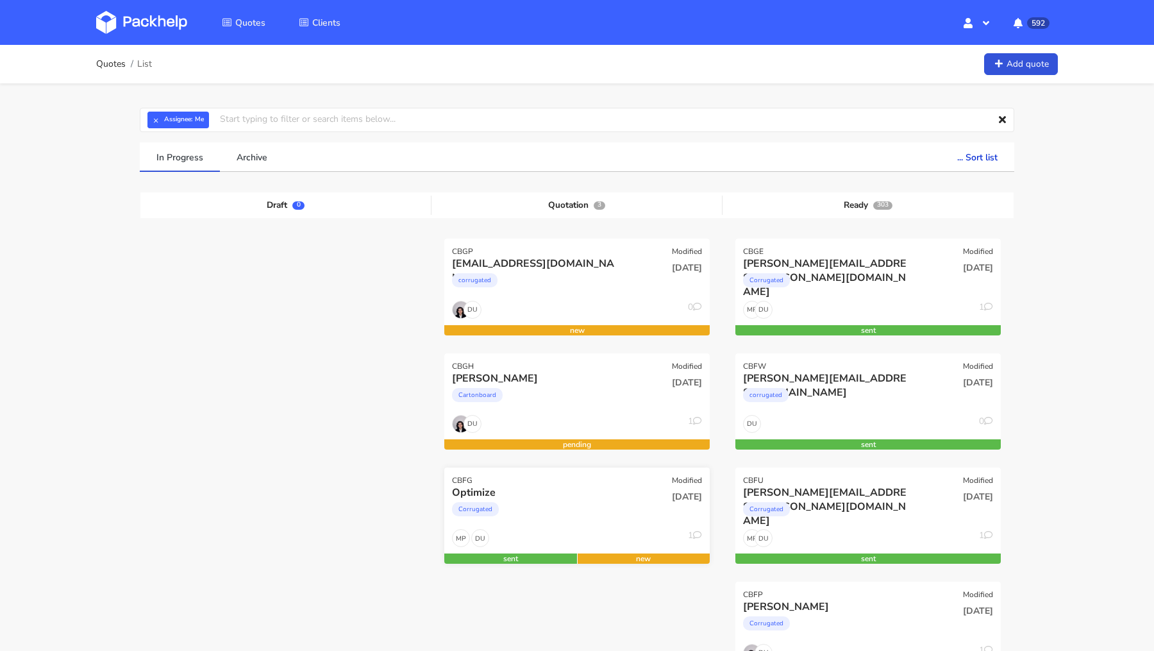
click at [493, 491] on div "Optimize" at bounding box center [537, 493] width 170 height 14
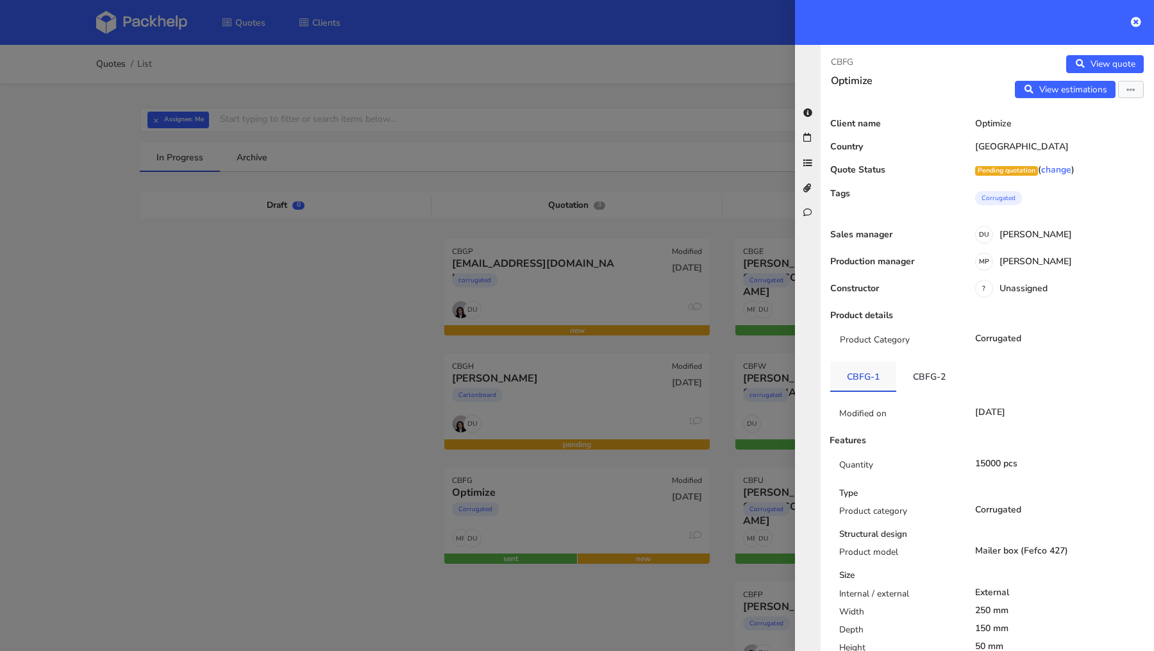
click at [866, 374] on link "CBFG-1" at bounding box center [864, 376] width 66 height 28
copy li "CBFG-1"
click at [306, 471] on div at bounding box center [577, 325] width 1154 height 651
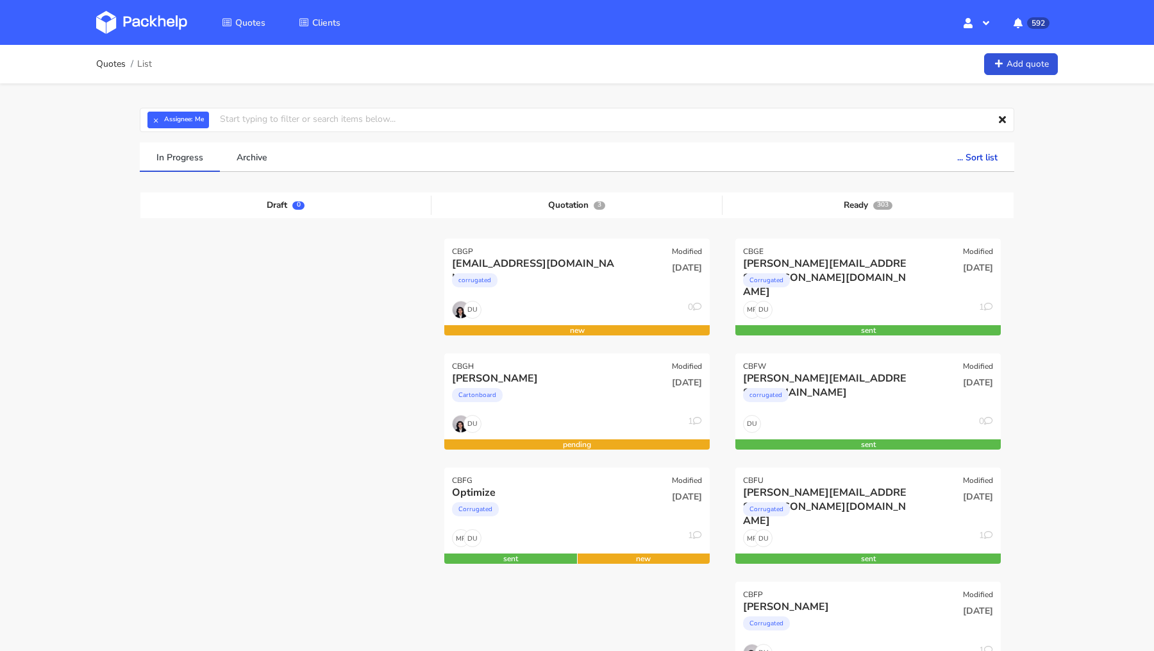
click at [158, 29] on img at bounding box center [141, 22] width 91 height 23
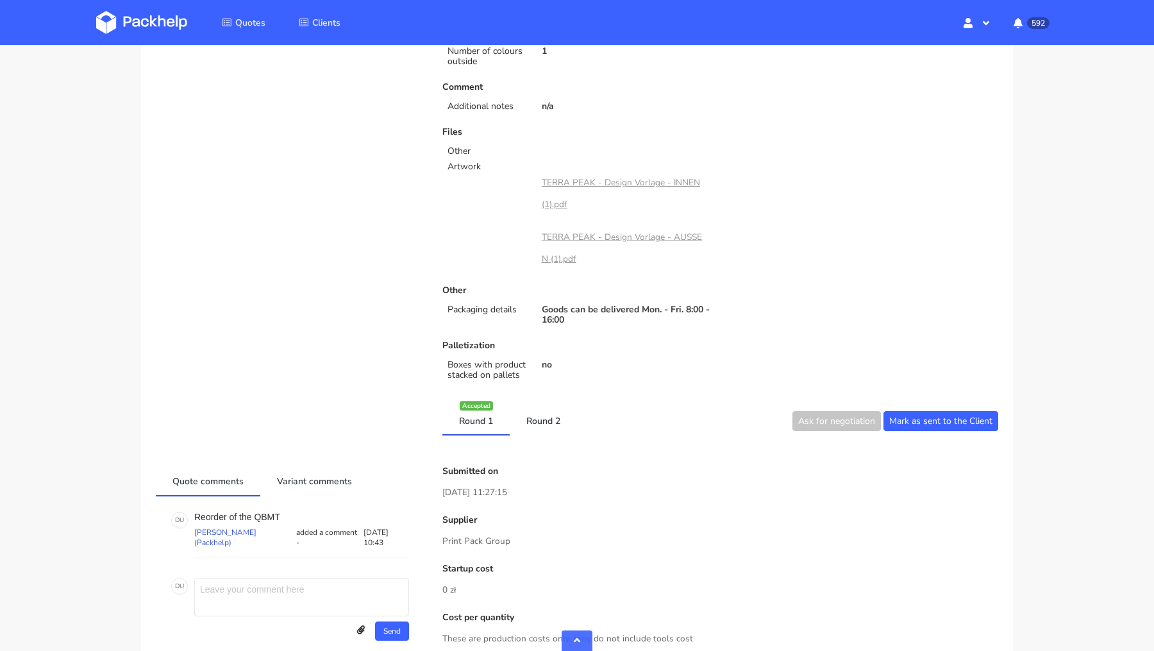
scroll to position [564, 0]
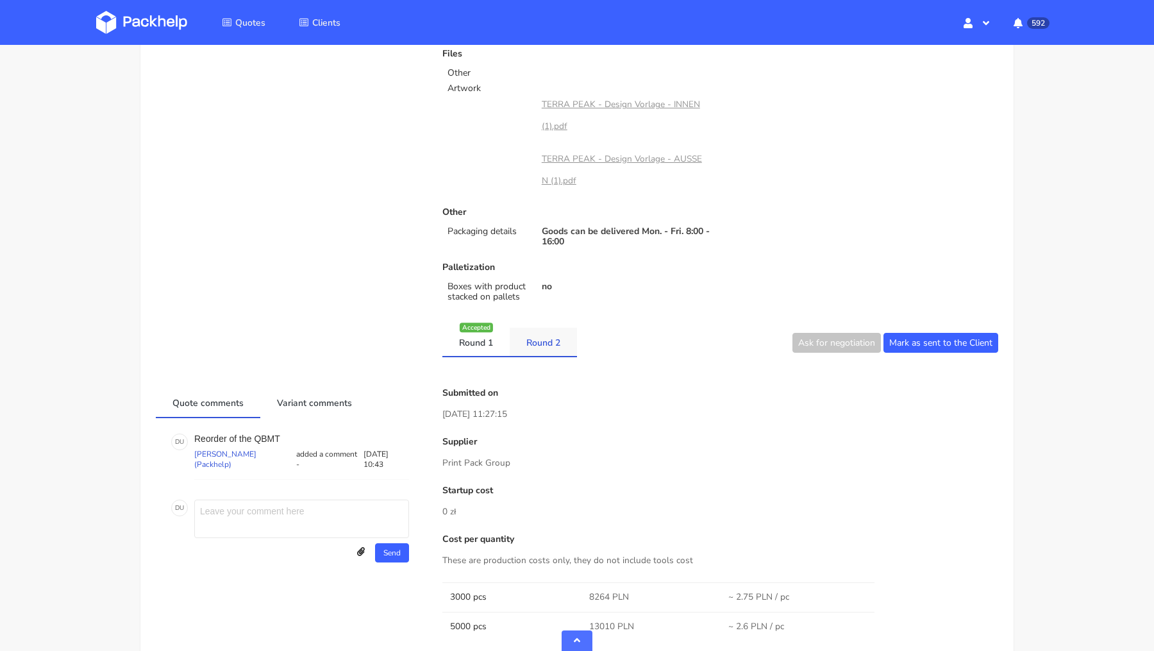
click at [551, 349] on link "Round 2" at bounding box center [543, 342] width 67 height 28
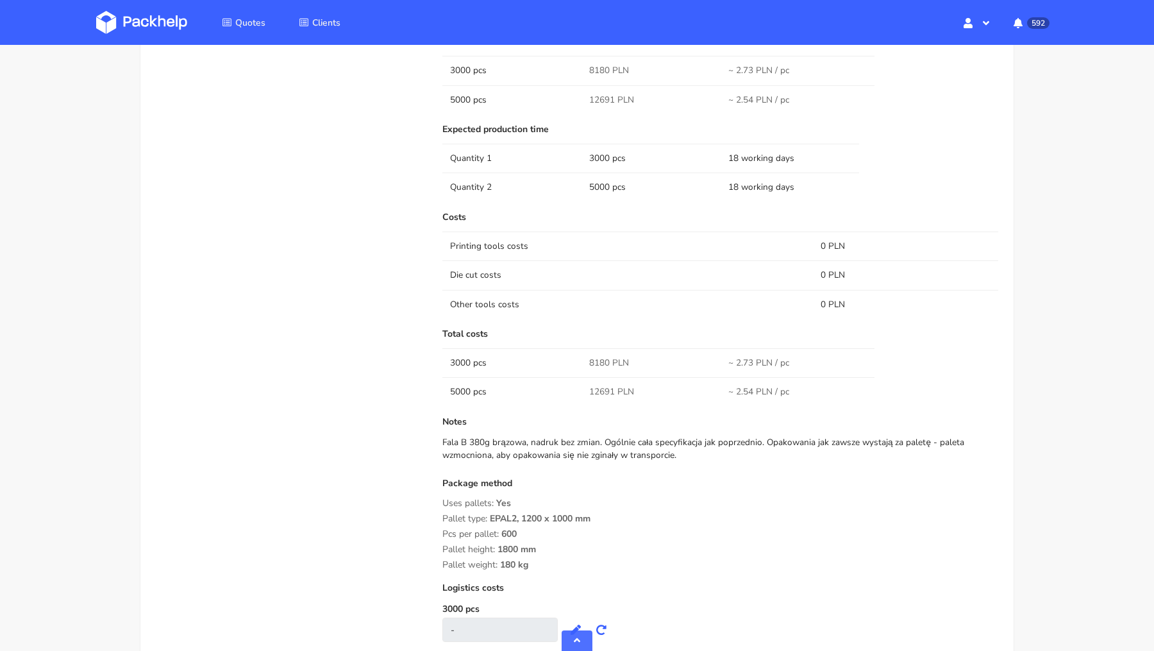
scroll to position [1129, 0]
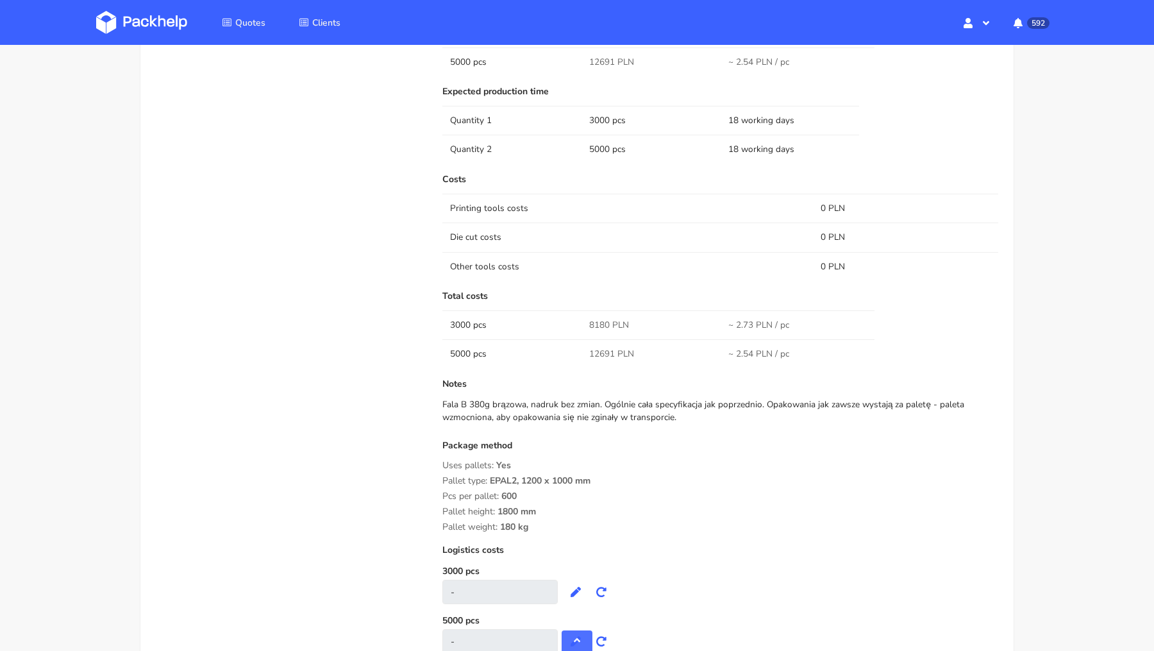
click at [600, 320] on span "8180 PLN" at bounding box center [609, 325] width 40 height 13
copy span "8180"
click at [596, 351] on span "12691 PLN" at bounding box center [611, 354] width 45 height 13
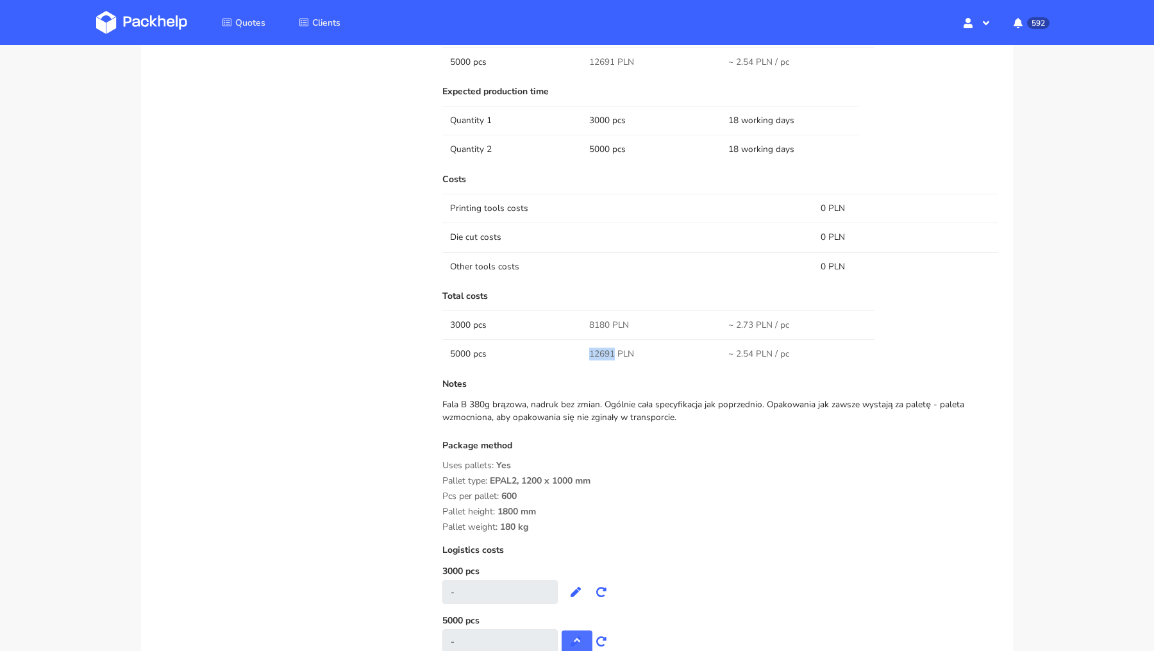
copy span "12691"
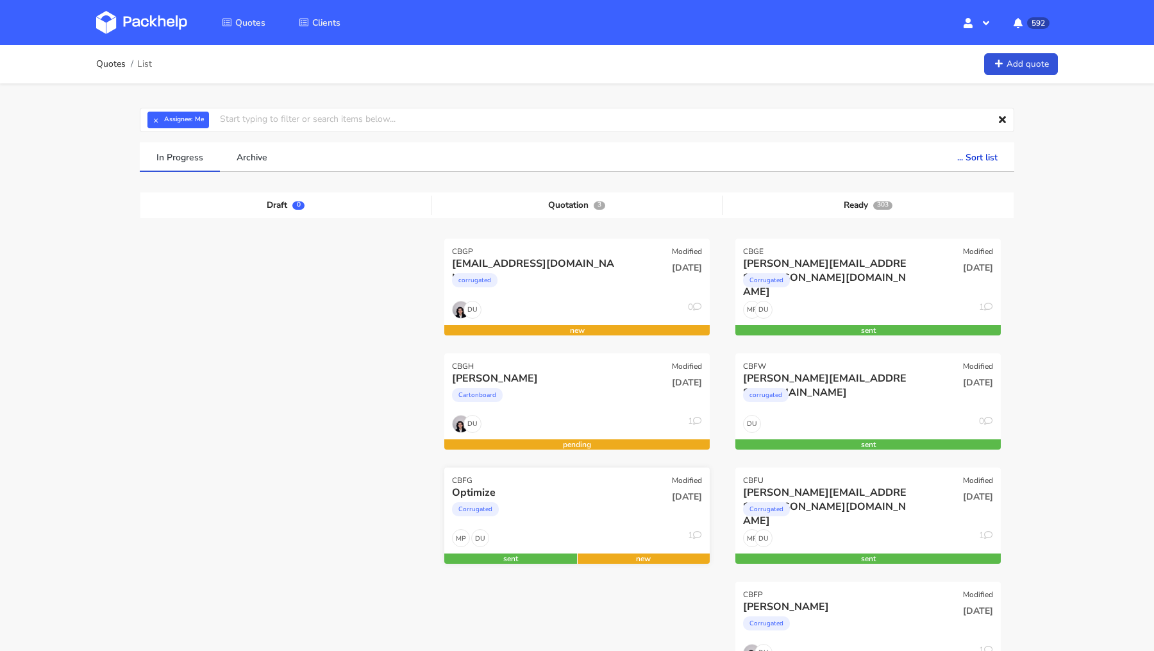
click at [568, 478] on div "CBFG Modified" at bounding box center [577, 477] width 266 height 18
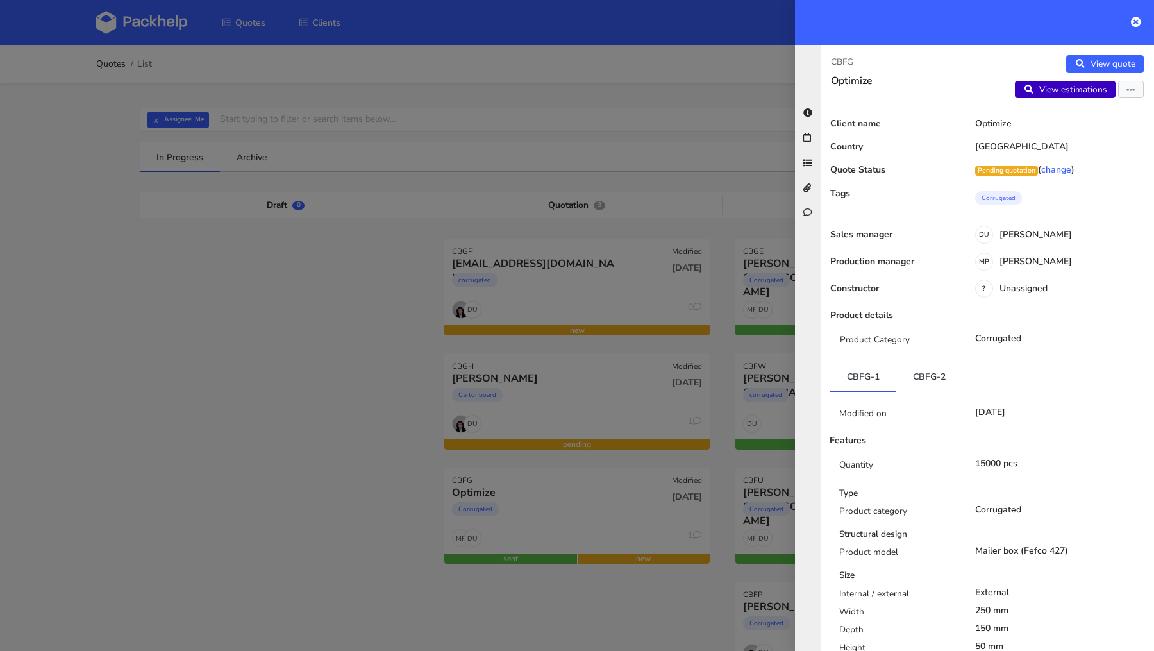
click at [1080, 89] on link "View estimations" at bounding box center [1065, 90] width 101 height 18
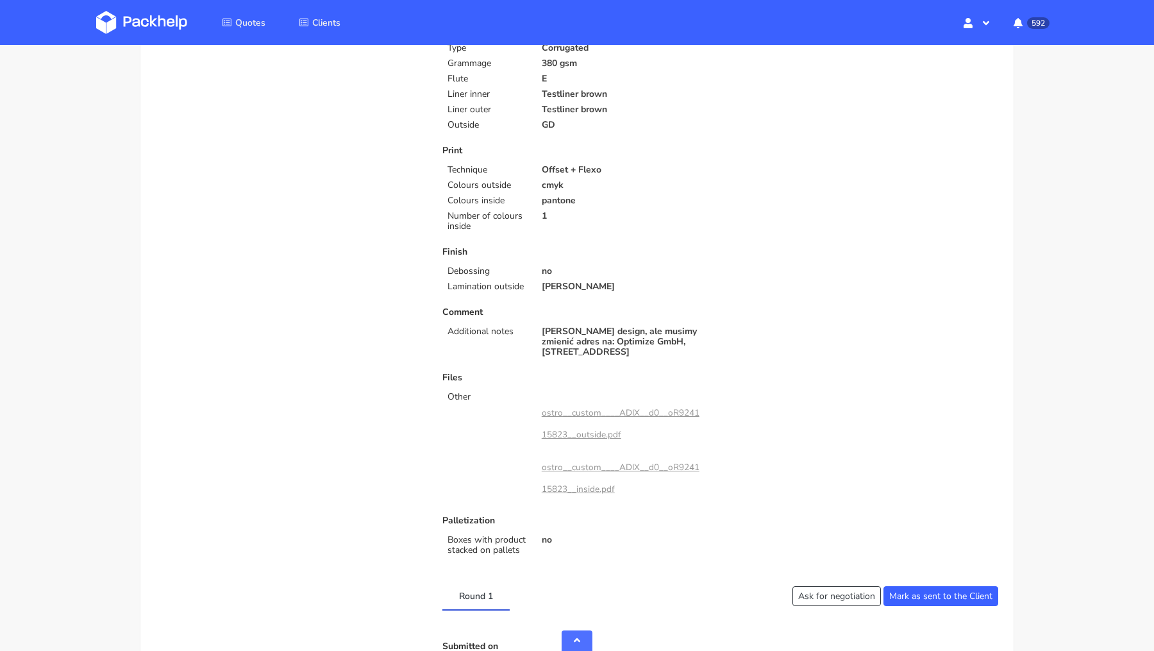
scroll to position [308, 0]
click at [587, 420] on link "ostro__custom____ADIX__d0__oR924115823__outside.pdf" at bounding box center [621, 426] width 158 height 34
click at [580, 466] on link "ostro__custom____ADIX__d0__oR924115823__inside.pdf" at bounding box center [621, 481] width 158 height 34
click at [567, 468] on link "ostro__custom____ADIX__d0__oR924115823__inside.pdf" at bounding box center [621, 481] width 158 height 34
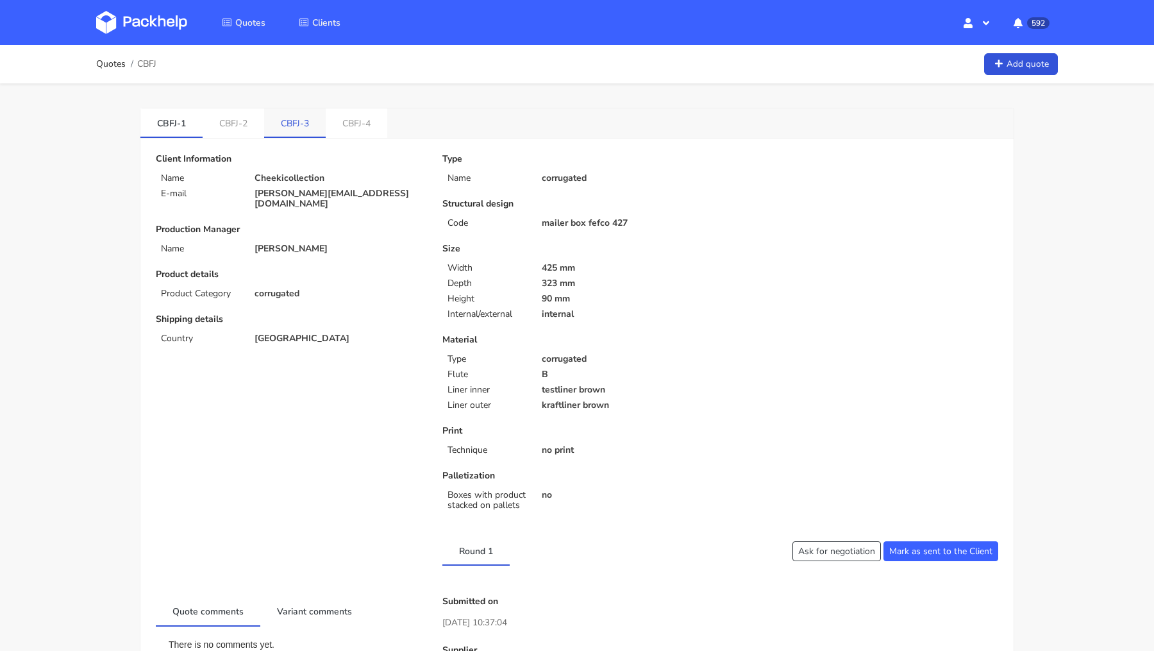
click at [276, 119] on link "CBFJ-3" at bounding box center [295, 122] width 62 height 28
click at [358, 135] on link "CBFJ-4" at bounding box center [358, 122] width 62 height 28
click at [147, 59] on span "CBFJ" at bounding box center [146, 64] width 19 height 10
copy span "CBFJ"
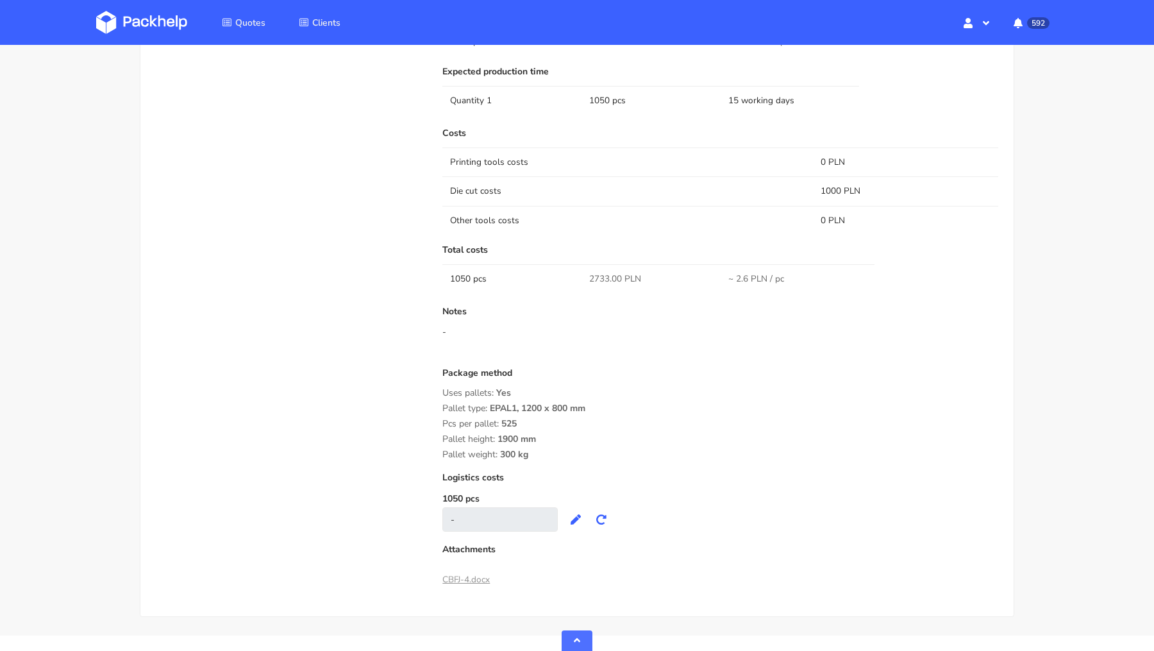
scroll to position [791, 0]
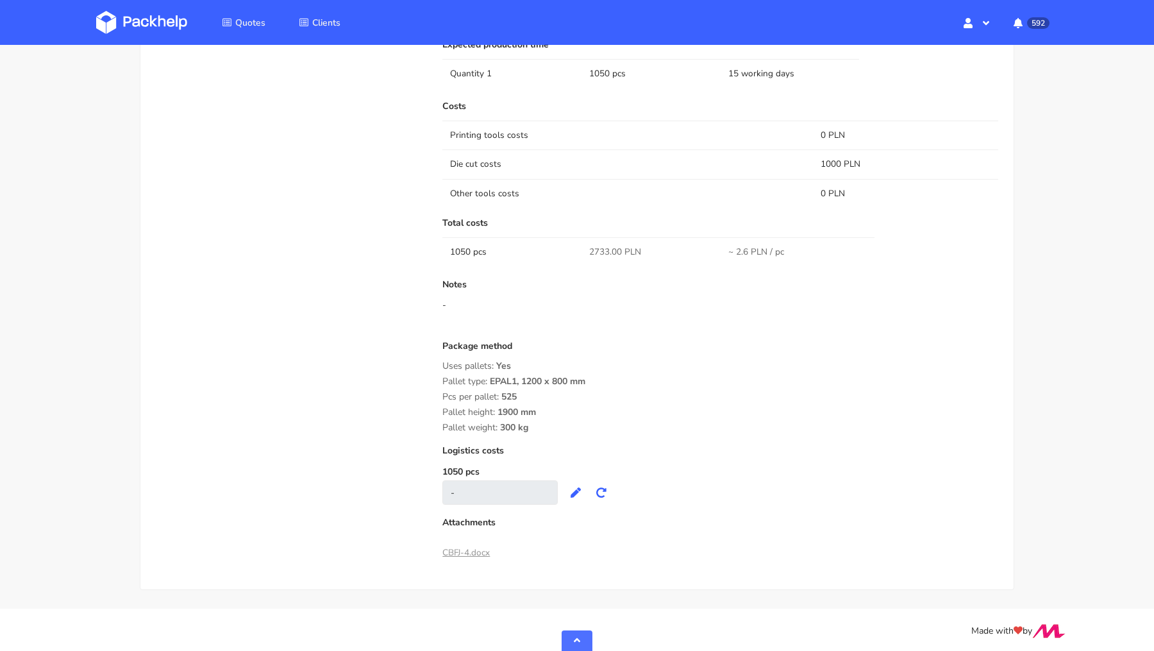
click at [591, 249] on span "2733.00 PLN" at bounding box center [615, 252] width 52 height 13
copy span "2733.00"
click at [634, 369] on div "Package method Uses pallets: Yes Pallet type: EPAL1, 1200 x 800 mm Pcs per pall…" at bounding box center [721, 387] width 556 height 92
click at [635, 384] on div "Package method Uses pallets: Yes Pallet type: EPAL1, 1200 x 800 mm Pcs per pall…" at bounding box center [721, 387] width 556 height 92
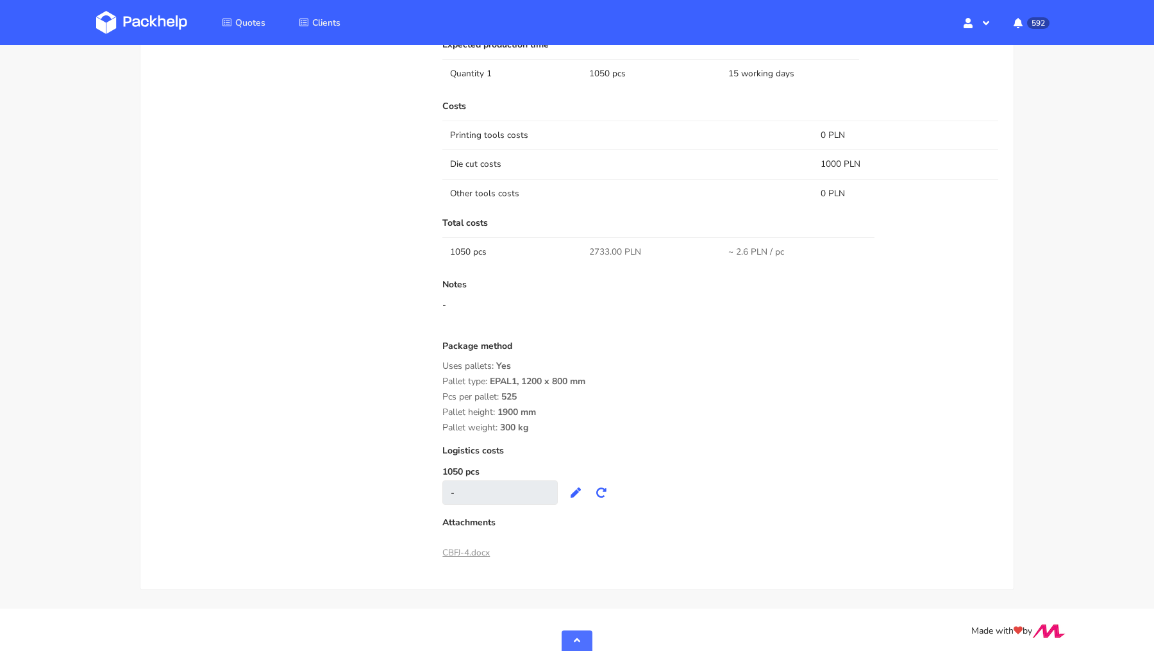
click at [648, 412] on div "Pallet height: 1900 mm" at bounding box center [721, 412] width 556 height 10
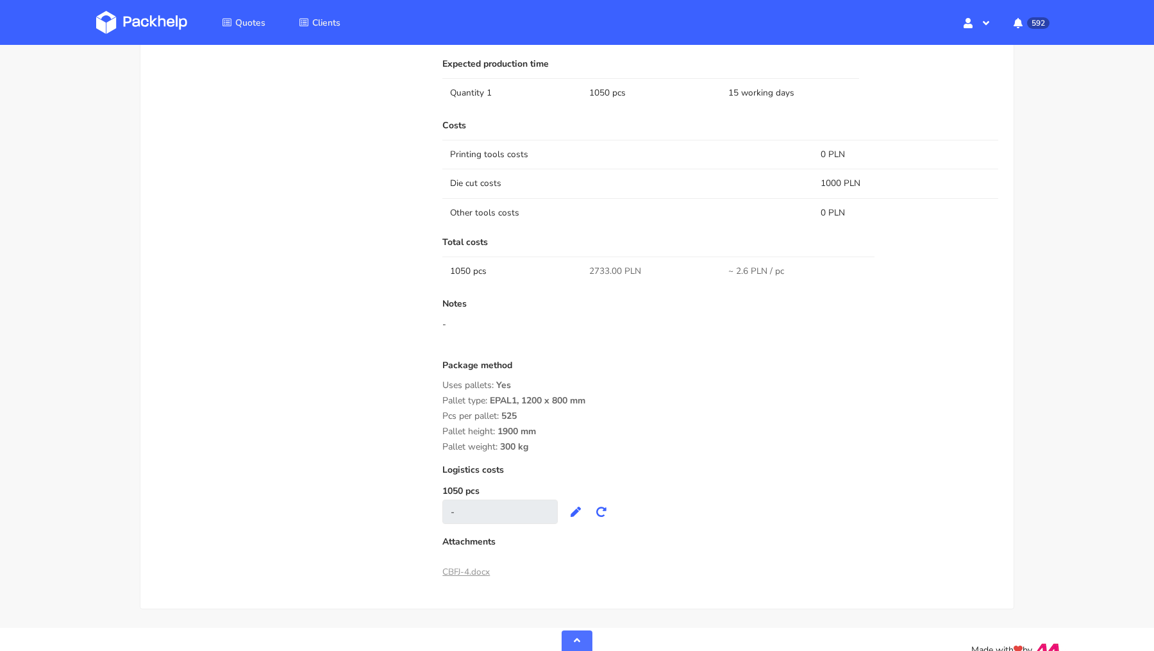
scroll to position [768, 0]
click at [586, 324] on div "-" at bounding box center [721, 327] width 556 height 13
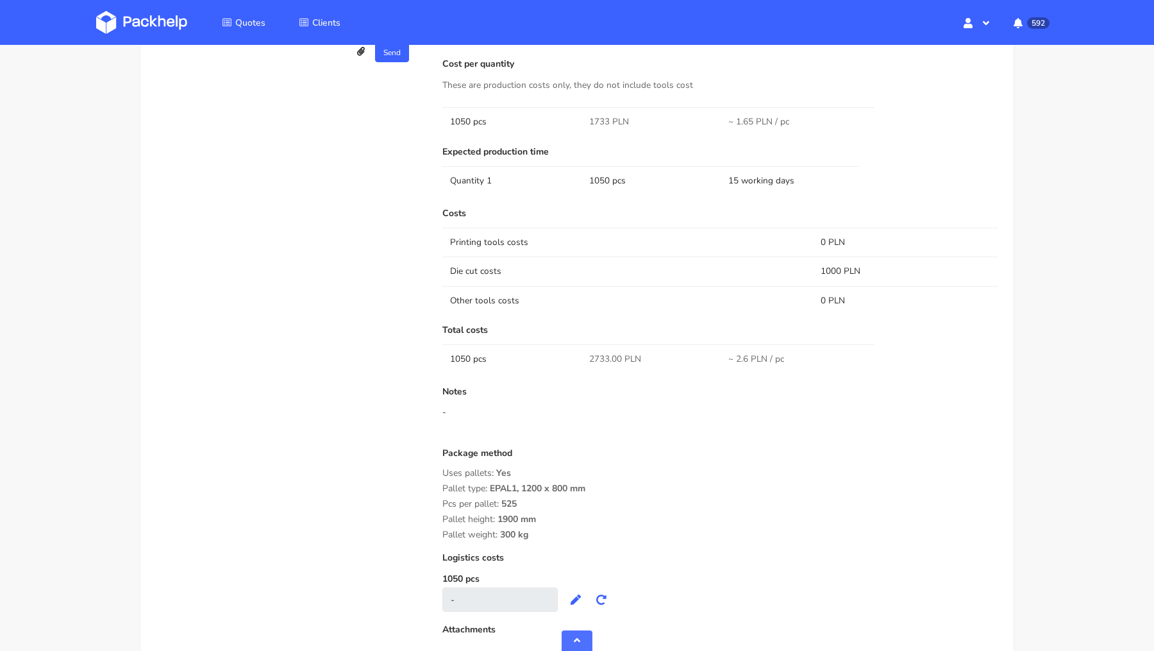
scroll to position [0, 0]
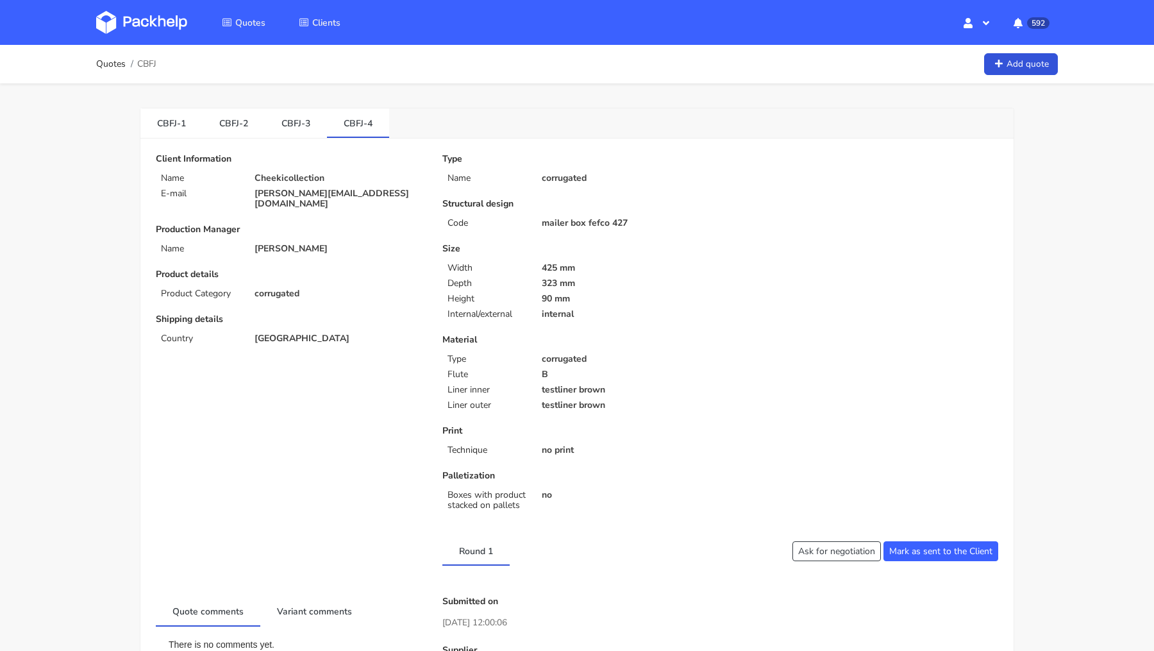
click at [148, 19] on img at bounding box center [141, 22] width 91 height 23
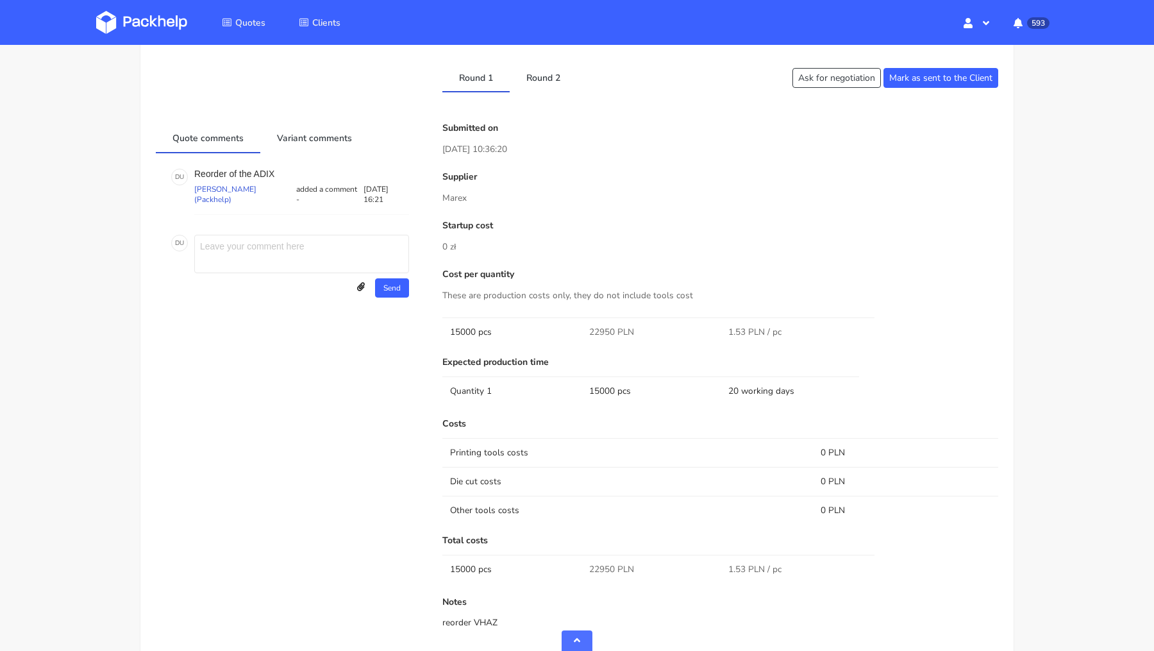
scroll to position [822, 0]
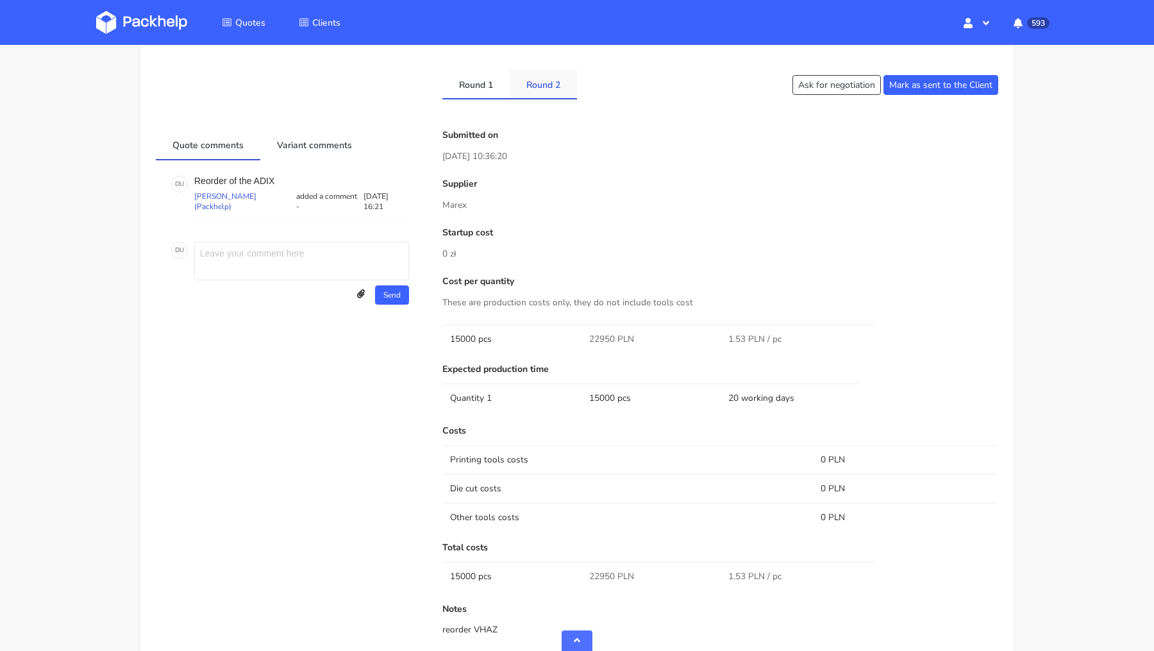
click at [539, 89] on link "Round 2" at bounding box center [543, 84] width 67 height 28
click at [461, 88] on link "Round 1" at bounding box center [476, 84] width 67 height 28
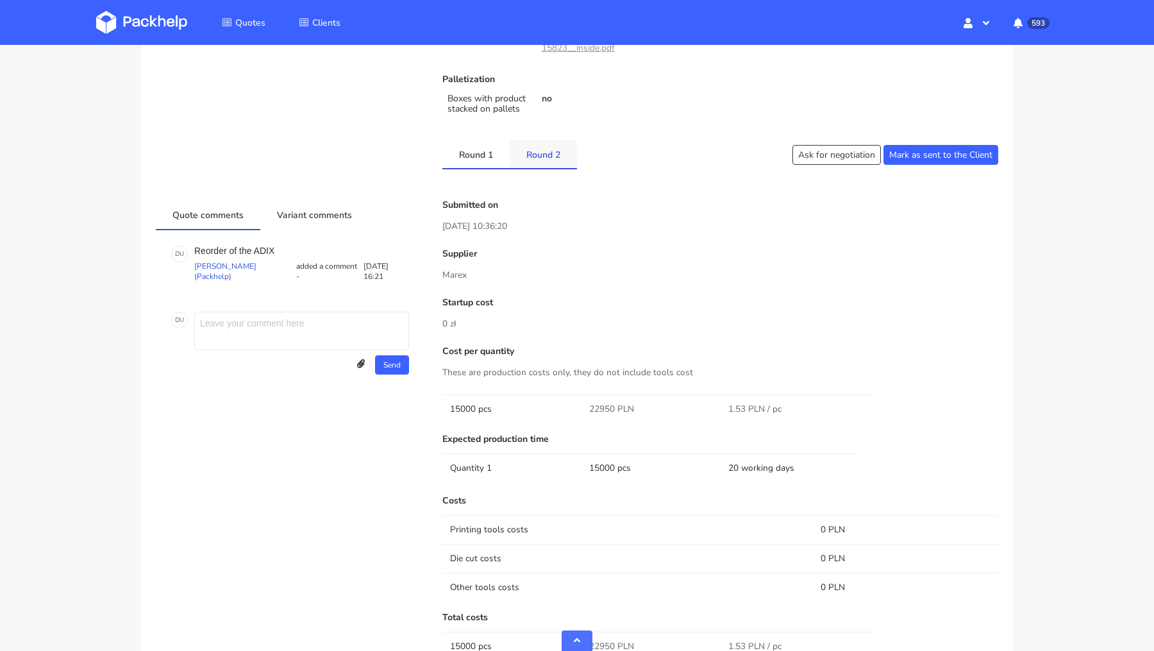
click at [551, 153] on link "Round 2" at bounding box center [543, 154] width 67 height 28
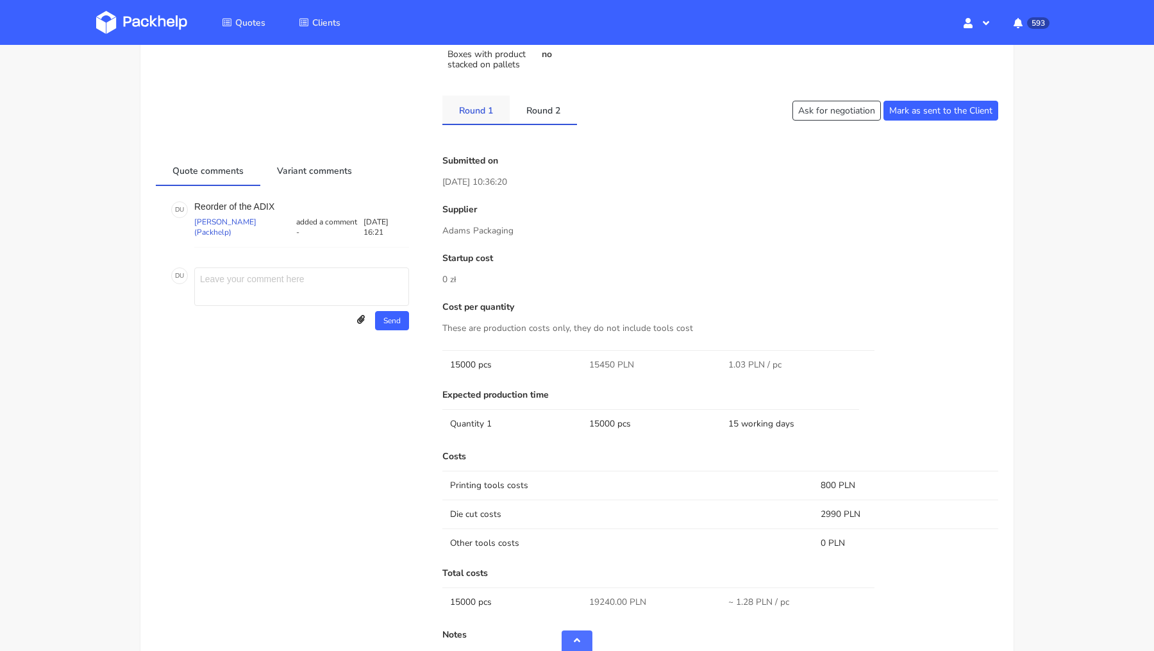
click at [482, 118] on link "Round 1" at bounding box center [476, 110] width 67 height 28
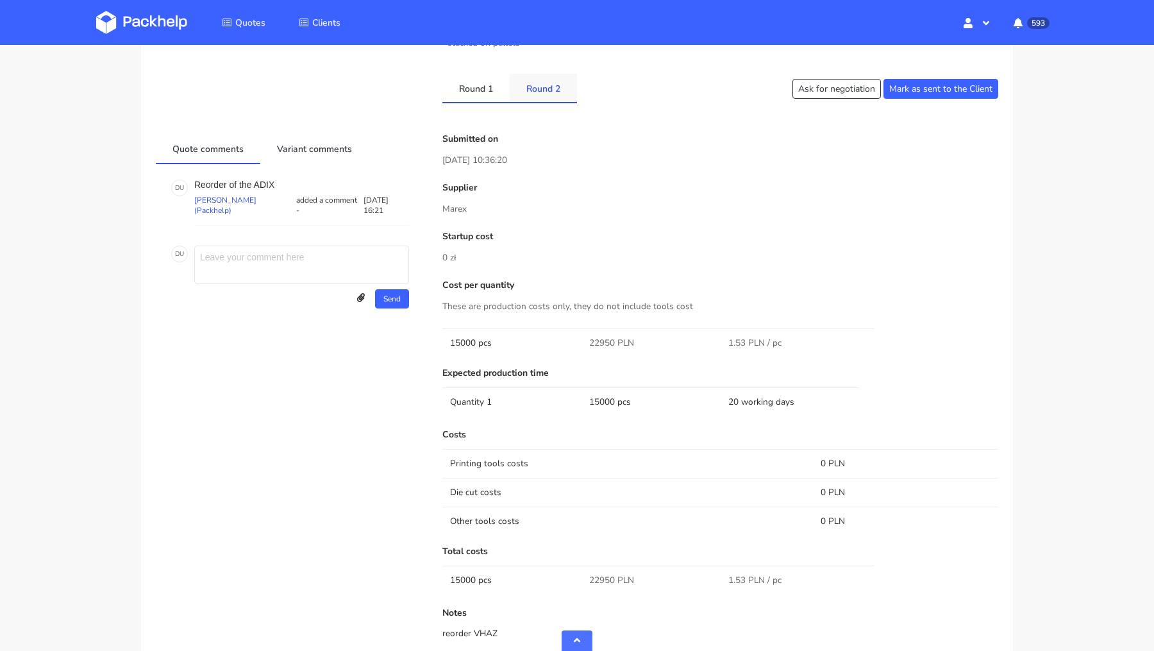
click at [537, 90] on link "Round 2" at bounding box center [543, 88] width 67 height 28
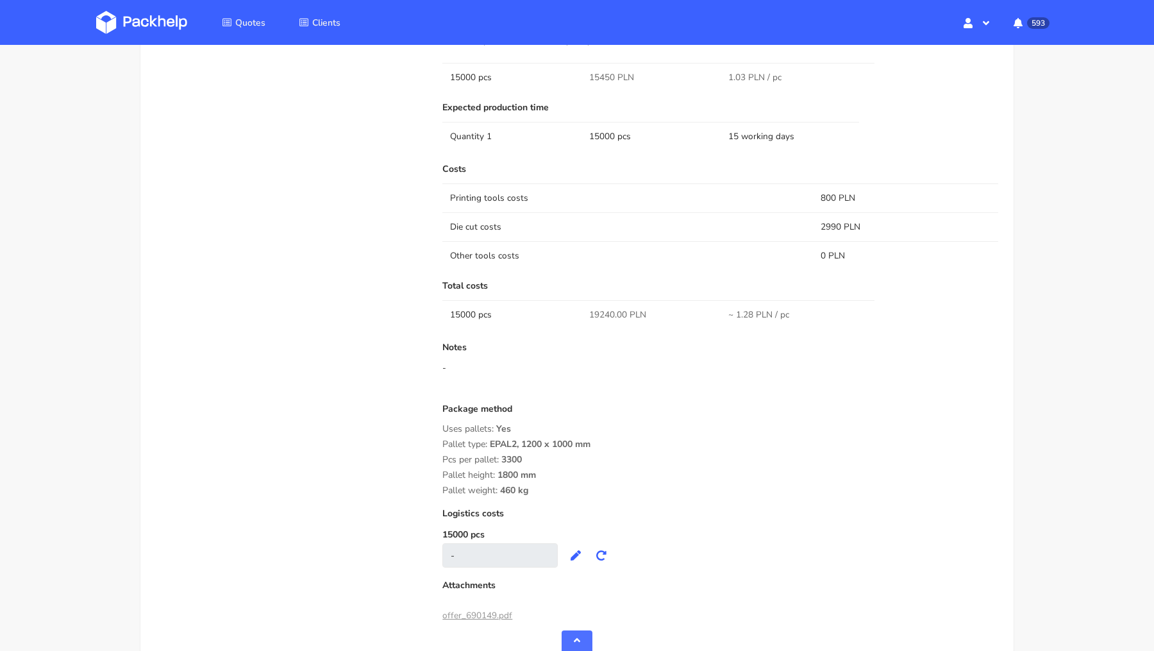
scroll to position [1085, 0]
click at [602, 310] on span "19240.00 PLN" at bounding box center [617, 313] width 57 height 13
copy span "19240.00"
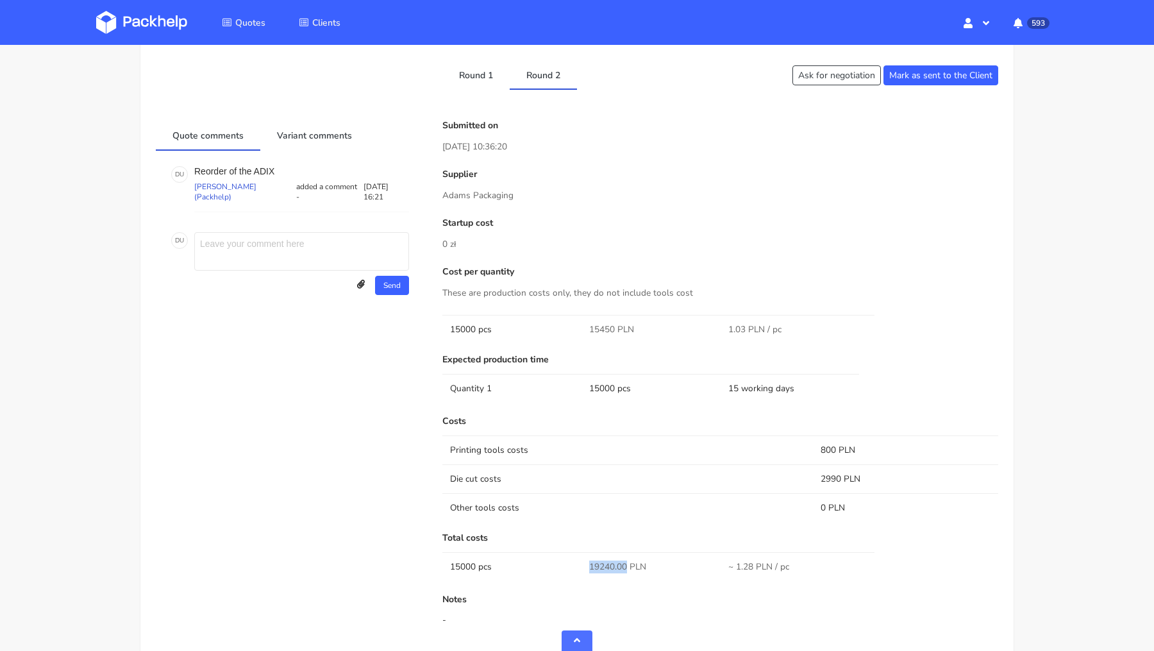
scroll to position [816, 0]
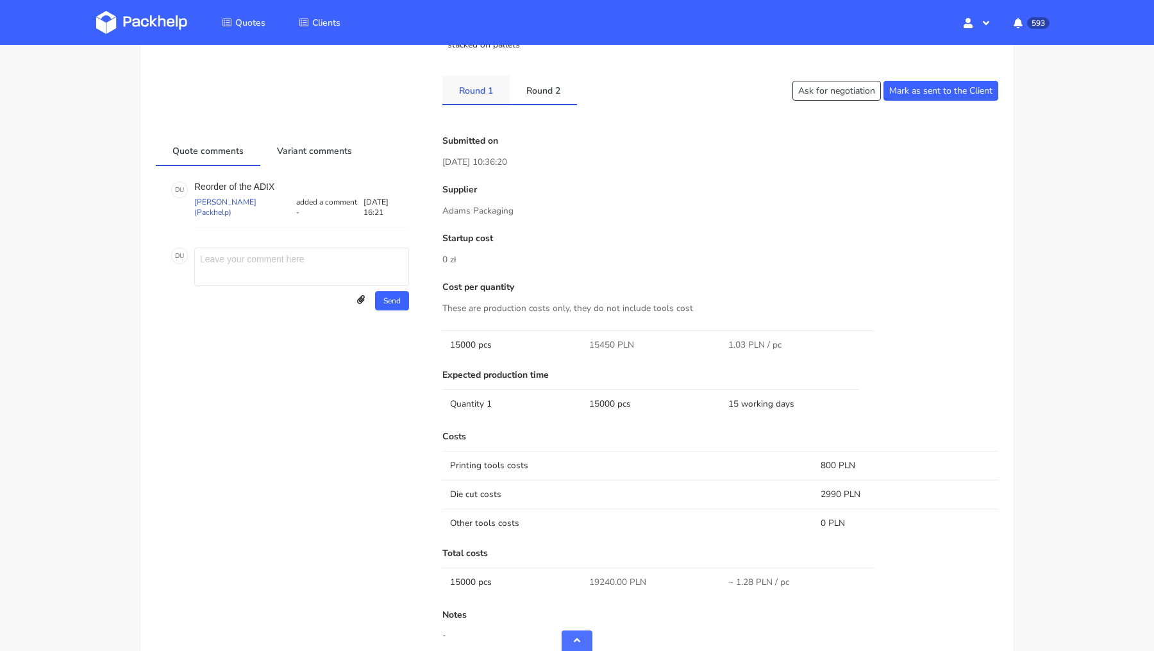
click at [465, 88] on link "Round 1" at bounding box center [476, 90] width 67 height 28
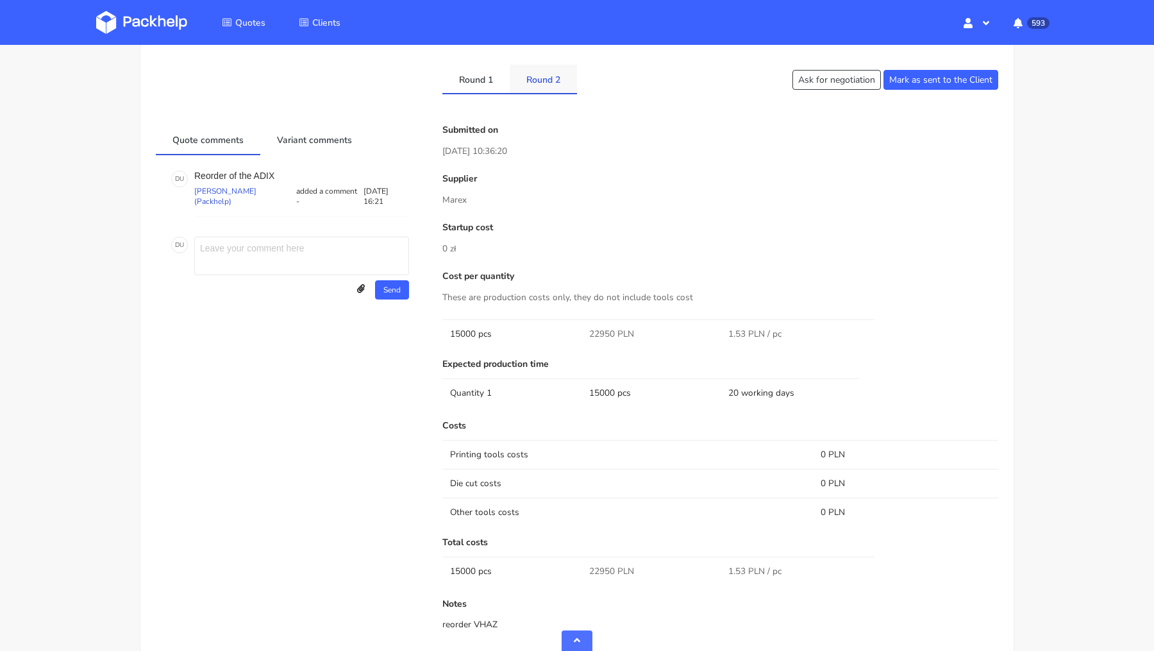
click at [546, 89] on link "Round 2" at bounding box center [543, 79] width 67 height 28
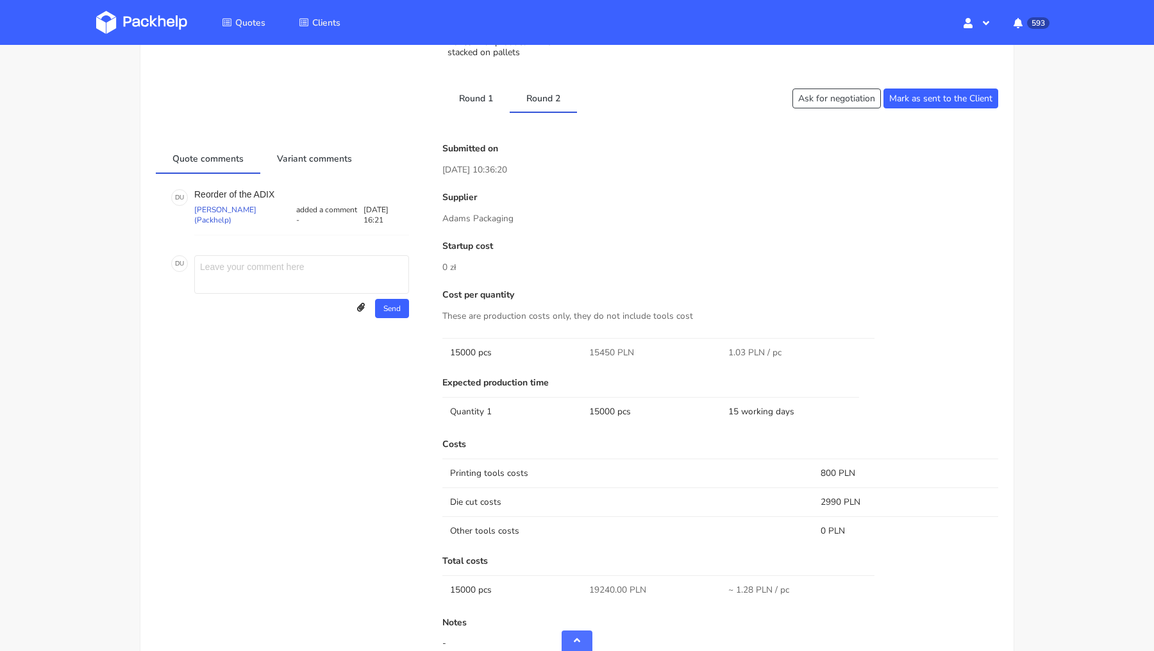
scroll to position [0, 0]
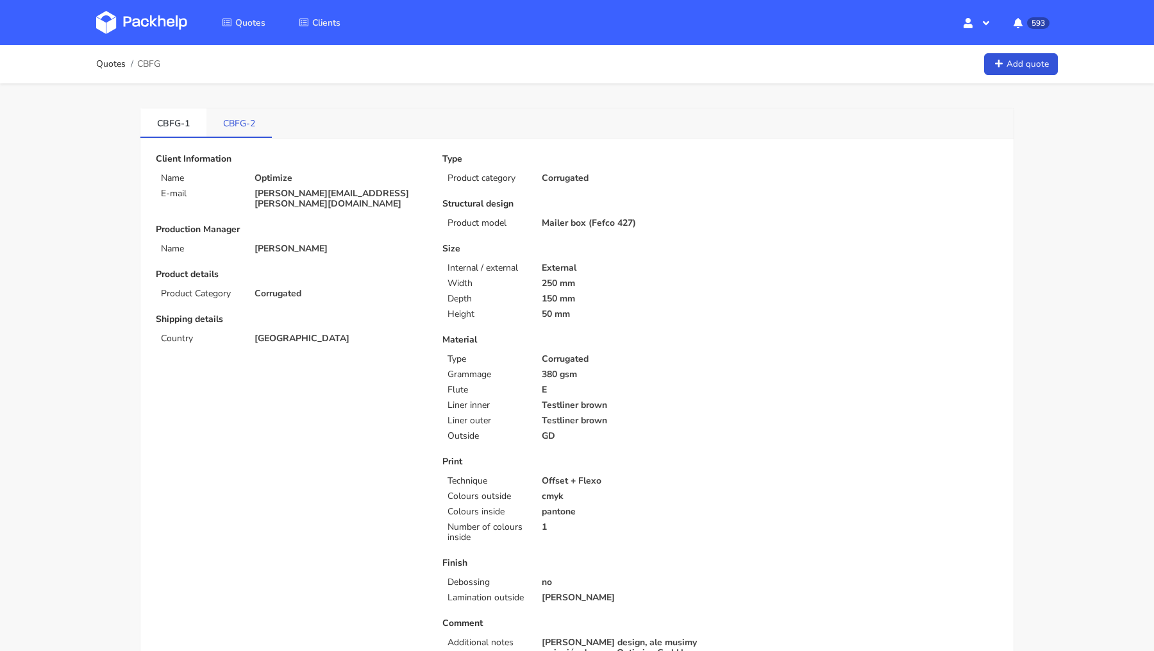
click at [253, 130] on link "CBFG-2" at bounding box center [239, 122] width 65 height 28
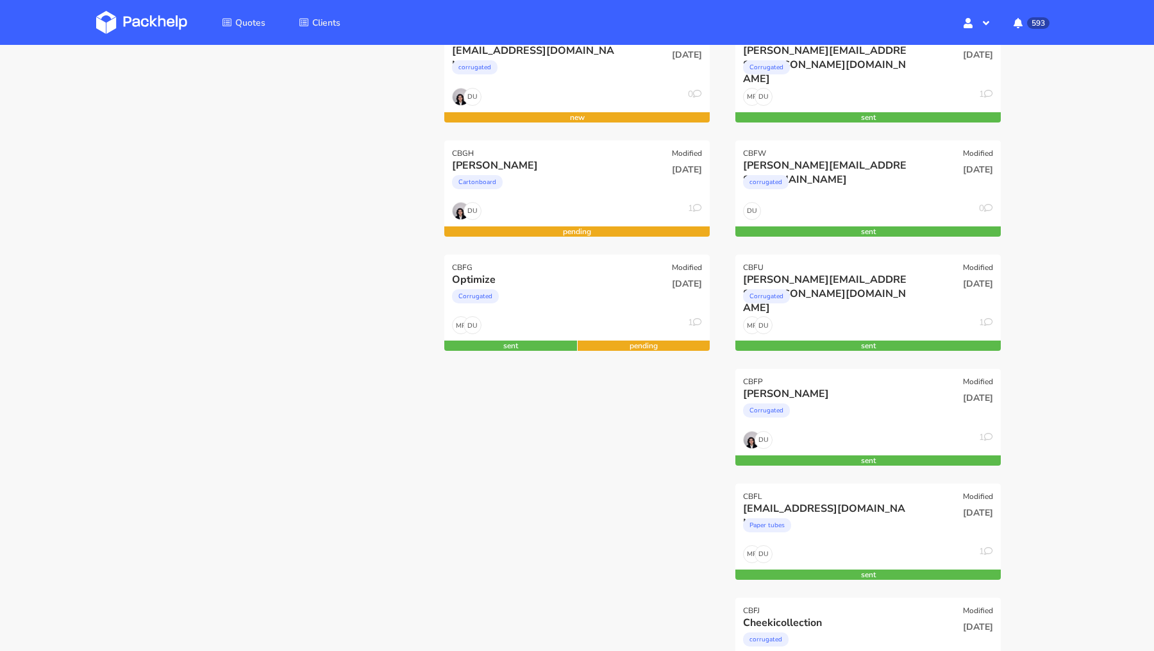
scroll to position [212, 0]
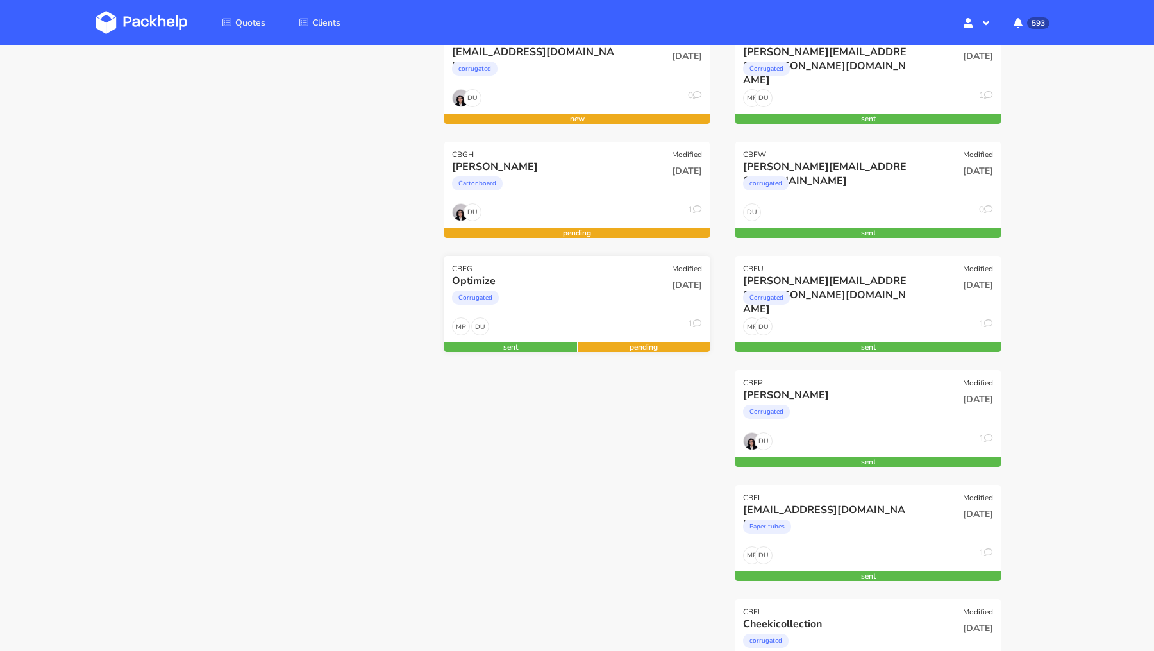
click at [595, 285] on div "Optimize" at bounding box center [537, 281] width 170 height 14
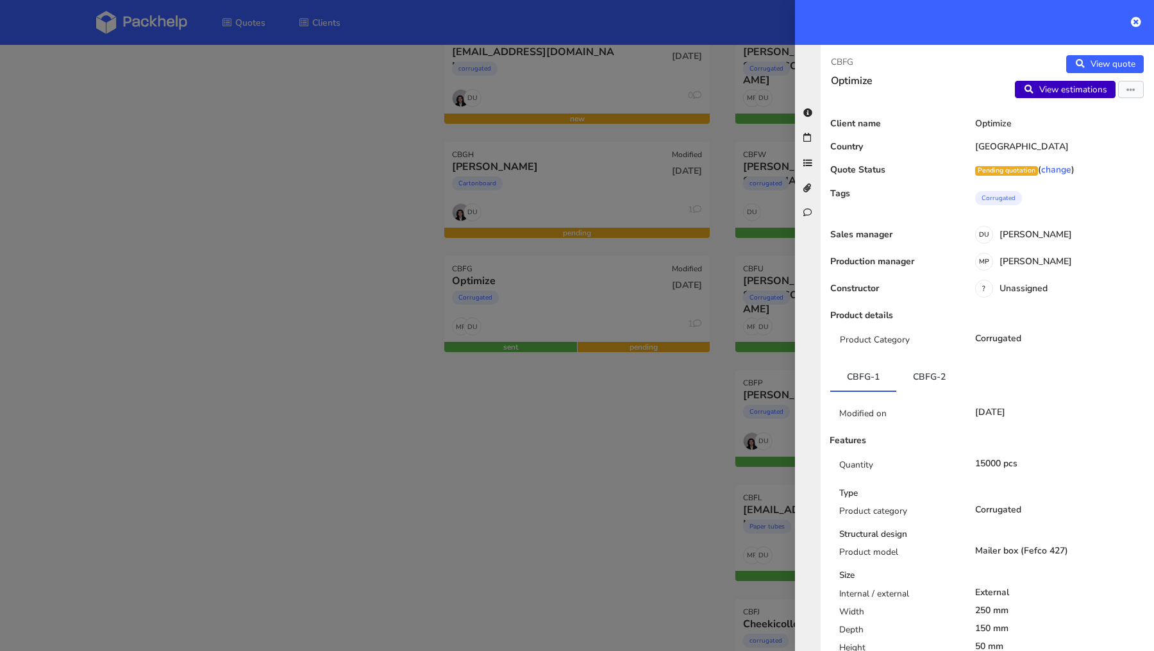
click at [1067, 81] on link "View estimations" at bounding box center [1065, 90] width 101 height 18
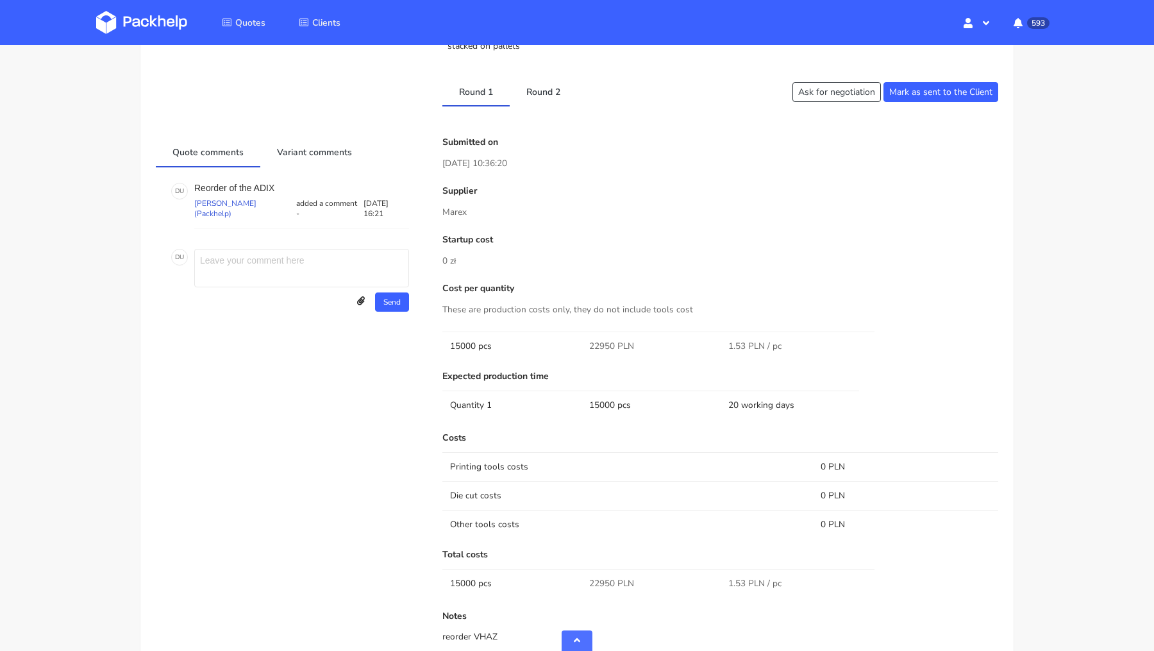
scroll to position [843, 0]
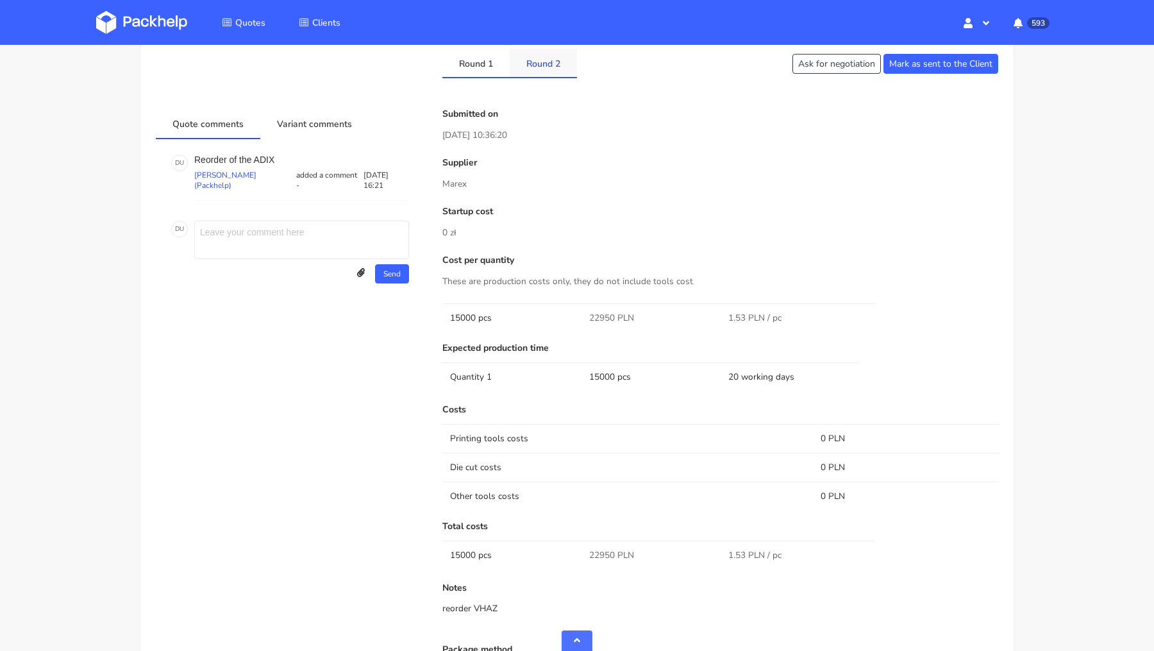
click at [543, 74] on link "Round 2" at bounding box center [543, 63] width 67 height 28
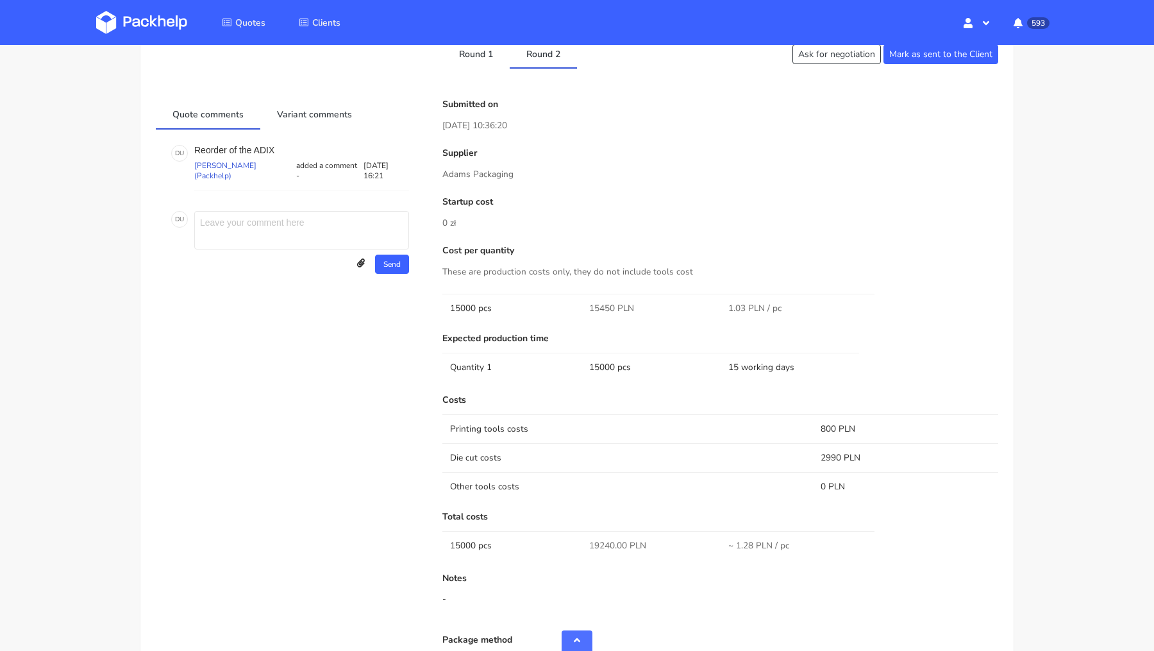
scroll to position [398, 0]
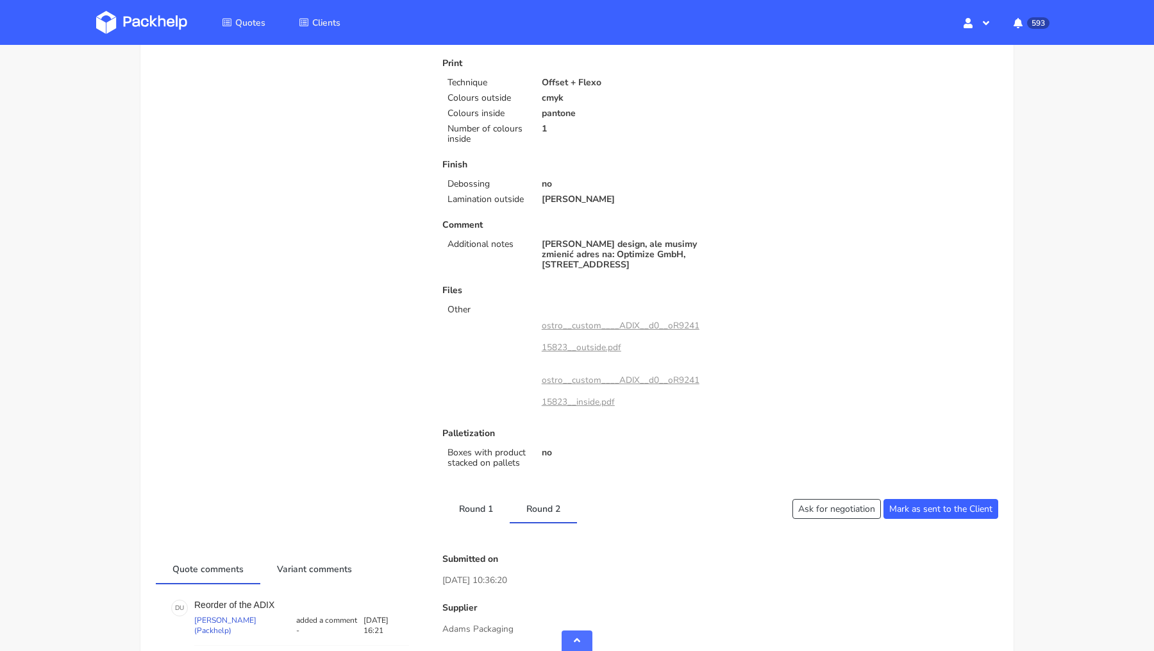
click at [123, 28] on img at bounding box center [141, 22] width 91 height 23
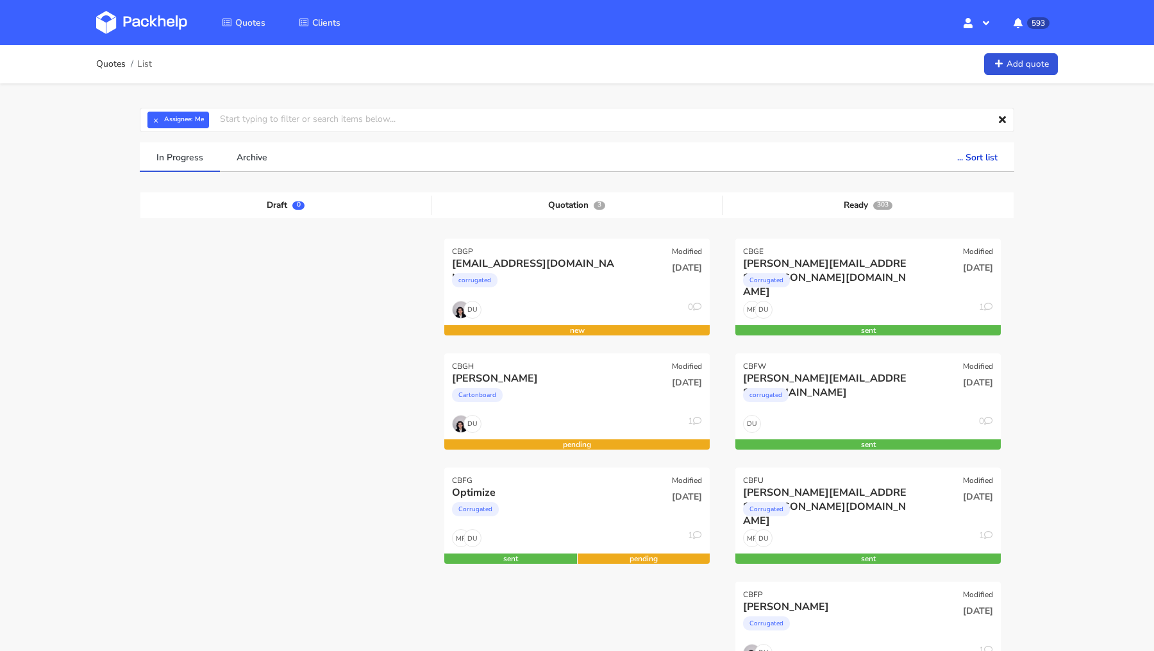
click at [149, 19] on img at bounding box center [141, 22] width 91 height 23
click at [135, 31] on img at bounding box center [141, 22] width 91 height 23
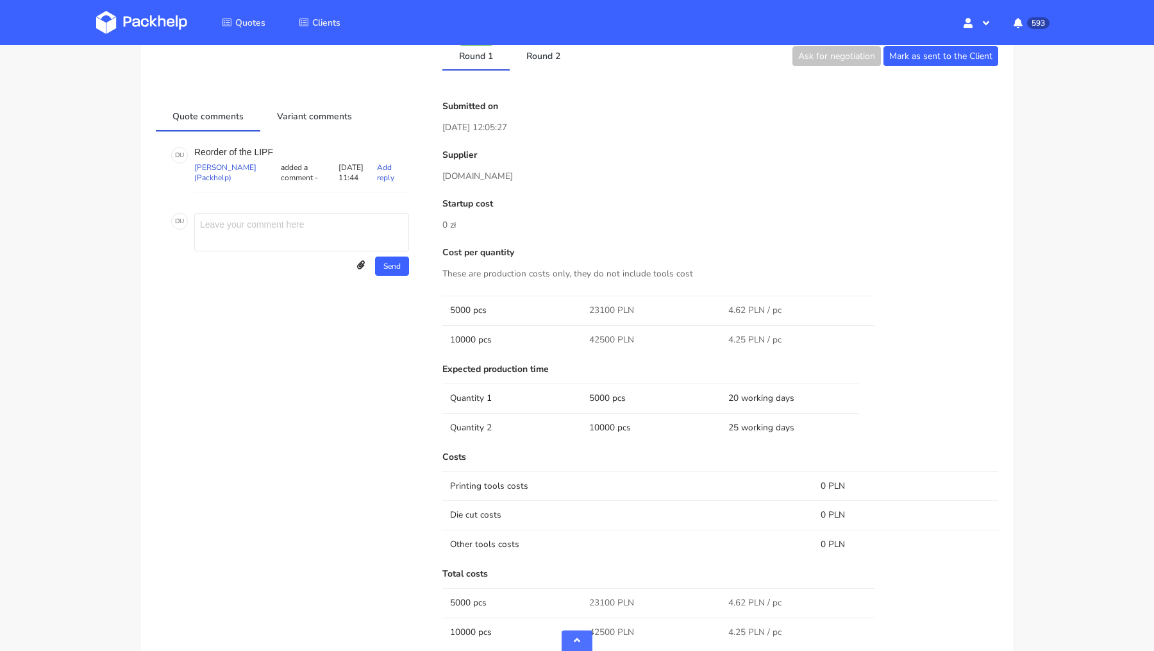
scroll to position [604, 0]
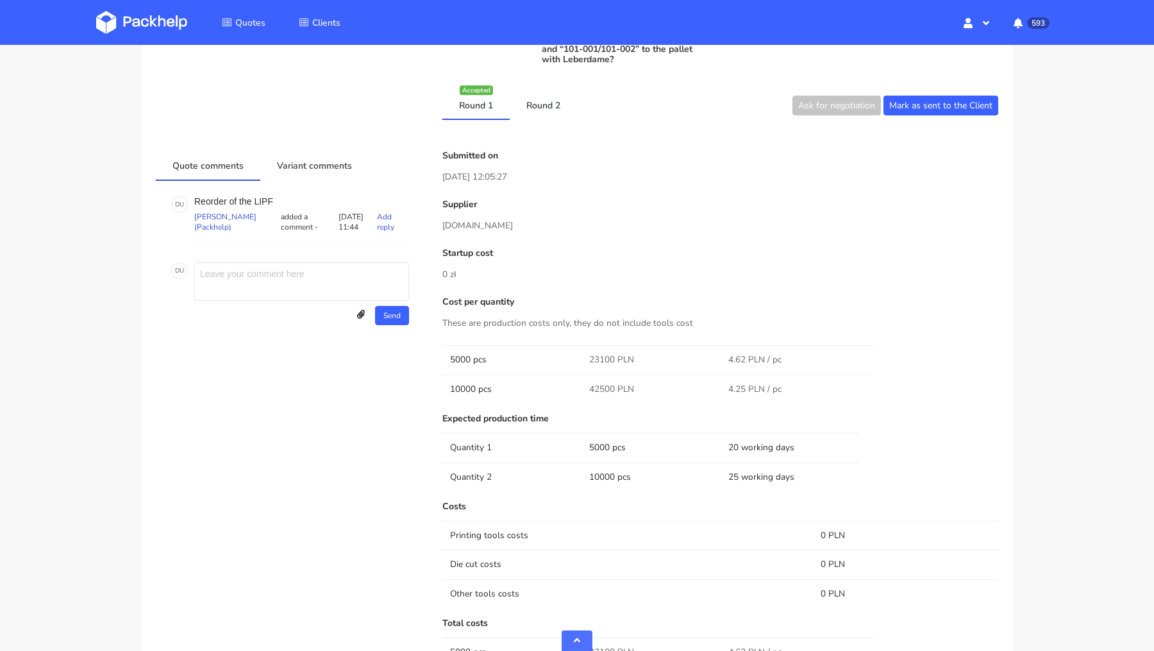
click at [261, 196] on p "Reorder of the LIPF" at bounding box center [301, 201] width 215 height 10
copy p "LIPF"
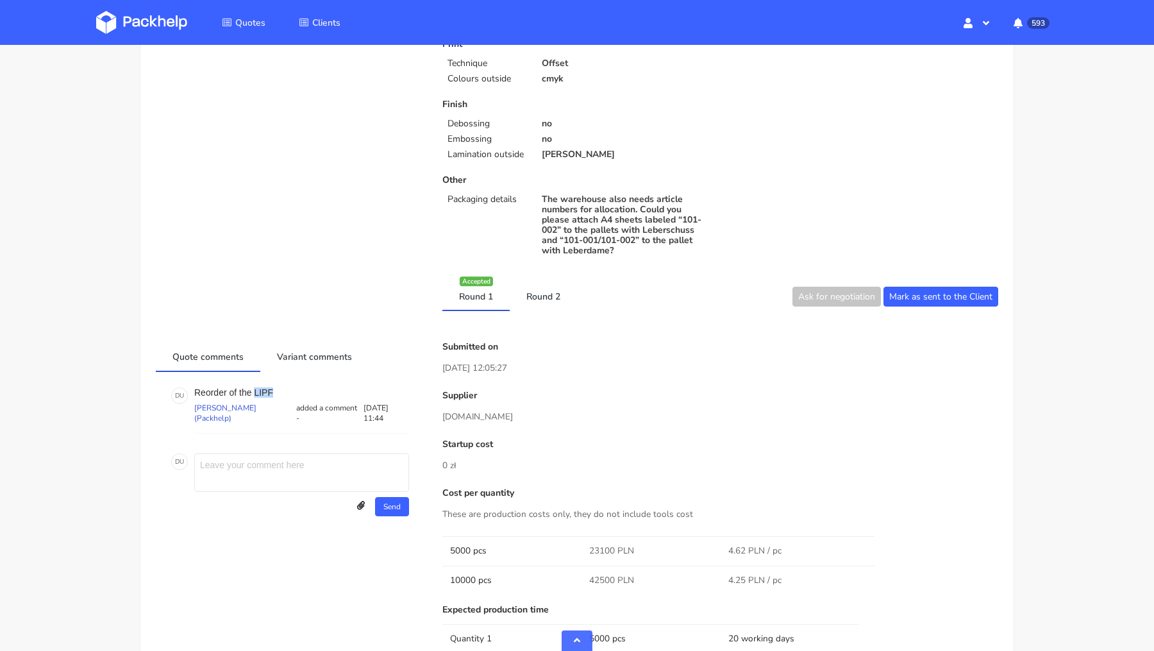
scroll to position [177, 0]
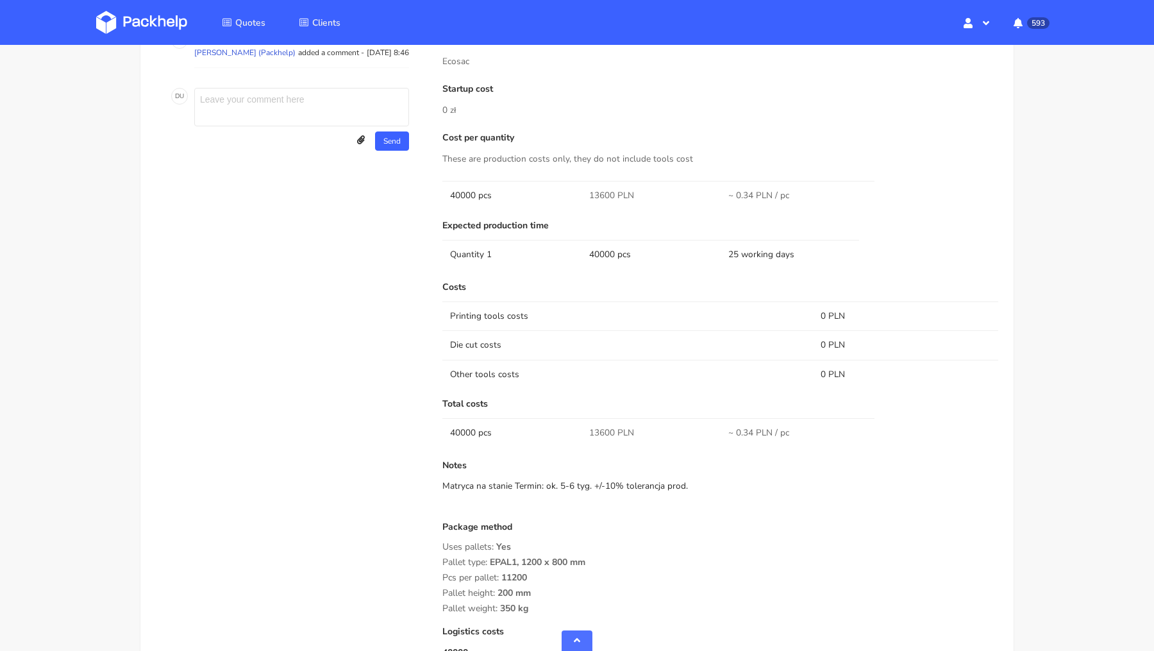
scroll to position [718, 0]
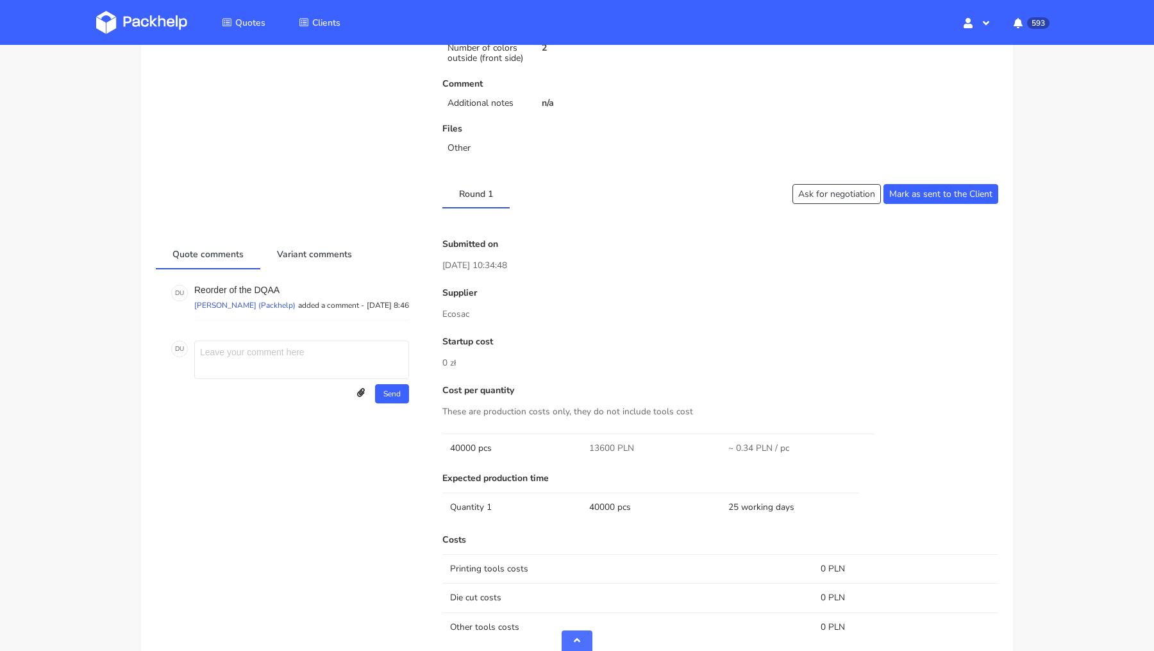
scroll to position [443, 0]
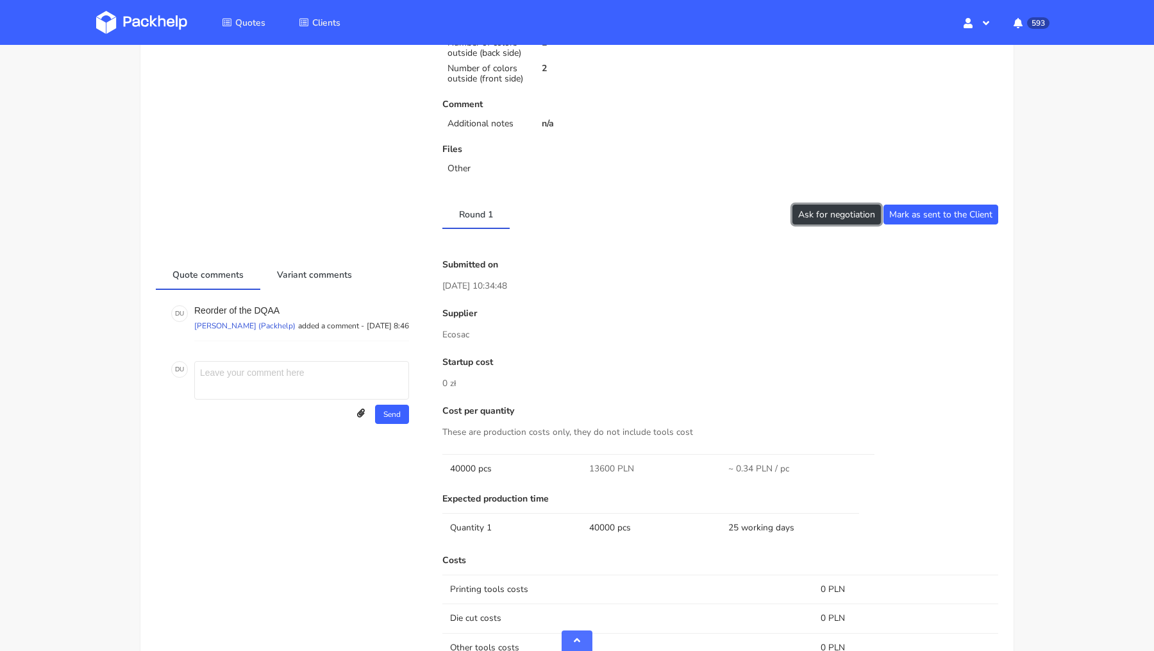
click at [829, 216] on button "Ask for negotiation" at bounding box center [837, 215] width 89 height 20
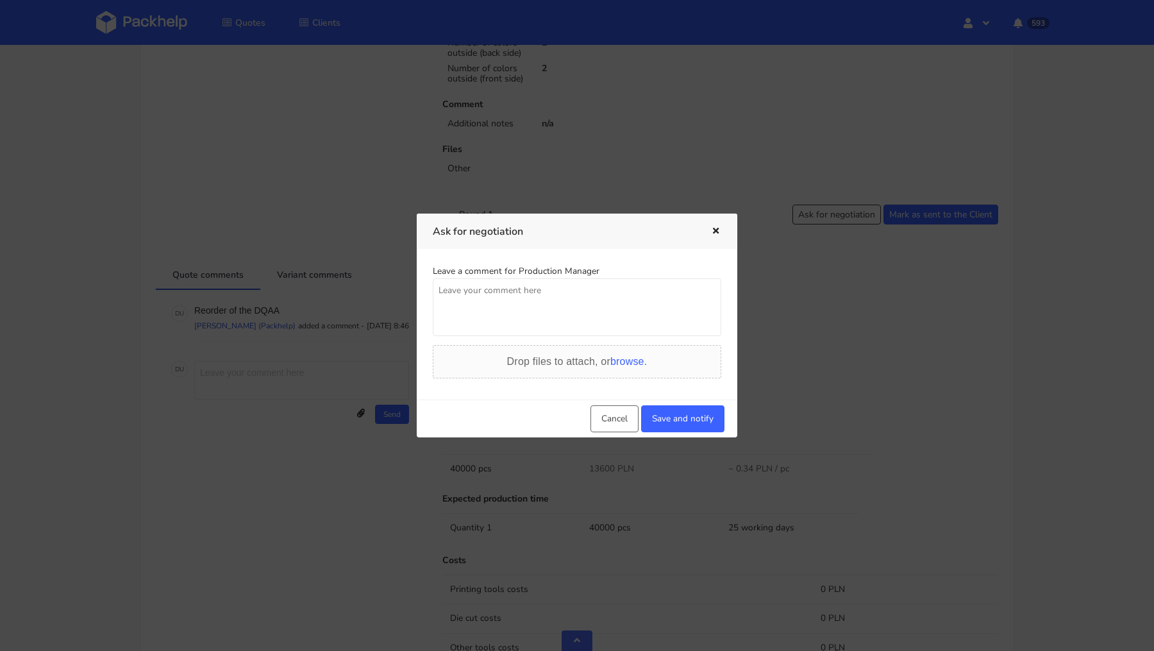
click at [570, 305] on textarea at bounding box center [577, 307] width 289 height 58
type textarea "Czy mozemy uzyskac lepsza wycene, klient negocjuje."
click at [665, 412] on button "Save and notify" at bounding box center [682, 418] width 83 height 27
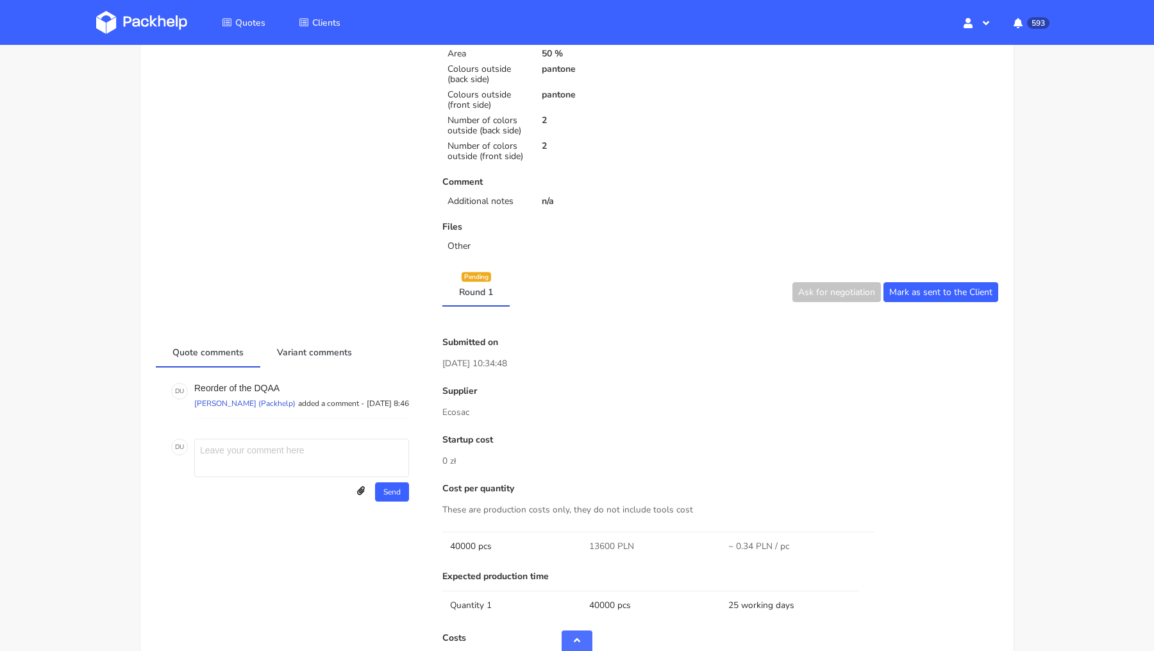
scroll to position [0, 0]
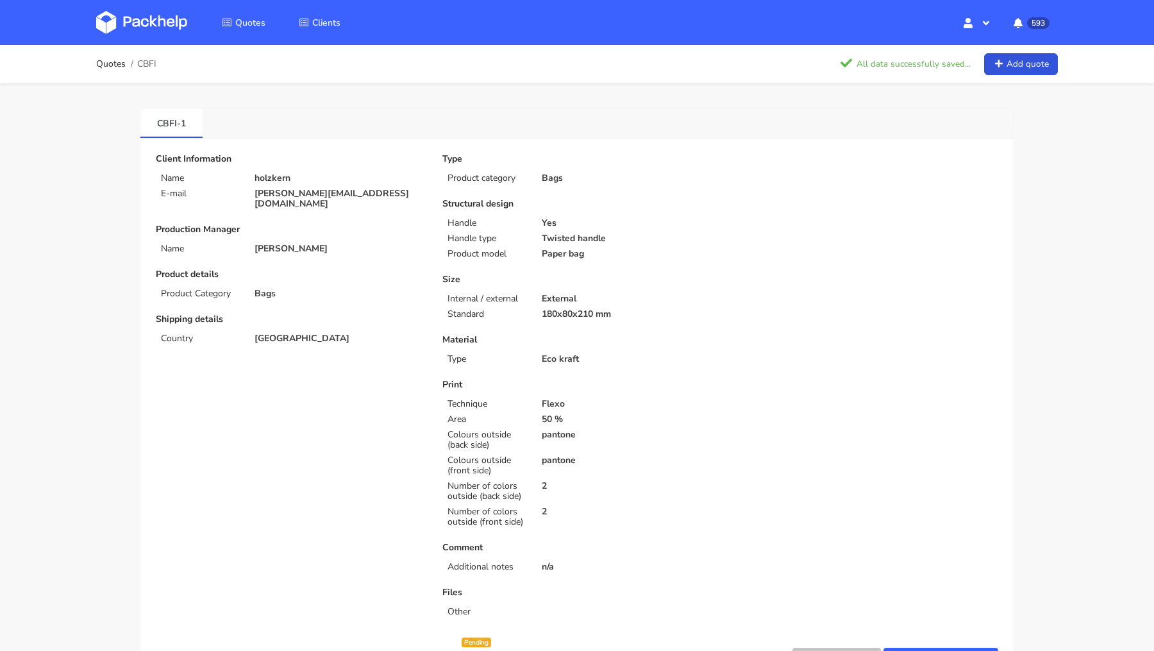
click at [191, 15] on link at bounding box center [151, 22] width 110 height 37
click at [106, 0] on div "Quotes Clients Hello, Dawid Profile Sign Out 594 Notifications CBFI-1 Your nego…" at bounding box center [577, 22] width 1026 height 45
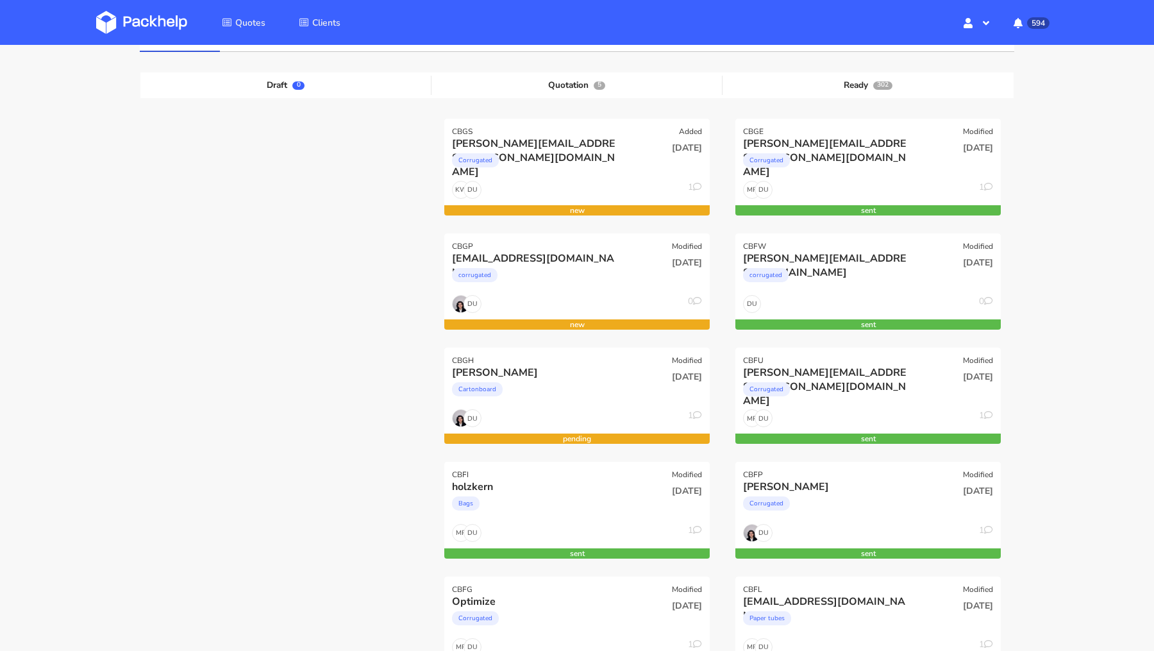
scroll to position [114, 0]
